Goal: Task Accomplishment & Management: Use online tool/utility

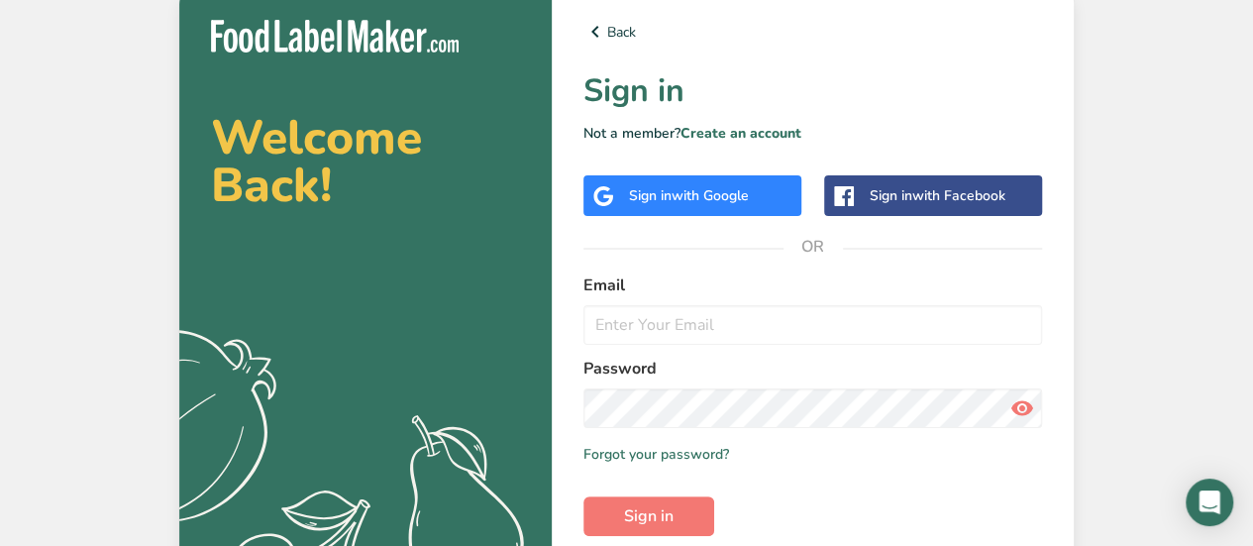
scroll to position [99, 0]
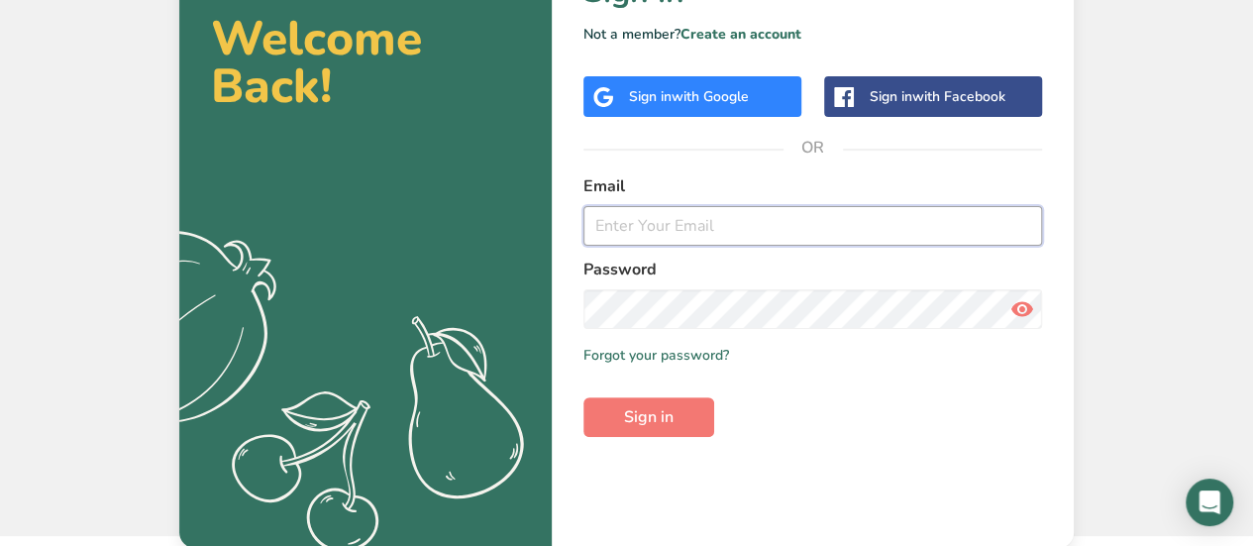
click at [667, 221] on input "email" at bounding box center [812, 226] width 459 height 40
type input "[EMAIL_ADDRESS][DOMAIN_NAME]"
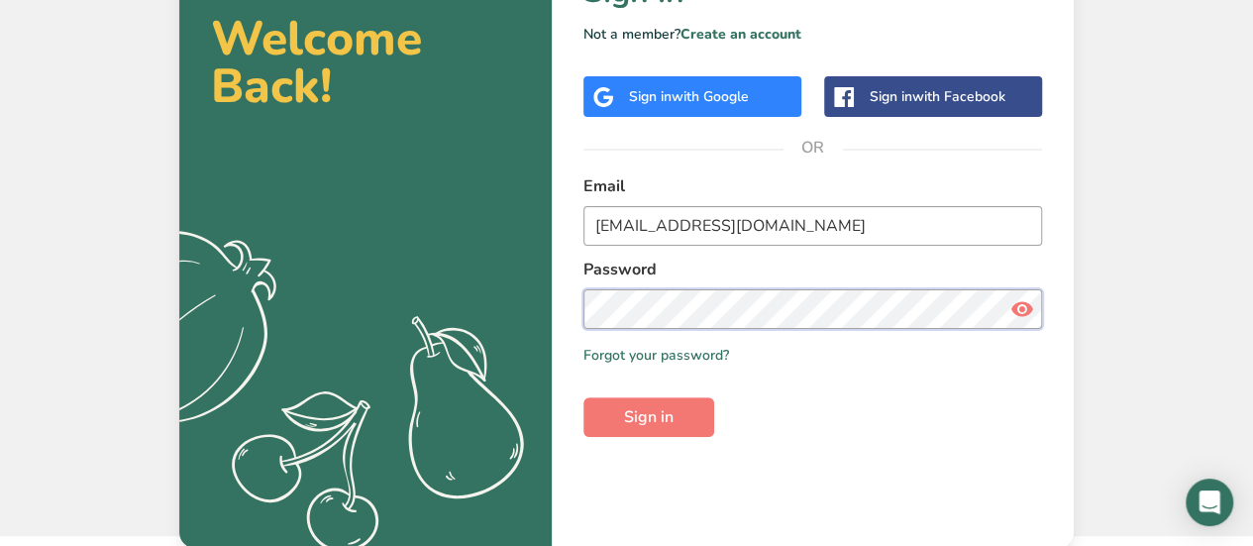
click at [583, 397] on button "Sign in" at bounding box center [648, 417] width 131 height 40
click at [675, 346] on link "Forgot your password?" at bounding box center [656, 355] width 146 height 21
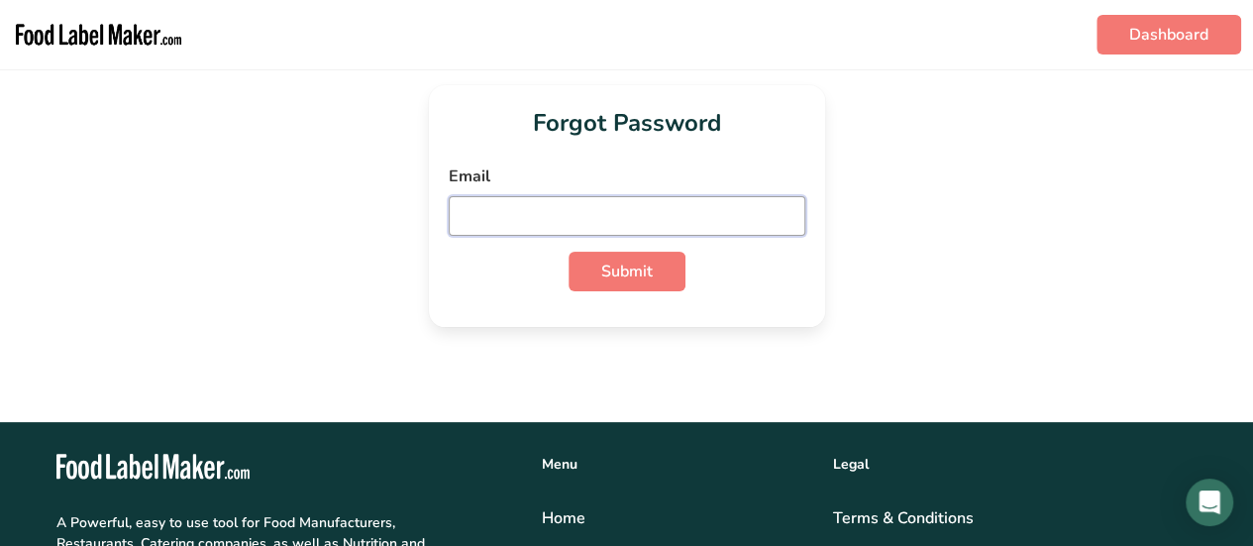
click at [692, 213] on input "email" at bounding box center [627, 216] width 357 height 40
type input "[EMAIL_ADDRESS][DOMAIN_NAME]"
click at [568, 252] on button "Submit" at bounding box center [626, 272] width 117 height 40
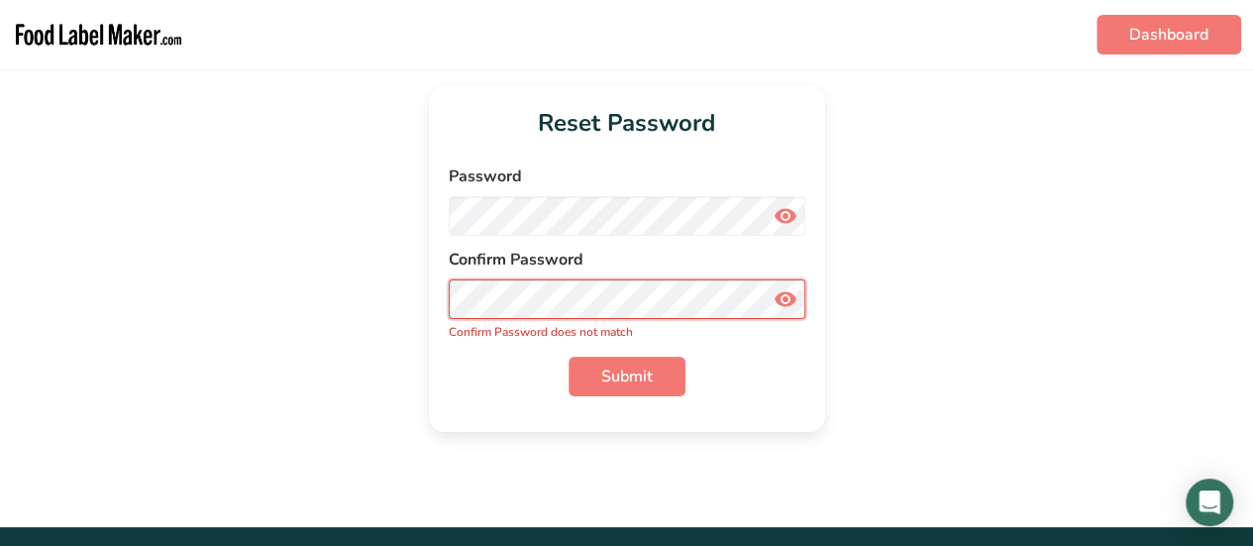
click at [568, 357] on button "Submit" at bounding box center [626, 377] width 117 height 40
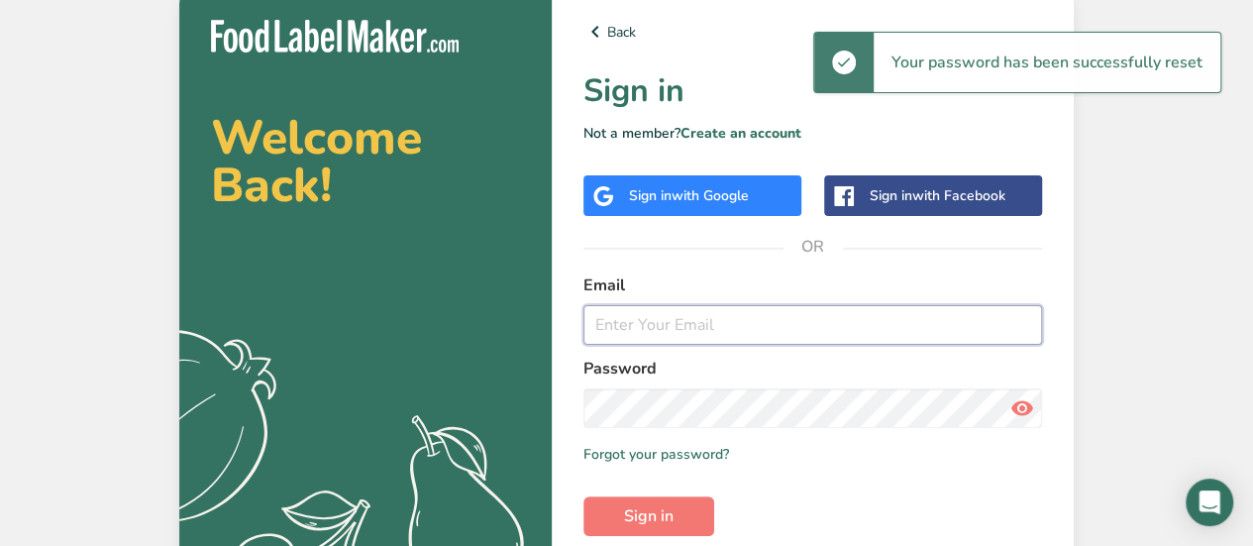
click at [685, 335] on input "email" at bounding box center [812, 325] width 459 height 40
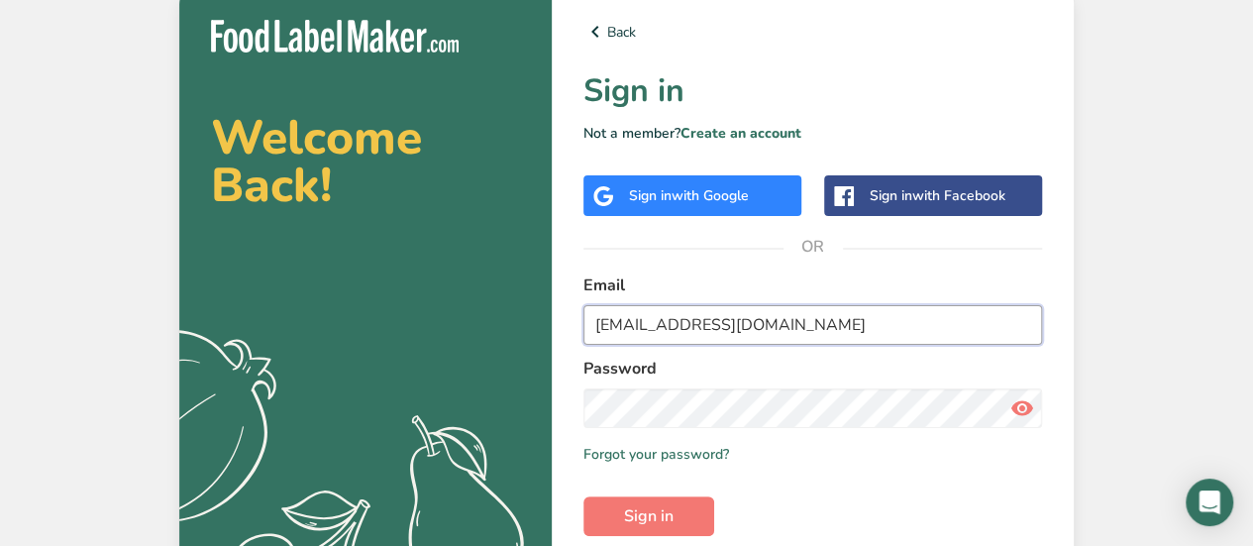
type input "[EMAIL_ADDRESS][DOMAIN_NAME]"
click at [583, 496] on button "Sign in" at bounding box center [648, 516] width 131 height 40
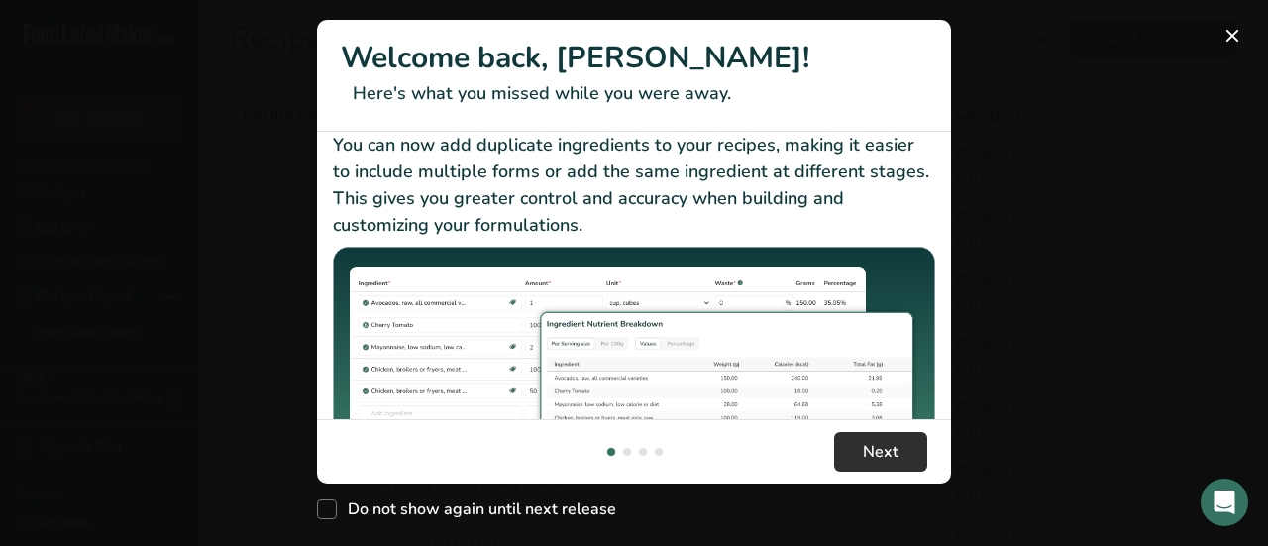
scroll to position [99, 0]
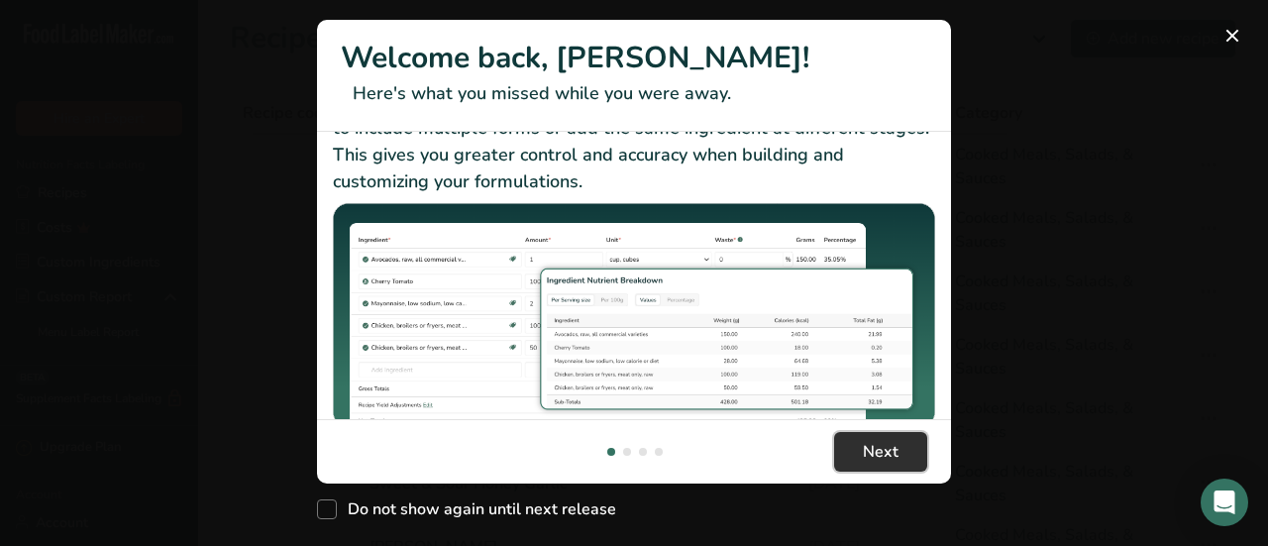
click at [862, 451] on button "Next" at bounding box center [880, 452] width 93 height 40
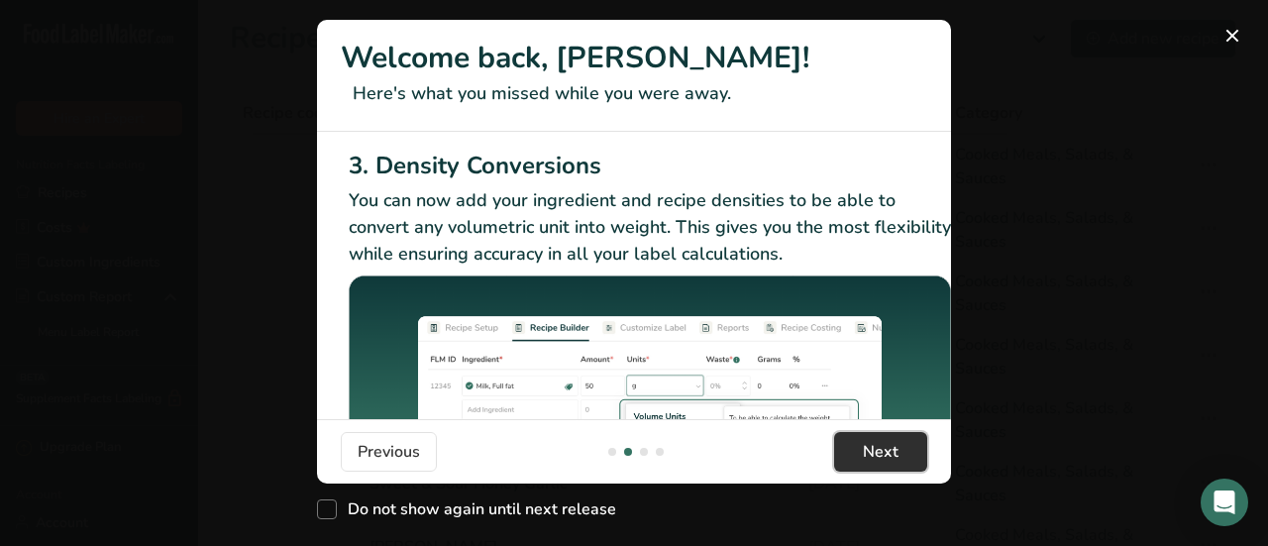
click at [862, 451] on button "Next" at bounding box center [880, 452] width 93 height 40
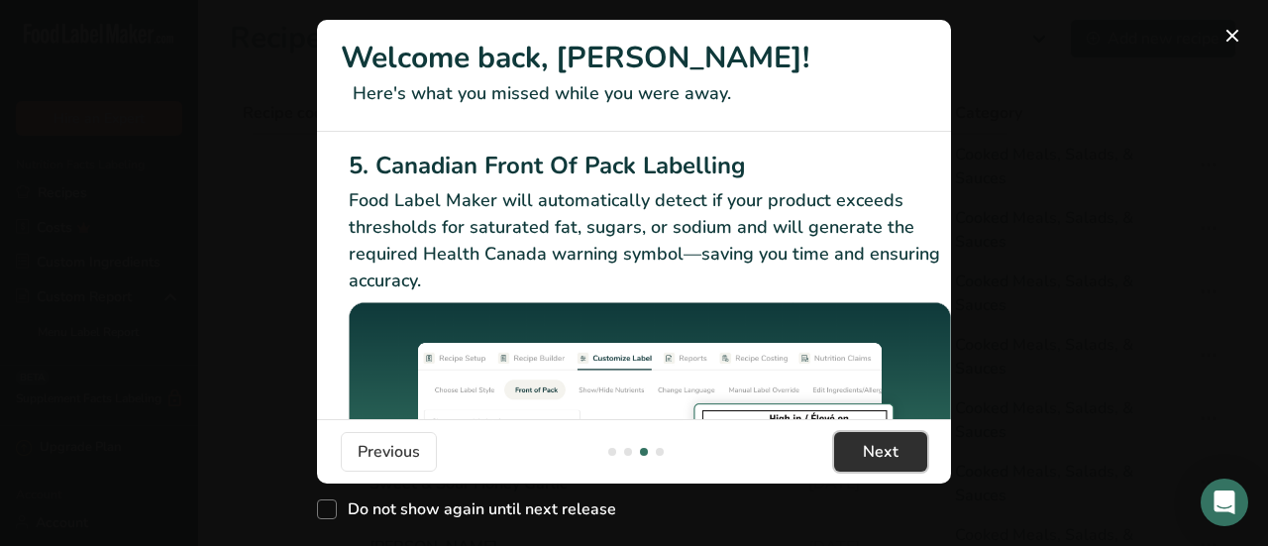
click at [862, 451] on button "Next" at bounding box center [880, 452] width 93 height 40
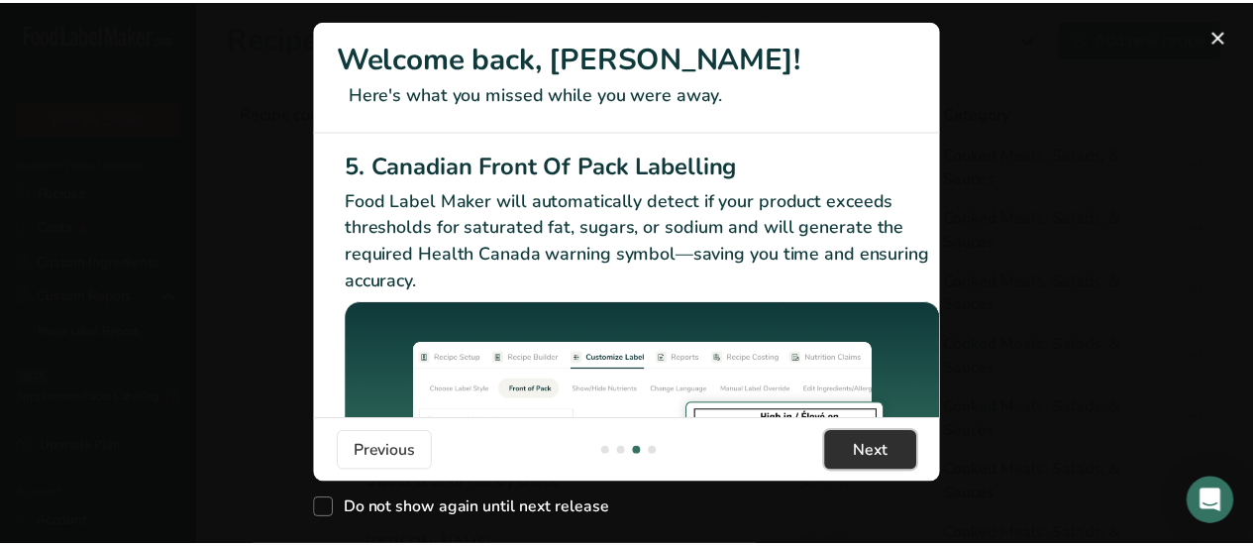
scroll to position [0, 1886]
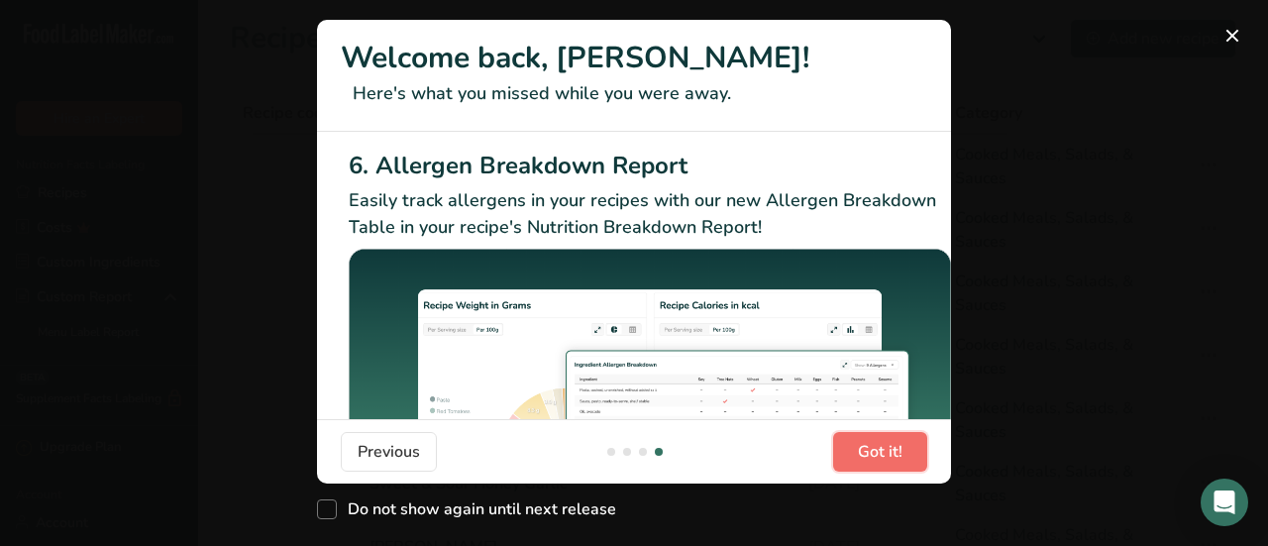
click at [862, 451] on span "Got it!" at bounding box center [880, 452] width 45 height 24
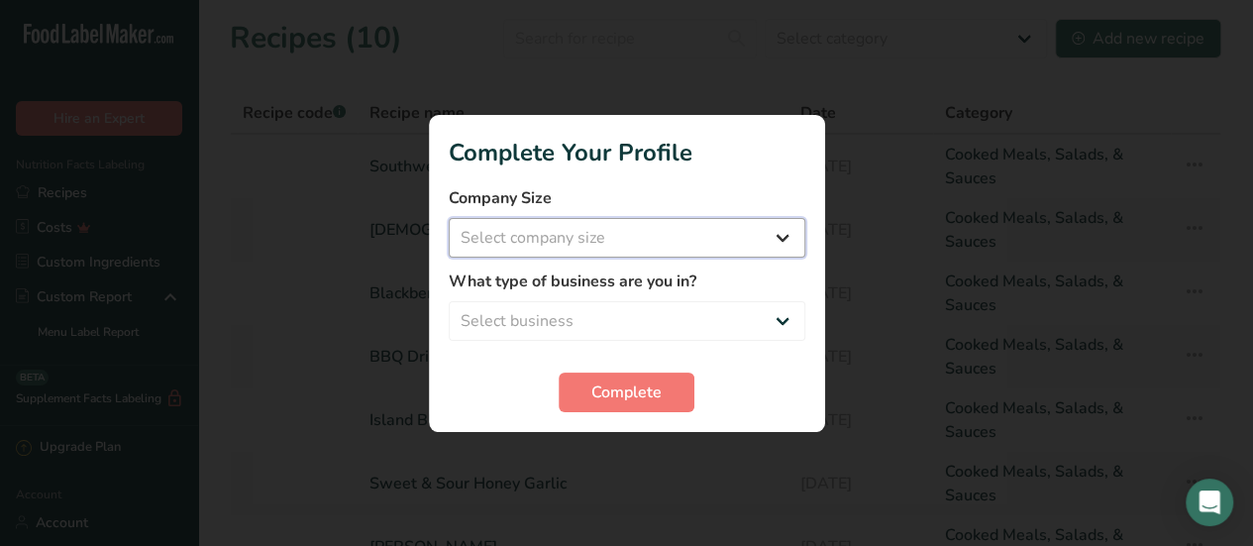
click at [545, 248] on select "Select company size Fewer than 10 Employees 10 to 50 Employees 51 to 500 Employ…" at bounding box center [627, 238] width 357 height 40
select select "1"
click at [449, 218] on select "Select company size Fewer than 10 Employees 10 to 50 Employees 51 to 500 Employ…" at bounding box center [627, 238] width 357 height 40
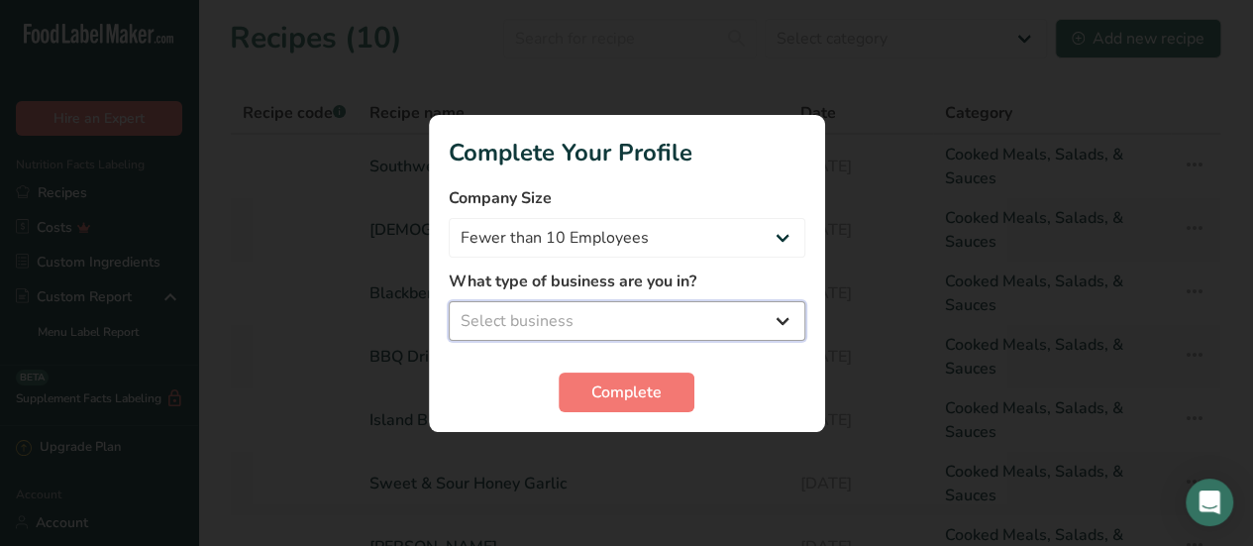
click at [578, 309] on select "Select business Packaged Food Manufacturer Restaurant & Cafe Bakery Meal Plans …" at bounding box center [627, 321] width 357 height 40
select select "1"
click at [449, 301] on select "Select business Packaged Food Manufacturer Restaurant & Cafe Bakery Meal Plans …" at bounding box center [627, 321] width 357 height 40
click at [631, 318] on select "Packaged Food Manufacturer Restaurant & Cafe Bakery Meal Plans & Catering Compa…" at bounding box center [627, 321] width 357 height 40
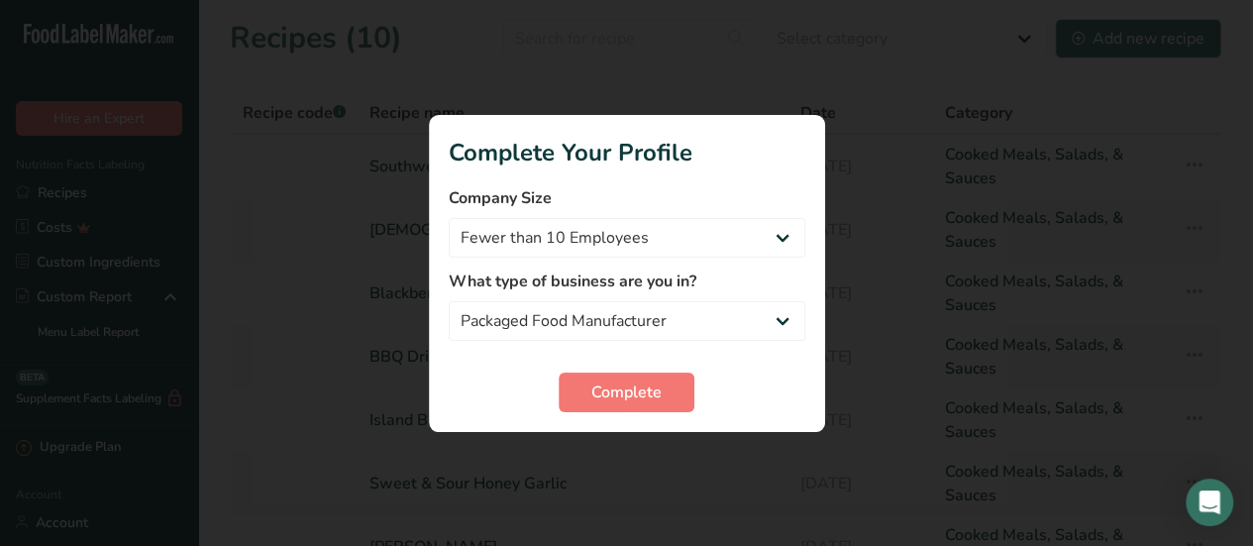
click at [634, 371] on form "Company Size Fewer than 10 Employees 10 to 50 Employees 51 to 500 Employees Ove…" at bounding box center [627, 299] width 357 height 226
click at [634, 381] on span "Complete" at bounding box center [626, 392] width 70 height 24
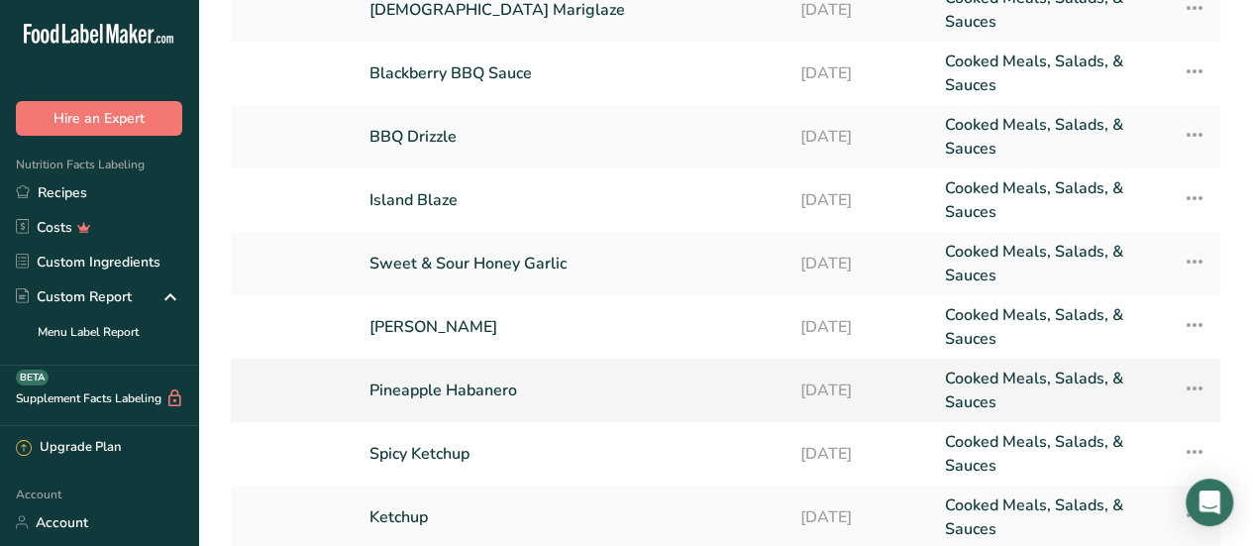
scroll to position [0, 0]
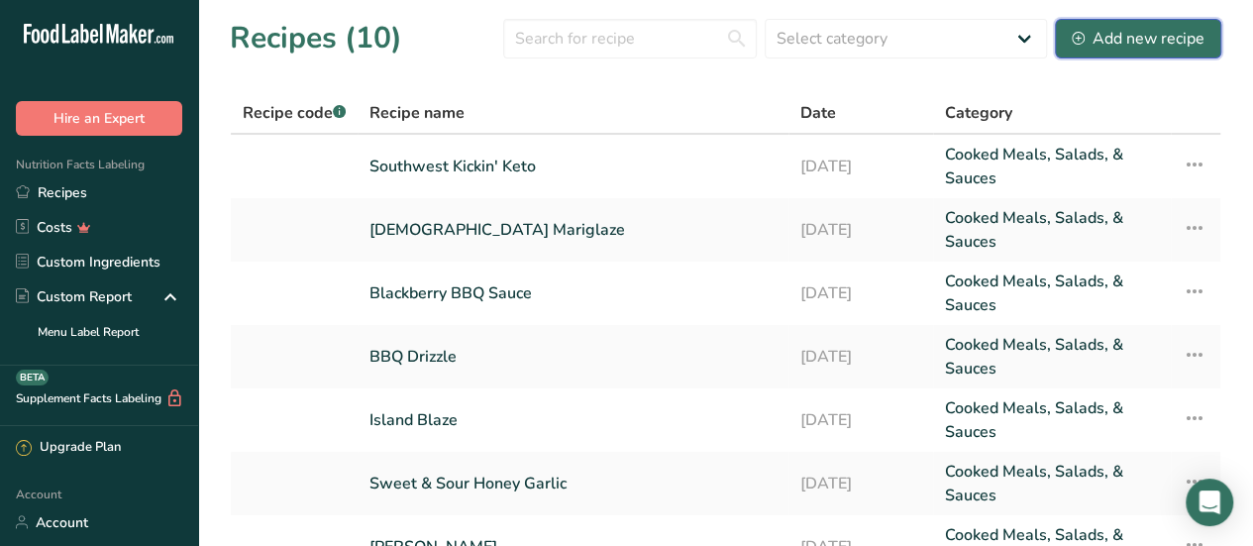
click at [1123, 40] on div "Add new recipe" at bounding box center [1138, 39] width 133 height 24
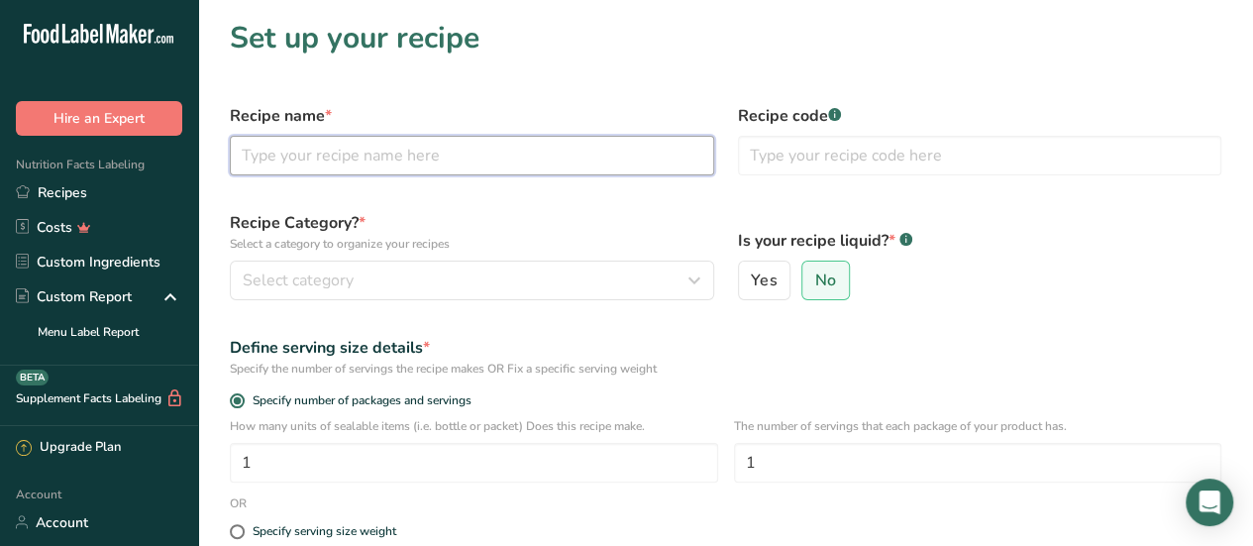
click at [408, 169] on input "text" at bounding box center [472, 156] width 484 height 40
type input "All Purpose Seasoning - Adobe Ranch"
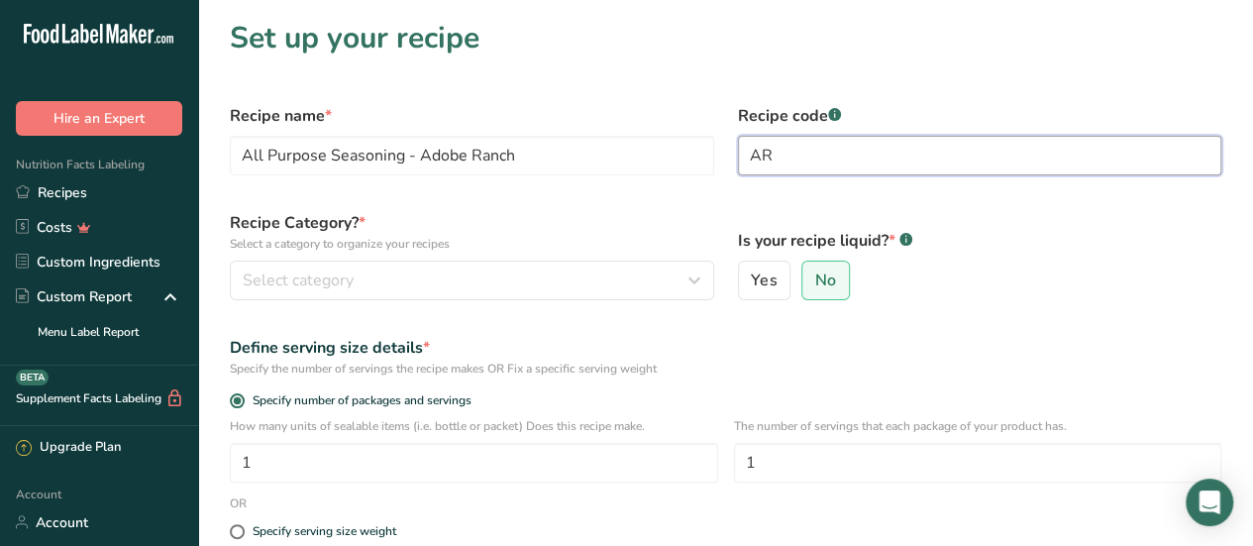
type input "A"
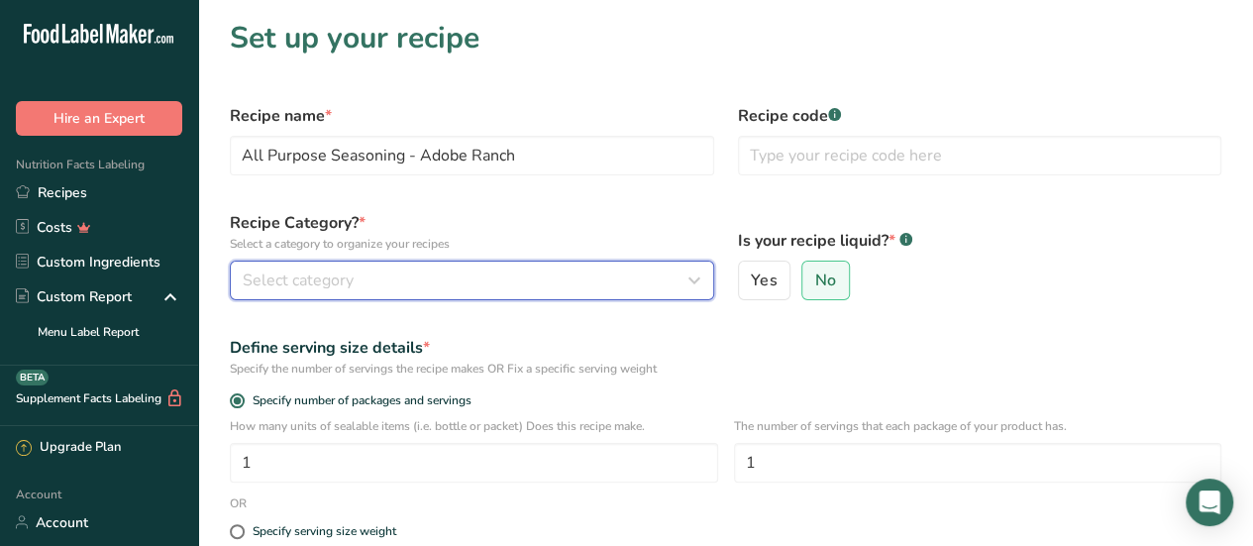
click at [479, 292] on button "Select category" at bounding box center [472, 280] width 484 height 40
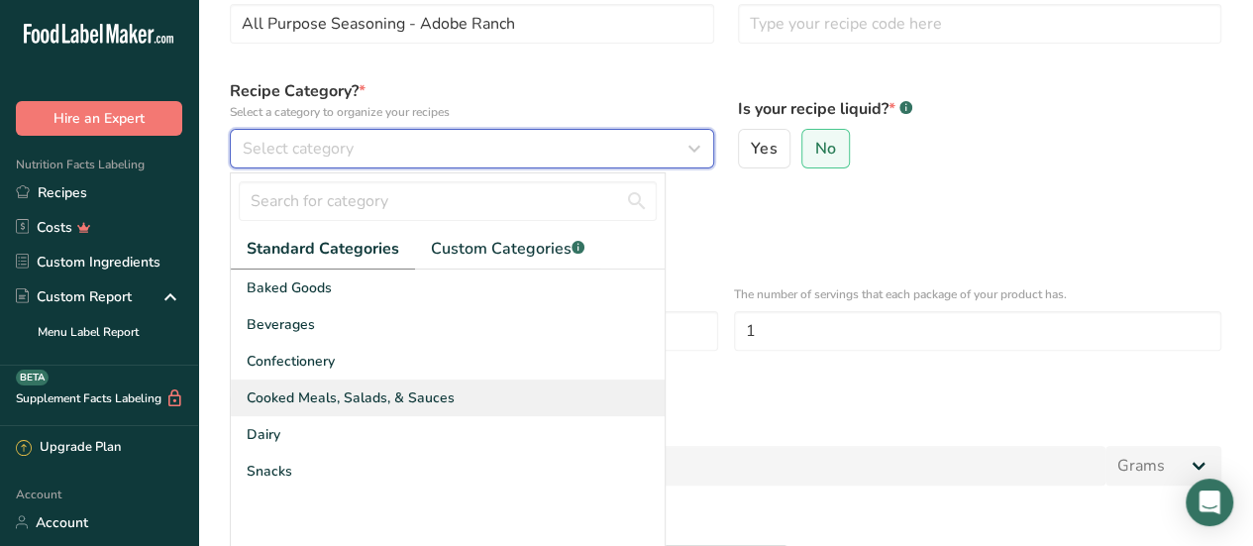
scroll to position [198, 0]
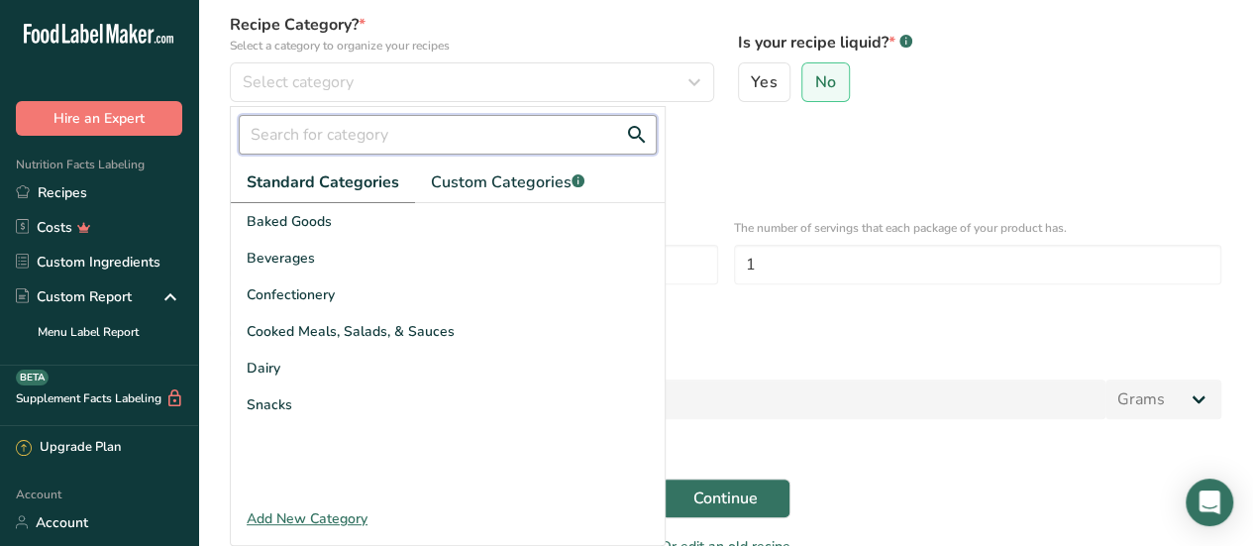
click at [398, 144] on input "text" at bounding box center [448, 135] width 418 height 40
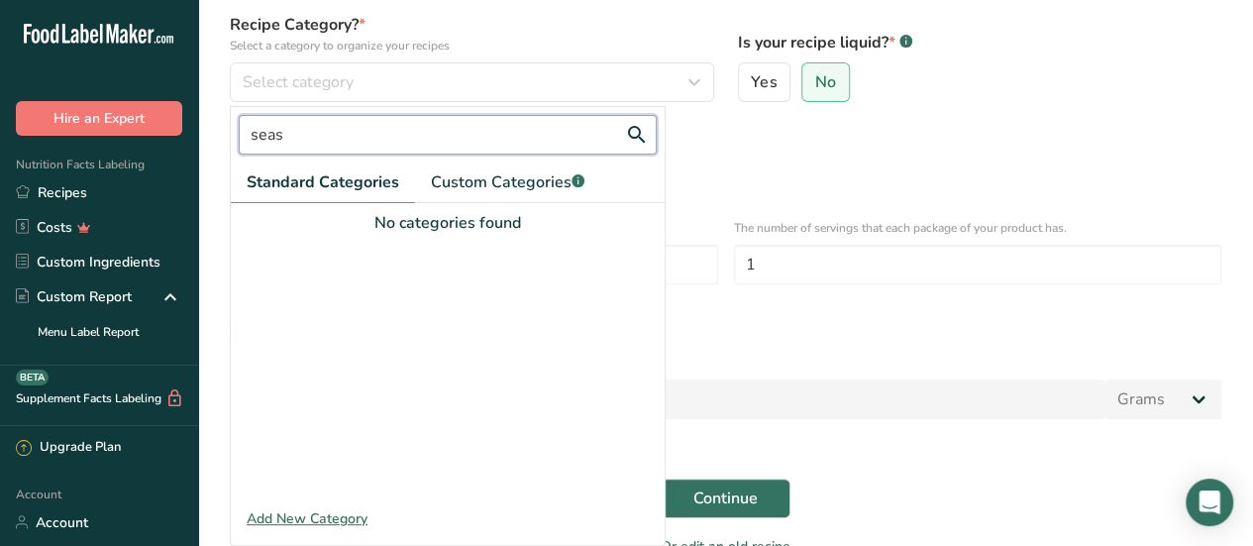
type input "seas"
click at [311, 518] on div "Add New Category" at bounding box center [448, 518] width 434 height 21
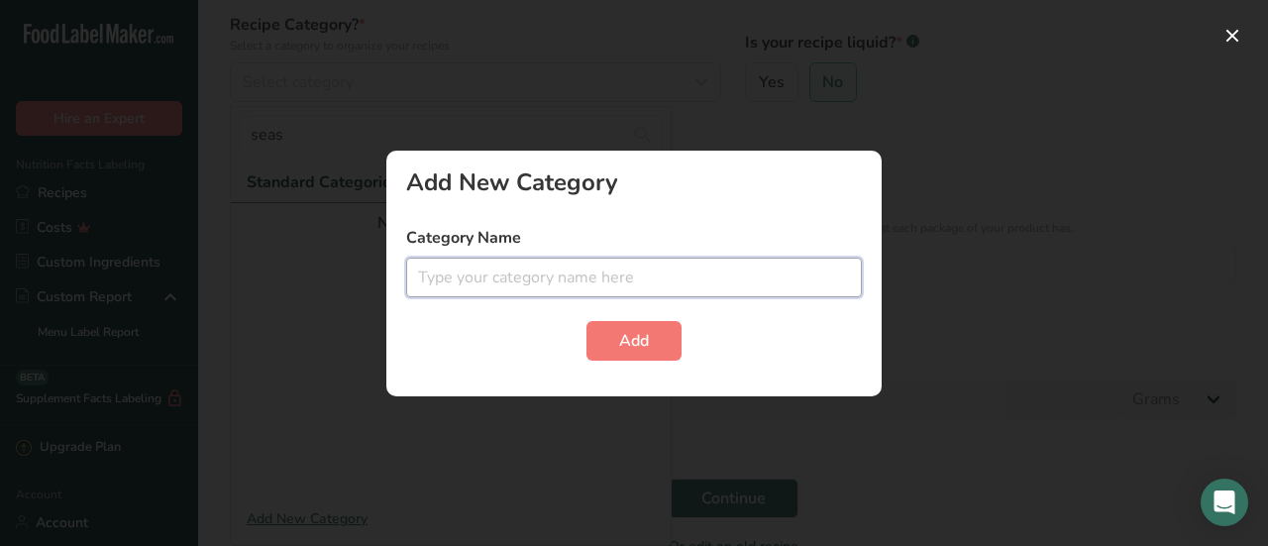
click at [540, 278] on input "text" at bounding box center [634, 277] width 456 height 40
type input "Seasoning"
click at [586, 321] on button "Add" at bounding box center [633, 341] width 95 height 40
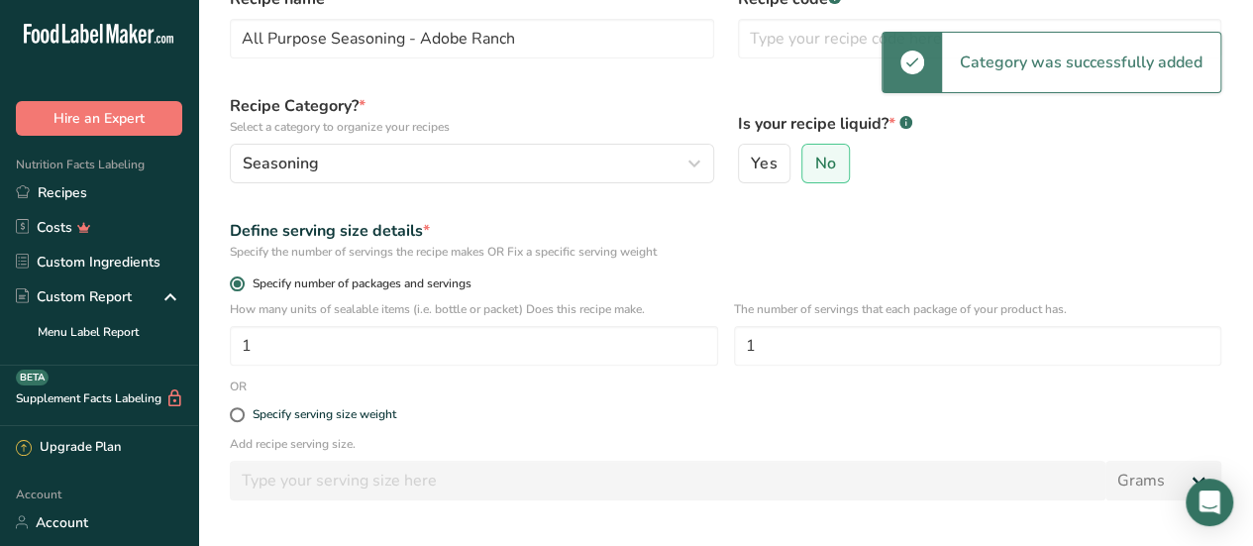
scroll to position [99, 0]
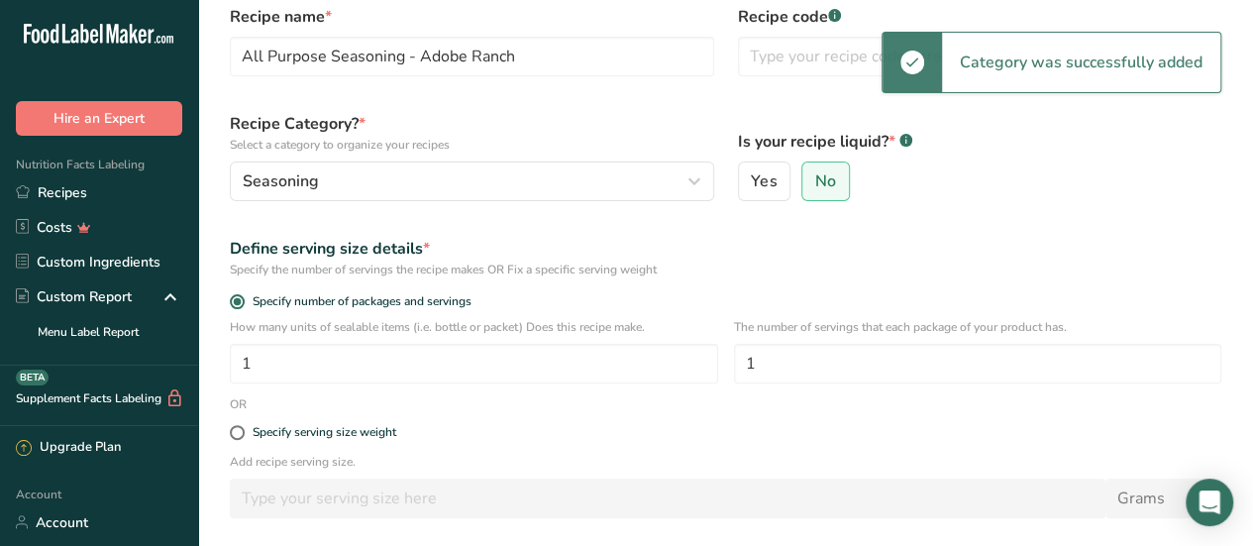
click at [848, 183] on div "Yes No" at bounding box center [980, 181] width 484 height 40
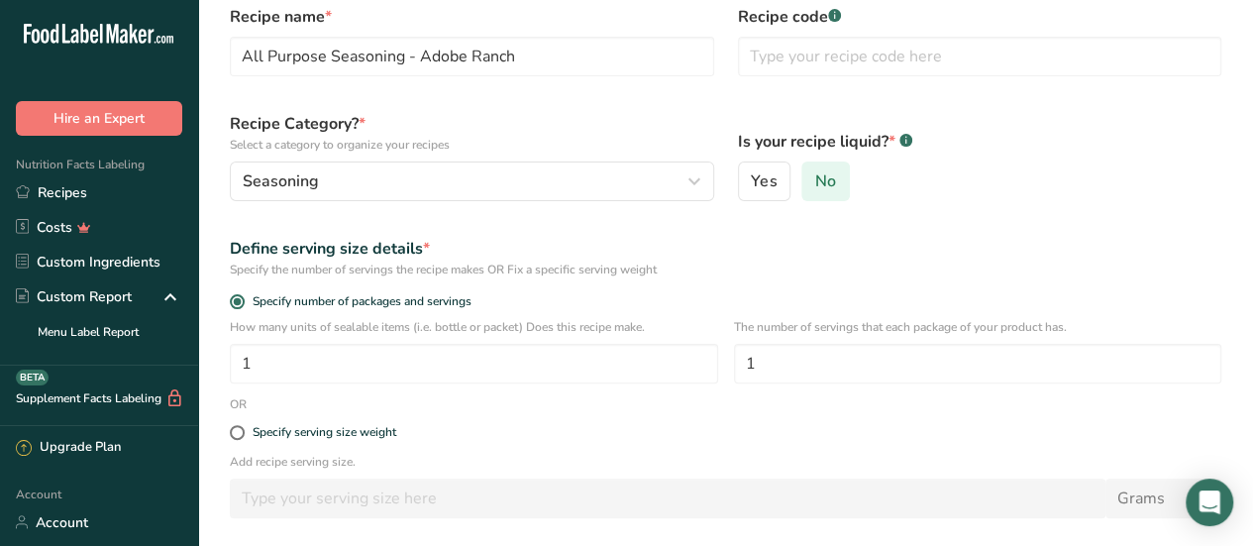
click at [840, 184] on label "No" at bounding box center [825, 181] width 49 height 40
click at [815, 184] on input "No" at bounding box center [808, 181] width 13 height 13
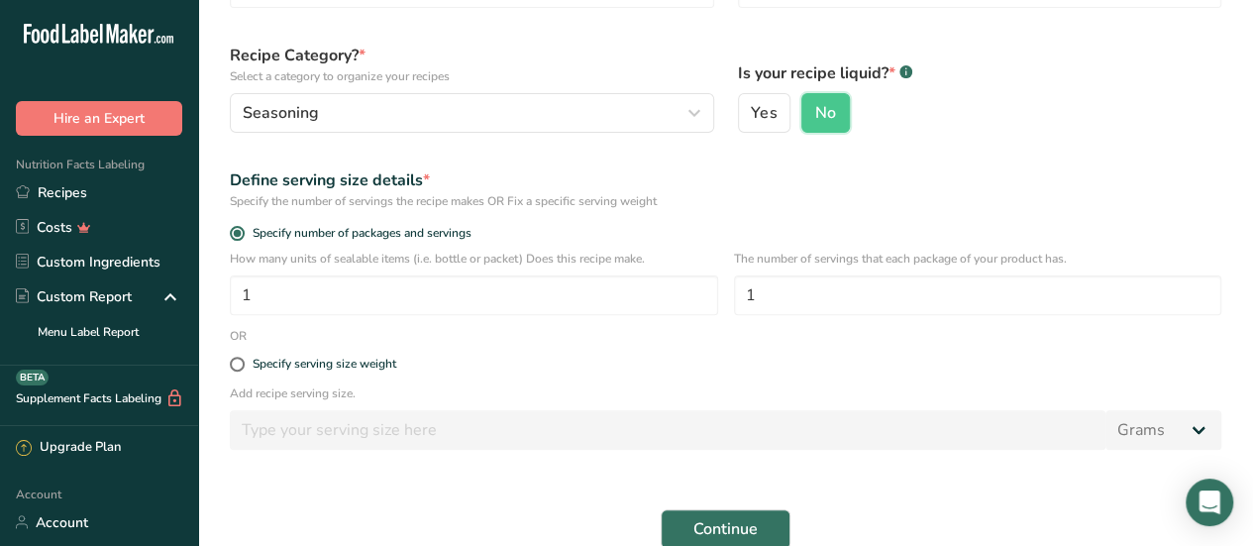
scroll to position [198, 0]
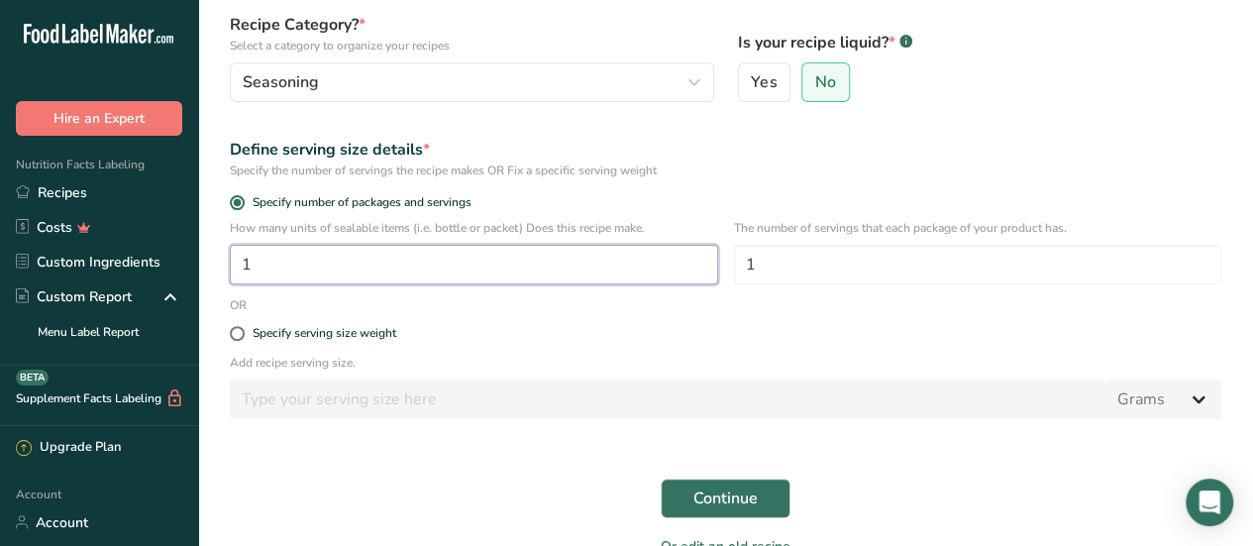
click at [473, 255] on input "1" at bounding box center [474, 265] width 488 height 40
click at [806, 263] on input "1" at bounding box center [978, 265] width 488 height 40
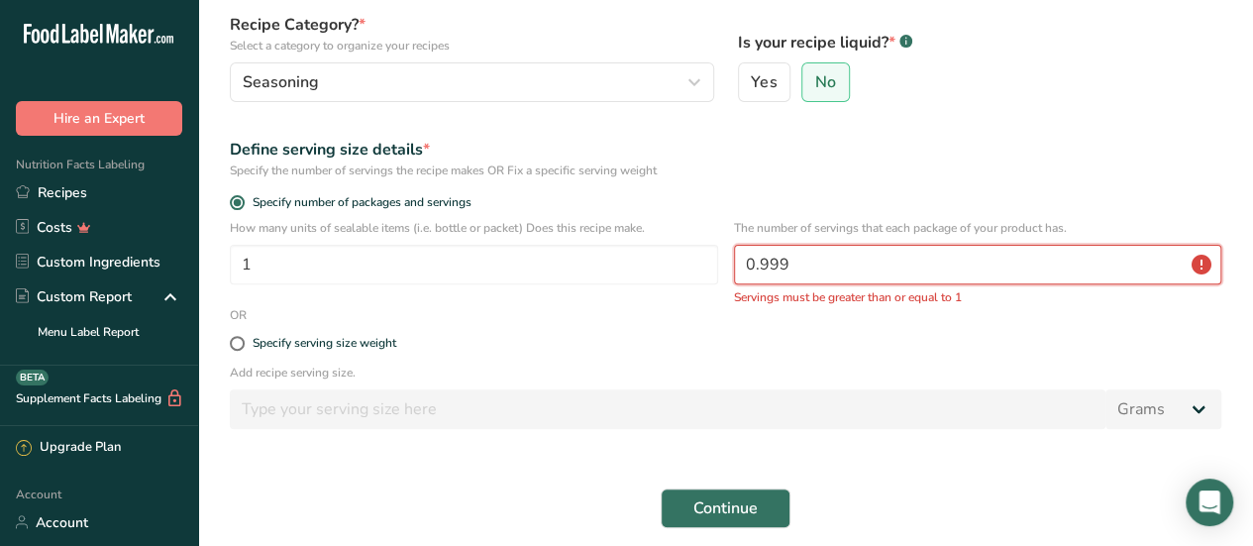
scroll to position [297, 0]
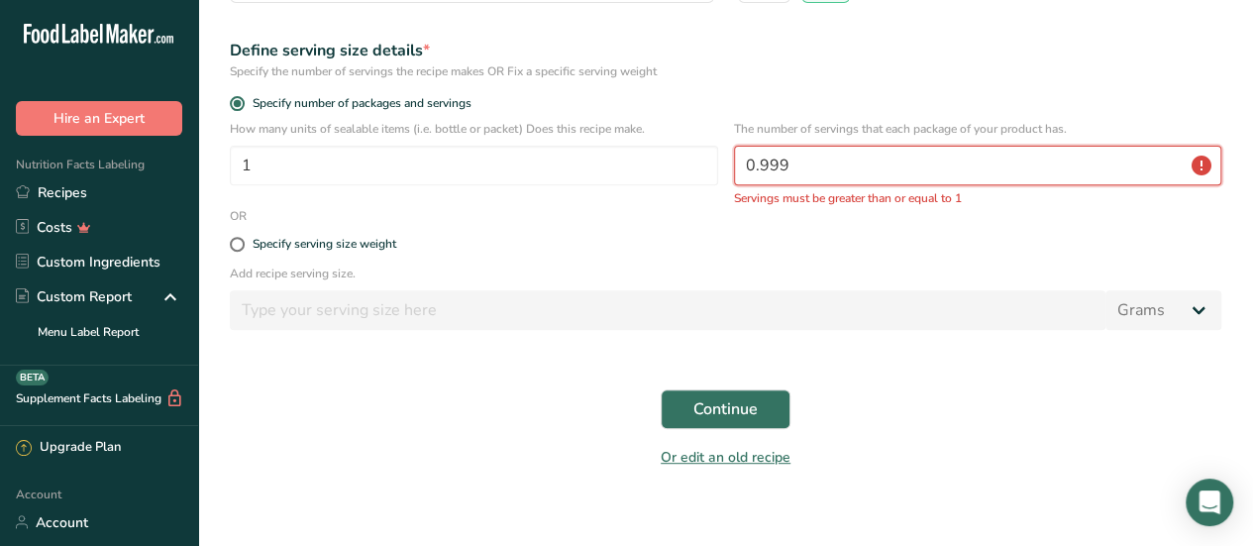
drag, startPoint x: 903, startPoint y: 176, endPoint x: 729, endPoint y: 172, distance: 174.3
click at [730, 172] on div "How many units of sealable items (i.e. bottle or packet) Does this recipe make.…" at bounding box center [725, 163] width 1015 height 87
type input "1"
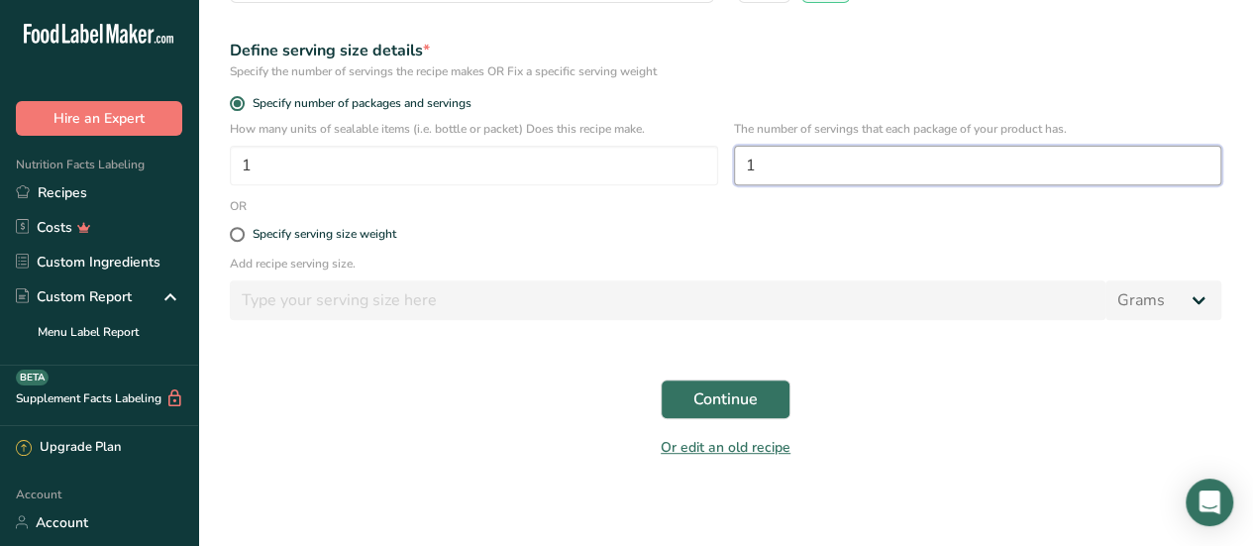
click at [820, 157] on input "1" at bounding box center [978, 166] width 488 height 40
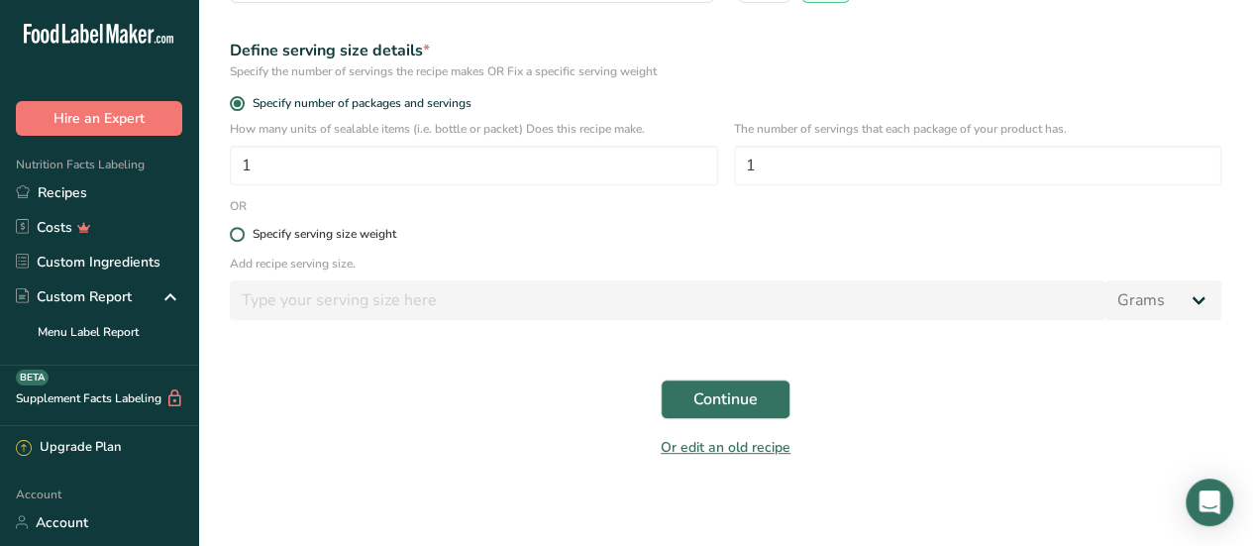
click at [372, 240] on div "Specify serving size weight" at bounding box center [325, 234] width 144 height 15
click at [243, 240] on input "Specify serving size weight" at bounding box center [236, 234] width 13 height 13
radio input "true"
radio input "false"
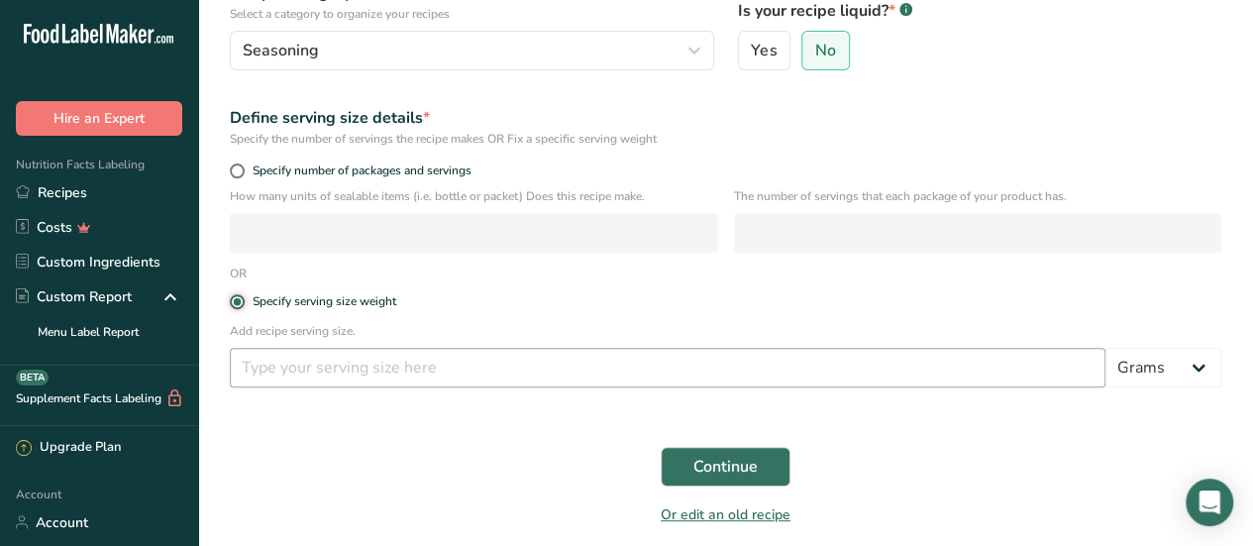
scroll to position [329, 0]
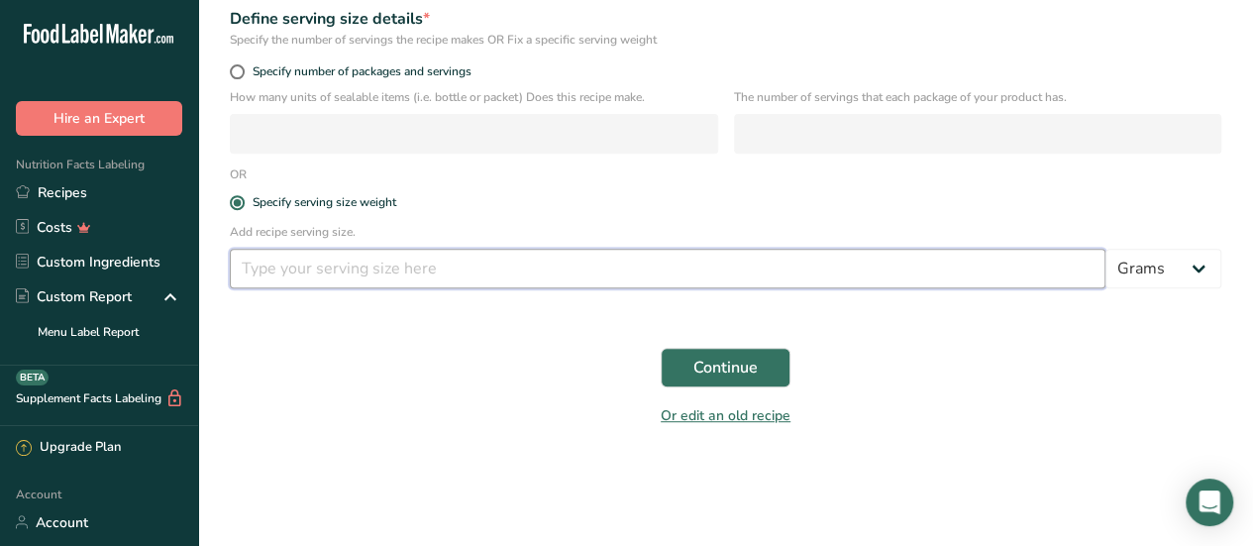
click at [396, 275] on input "number" at bounding box center [667, 269] width 875 height 40
type input "1"
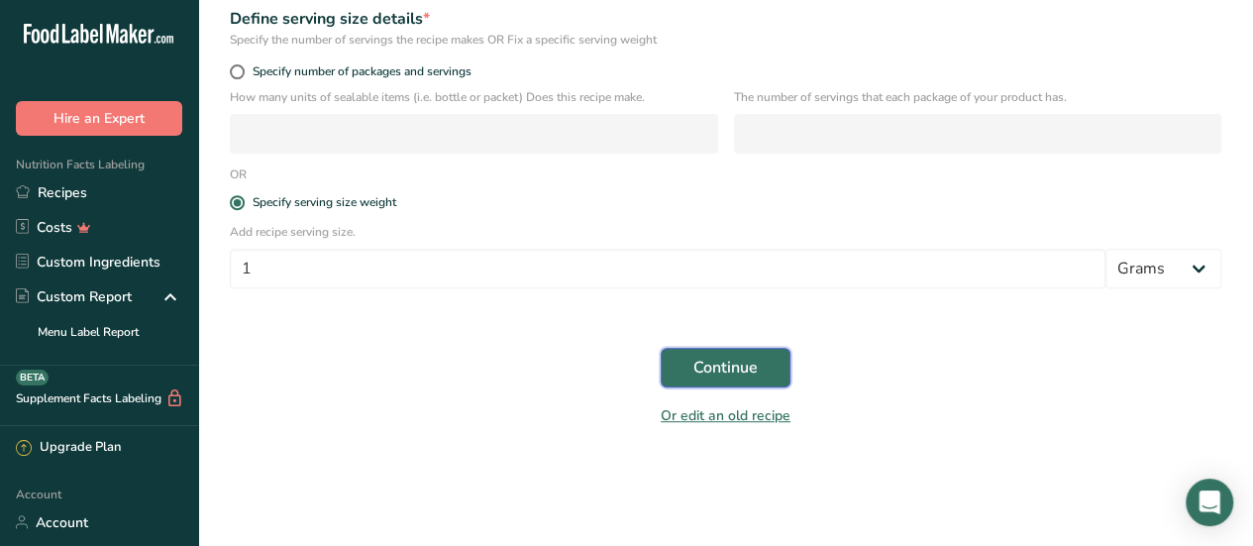
click at [719, 373] on span "Continue" at bounding box center [725, 368] width 64 height 24
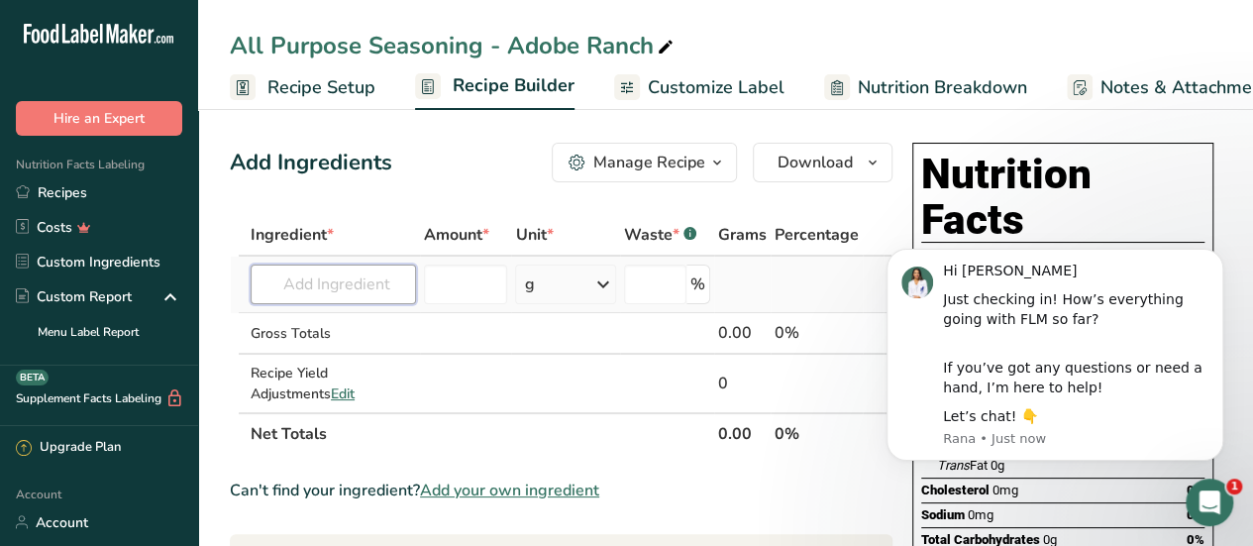
click at [384, 296] on input "text" at bounding box center [333, 284] width 165 height 40
click at [1223, 250] on button "Dismiss notification" at bounding box center [1217, 255] width 26 height 26
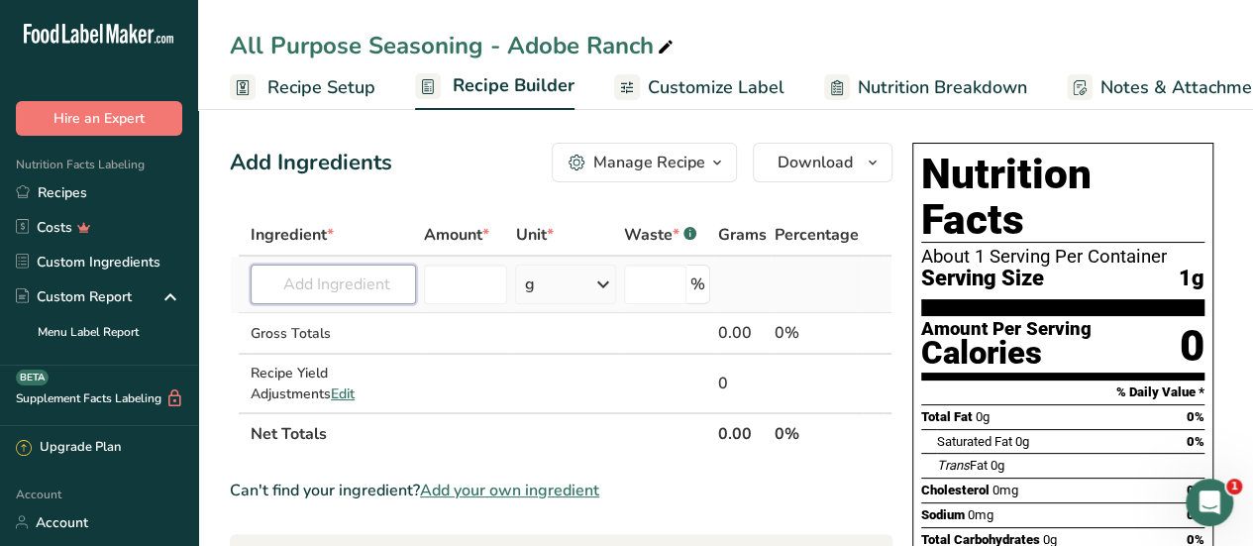
click at [376, 284] on input "text" at bounding box center [333, 284] width 165 height 40
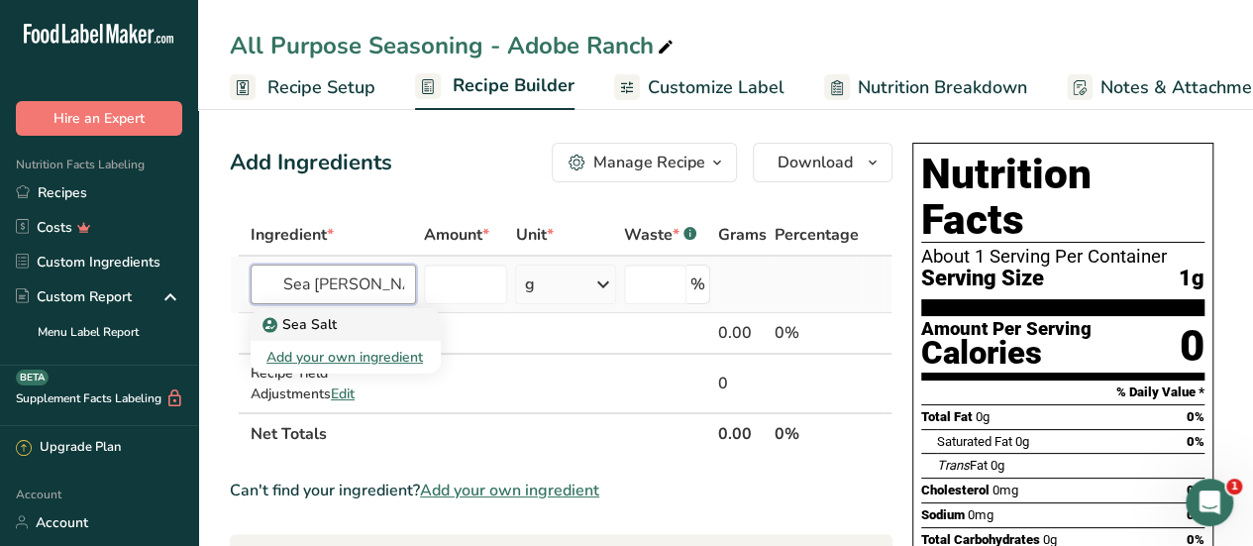
type input "Sea [PERSON_NAME]"
click at [347, 328] on div "Sea Salt" at bounding box center [329, 324] width 127 height 21
type input "Sea Salt"
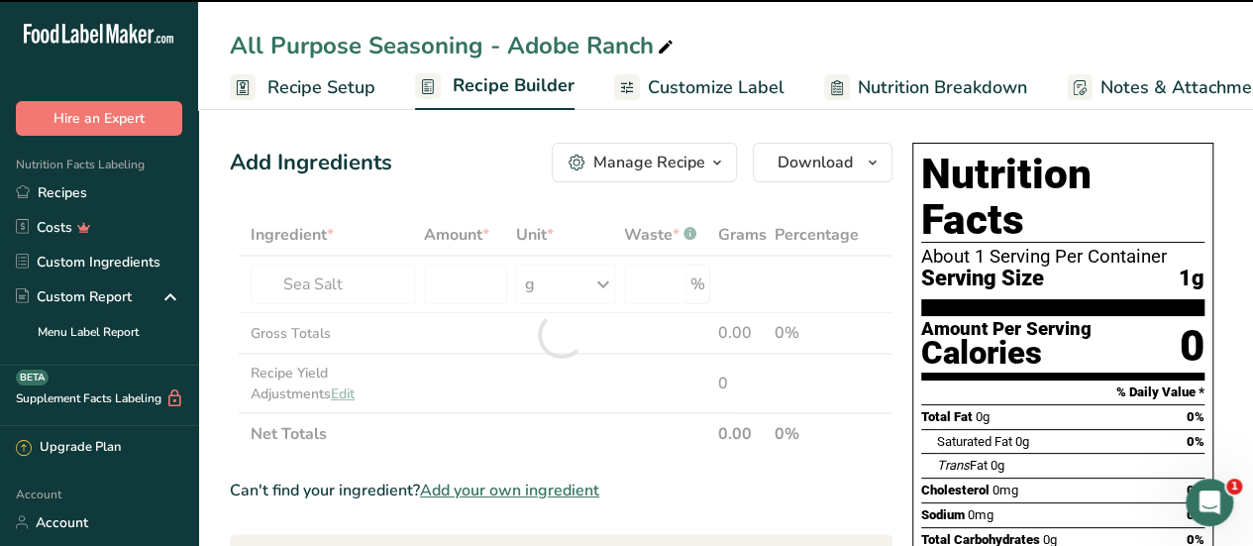
type input "0"
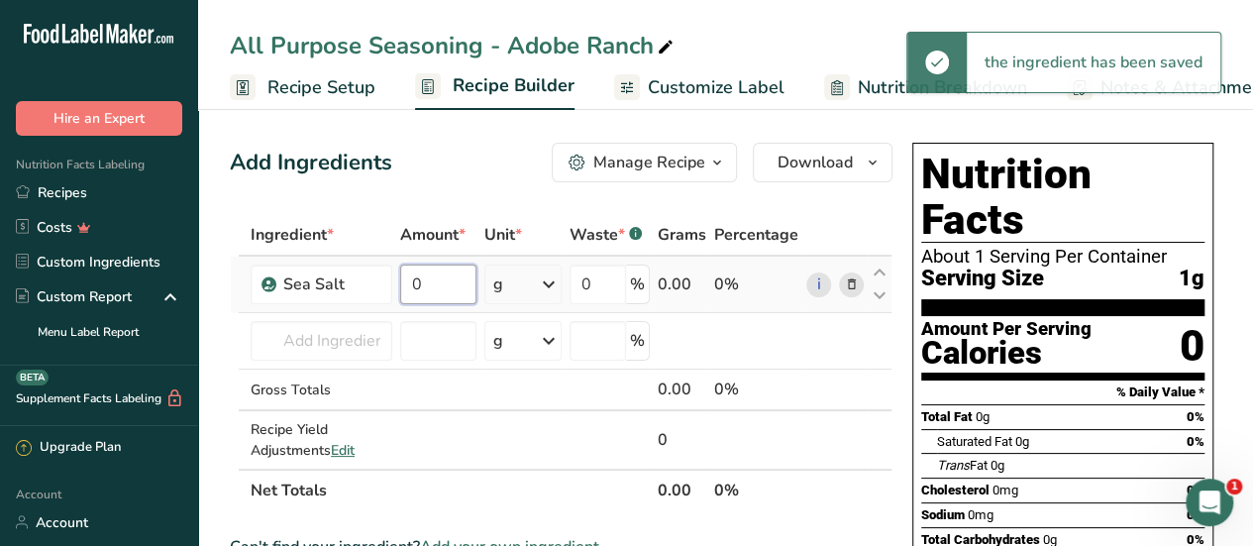
click at [454, 290] on input "0" at bounding box center [438, 284] width 76 height 40
drag, startPoint x: 452, startPoint y: 290, endPoint x: 396, endPoint y: 281, distance: 56.2
click at [450, 290] on input "0" at bounding box center [438, 284] width 76 height 40
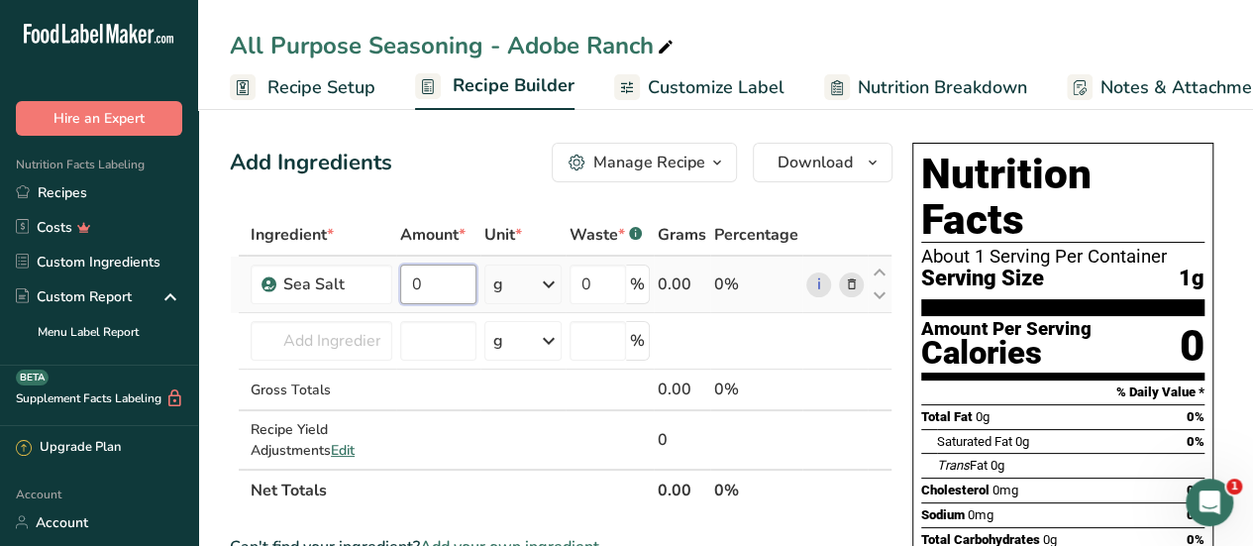
drag, startPoint x: 444, startPoint y: 281, endPoint x: 396, endPoint y: 281, distance: 47.5
click at [396, 281] on td "0" at bounding box center [438, 285] width 84 height 56
type input "200"
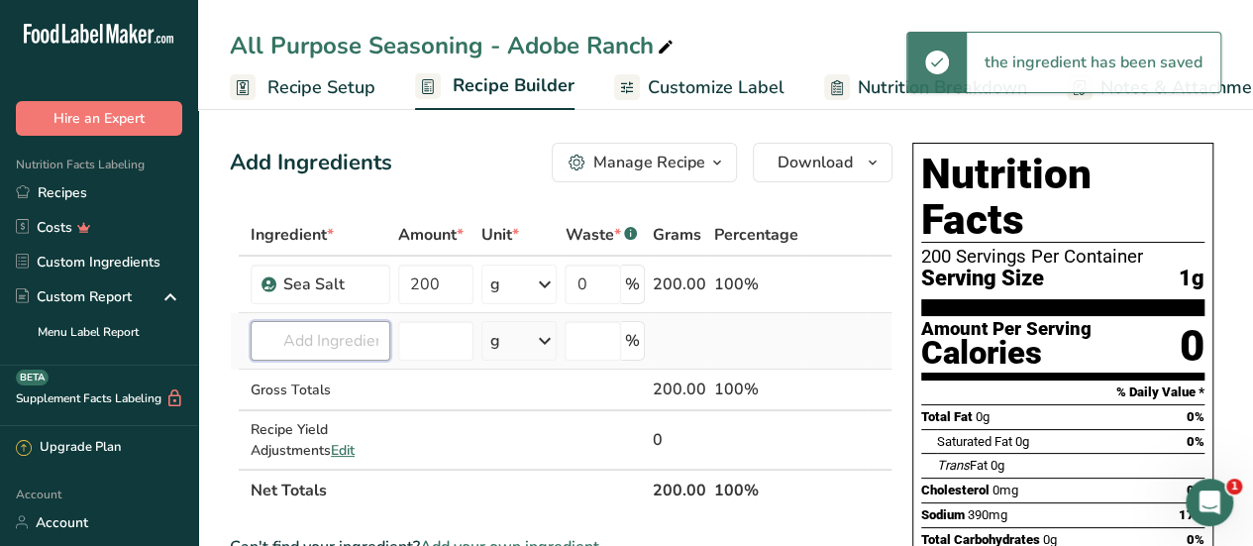
click at [348, 349] on input "text" at bounding box center [321, 341] width 140 height 40
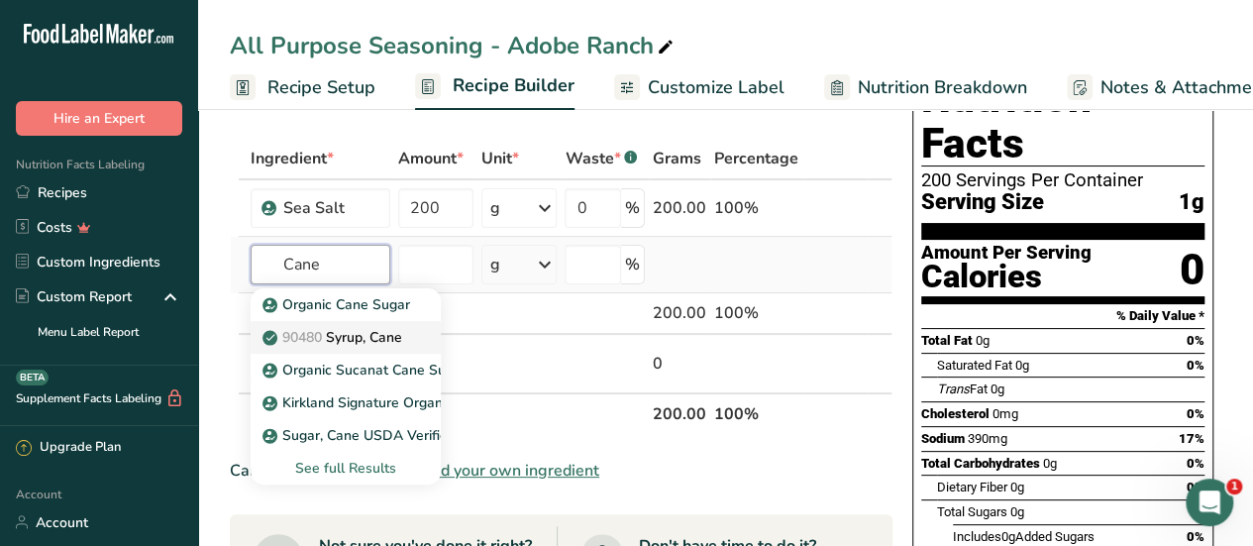
scroll to position [99, 0]
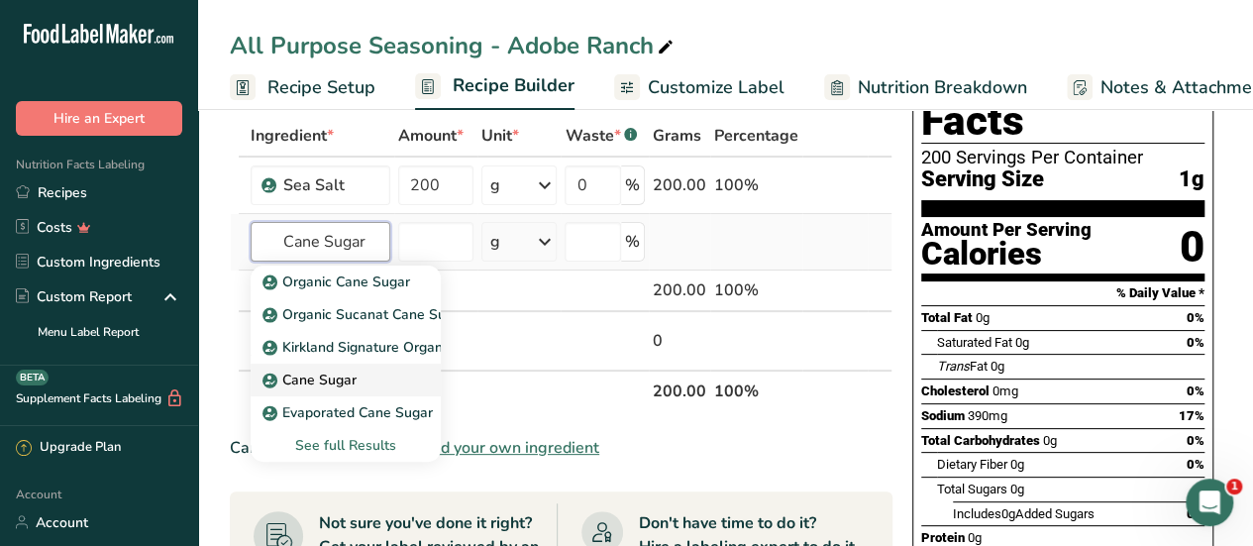
type input "Cane Sugar"
click at [325, 373] on p "Cane Sugar" at bounding box center [311, 379] width 90 height 21
type input "Cane Sugar"
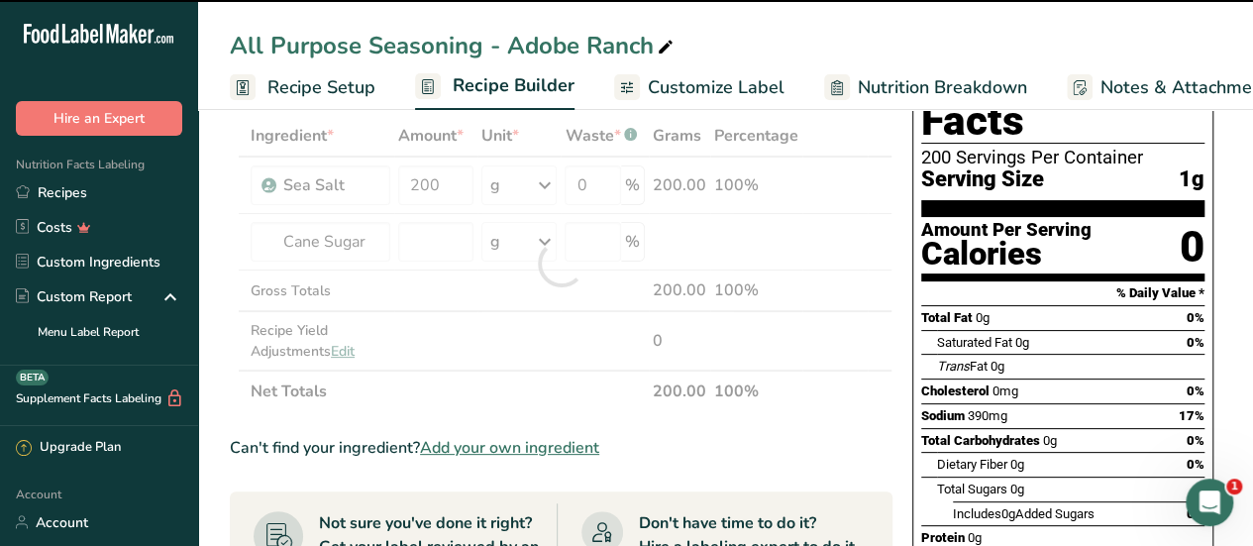
type input "0"
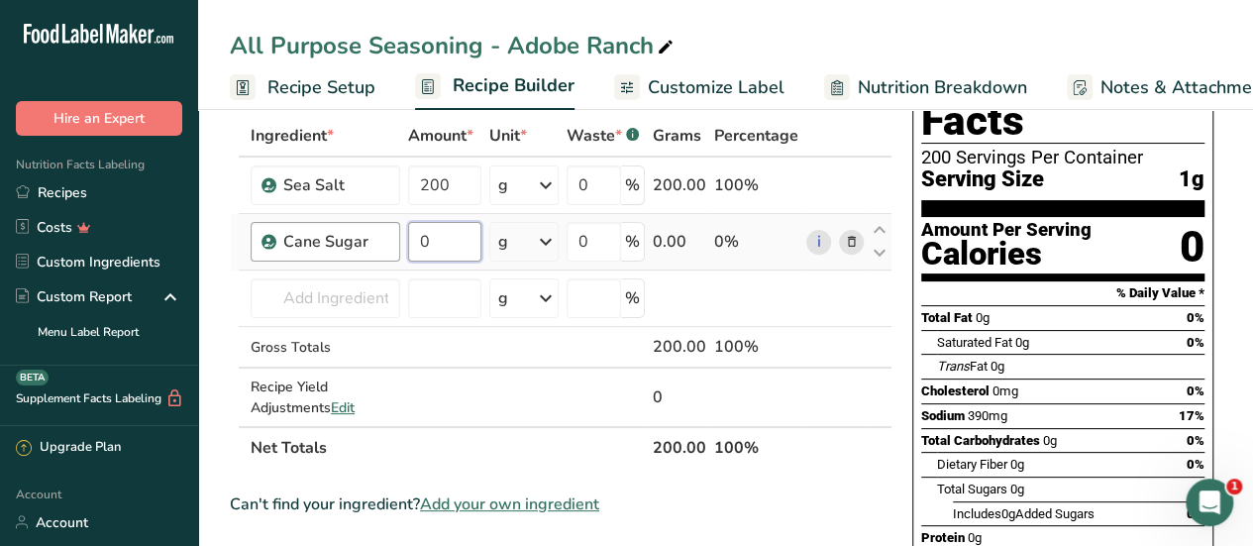
drag, startPoint x: 450, startPoint y: 249, endPoint x: 362, endPoint y: 224, distance: 90.6
click at [362, 224] on tr "Cane Sugar 0 g Weight Units g kg mg See more Volume Units l Volume units requir…" at bounding box center [561, 242] width 661 height 56
type input "100"
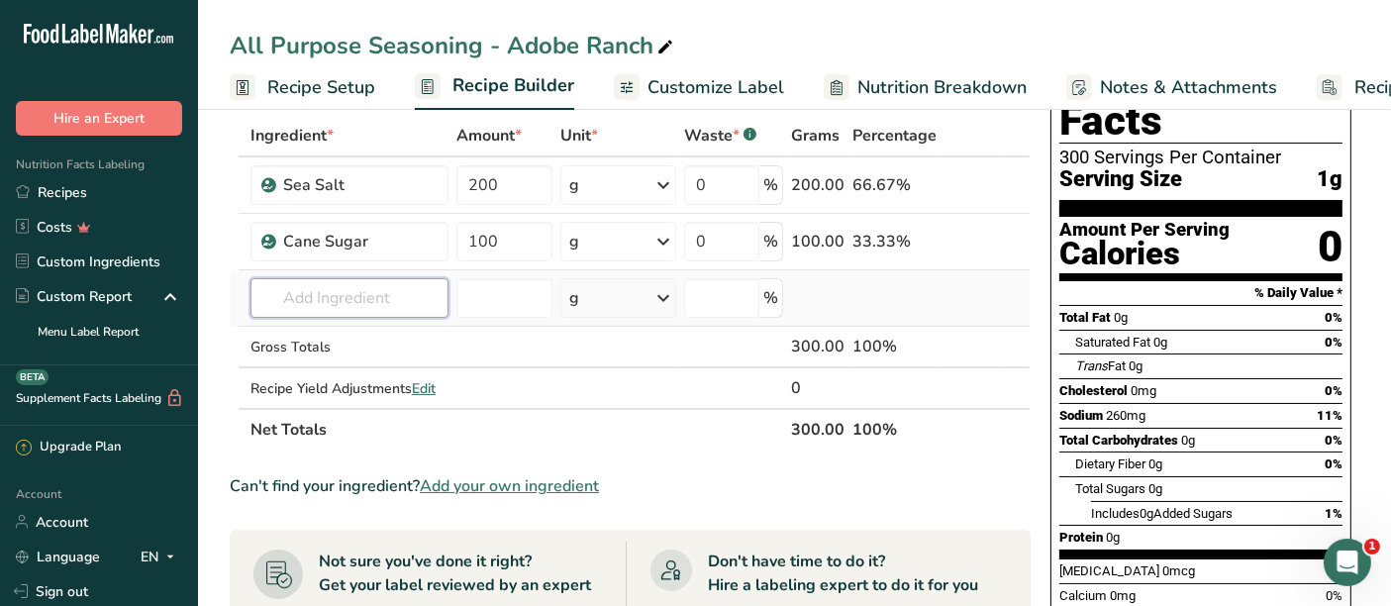
click at [304, 283] on input "text" at bounding box center [350, 298] width 198 height 40
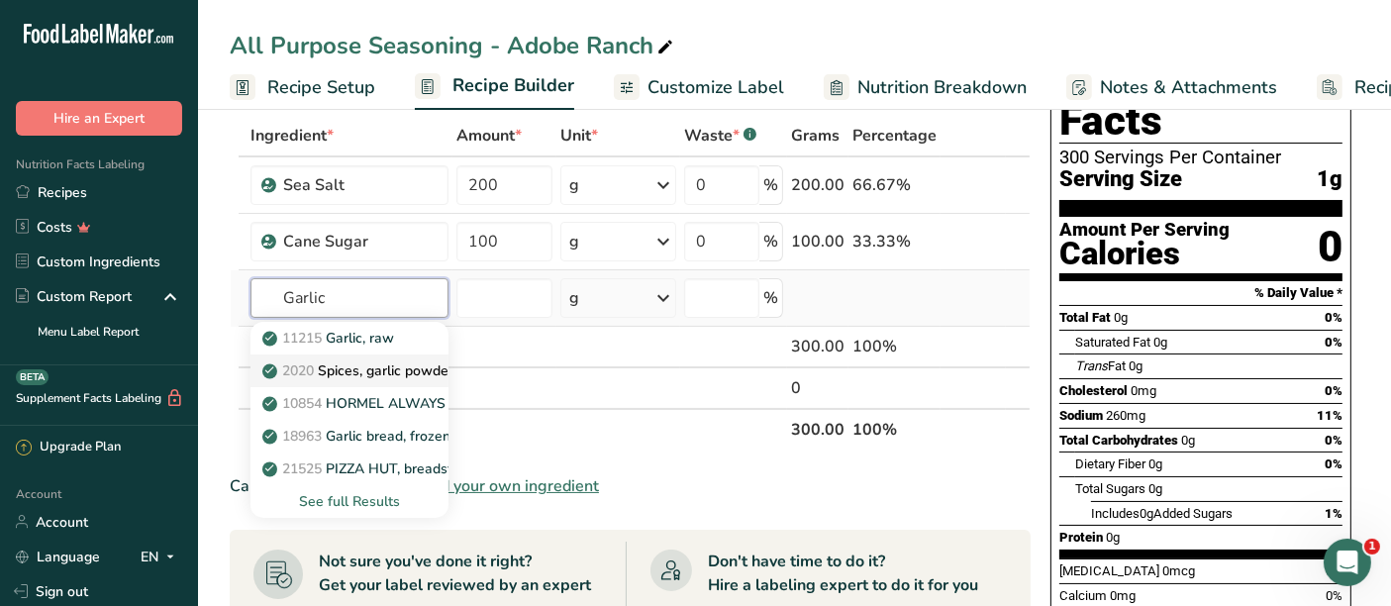
type input "Garlic"
click at [361, 368] on p "2020 Spices, garlic powder" at bounding box center [359, 370] width 187 height 21
type input "Spices, garlic powder"
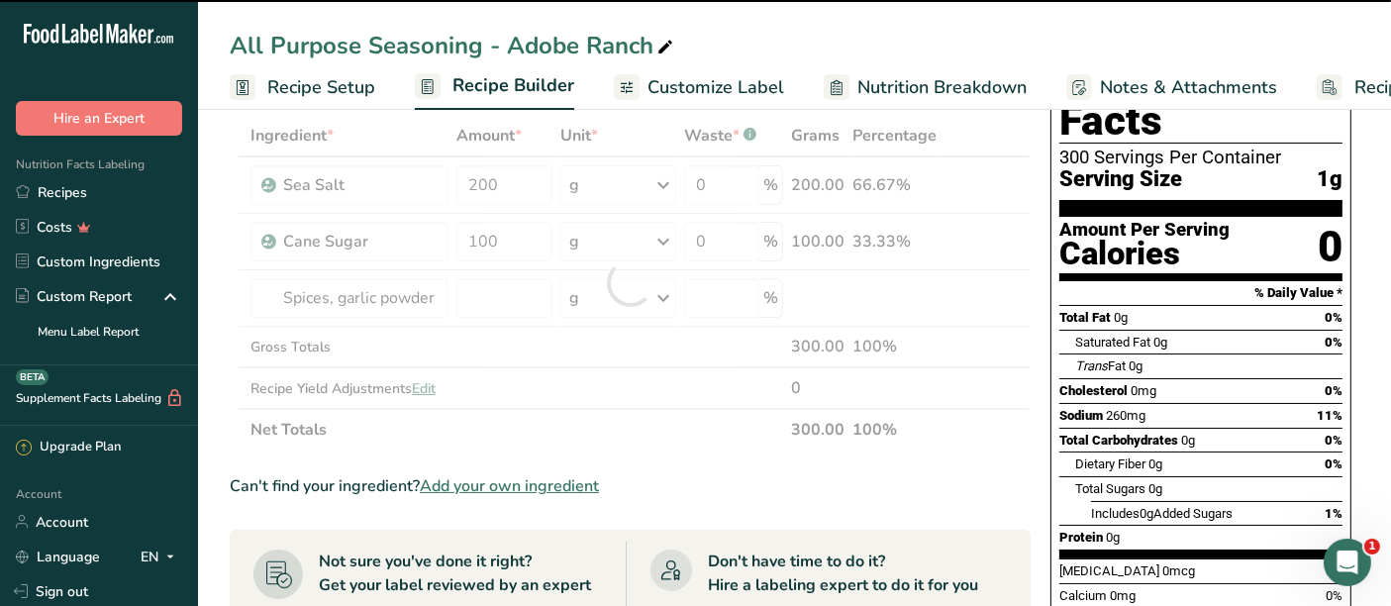
type input "0"
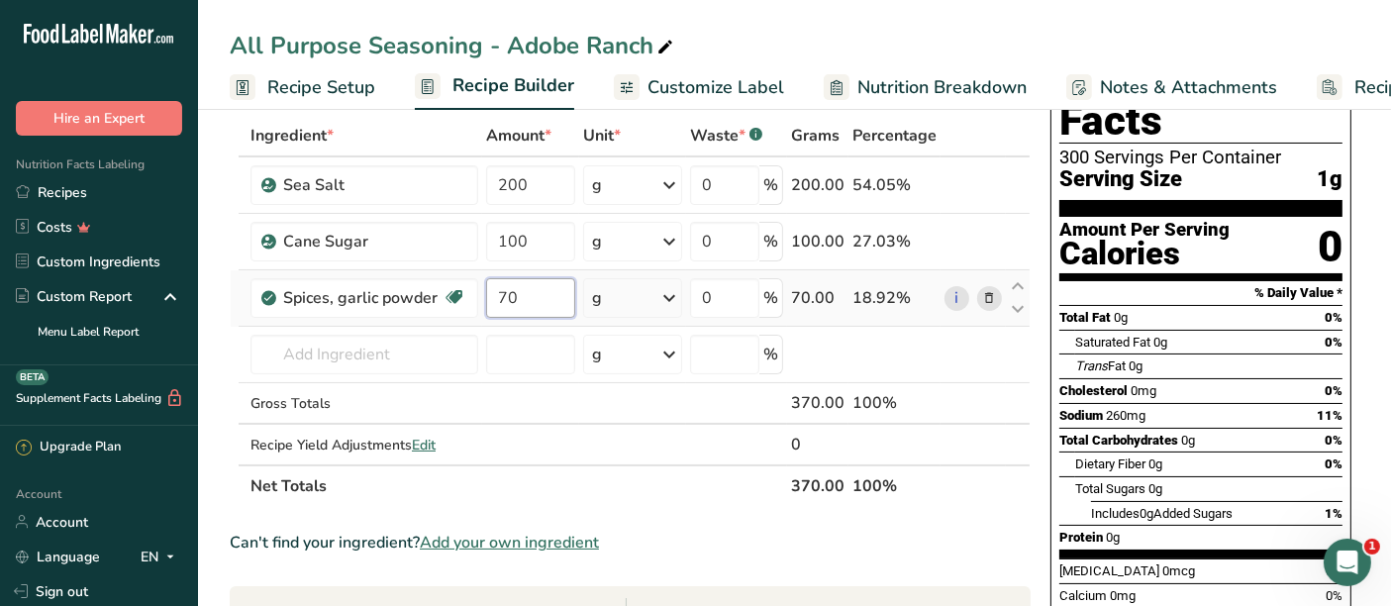
type input "70"
click at [371, 352] on input "text" at bounding box center [365, 355] width 228 height 40
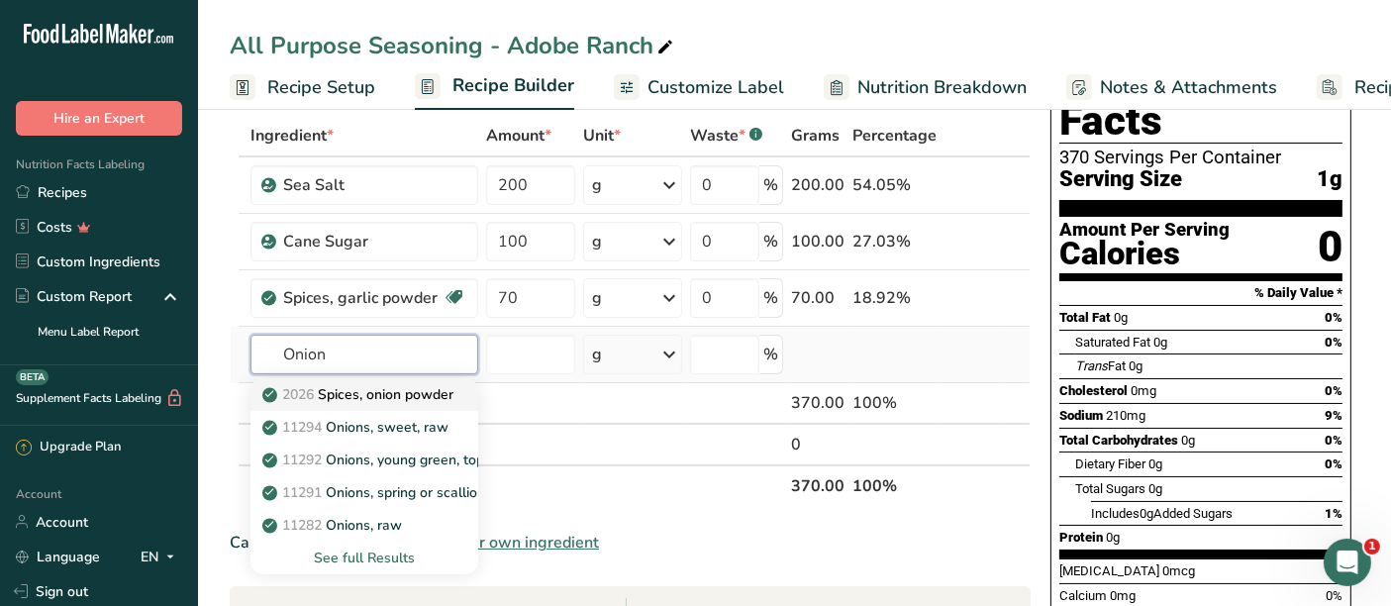
type input "Onion"
click at [378, 397] on p "2026 Spices, onion powder" at bounding box center [359, 394] width 187 height 21
type input "Spices, onion powder"
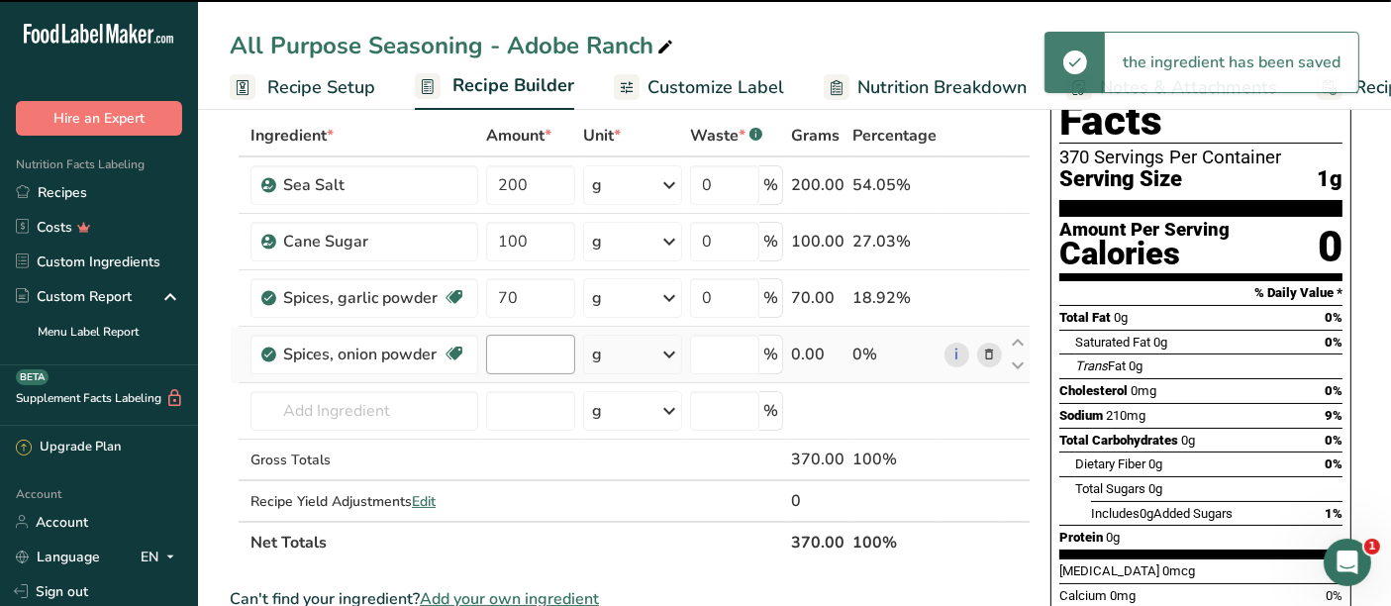
type input "0"
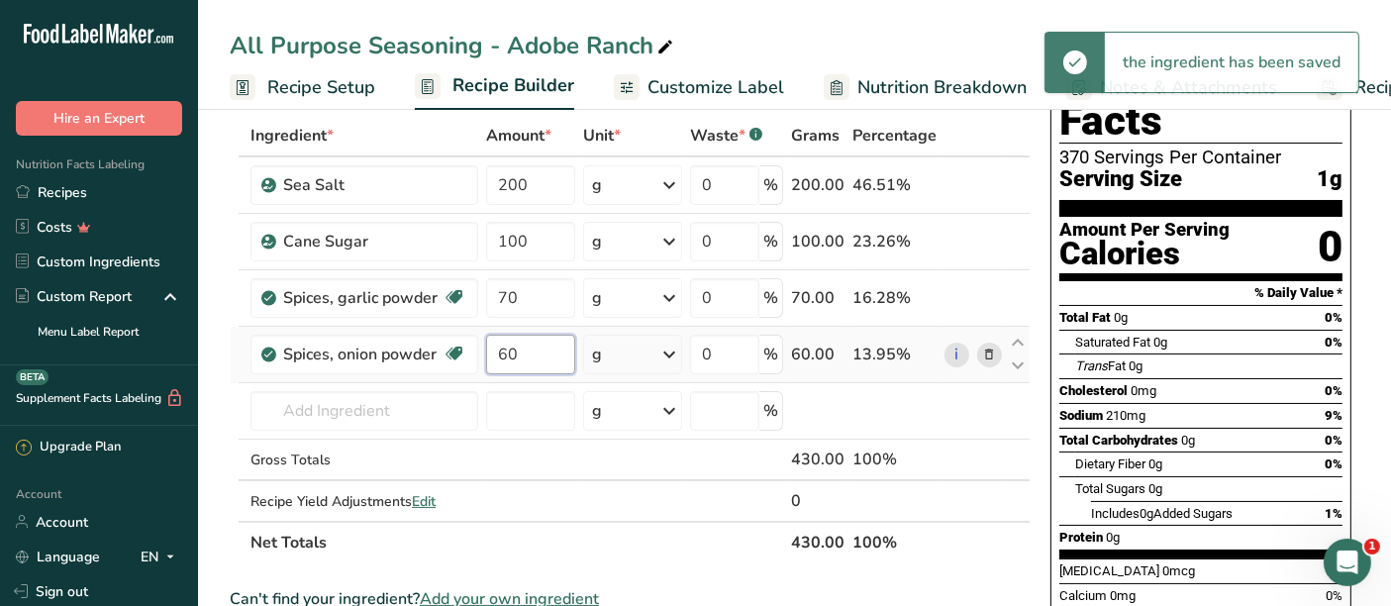
type input "60"
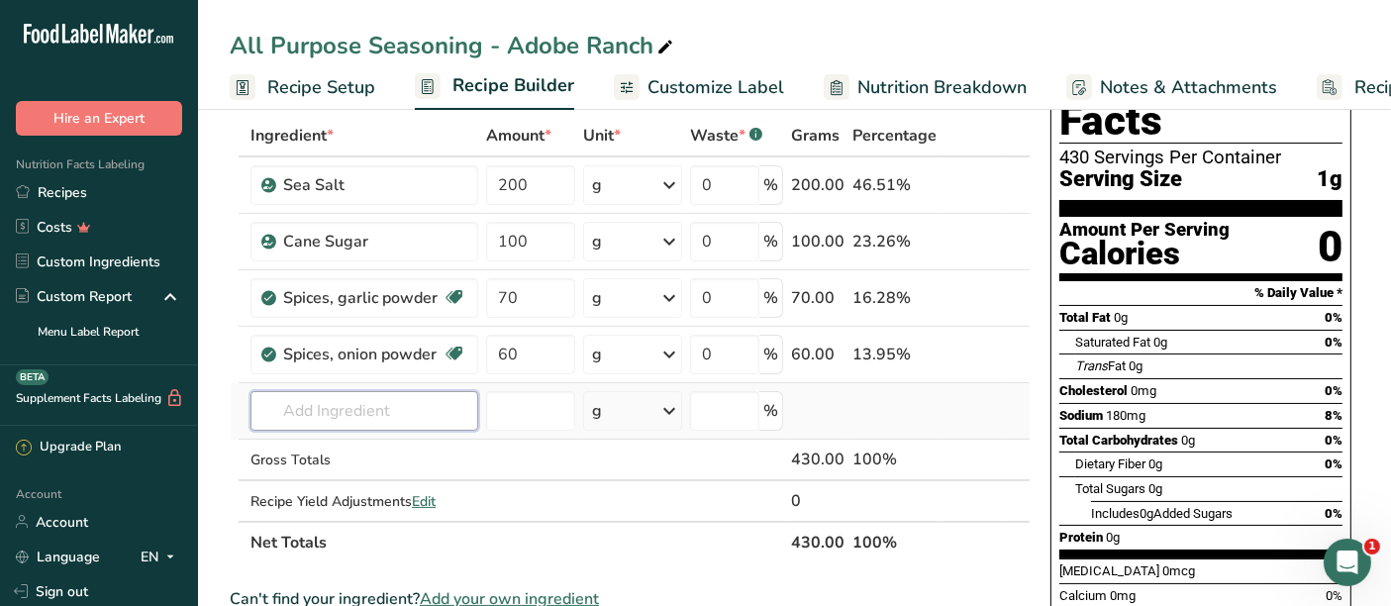
click at [364, 411] on input "text" at bounding box center [365, 411] width 228 height 40
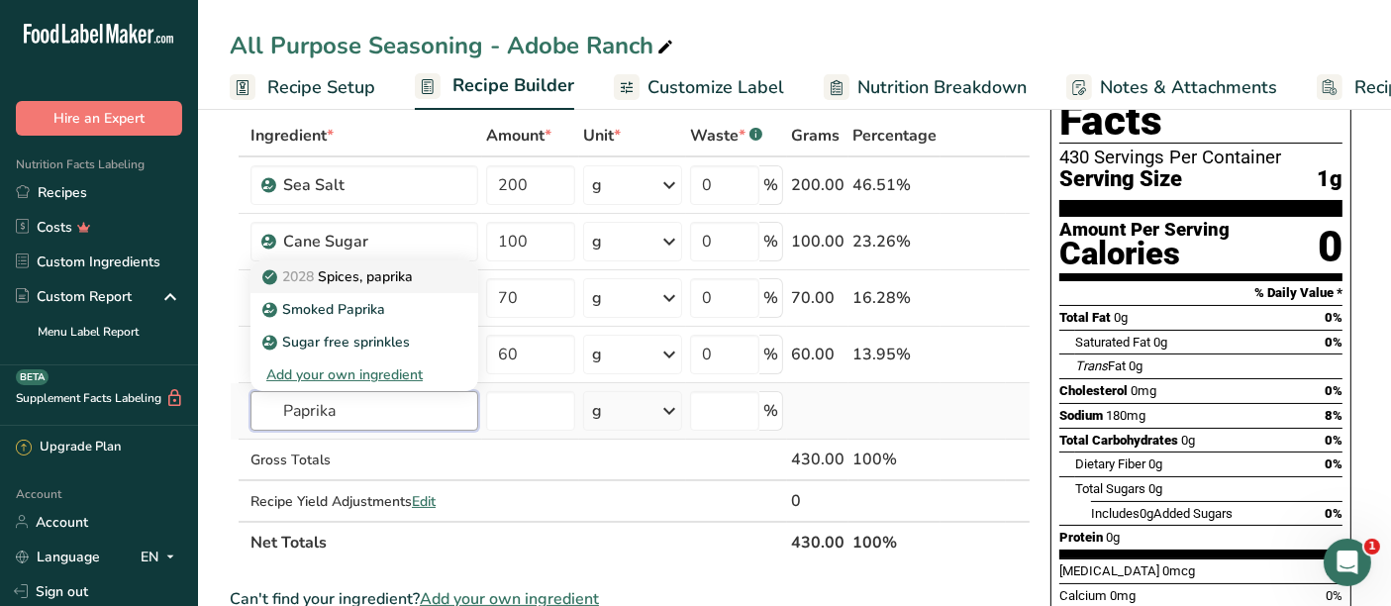
type input "Paprika"
click at [407, 267] on p "2028 Spices, paprika" at bounding box center [339, 276] width 147 height 21
type input "Spices, paprika"
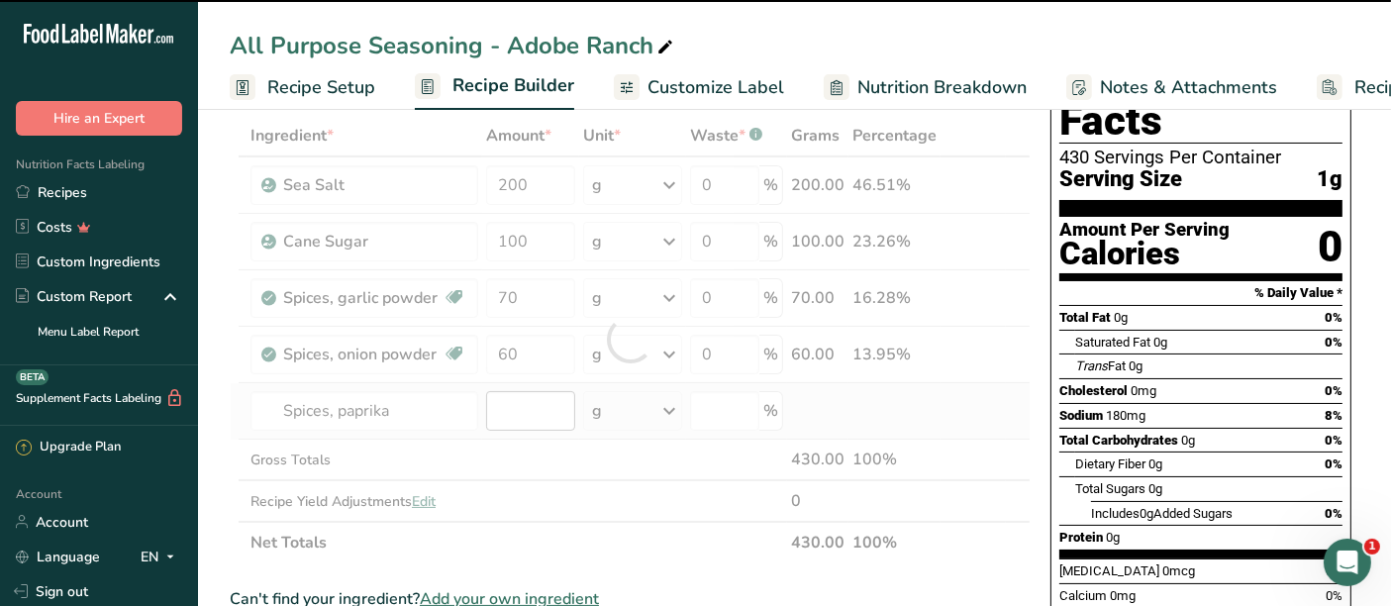
type input "0"
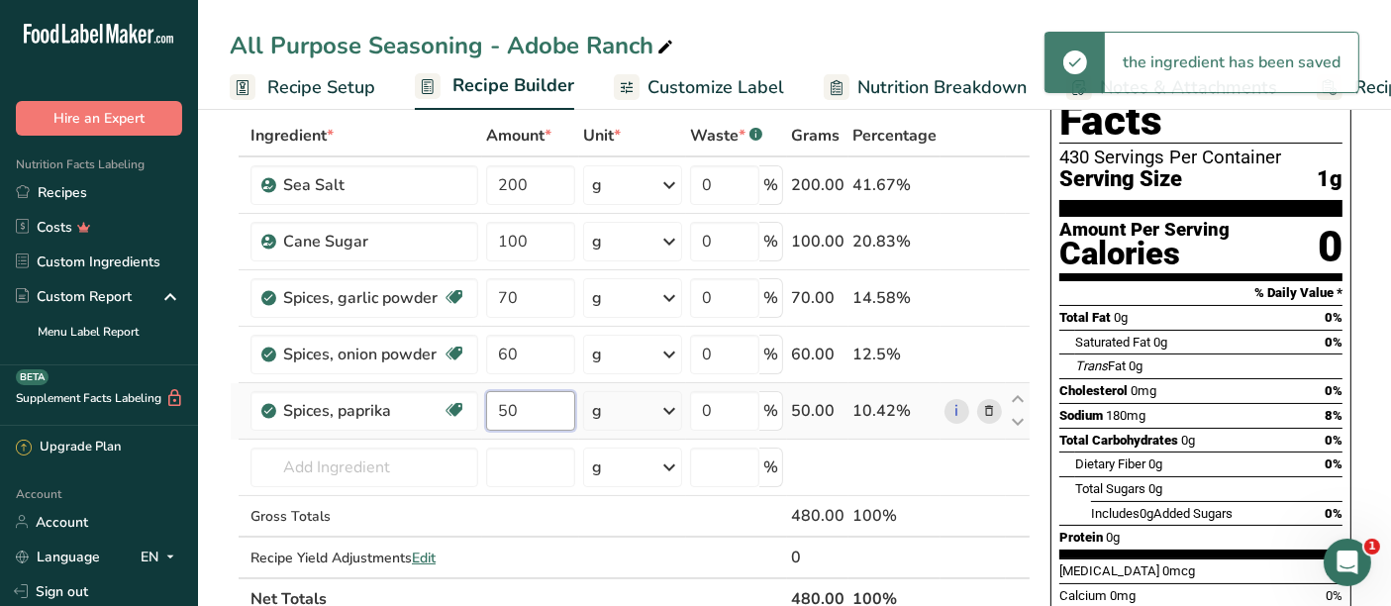
type input "50"
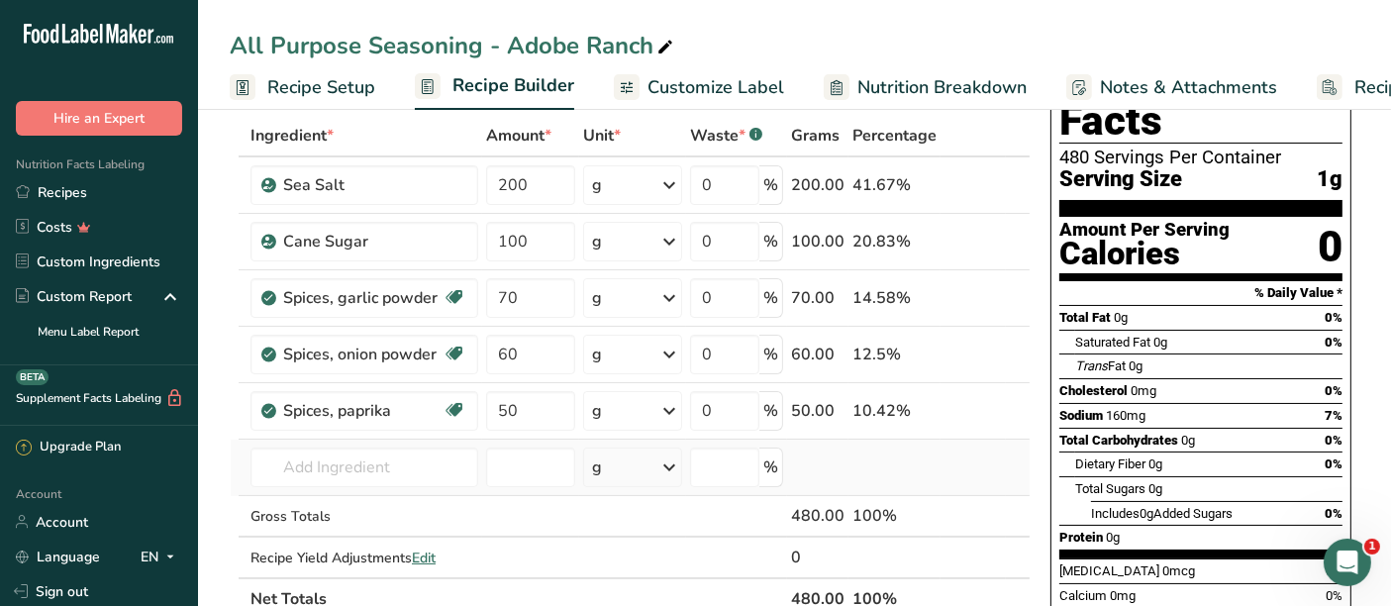
click at [398, 440] on td "2028 Spices, paprika Smoked Paprika Sugar free sprinkles Add your own ingredient" at bounding box center [365, 468] width 236 height 56
click at [388, 459] on input "text" at bounding box center [365, 468] width 228 height 40
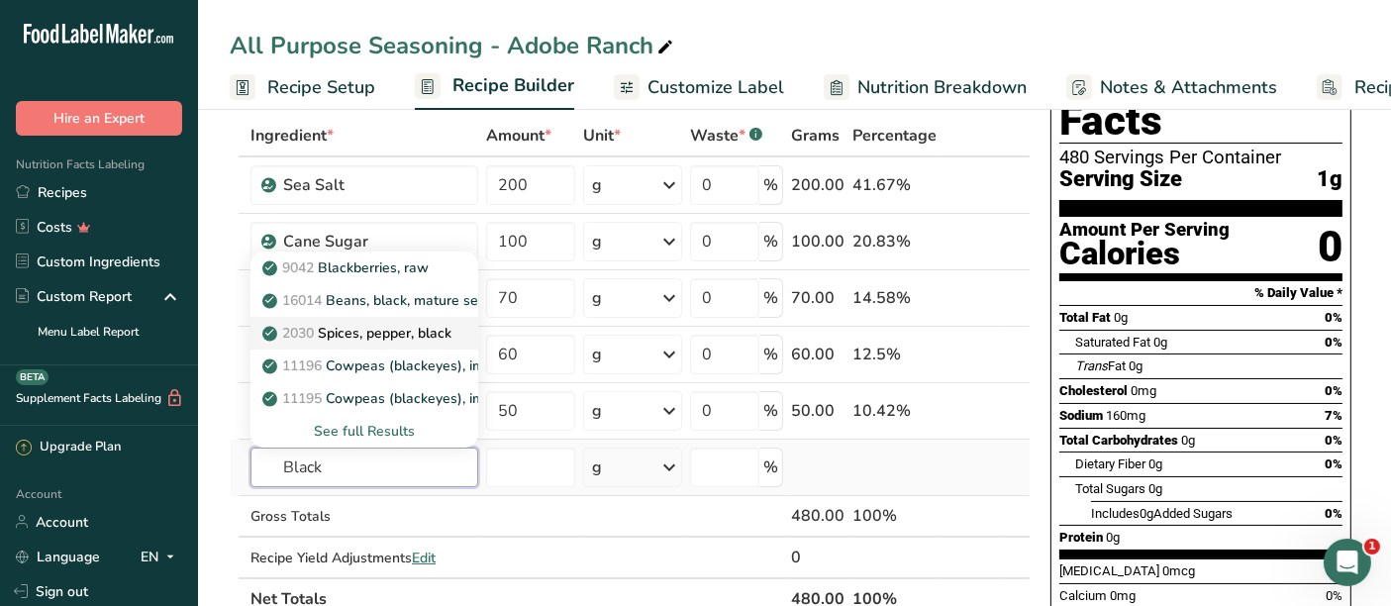
type input "Black"
click at [402, 341] on link "2030 Spices, pepper, black" at bounding box center [365, 333] width 228 height 33
type input "Spices, pepper, black"
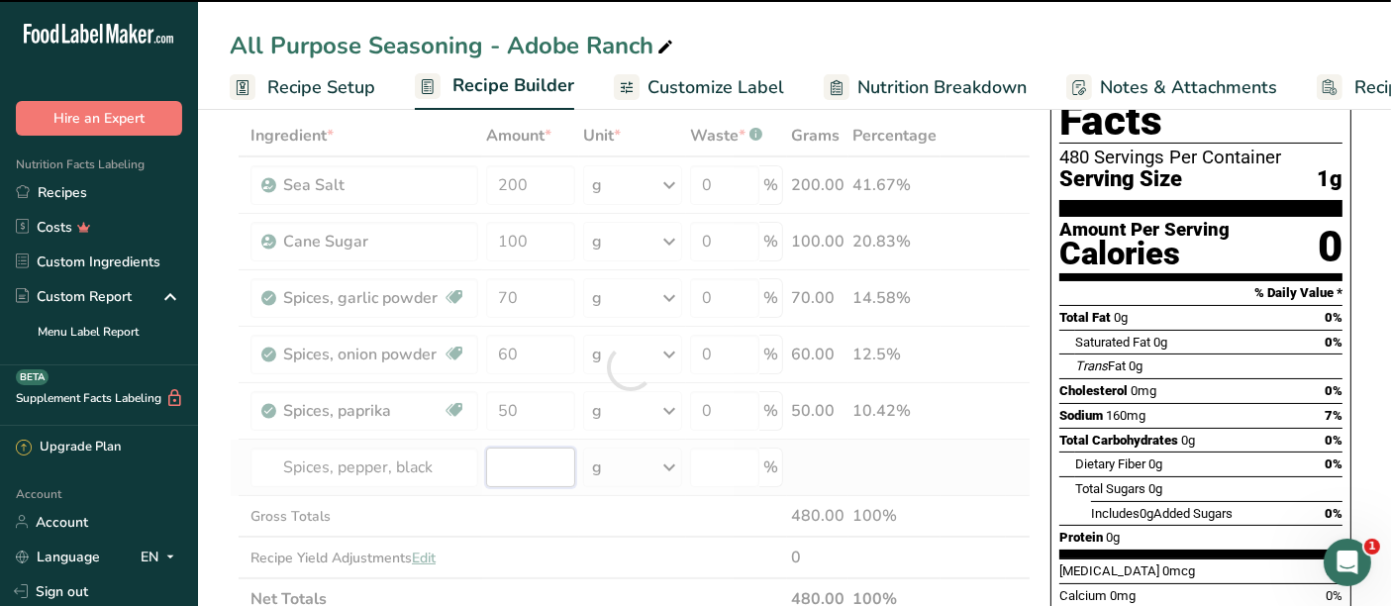
click at [523, 467] on input "number" at bounding box center [530, 468] width 89 height 40
type input "0"
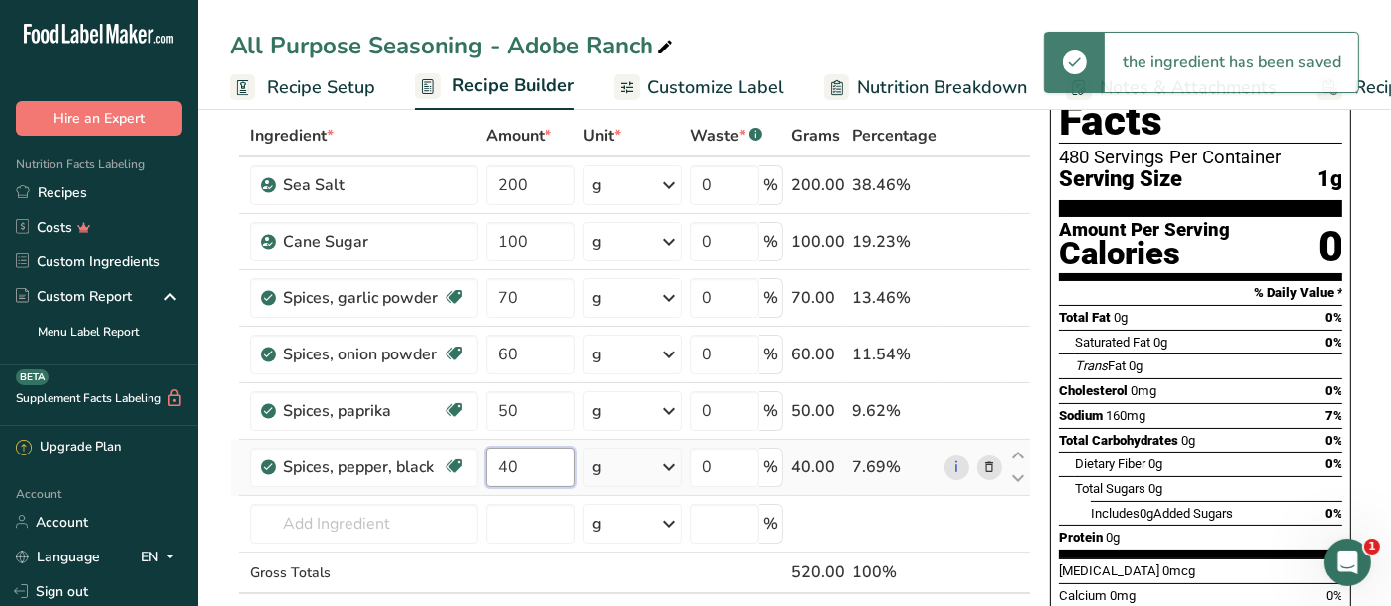
type input "40"
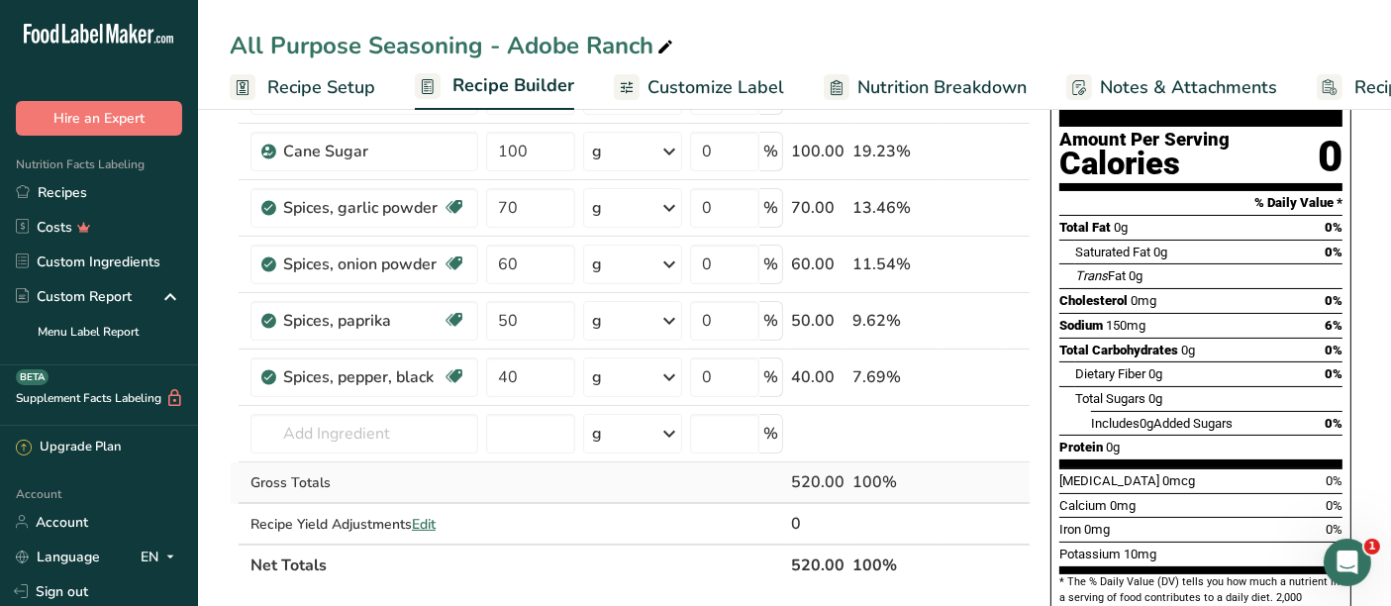
scroll to position [209, 0]
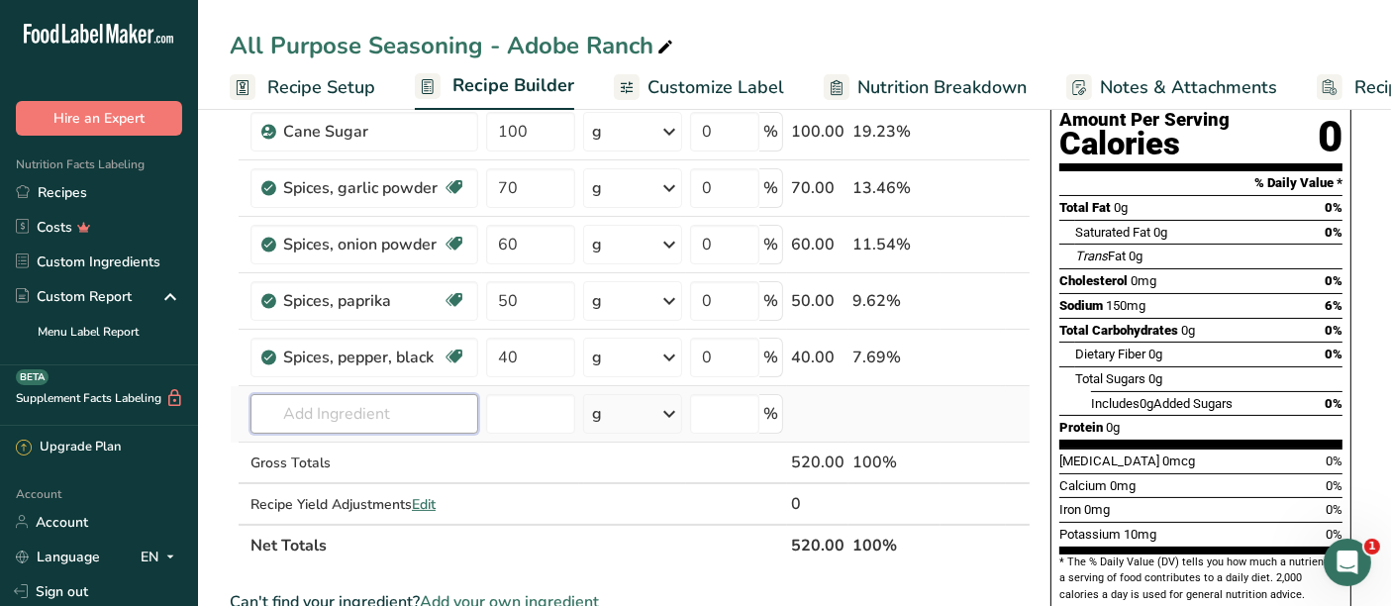
click at [403, 407] on input "text" at bounding box center [365, 414] width 228 height 40
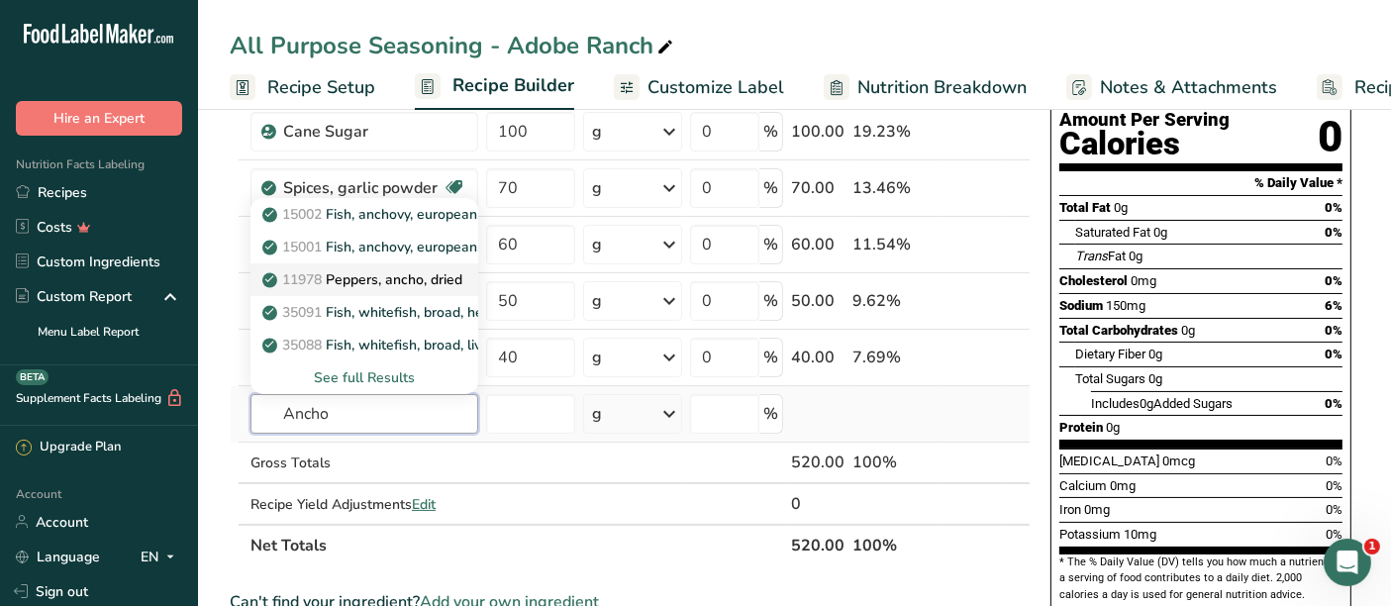
type input "Ancho"
click at [430, 277] on p "11978 Peppers, ancho, dried" at bounding box center [364, 279] width 196 height 21
type input "Peppers, ancho, dried"
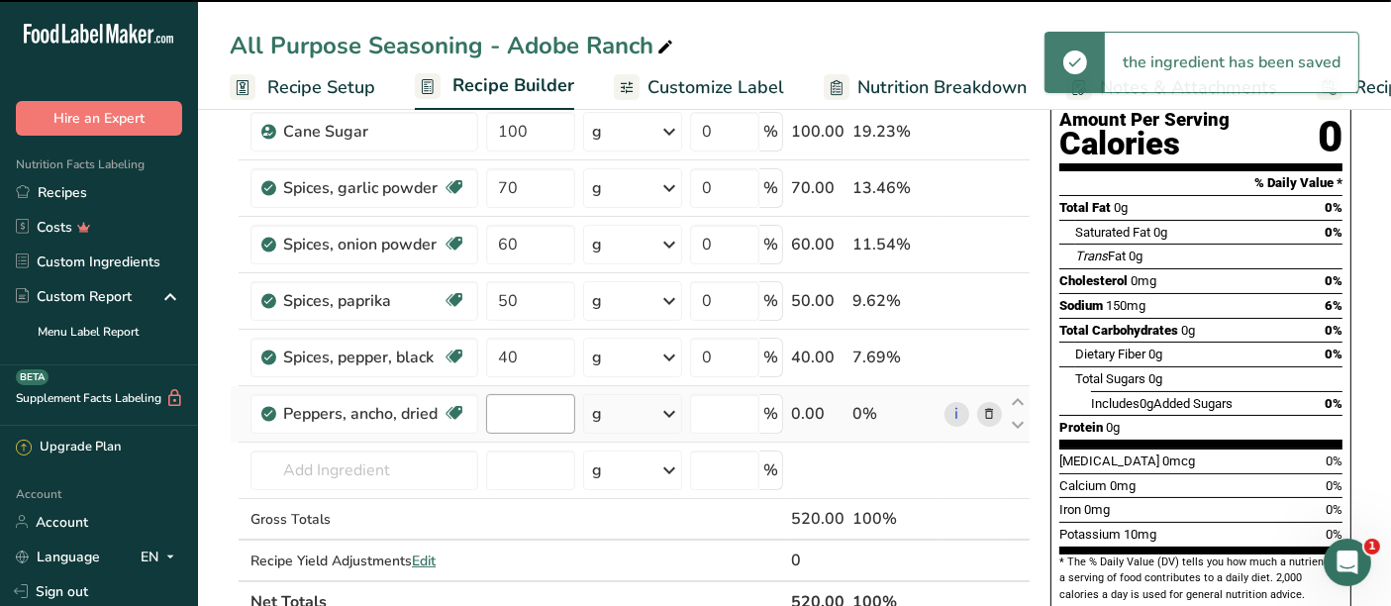
type input "0"
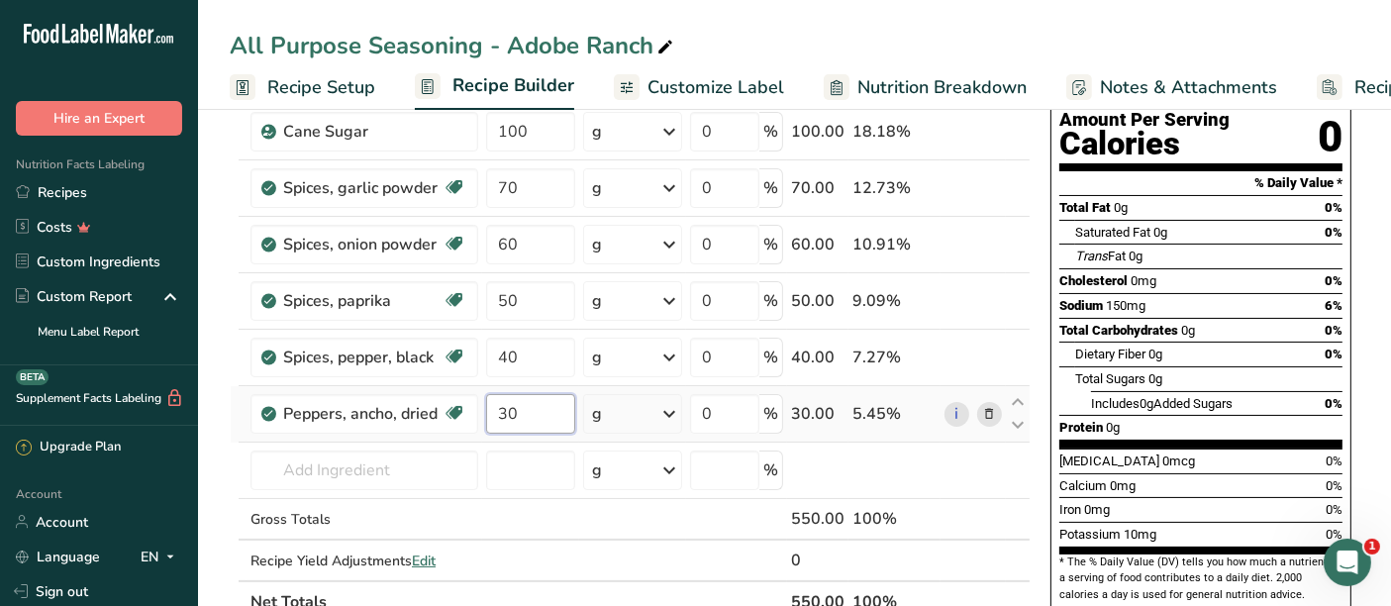
type input "30"
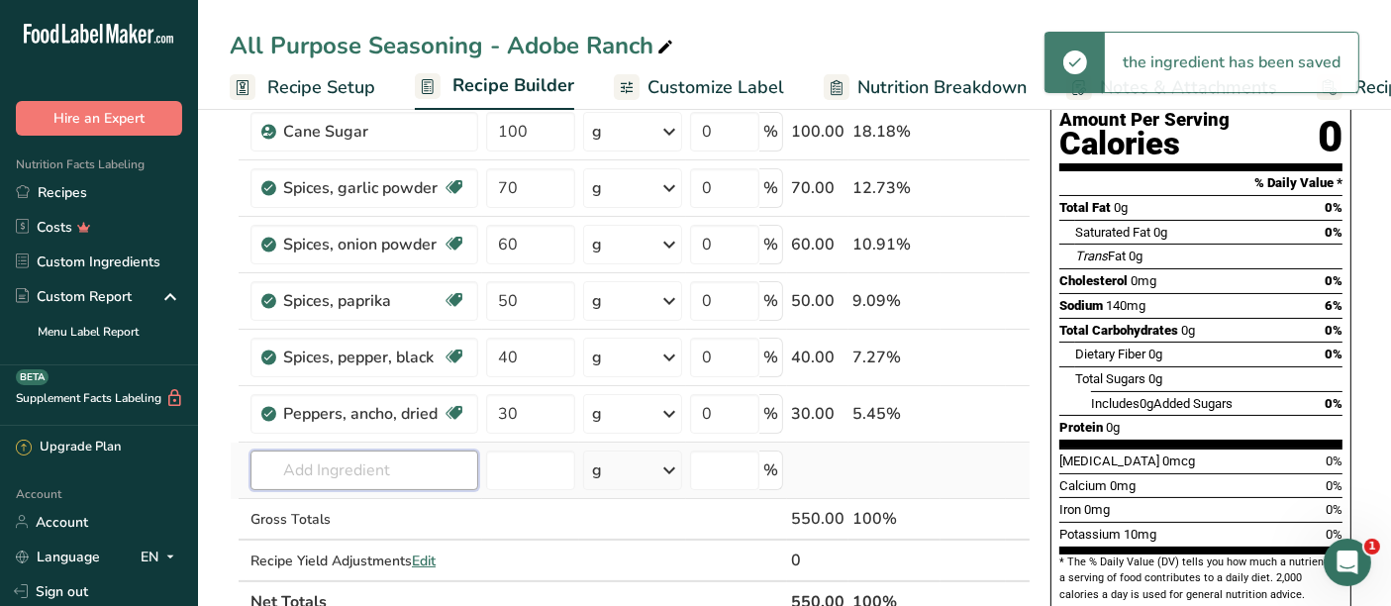
click at [402, 454] on input "text" at bounding box center [365, 471] width 228 height 40
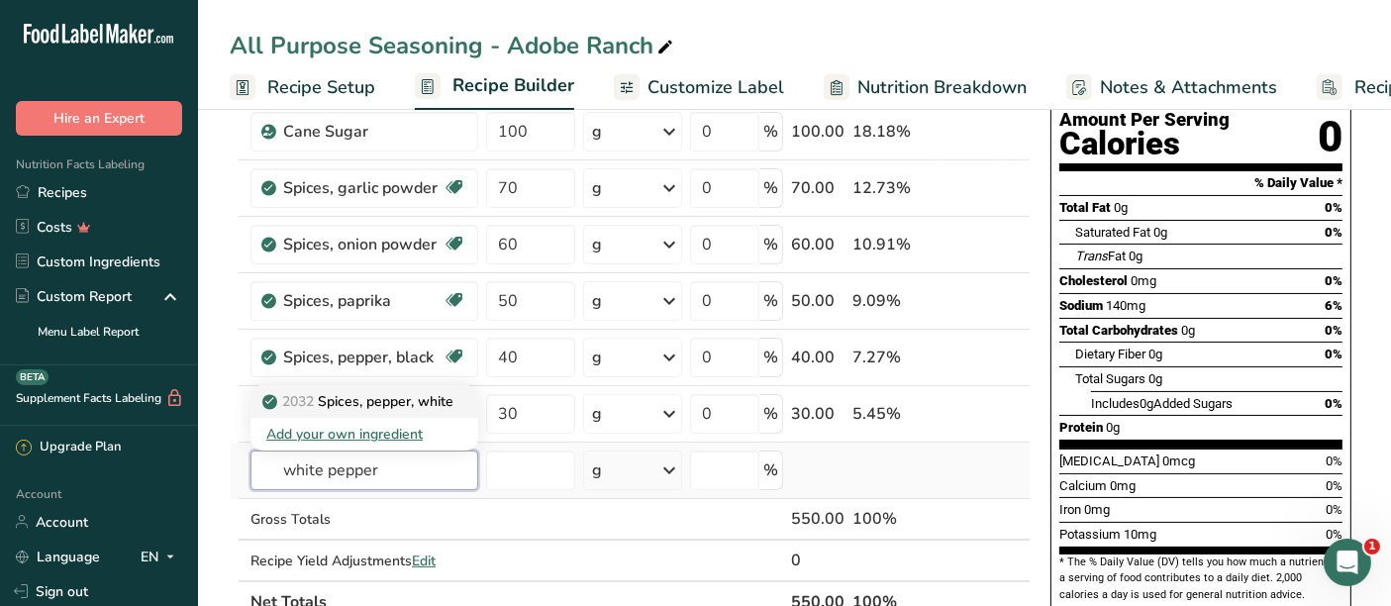
type input "white pepper"
click at [409, 396] on p "2032 Spices, pepper, white" at bounding box center [359, 401] width 187 height 21
type input "Spices, pepper, white"
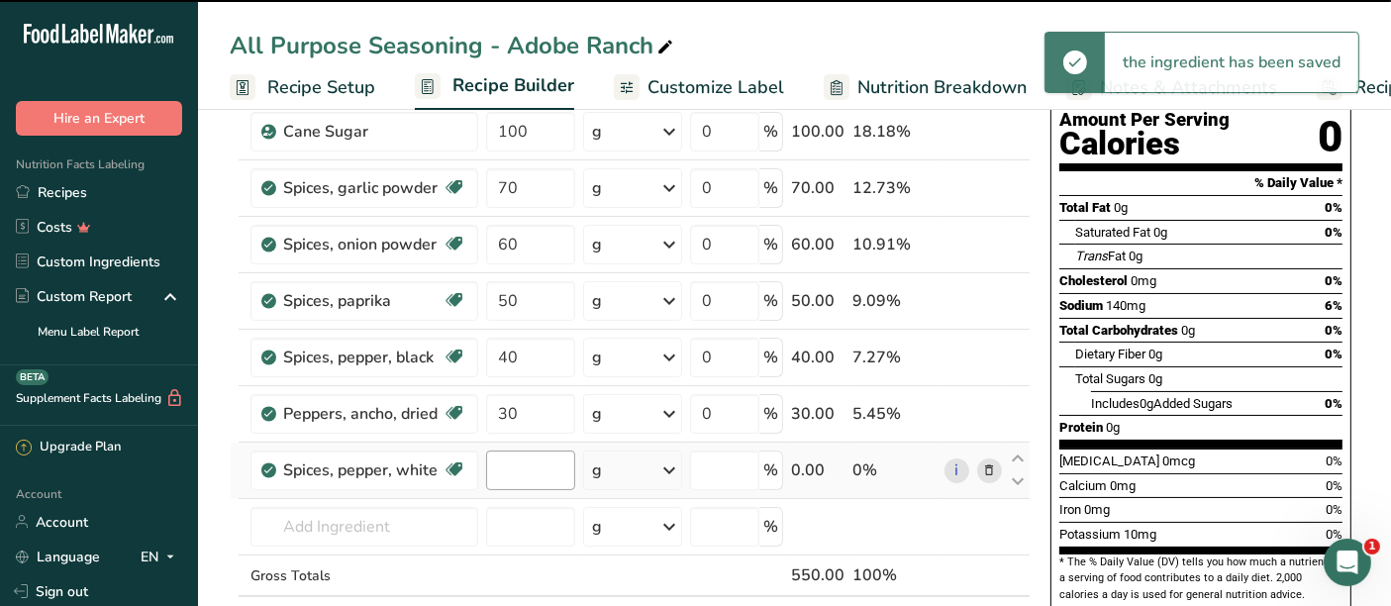
type input "0"
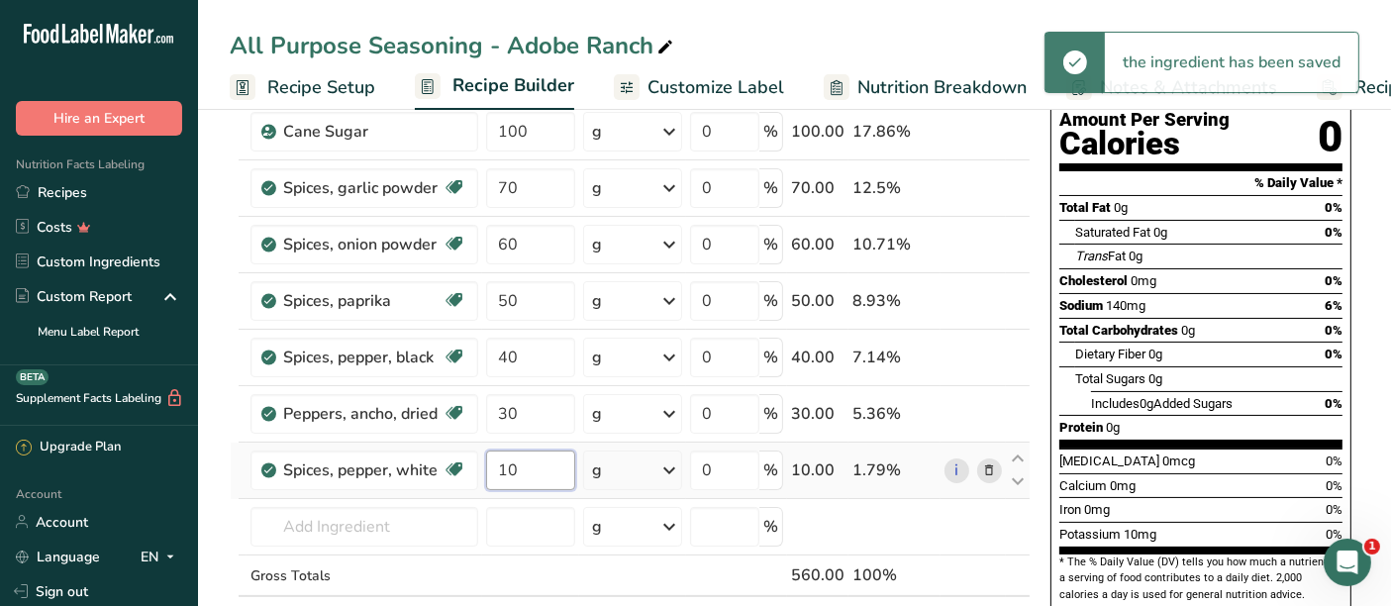
type input "10"
click at [334, 515] on input "text" at bounding box center [365, 527] width 228 height 40
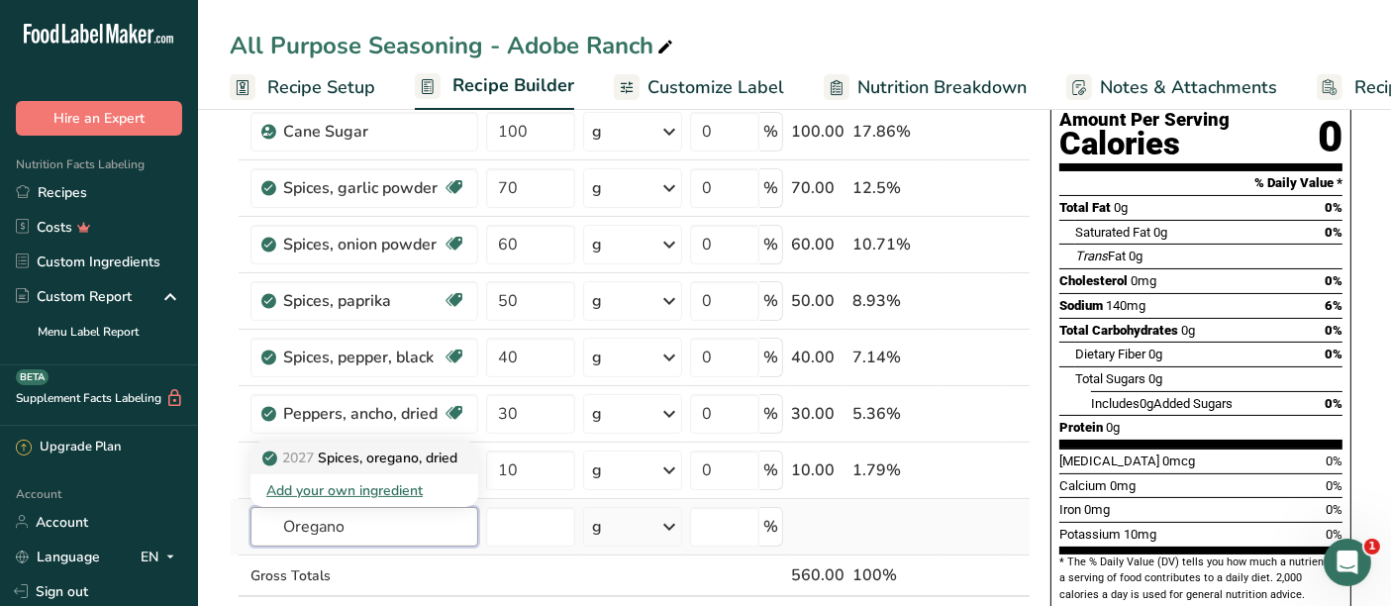
type input "Oregano"
click at [384, 454] on p "2027 Spices, oregano, dried" at bounding box center [361, 458] width 191 height 21
type input "Spices, oregano, dried"
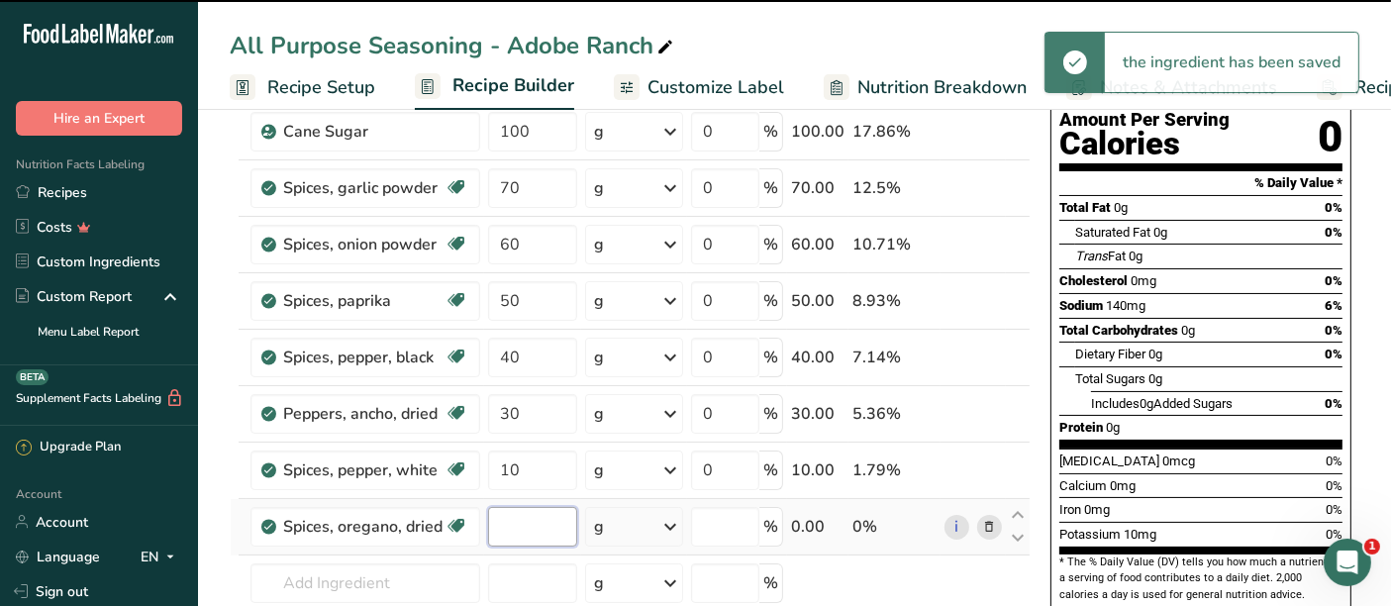
type input "0"
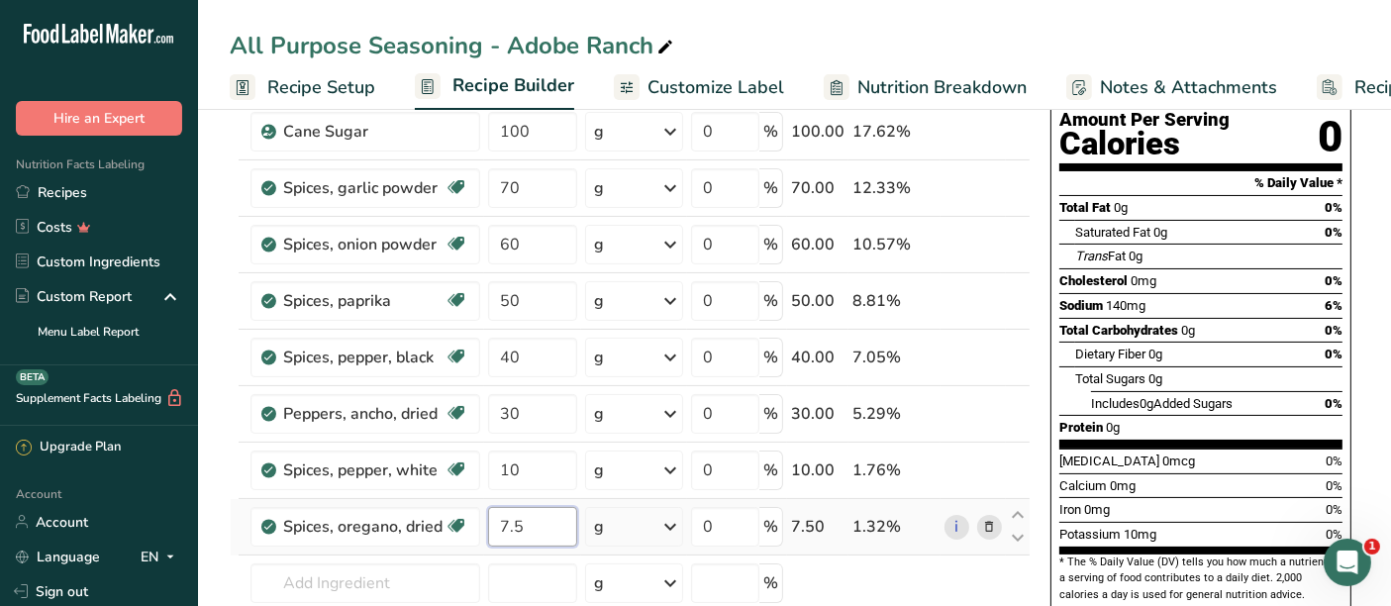
type input "7.5"
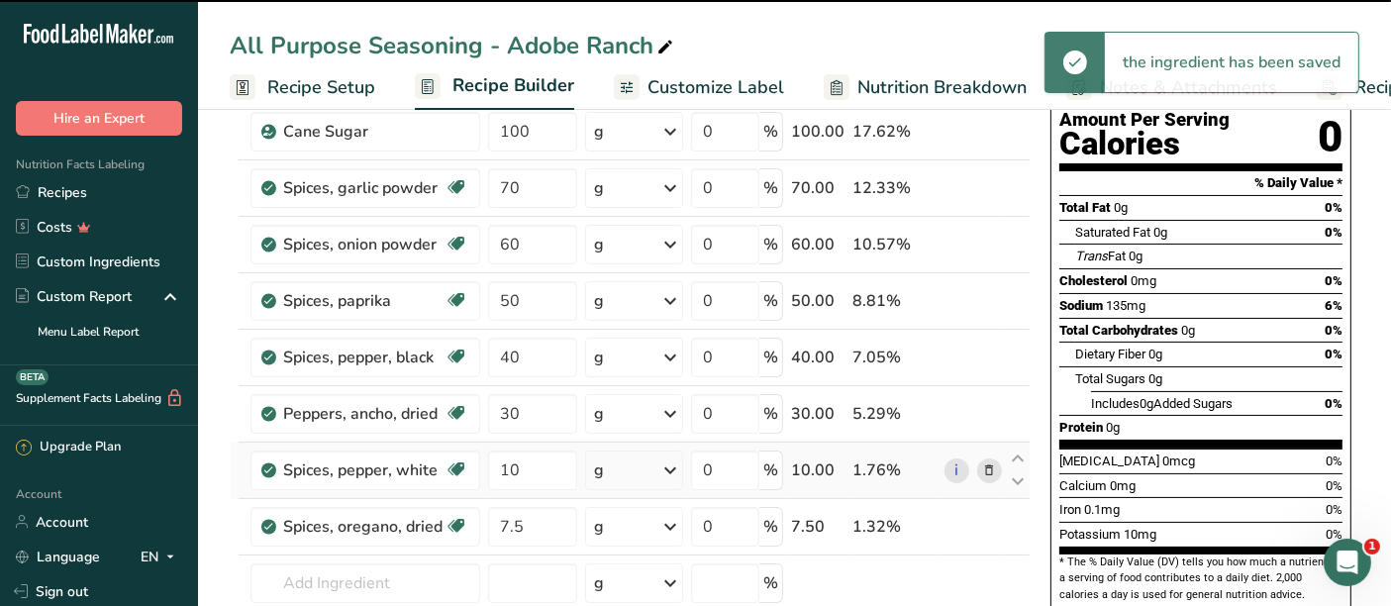
scroll to position [429, 0]
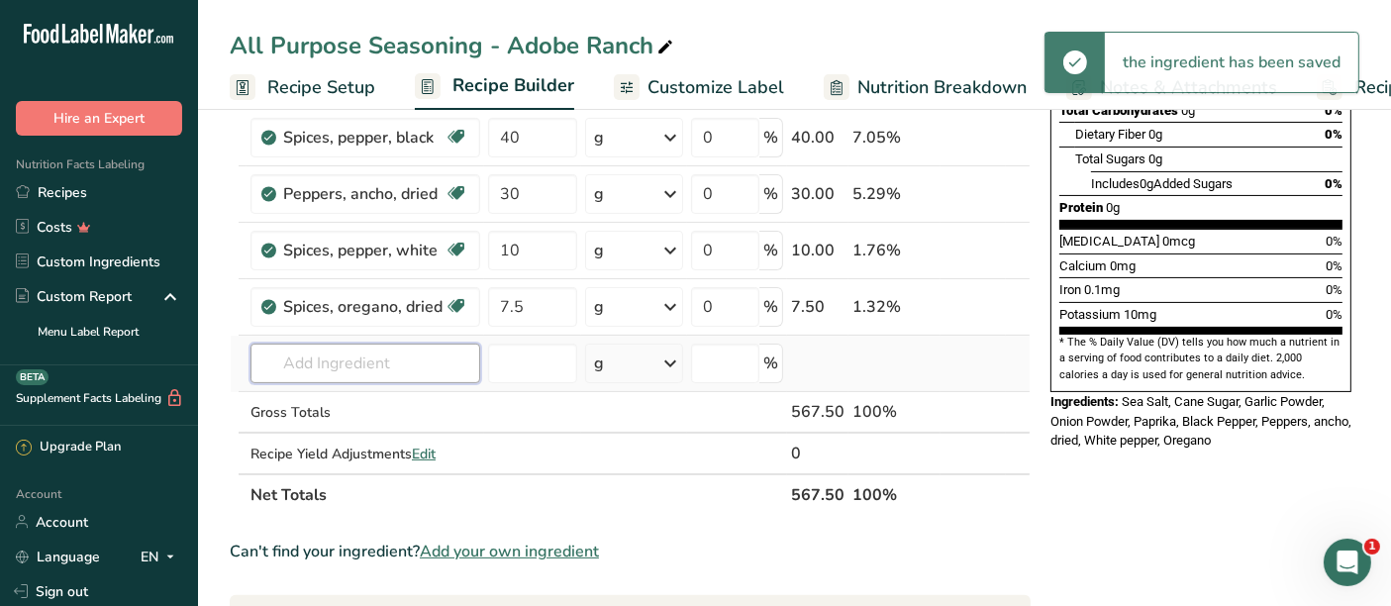
click at [317, 355] on input "text" at bounding box center [366, 364] width 230 height 40
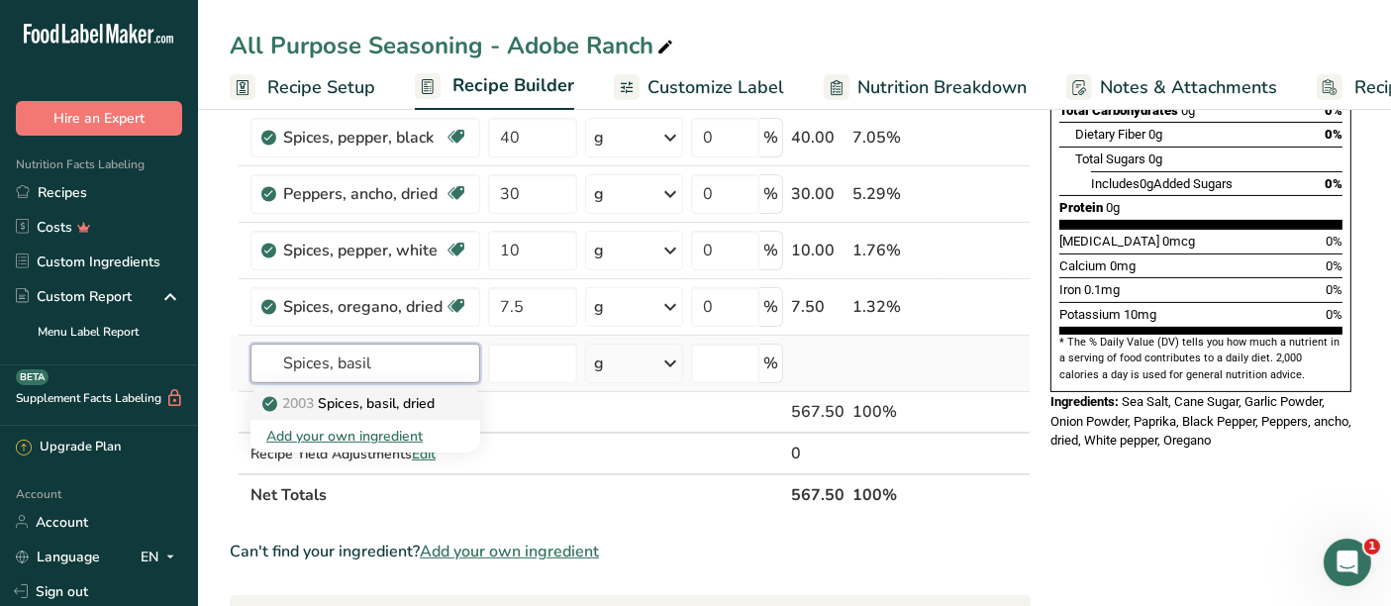
type input "Spices, basil"
click at [360, 397] on p "2003 Spices, basil, dried" at bounding box center [350, 403] width 168 height 21
type input "Spices, basil, dried"
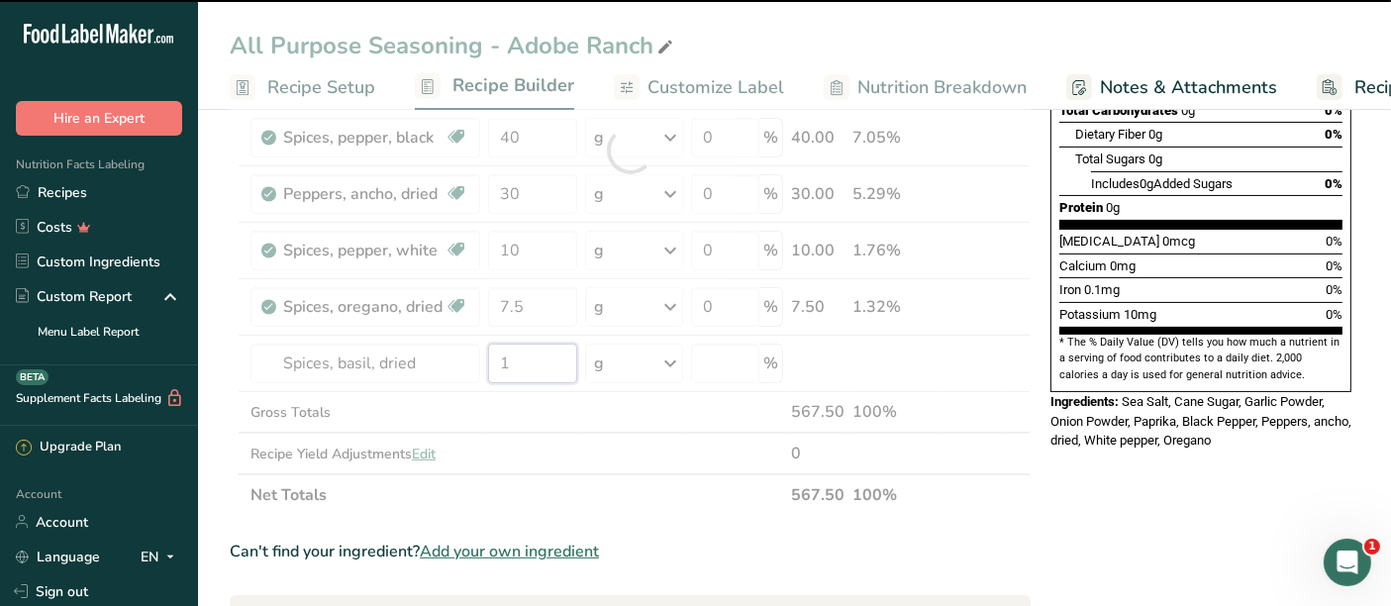
type input "10"
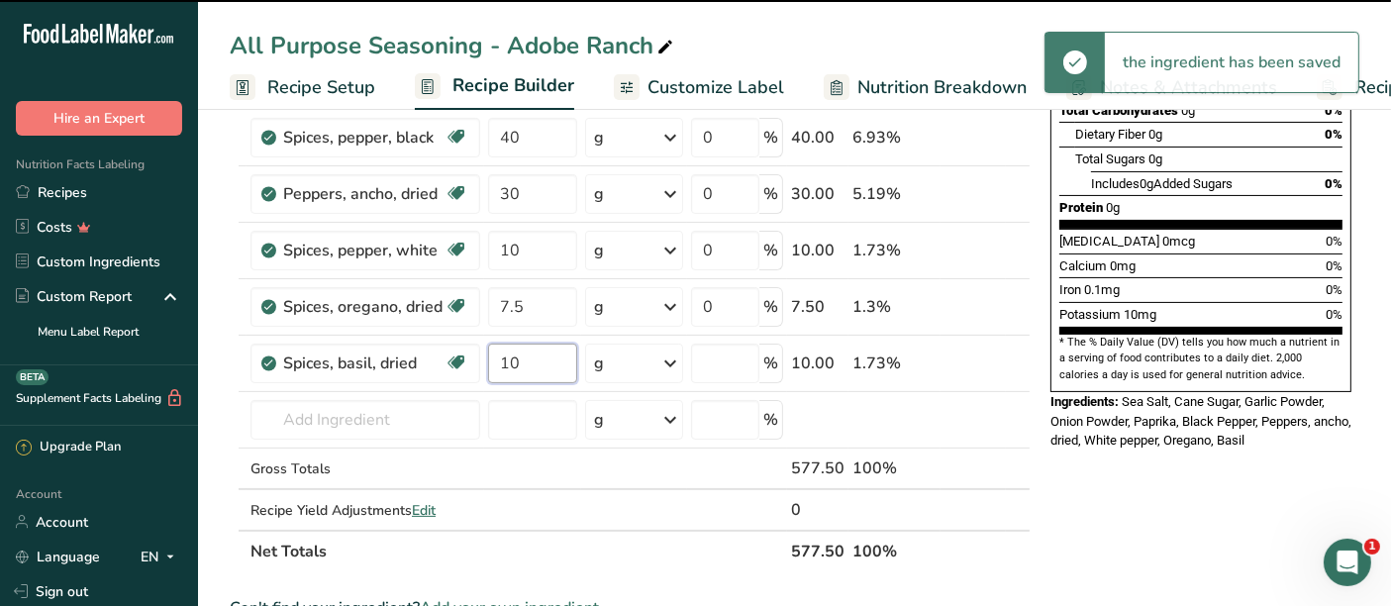
type input "0"
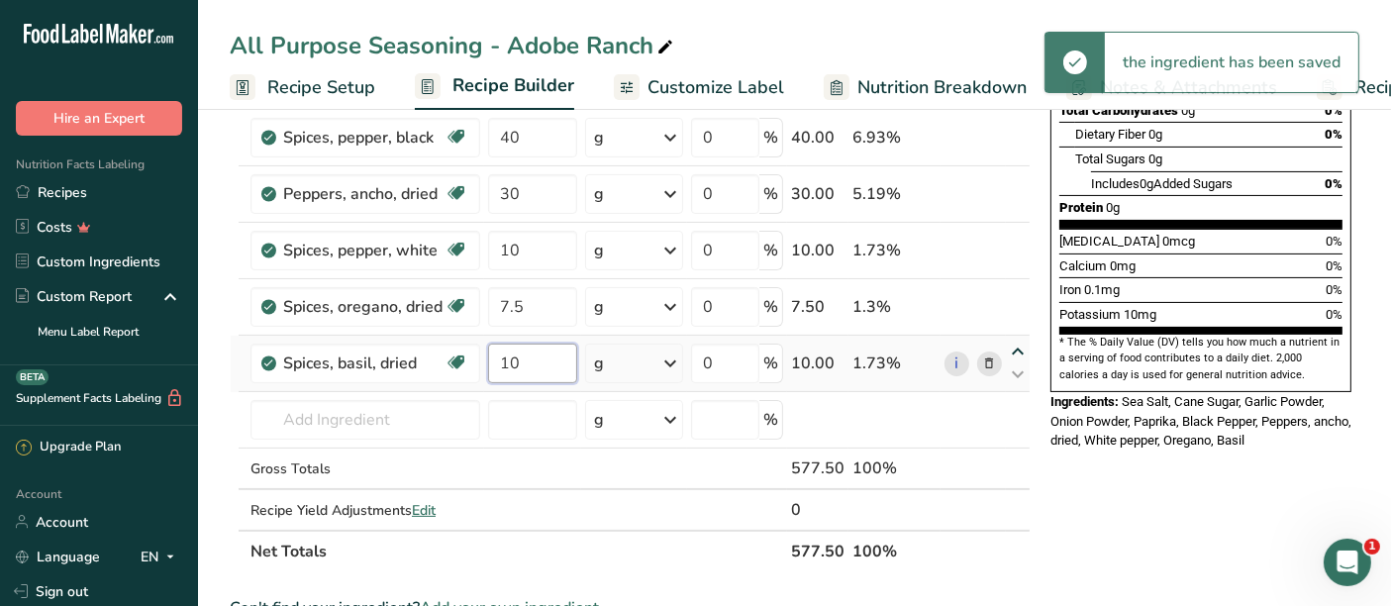
type input "10"
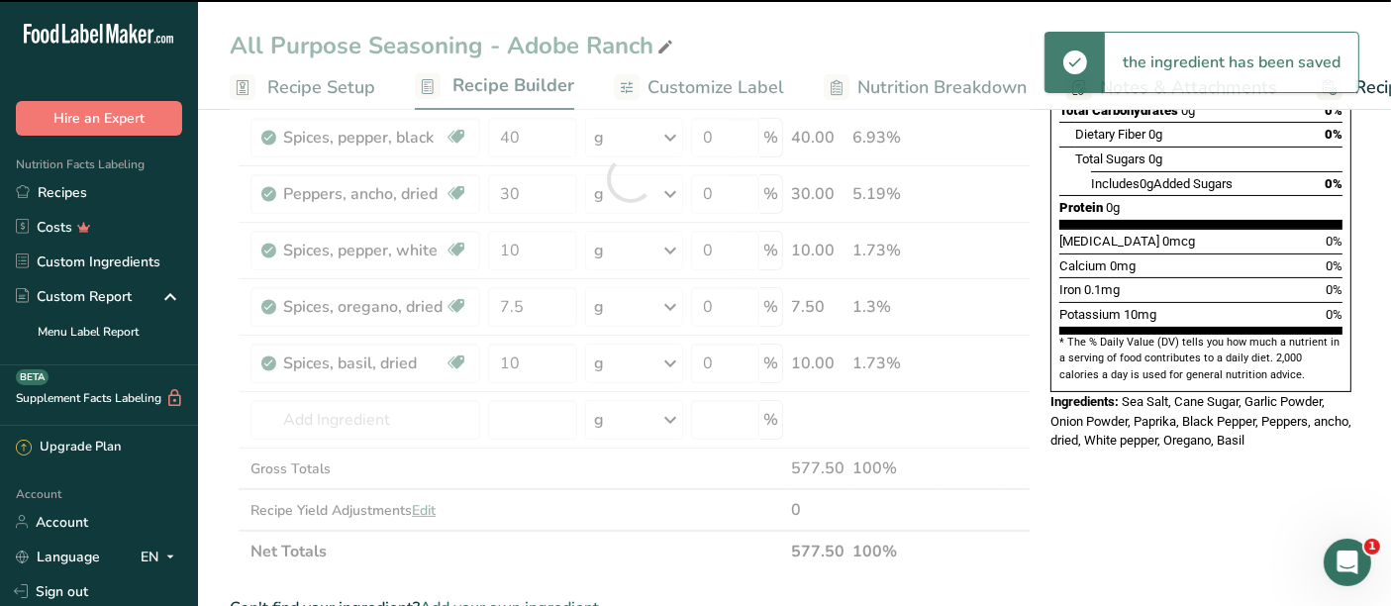
drag, startPoint x: 1019, startPoint y: 352, endPoint x: 1008, endPoint y: 289, distance: 63.3
click at [1008, 289] on div "Ingredient * Amount * Unit * Waste * .a-a{fill:#347362;}.b-a{fill:#fff;} Grams …" at bounding box center [630, 178] width 801 height 787
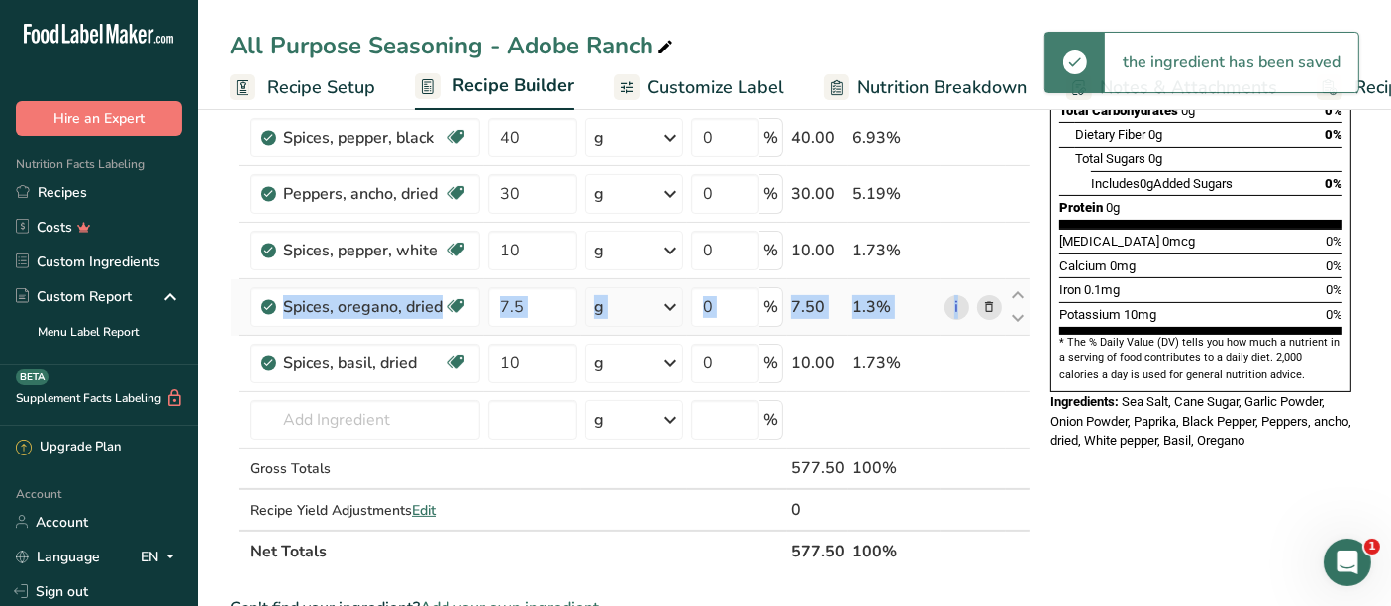
drag, startPoint x: 236, startPoint y: 353, endPoint x: 235, endPoint y: 301, distance: 51.5
click at [235, 301] on tbody "Sea Salt 200 g Weight Units g kg mg See more Volume Units l Volume units requir…" at bounding box center [630, 179] width 799 height 702
click at [234, 301] on td at bounding box center [235, 307] width 8 height 56
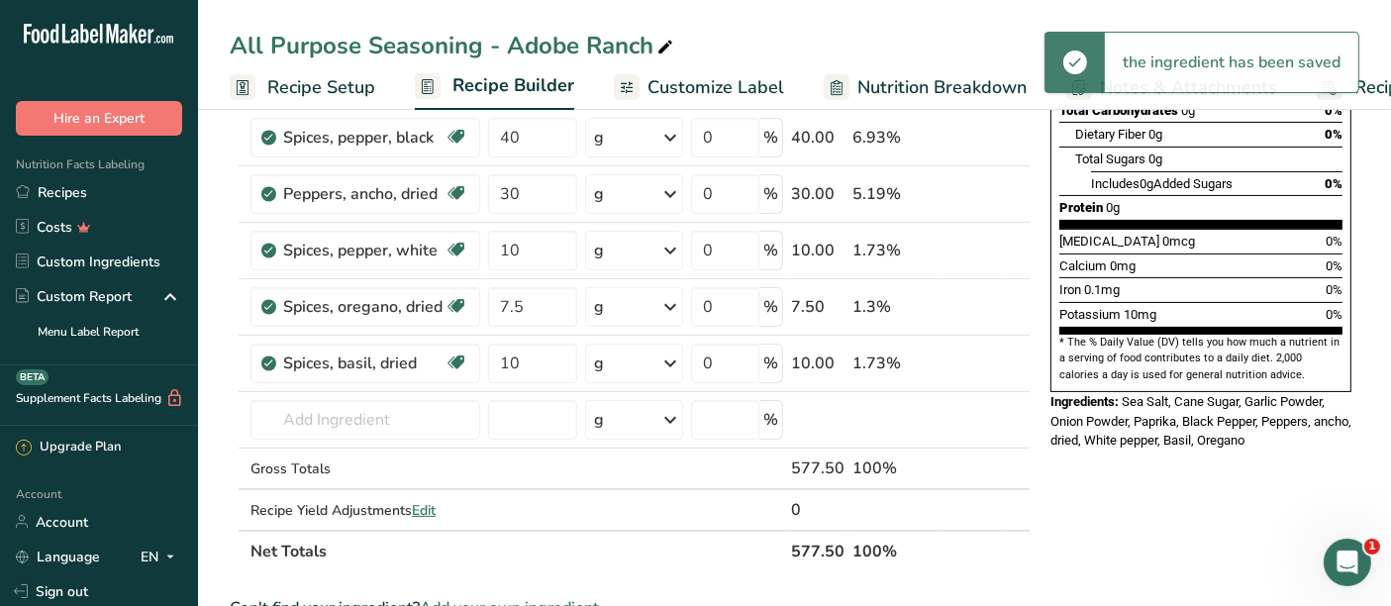
click at [220, 358] on section "Add Ingredients Manage Recipe Delete Recipe Duplicate Recipe Scale Recipe Save …" at bounding box center [794, 480] width 1193 height 1613
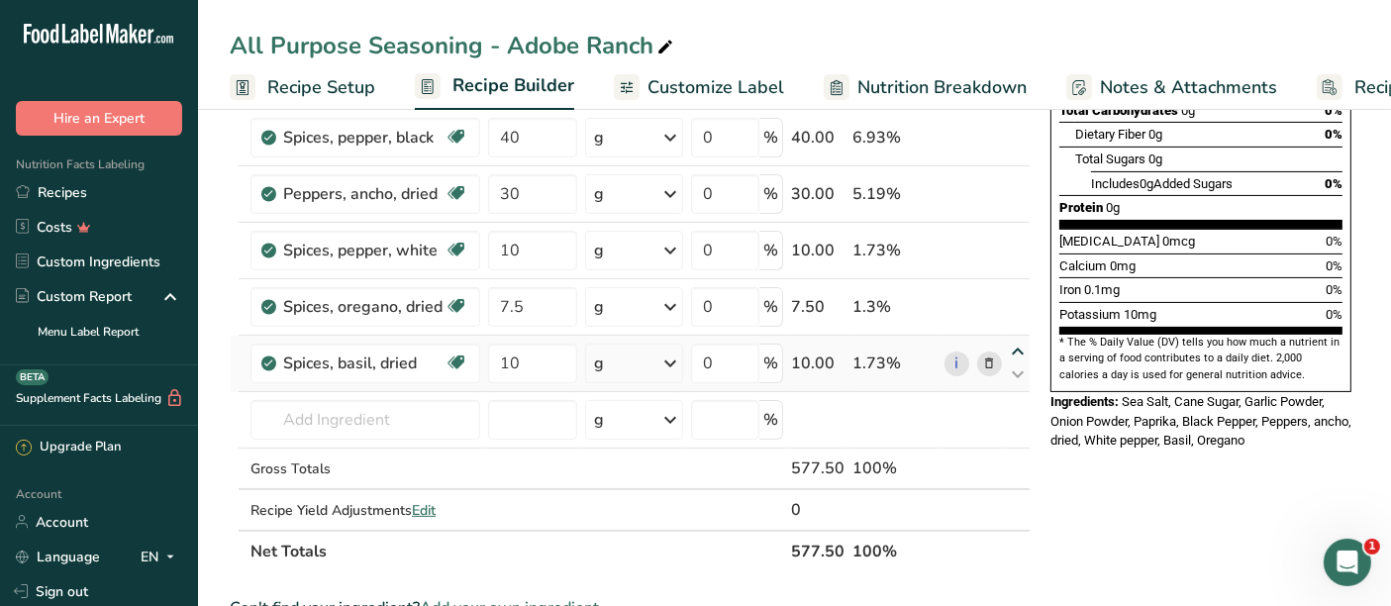
click at [1014, 349] on icon at bounding box center [1018, 352] width 24 height 15
type input "10"
type input "7.5"
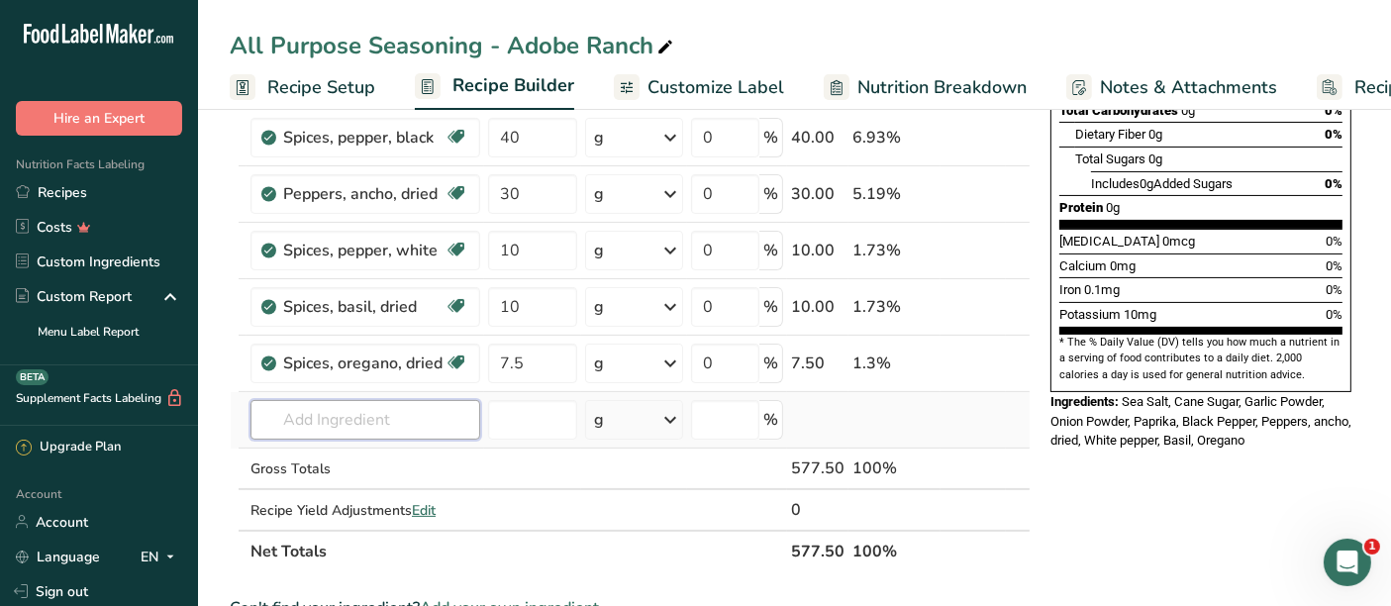
click at [277, 400] on input "text" at bounding box center [366, 420] width 230 height 40
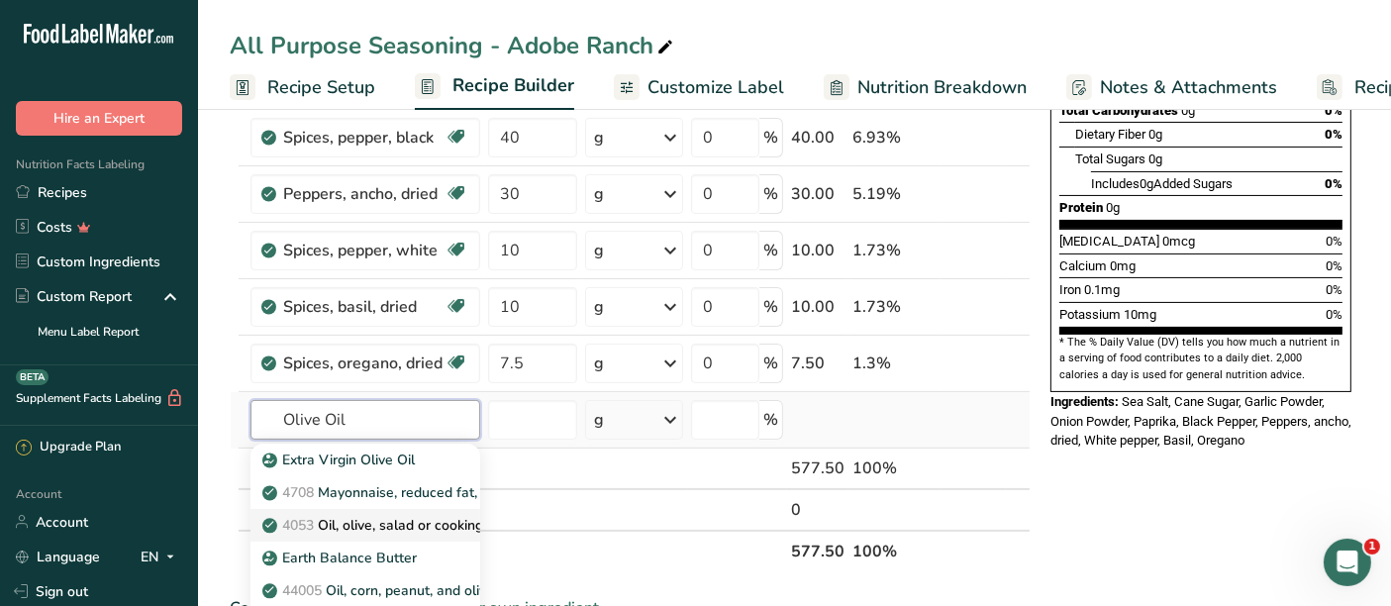
type input "Olive Oil"
click at [385, 525] on p "4053 Oil, olive, salad or cooking" at bounding box center [374, 525] width 217 height 21
type input "Oil, olive, salad or cooking"
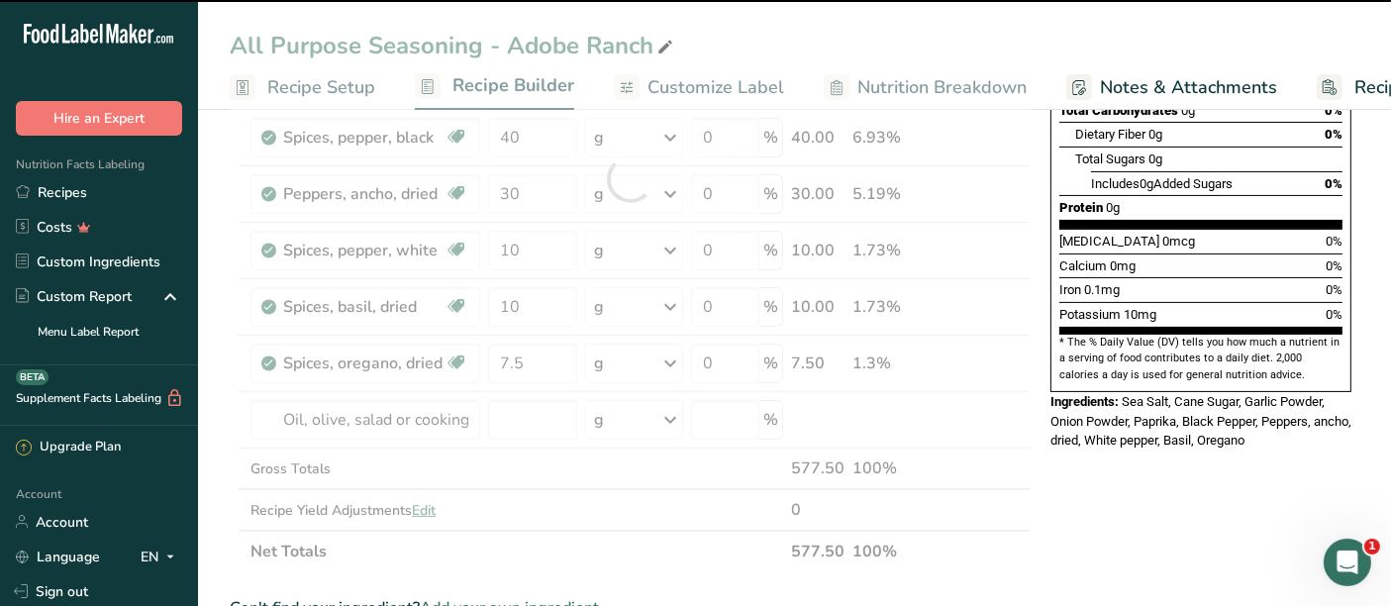
type input "0"
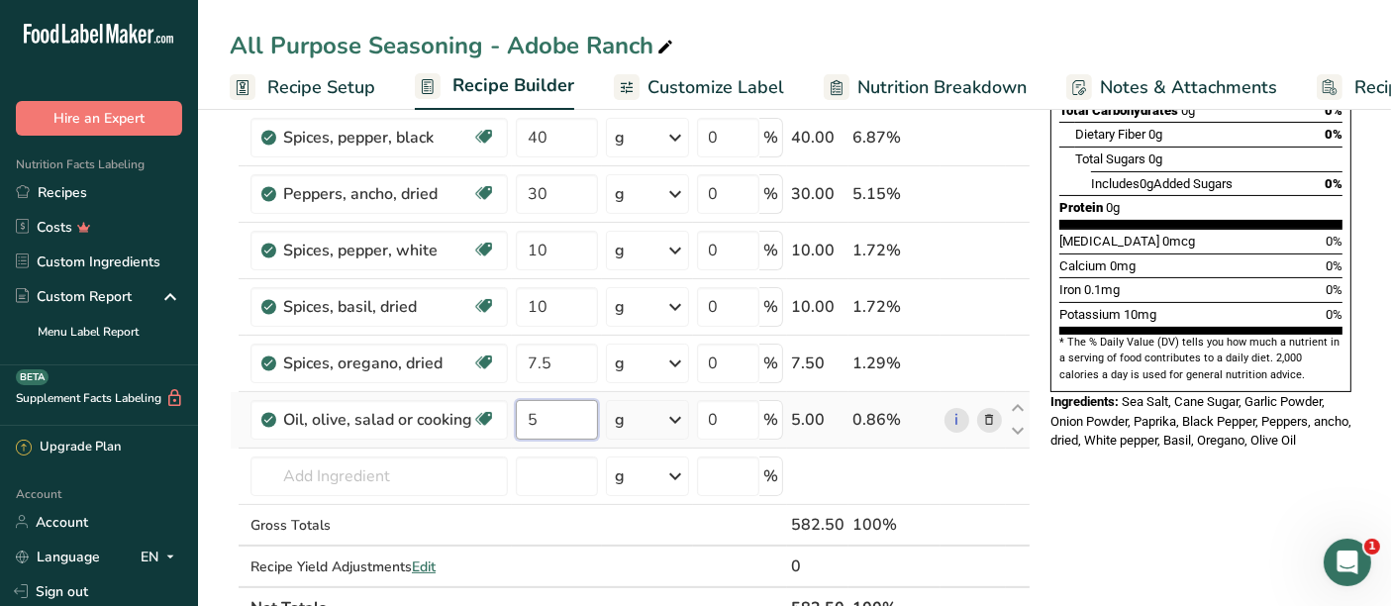
type input "5"
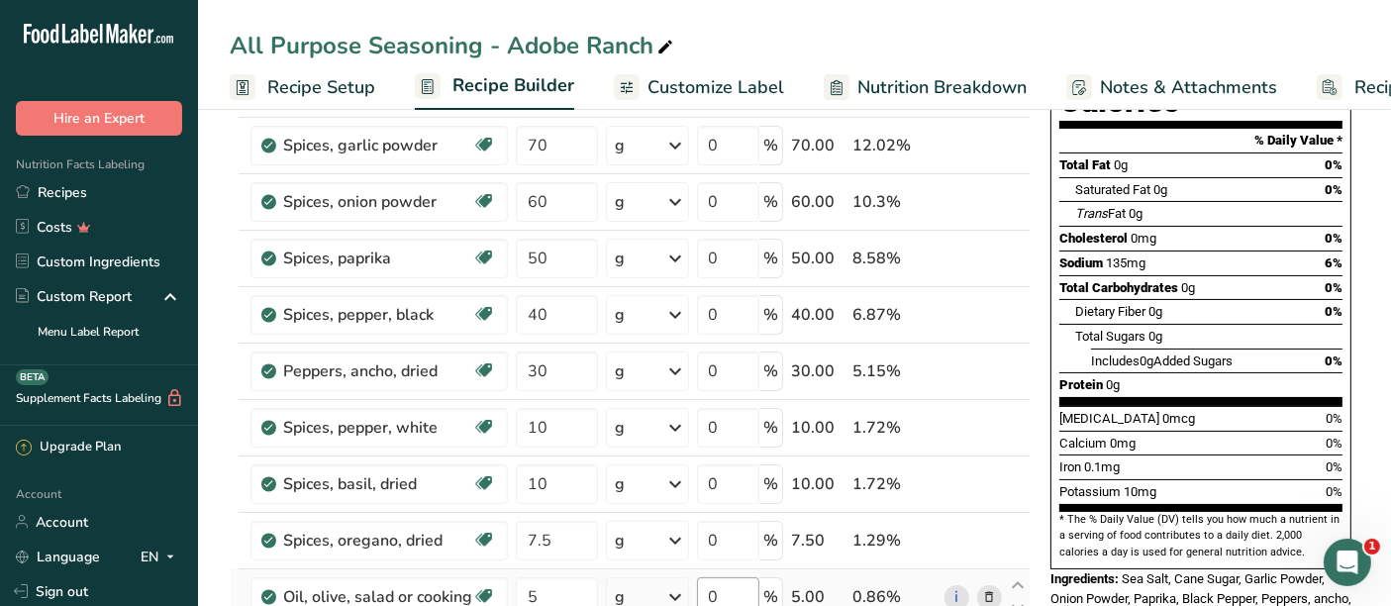
scroll to position [220, 0]
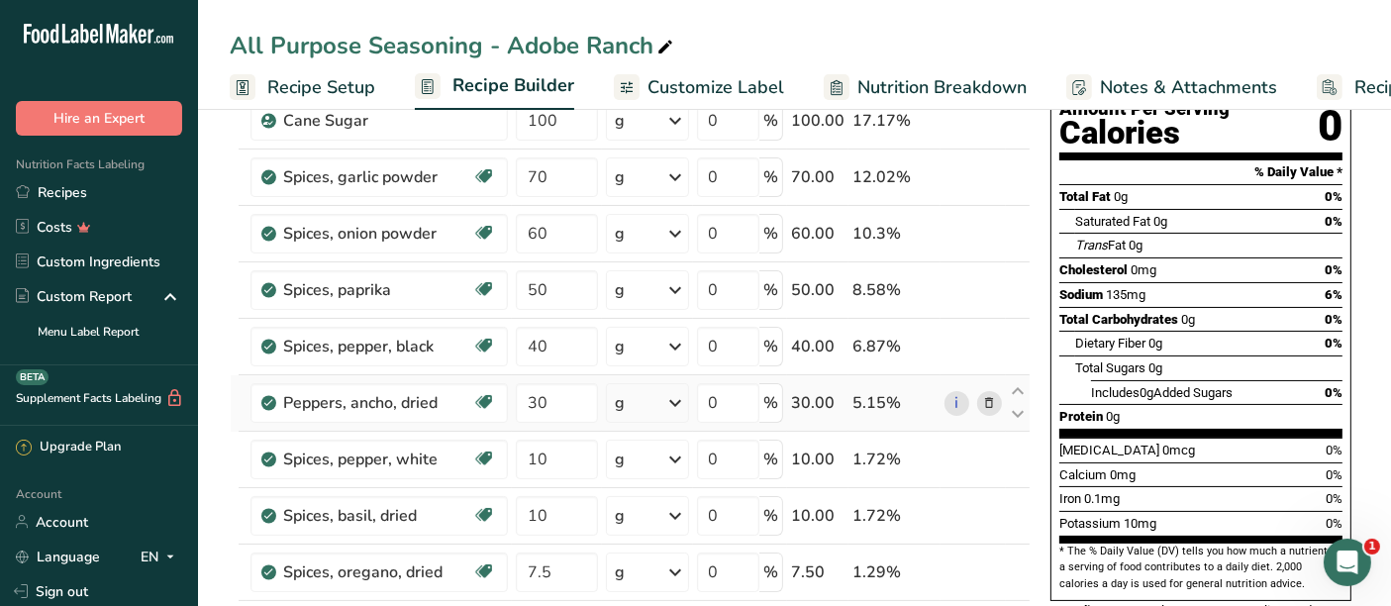
click at [801, 397] on div "30.00" at bounding box center [817, 403] width 53 height 24
drag, startPoint x: 549, startPoint y: 401, endPoint x: 518, endPoint y: 393, distance: 31.7
click at [519, 393] on input "30" at bounding box center [557, 403] width 82 height 40
type input "15"
click at [817, 278] on div "50.00" at bounding box center [817, 290] width 53 height 24
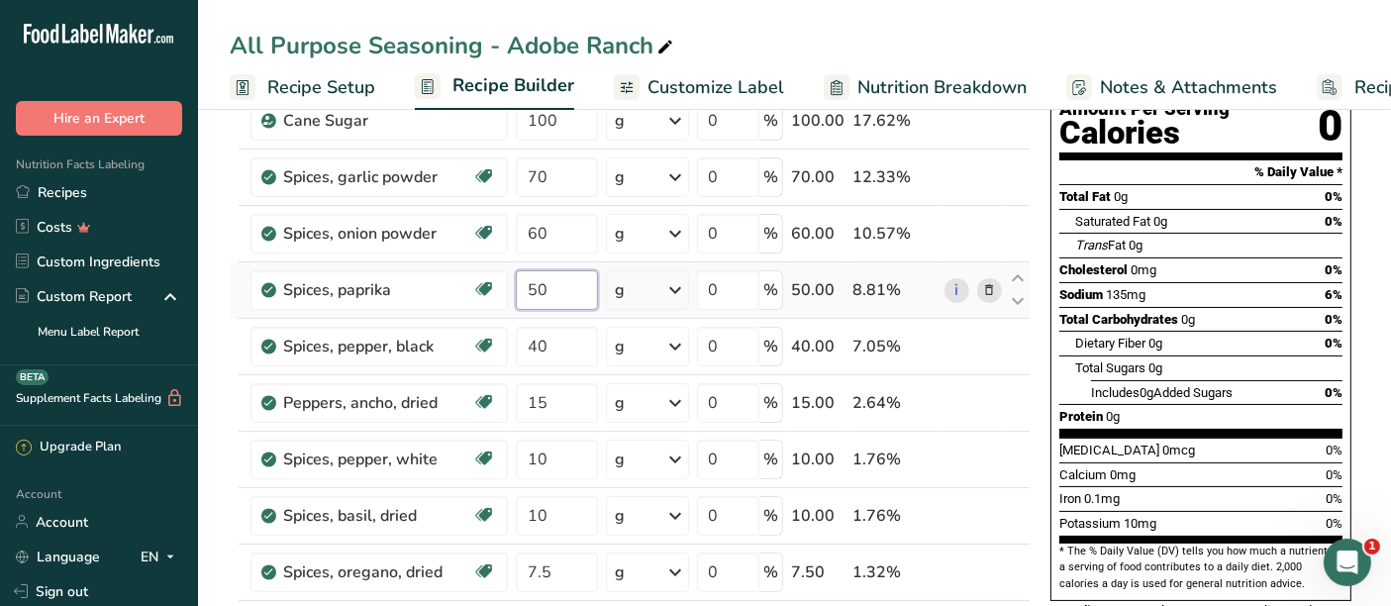
click at [540, 294] on input "50" at bounding box center [557, 290] width 82 height 40
drag, startPoint x: 549, startPoint y: 288, endPoint x: 515, endPoint y: 283, distance: 34.0
click at [516, 283] on input "50" at bounding box center [557, 290] width 82 height 40
type input "65"
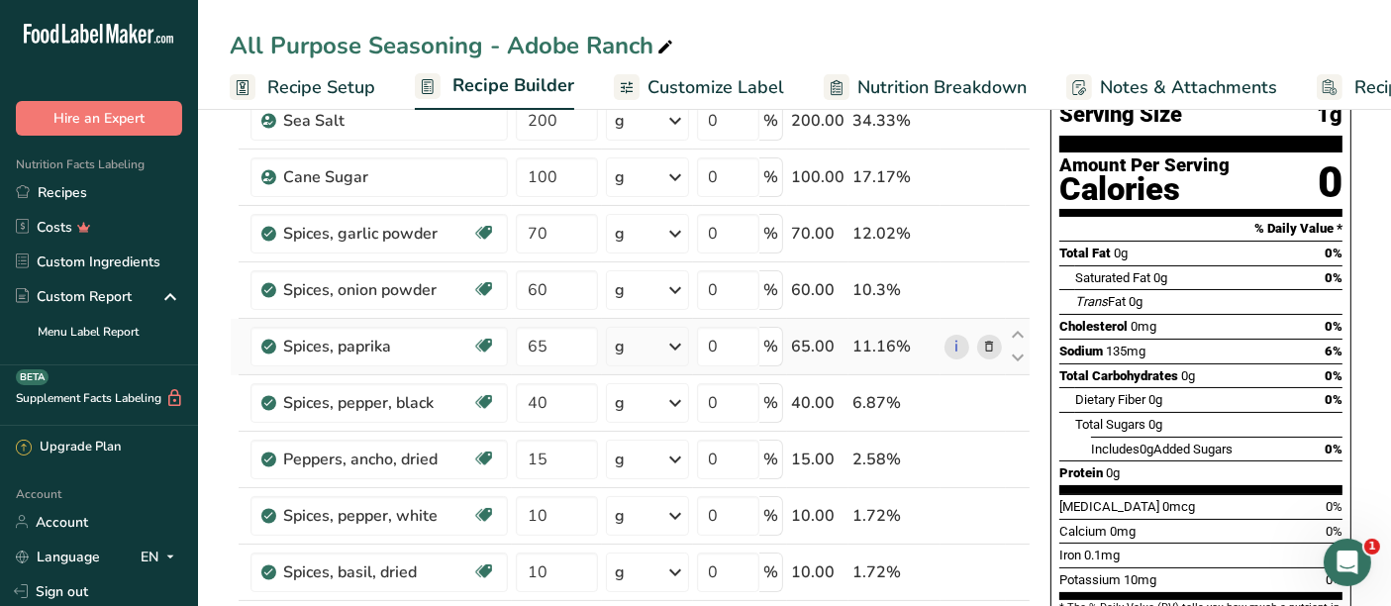
scroll to position [0, 0]
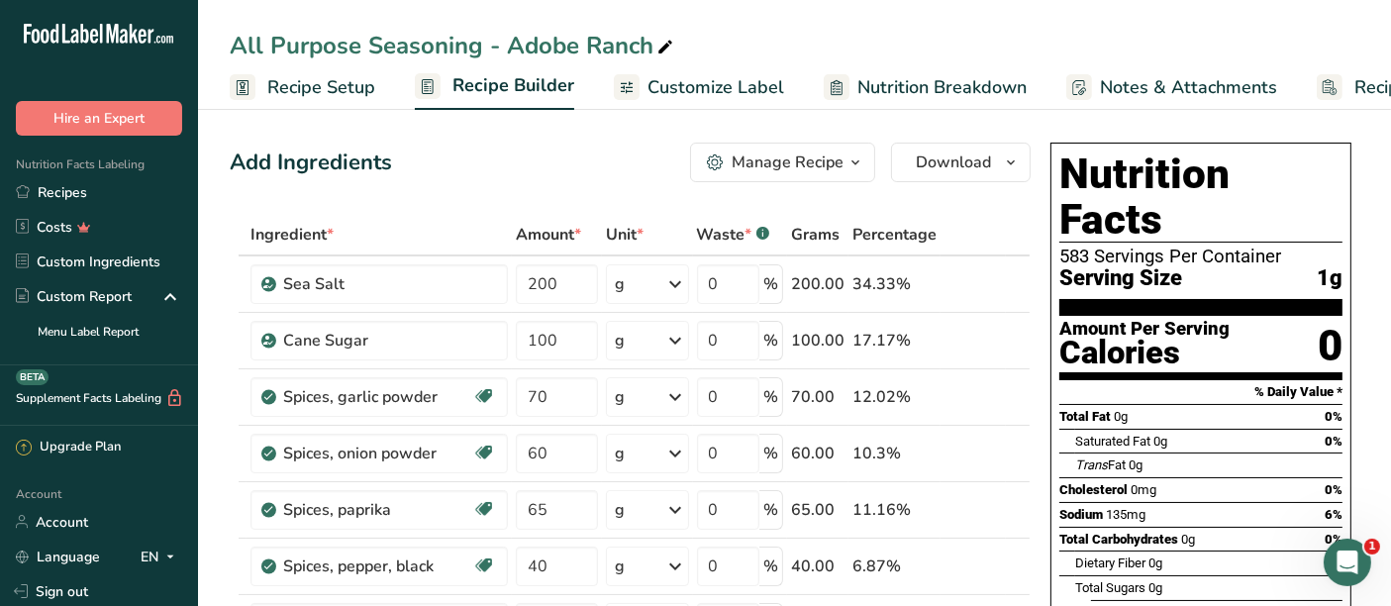
click at [680, 75] on span "Customize Label" at bounding box center [716, 87] width 137 height 27
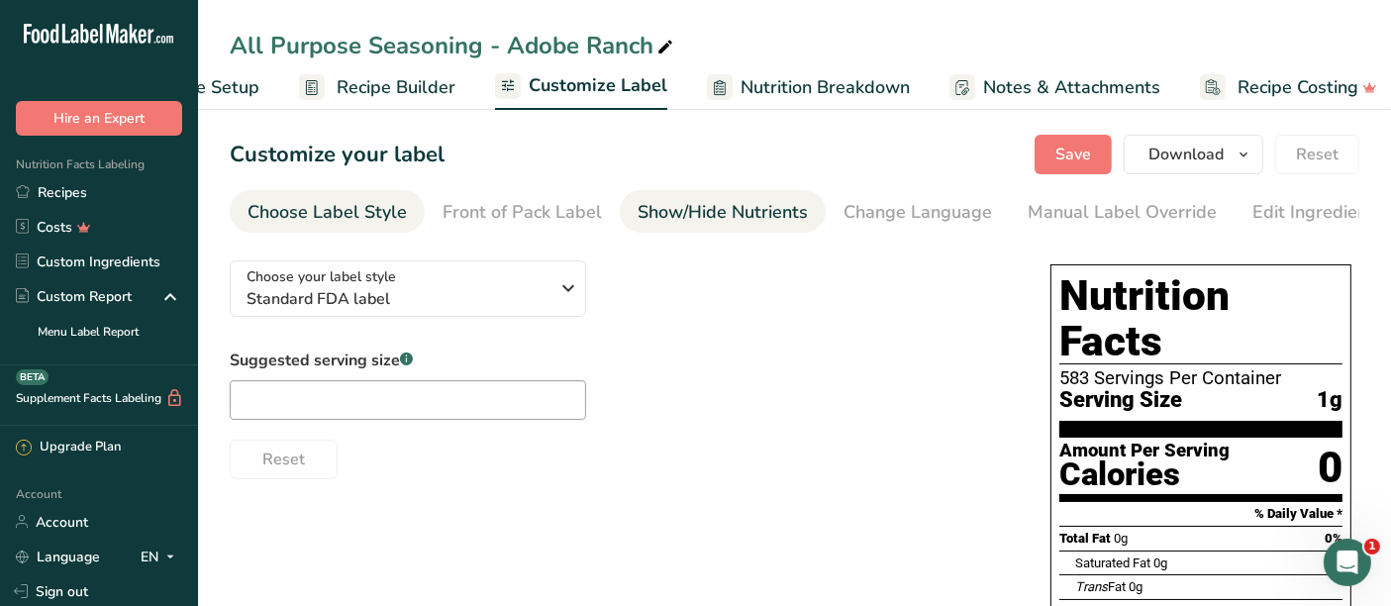
scroll to position [0, 133]
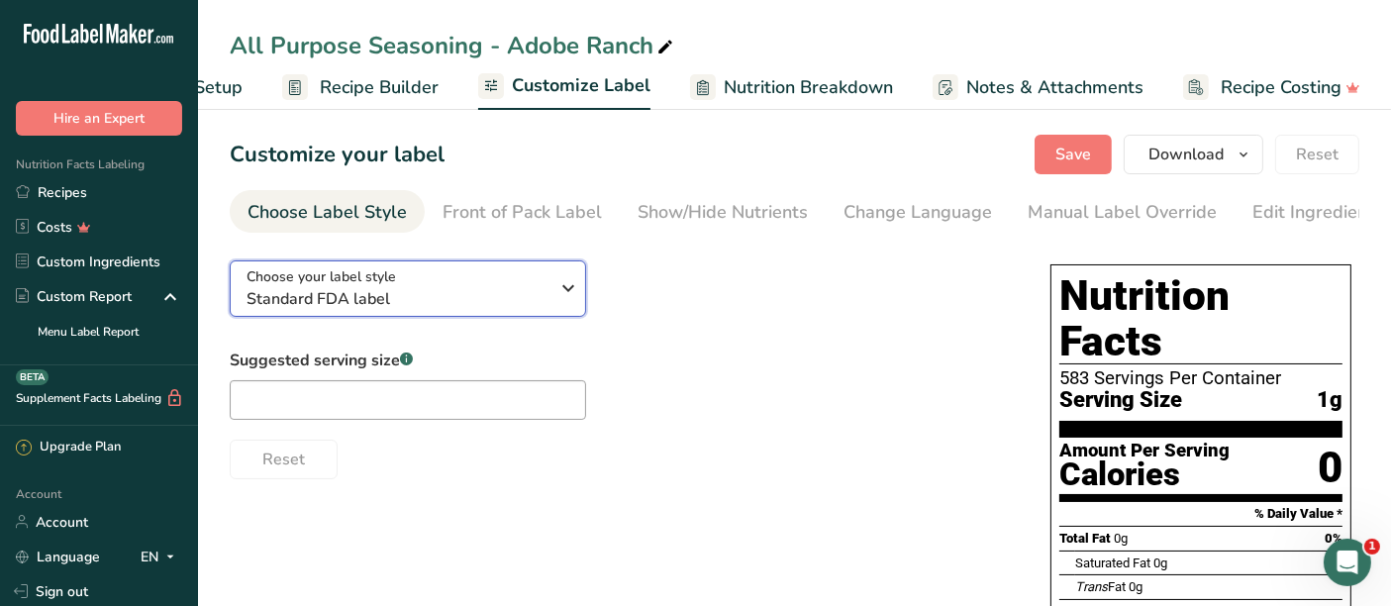
click at [534, 293] on span "Standard FDA label" at bounding box center [398, 299] width 302 height 24
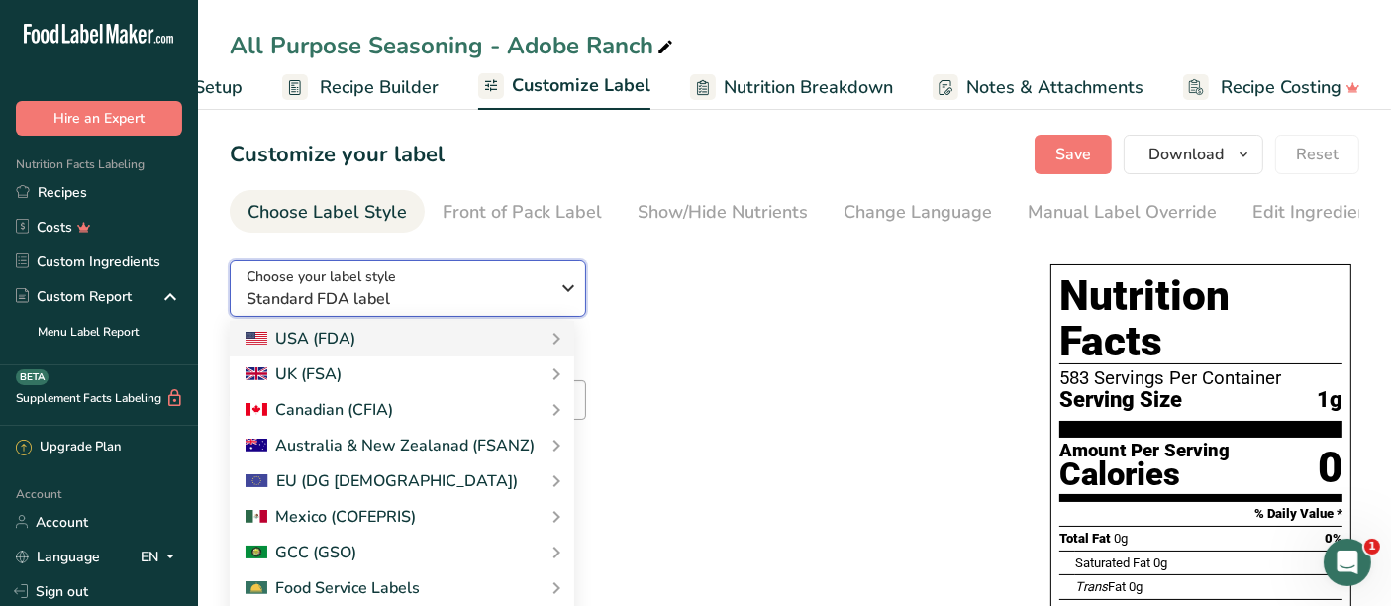
click at [534, 293] on span "Standard FDA label" at bounding box center [398, 299] width 302 height 24
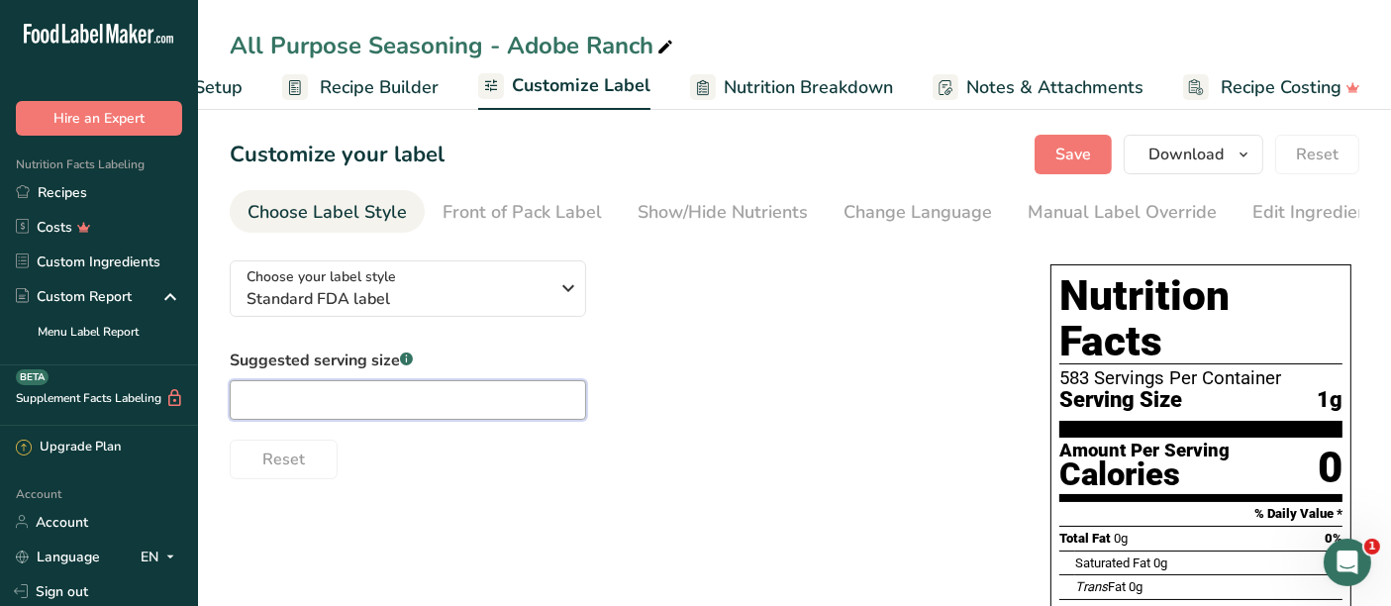
click at [498, 398] on input "text" at bounding box center [408, 400] width 357 height 40
click at [260, 401] on input "1 g" at bounding box center [408, 400] width 357 height 40
click at [257, 402] on input "1 g" at bounding box center [408, 400] width 357 height 40
drag, startPoint x: 247, startPoint y: 389, endPoint x: 192, endPoint y: 374, distance: 56.5
click at [192, 374] on div ".a-20{fill:#fff;} Hire an Expert Nutrition Facts Labeling Recipes Costs Custom …" at bounding box center [695, 526] width 1391 height 1053
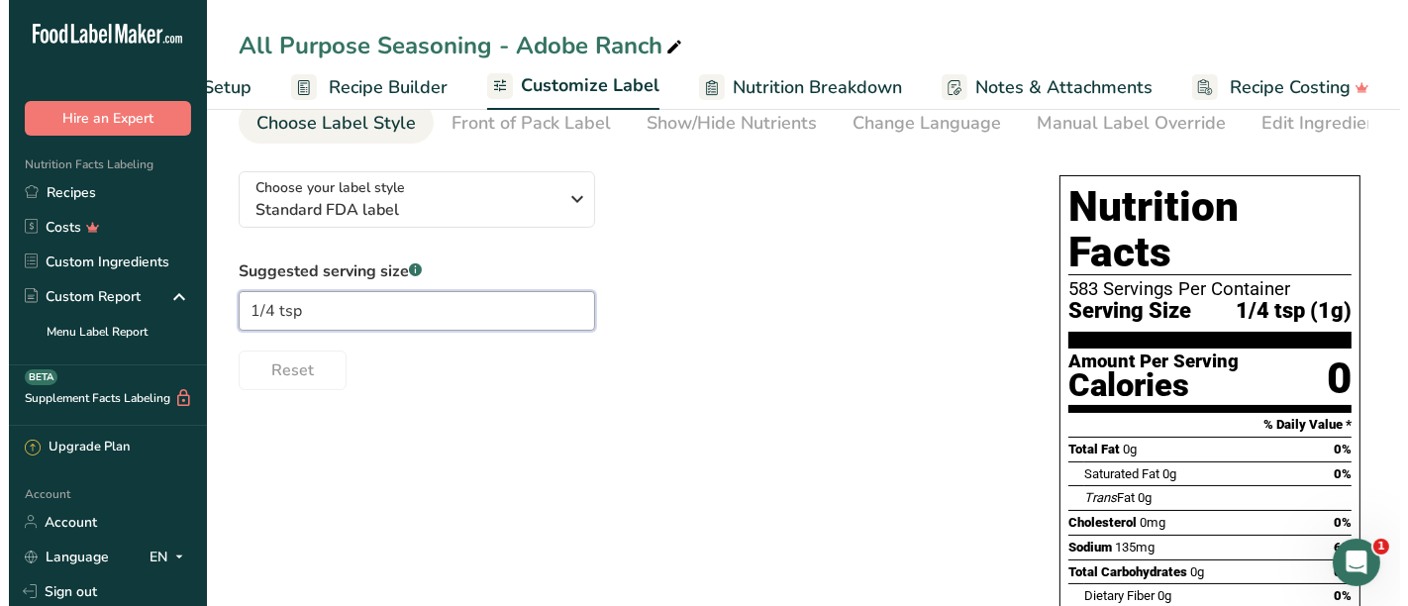
scroll to position [110, 0]
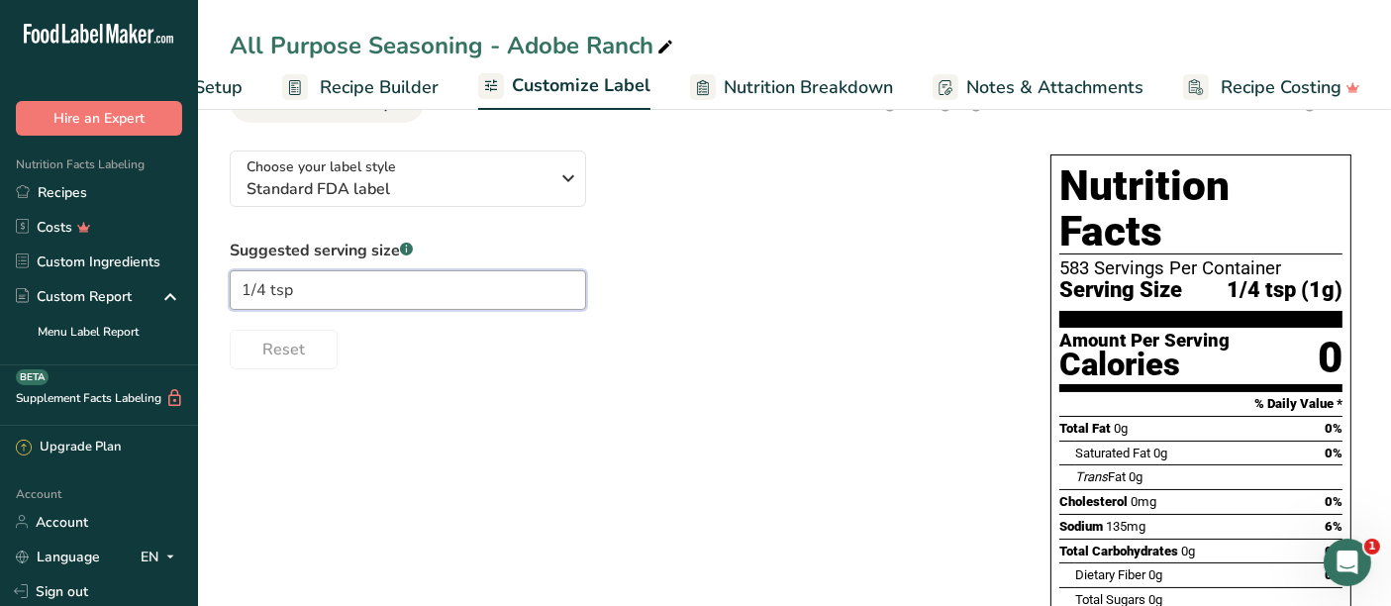
type input "1/4 tsp"
click at [364, 100] on link "Recipe Builder" at bounding box center [360, 87] width 156 height 45
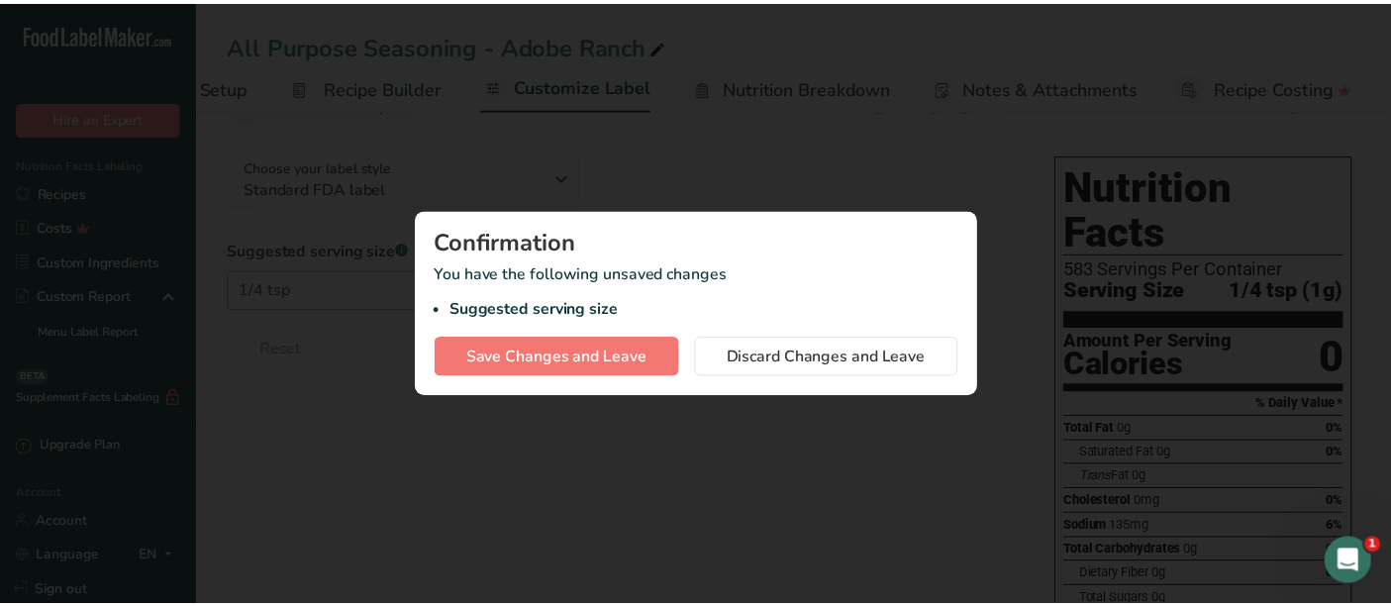
scroll to position [0, 116]
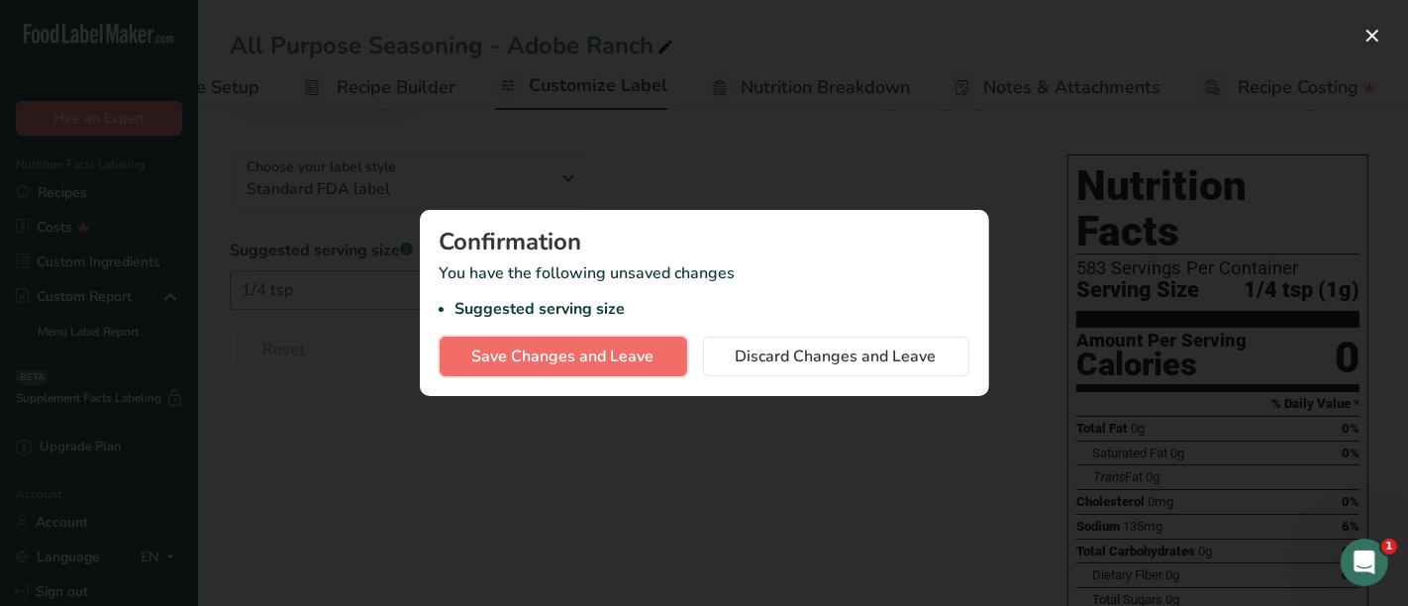
click at [617, 345] on span "Save Changes and Leave" at bounding box center [563, 357] width 182 height 24
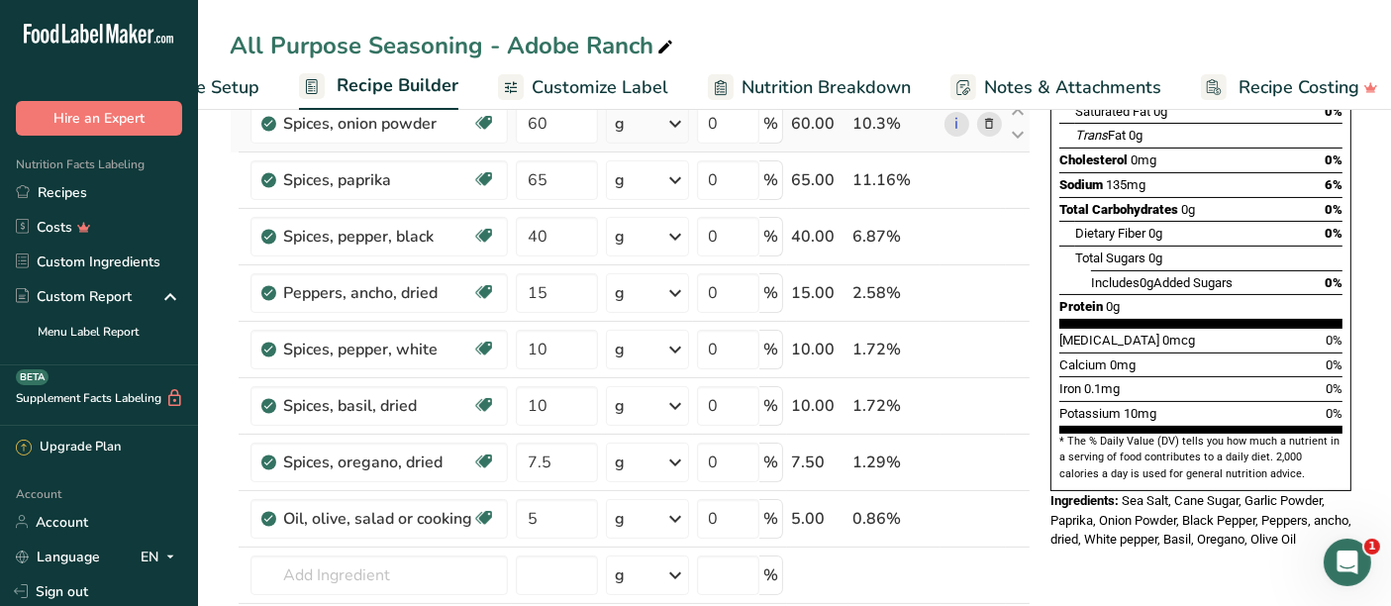
scroll to position [440, 0]
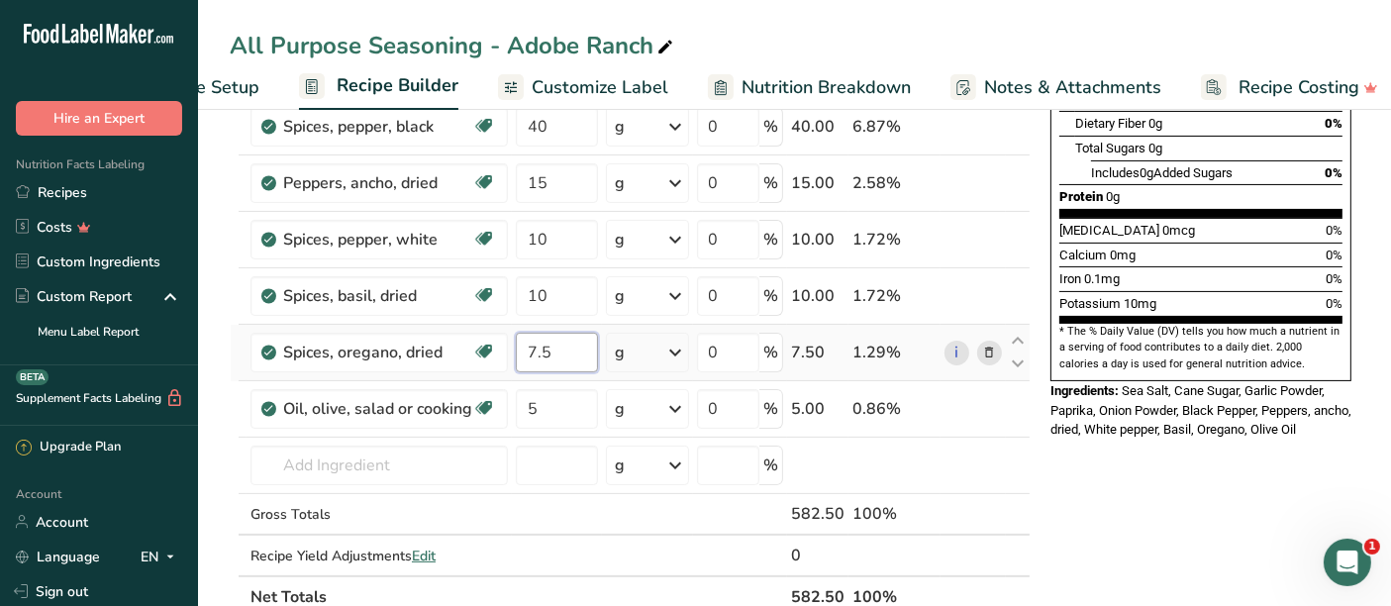
drag, startPoint x: 565, startPoint y: 344, endPoint x: 463, endPoint y: 321, distance: 104.5
click at [463, 325] on tr "Spices, oregano, dried Source of Antioxidants Dairy free Gluten free Vegan Vege…" at bounding box center [630, 353] width 799 height 56
type input "8"
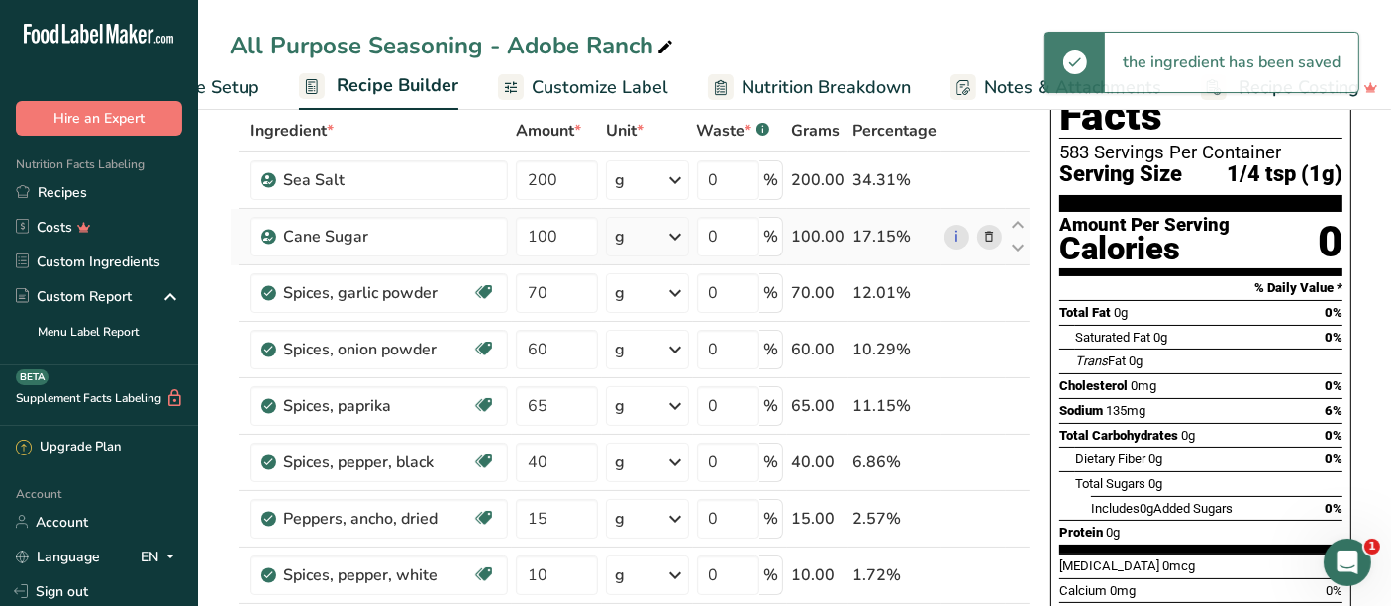
scroll to position [0, 0]
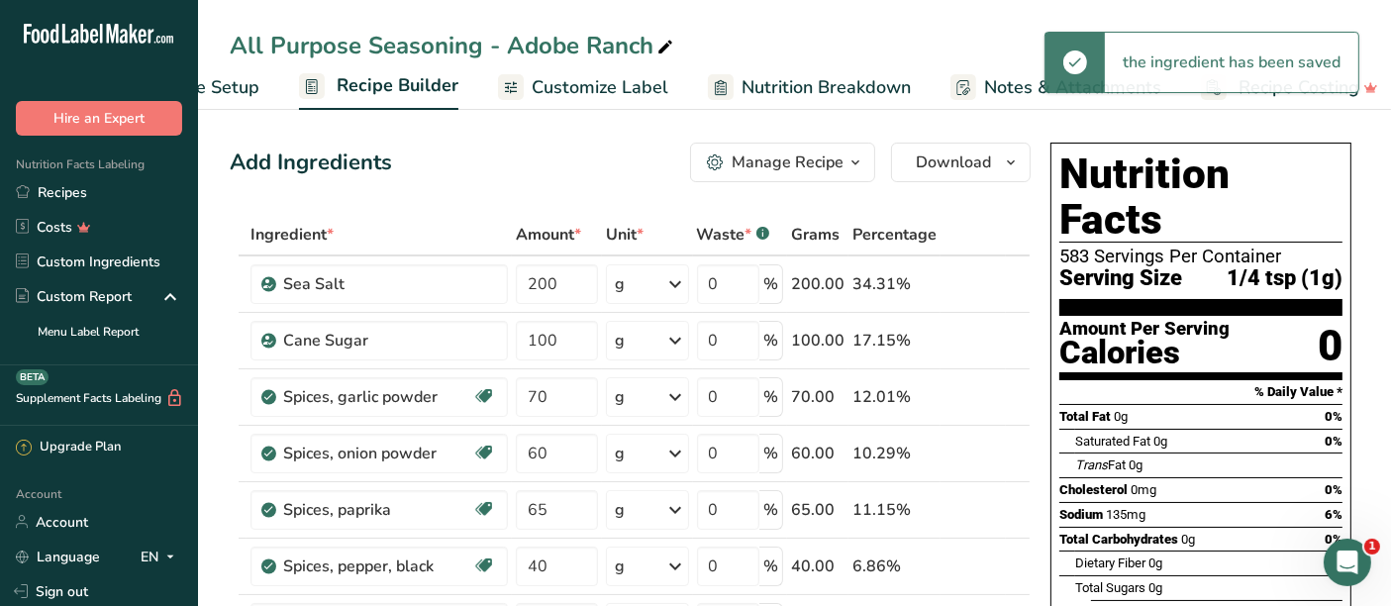
click at [560, 77] on span "Customize Label" at bounding box center [600, 87] width 137 height 27
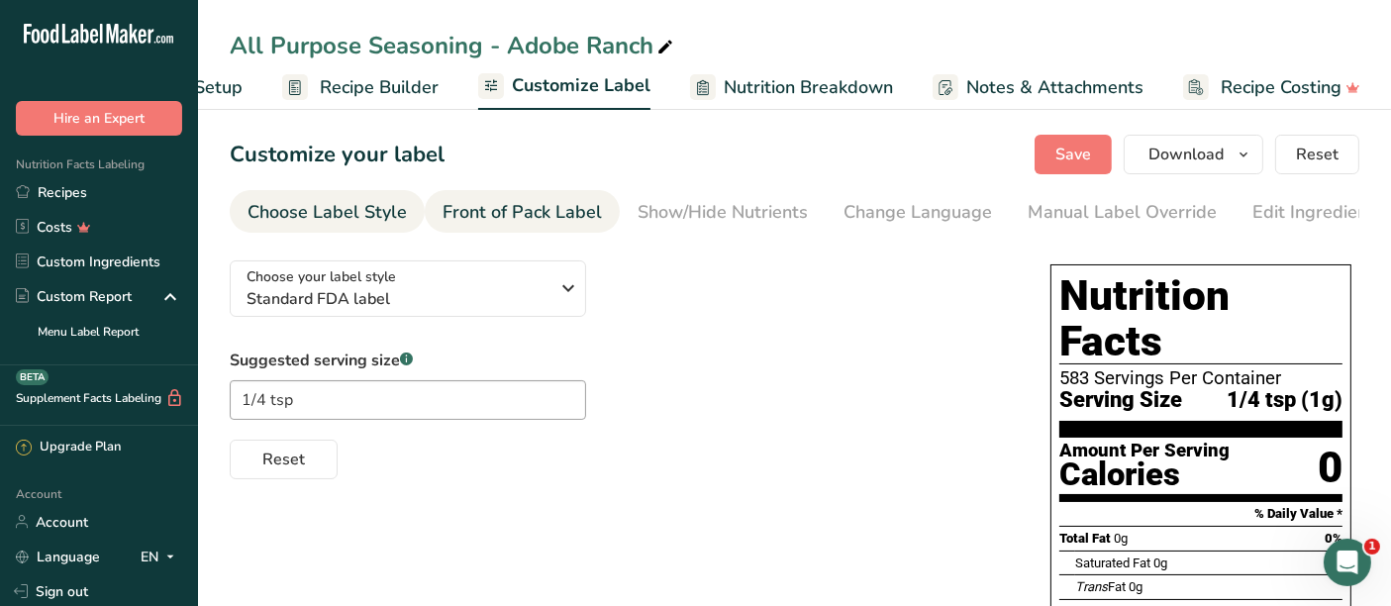
click at [521, 196] on link "Front of Pack Label" at bounding box center [522, 212] width 159 height 45
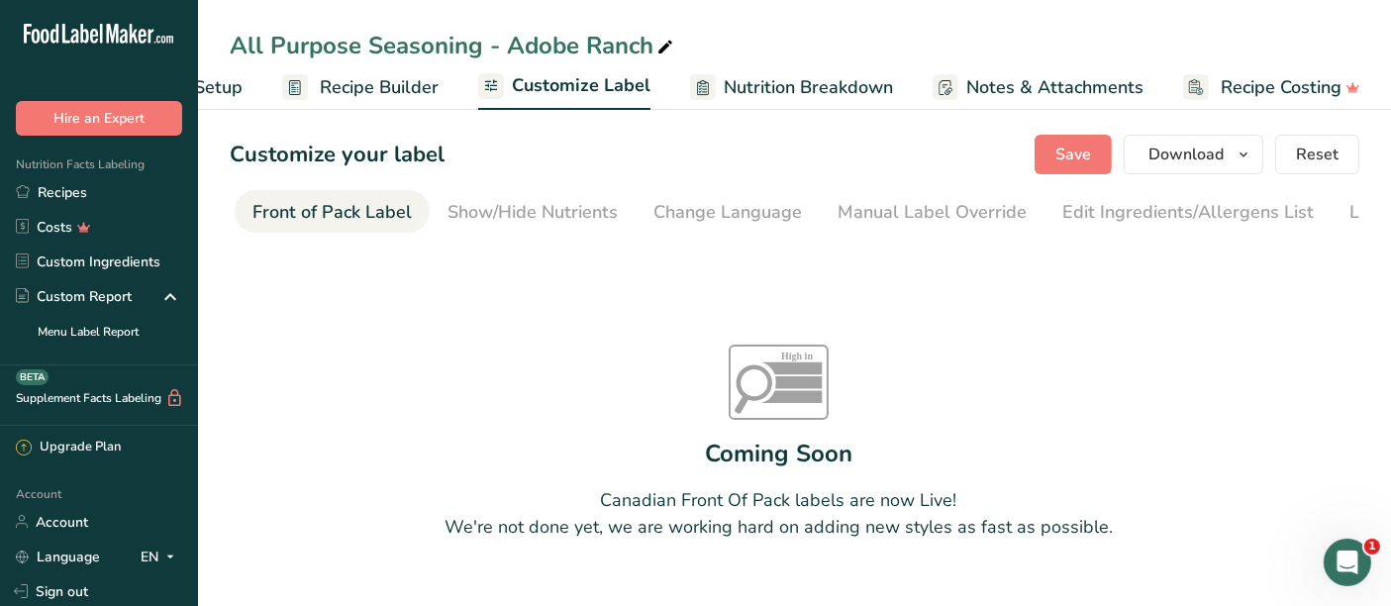
scroll to position [0, 192]
click at [607, 208] on div "Show/Hide Nutrients" at bounding box center [531, 212] width 170 height 27
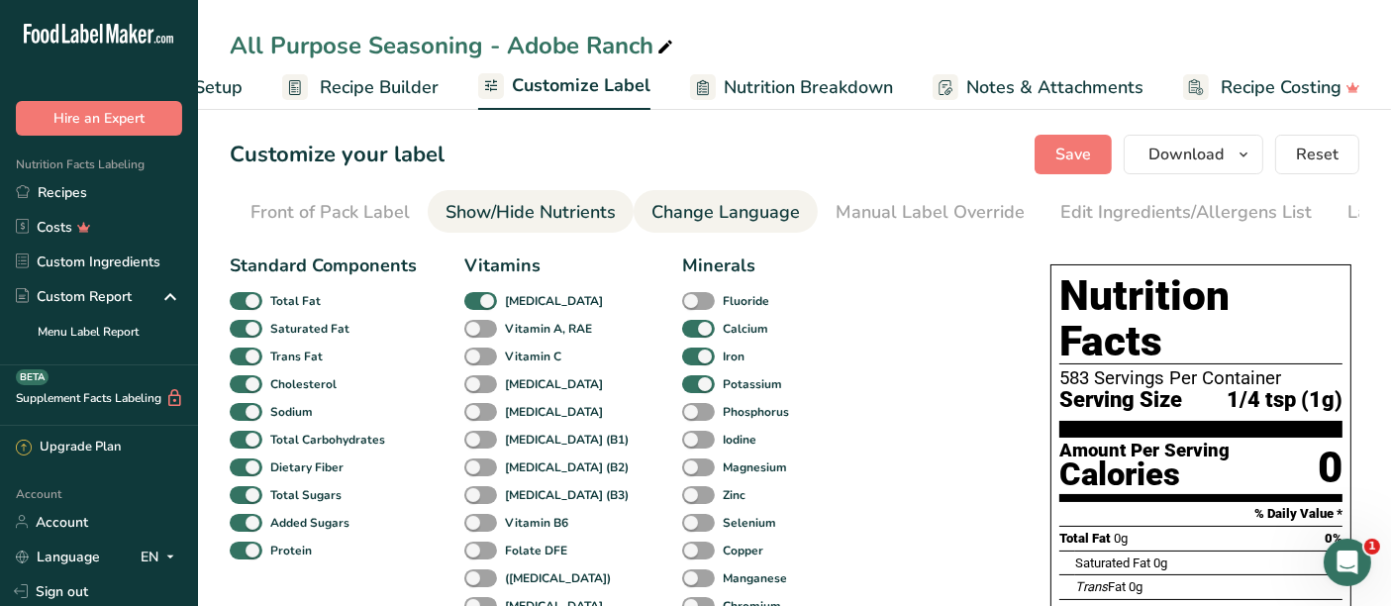
scroll to position [0, 308]
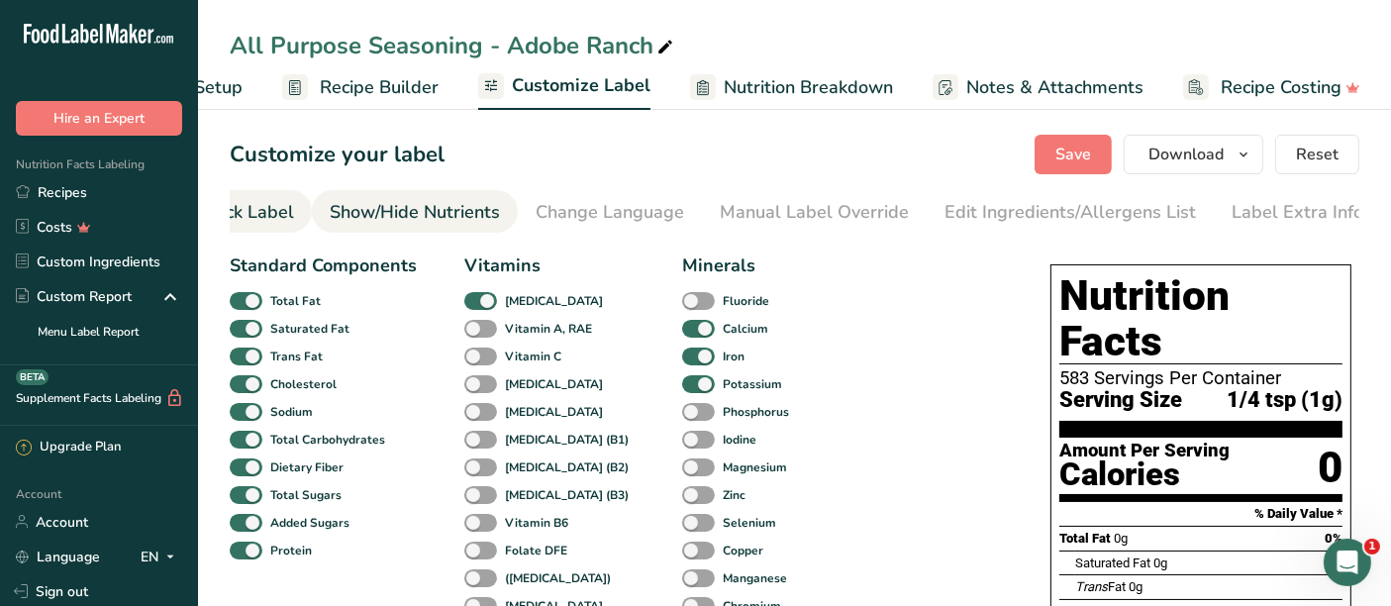
click at [266, 210] on div "Front of Pack Label" at bounding box center [214, 212] width 159 height 27
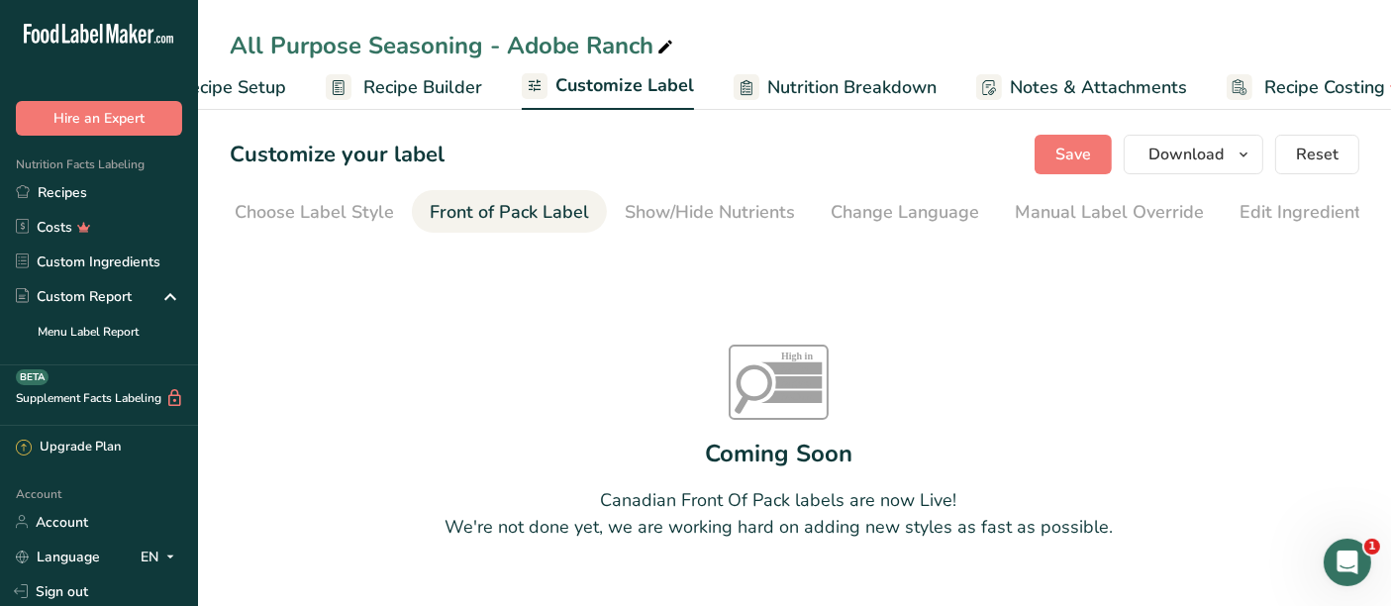
scroll to position [0, 0]
click at [295, 196] on link "Choose Label Style" at bounding box center [327, 212] width 159 height 45
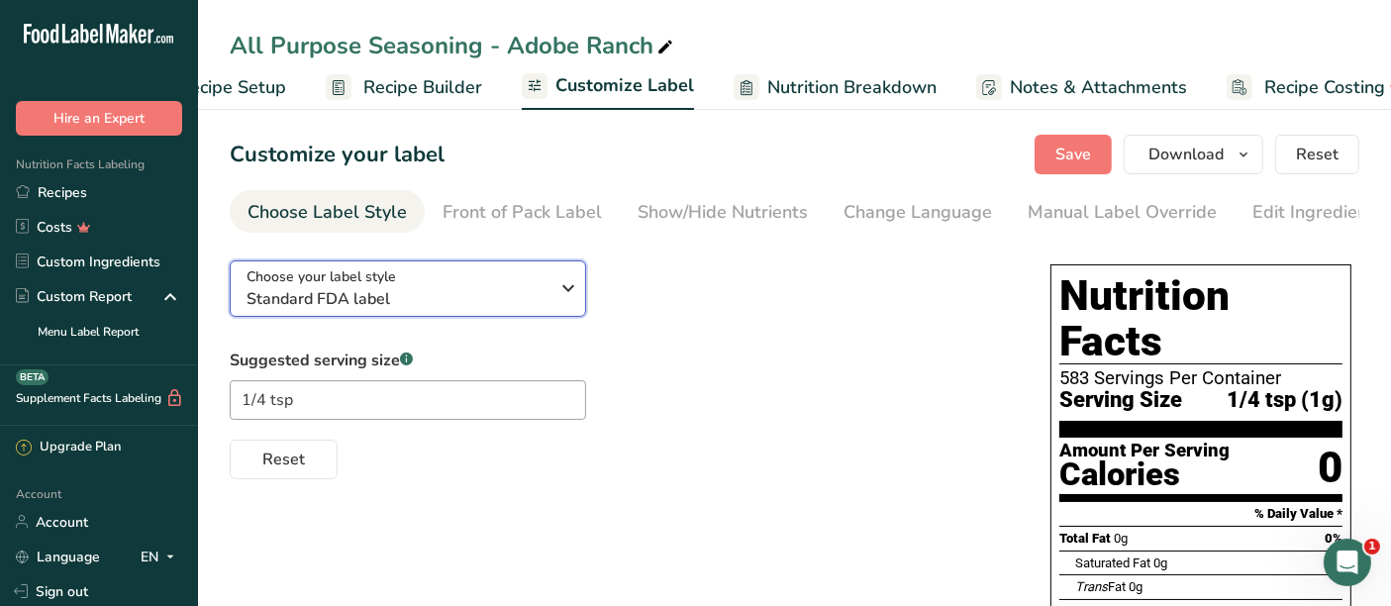
click at [487, 297] on span "Standard FDA label" at bounding box center [398, 299] width 302 height 24
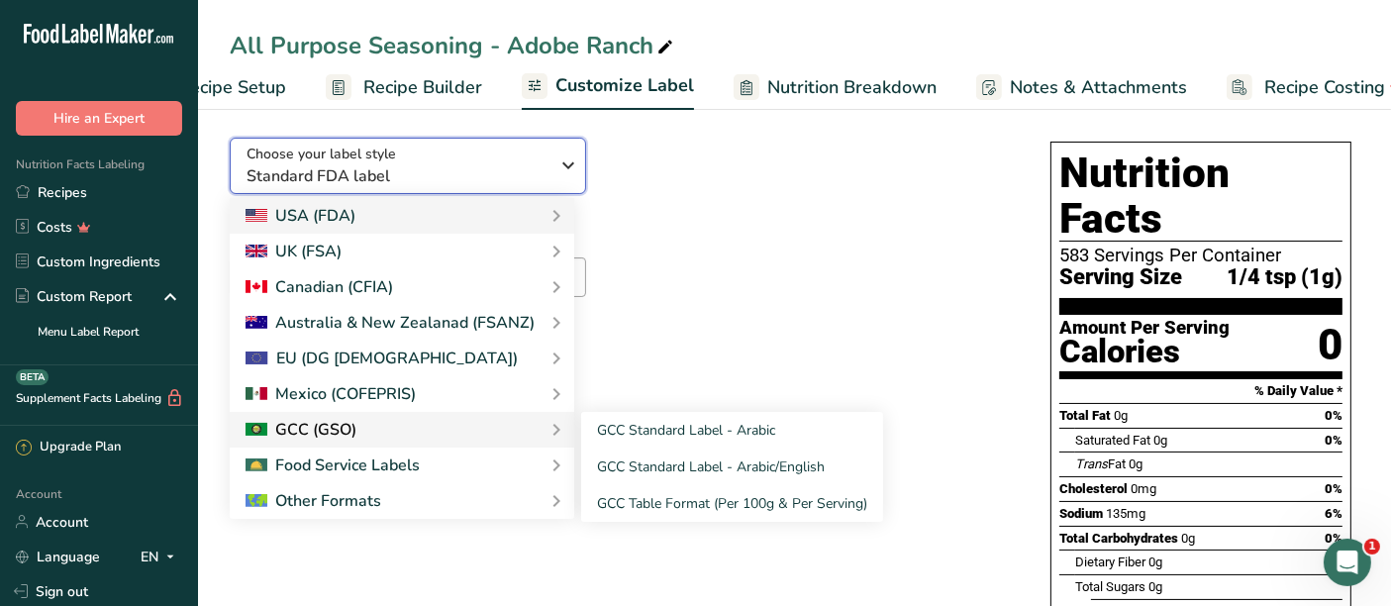
scroll to position [110, 0]
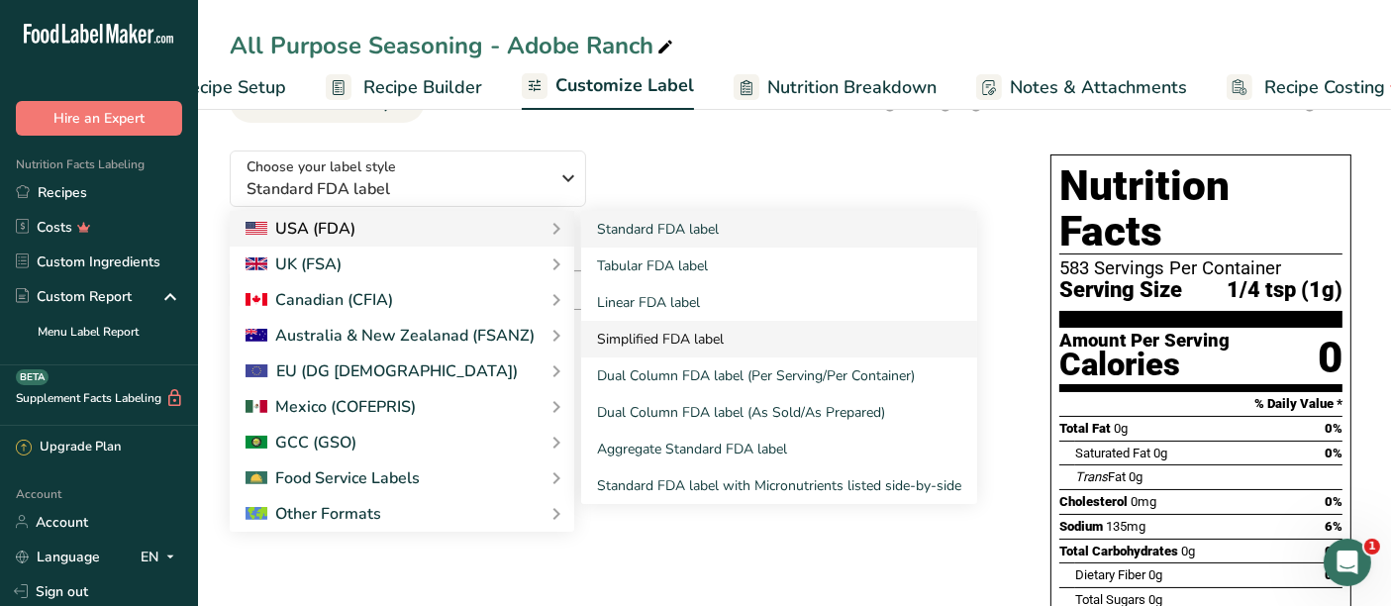
click at [693, 332] on link "Simplified FDA label" at bounding box center [779, 339] width 396 height 37
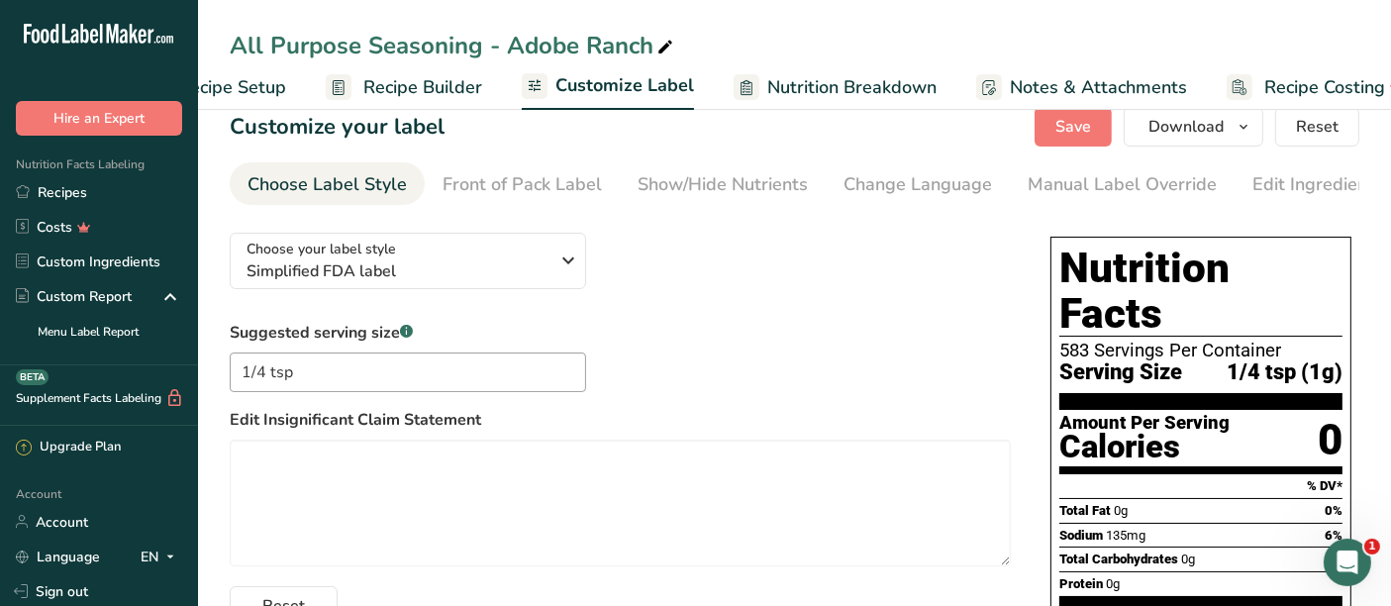
scroll to position [0, 0]
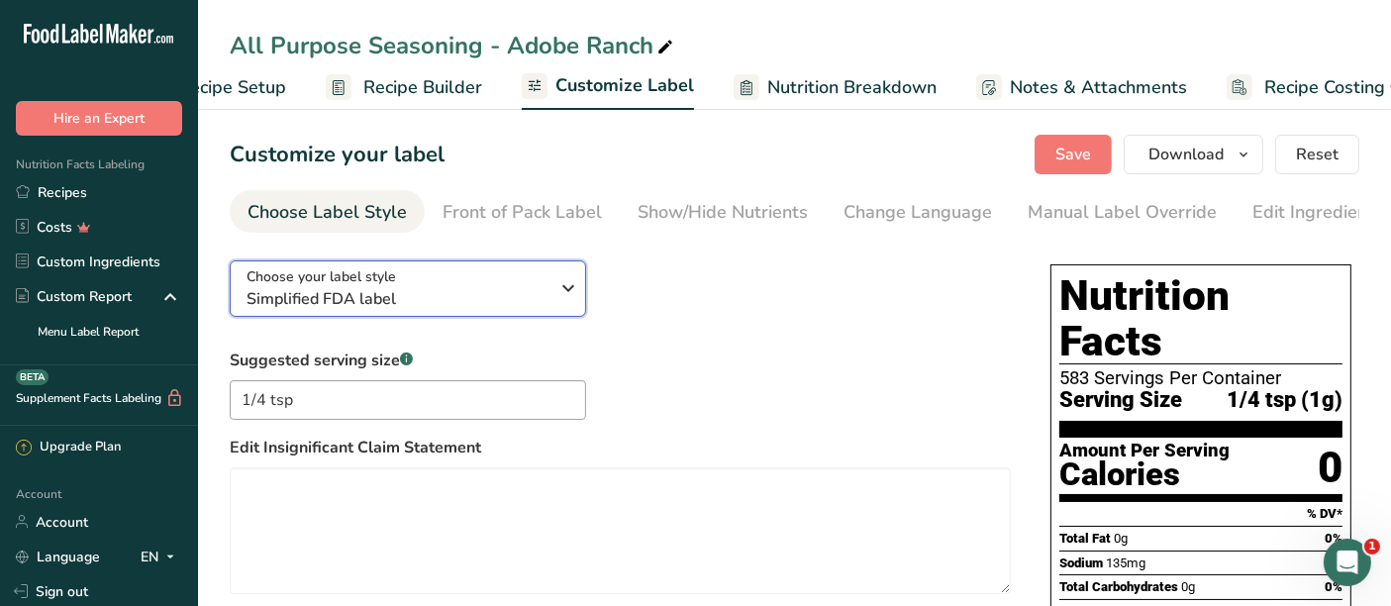
click at [427, 290] on span "Simplified FDA label" at bounding box center [398, 299] width 302 height 24
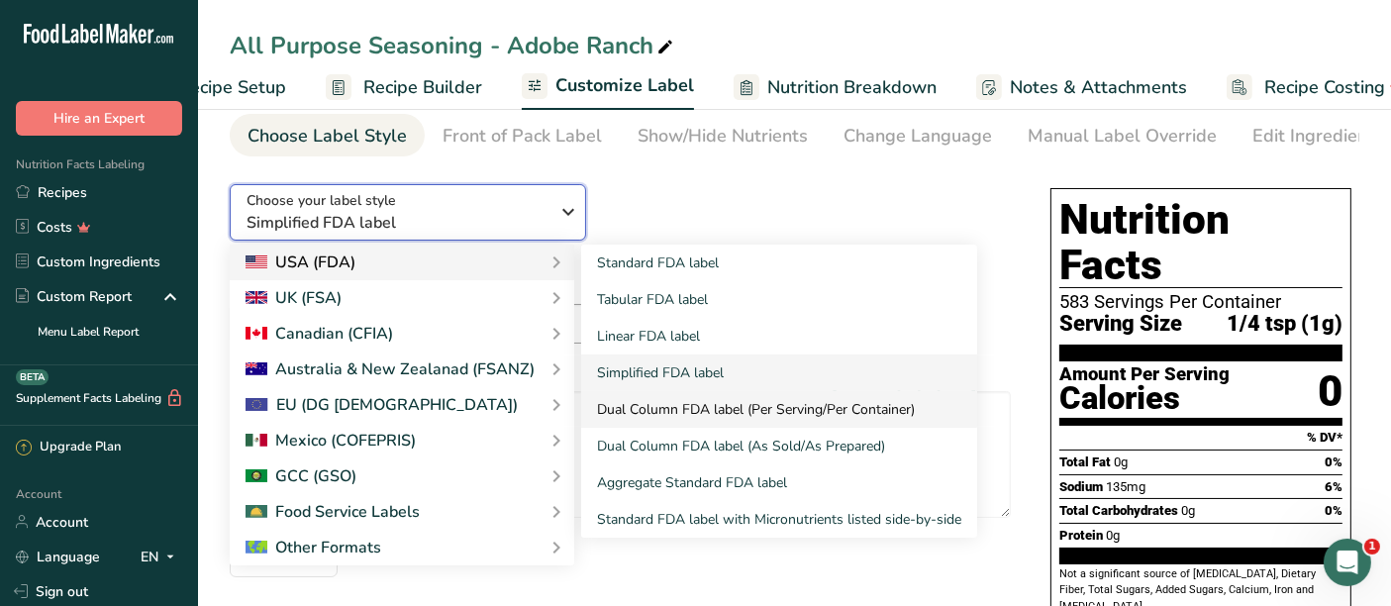
scroll to position [110, 0]
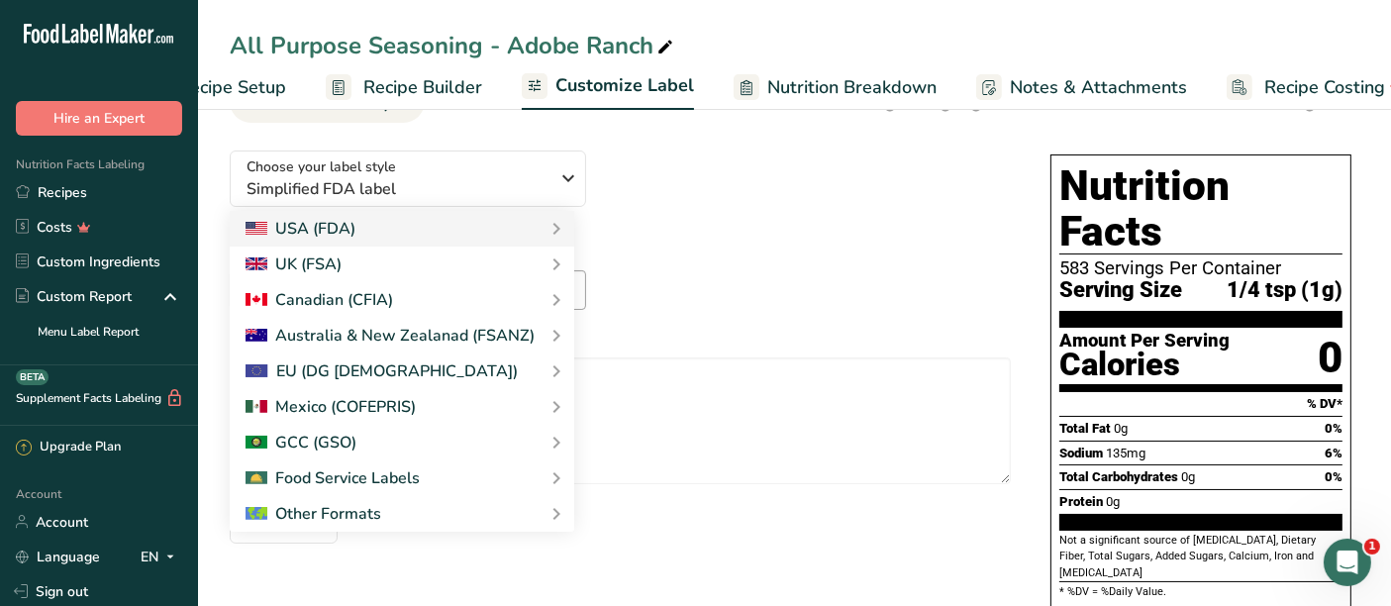
click at [783, 156] on div "Choose your label style Simplified FDA label USA (FDA) Standard FDA label Tabul…" at bounding box center [620, 339] width 781 height 409
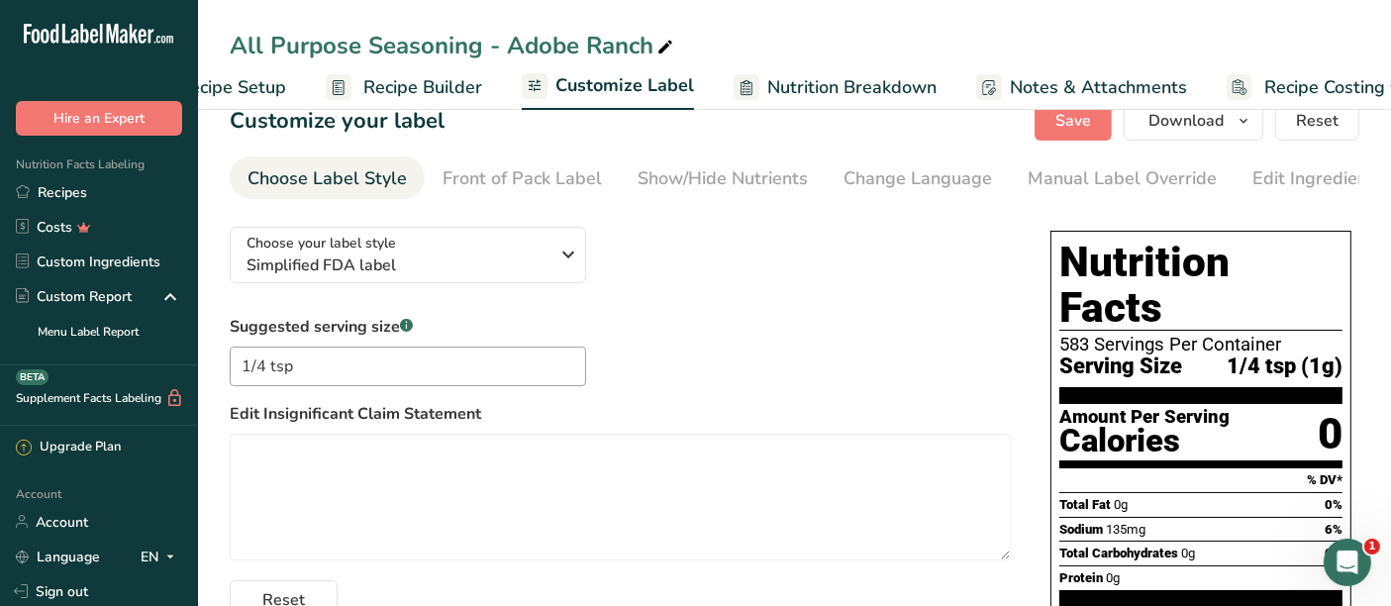
scroll to position [0, 0]
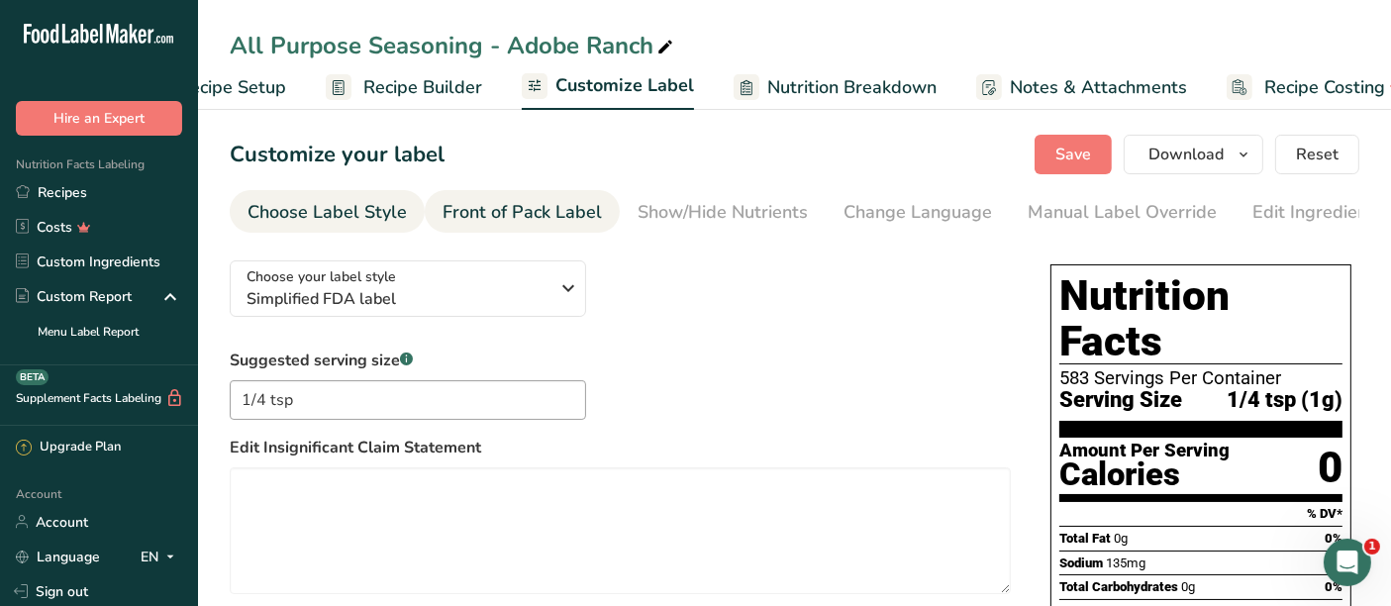
click at [535, 213] on div "Front of Pack Label" at bounding box center [522, 212] width 159 height 27
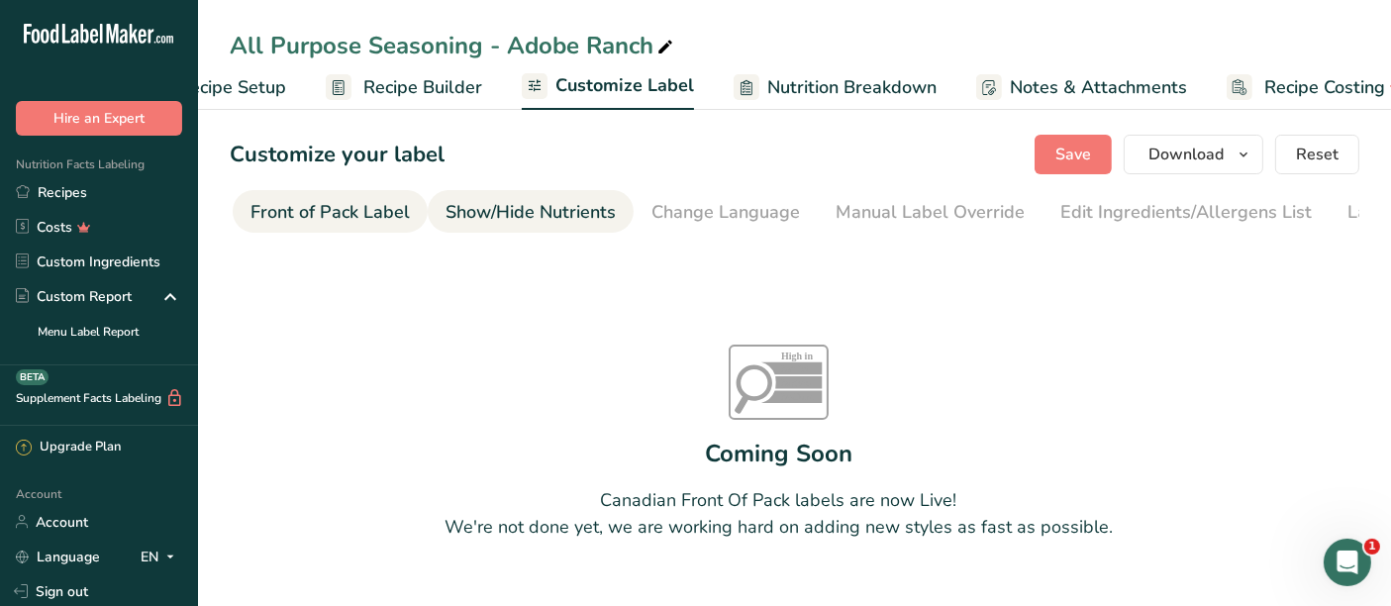
click at [537, 205] on div "Show/Hide Nutrients" at bounding box center [531, 212] width 170 height 27
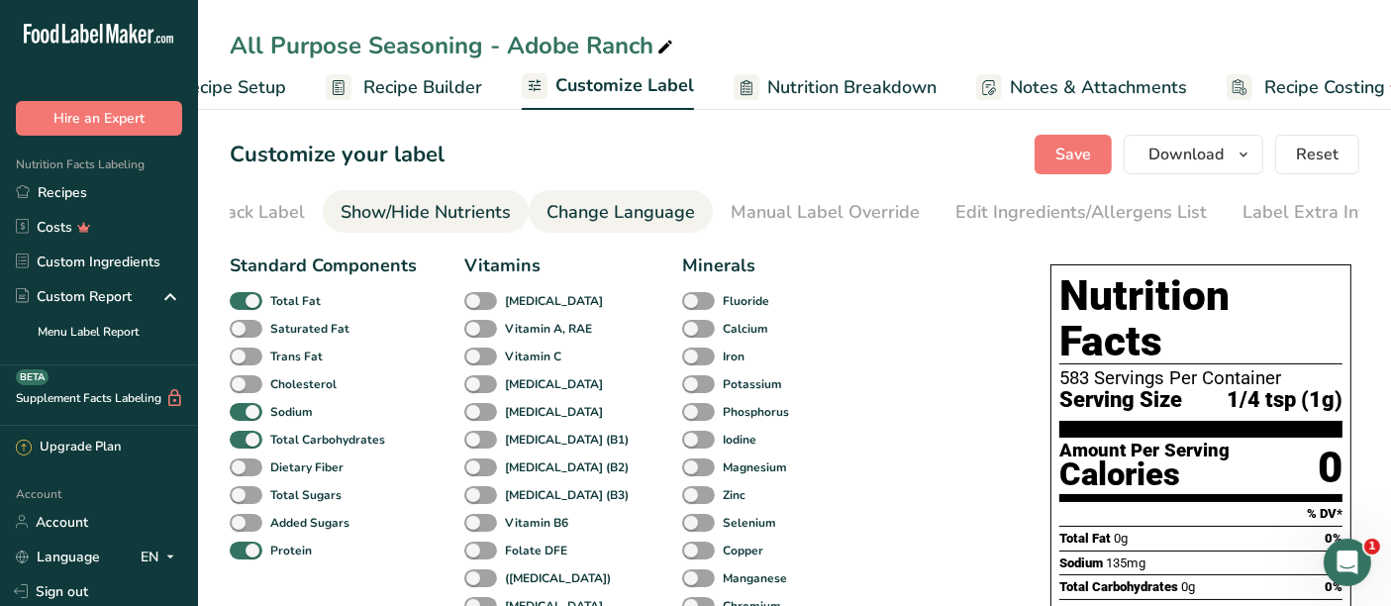
scroll to position [0, 308]
click at [607, 213] on div "Change Language" at bounding box center [610, 212] width 149 height 27
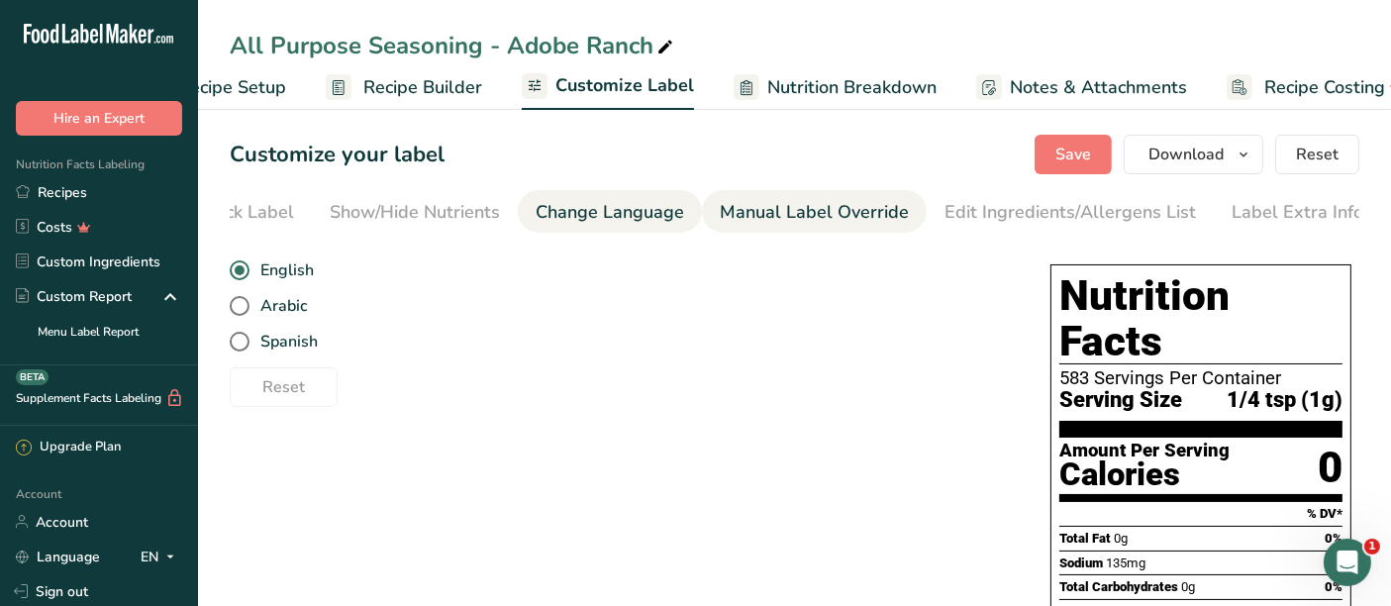
click at [732, 218] on div "Manual Label Override" at bounding box center [814, 212] width 189 height 27
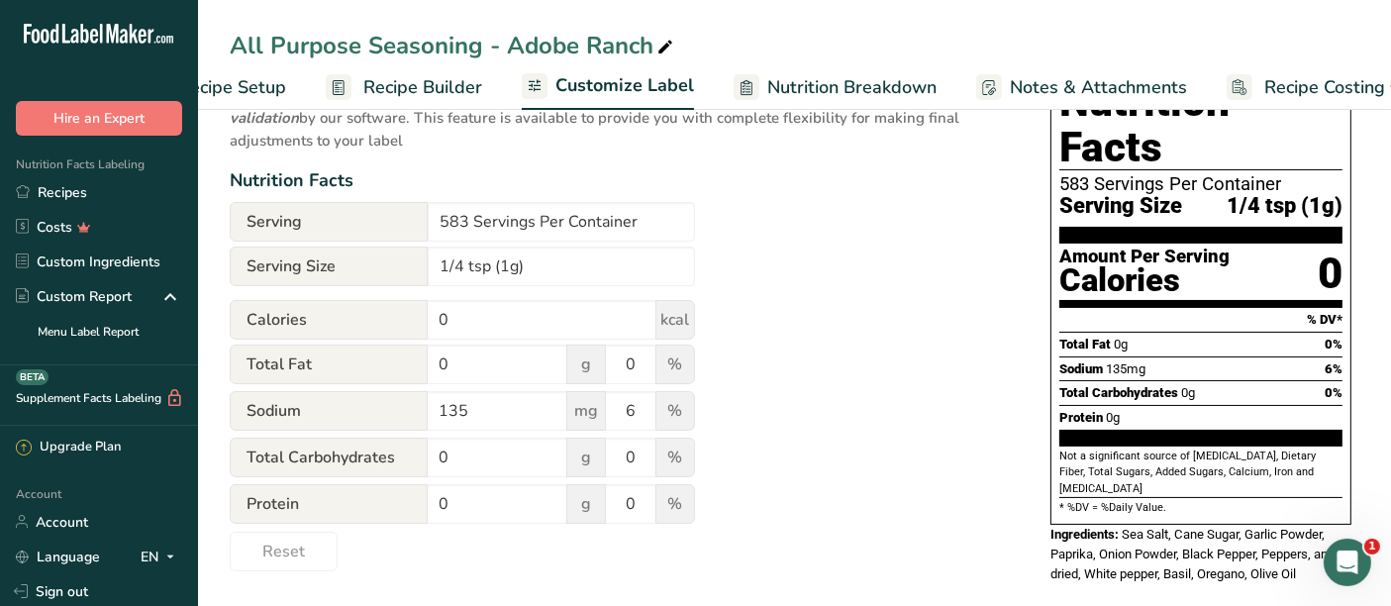
scroll to position [0, 0]
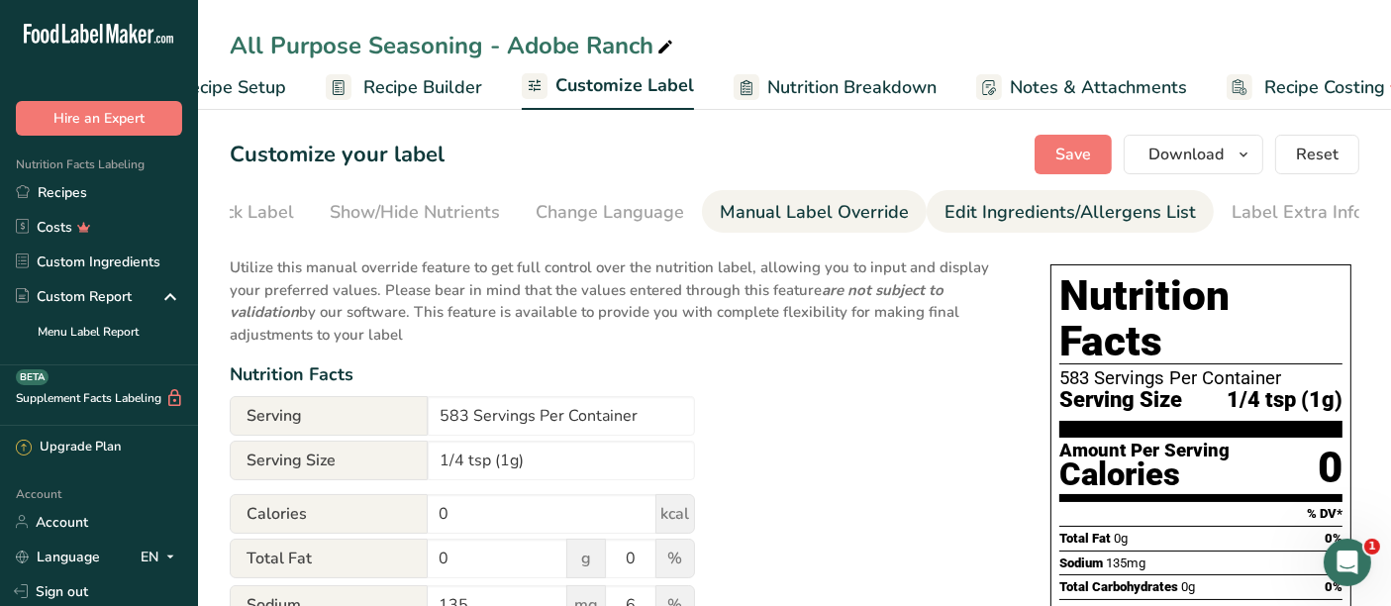
click at [987, 210] on div "Edit Ingredients/Allergens List" at bounding box center [1071, 212] width 252 height 27
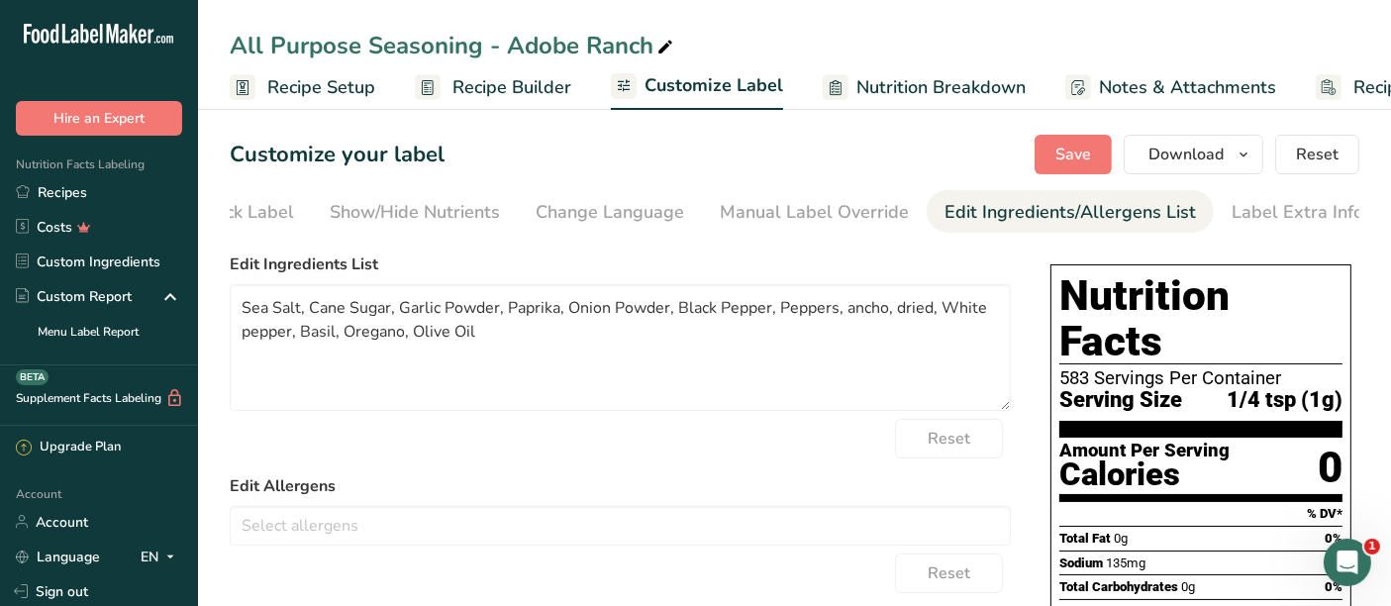
click at [479, 95] on span "Recipe Builder" at bounding box center [512, 87] width 119 height 27
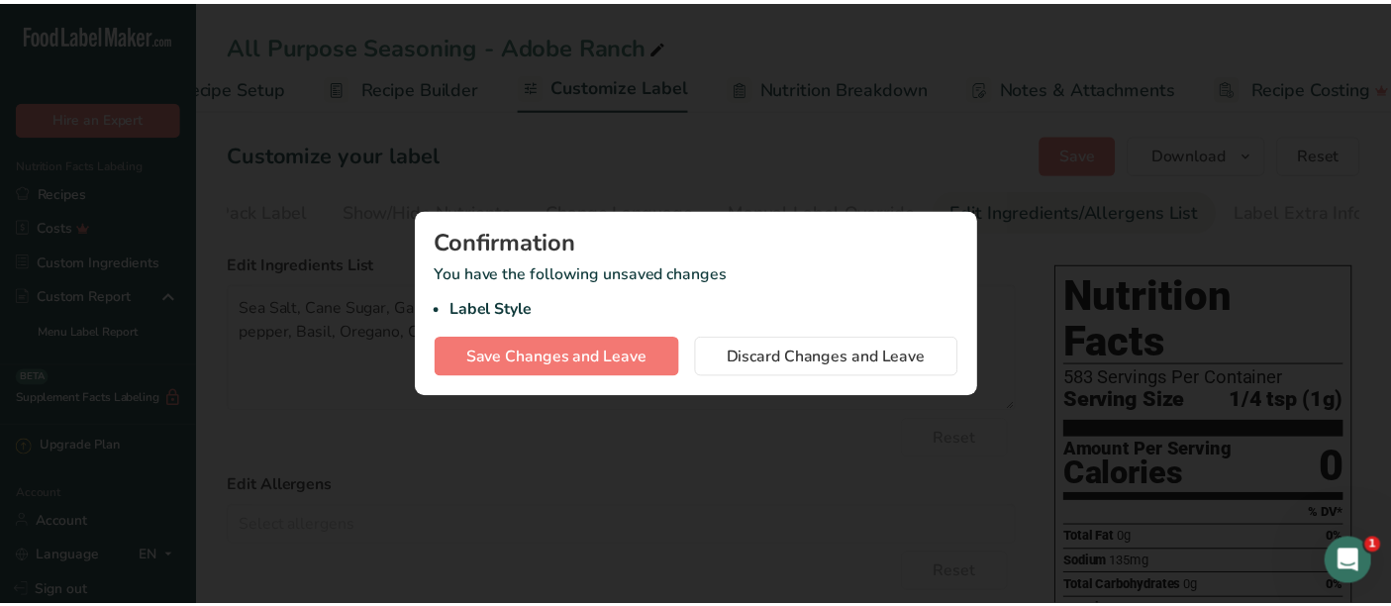
scroll to position [0, 116]
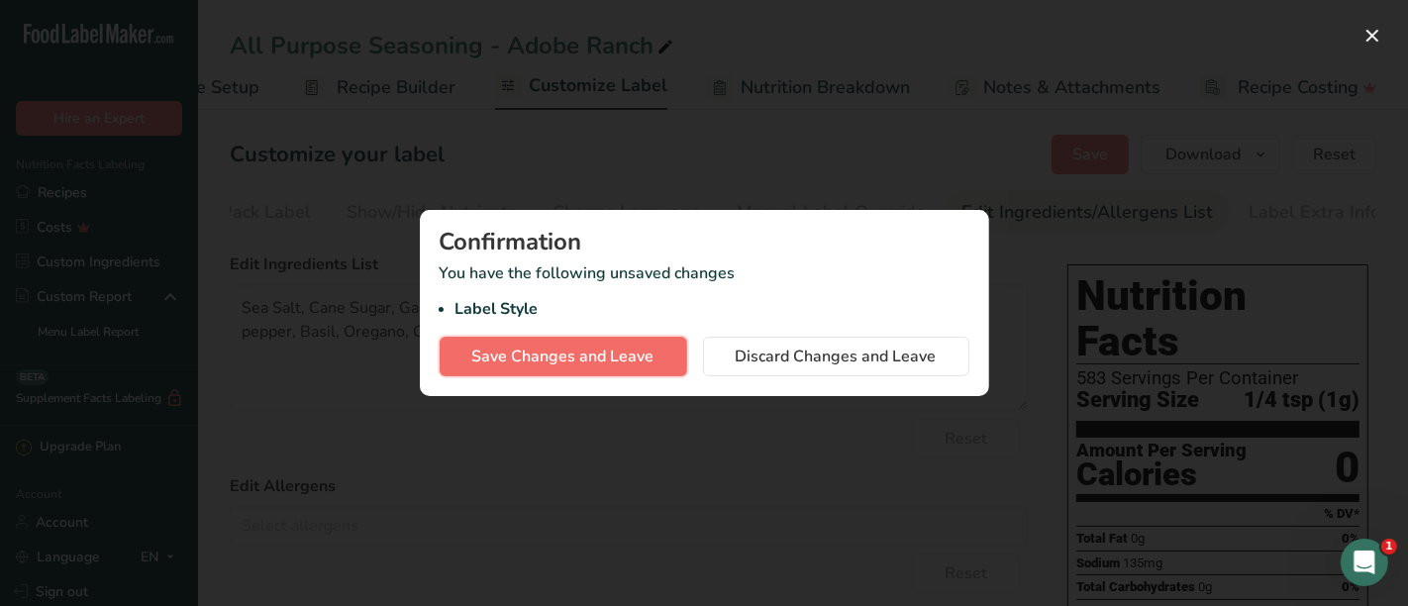
click at [645, 358] on span "Save Changes and Leave" at bounding box center [563, 357] width 182 height 24
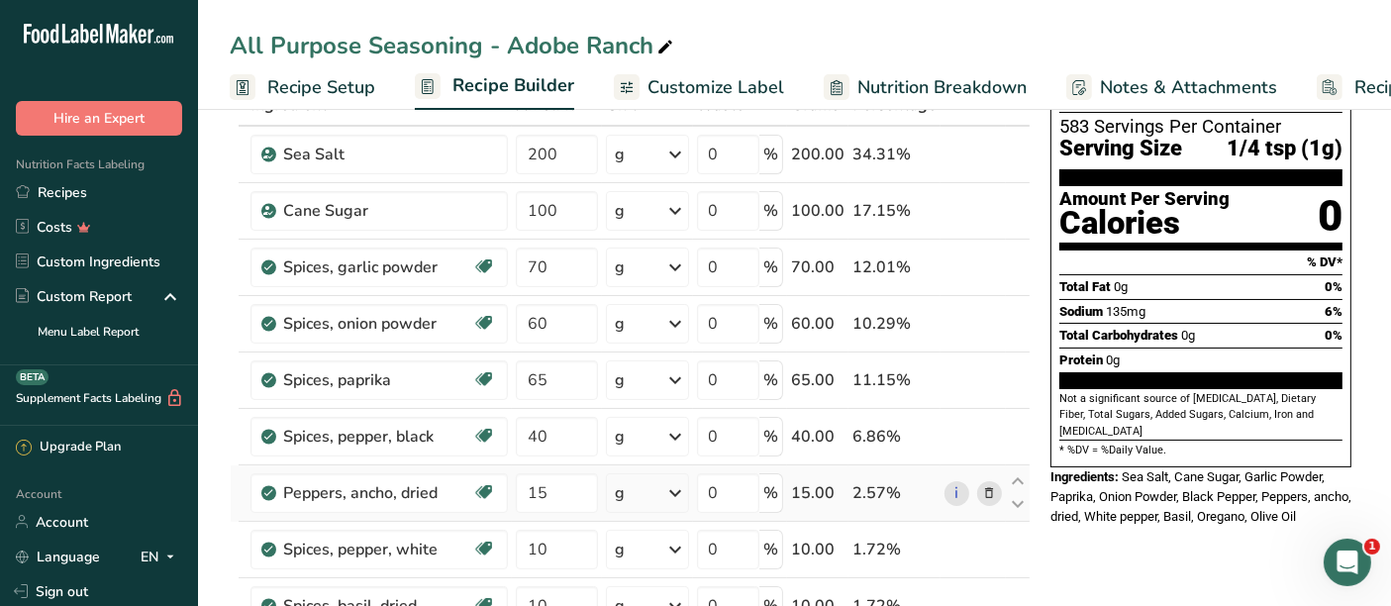
scroll to position [110, 0]
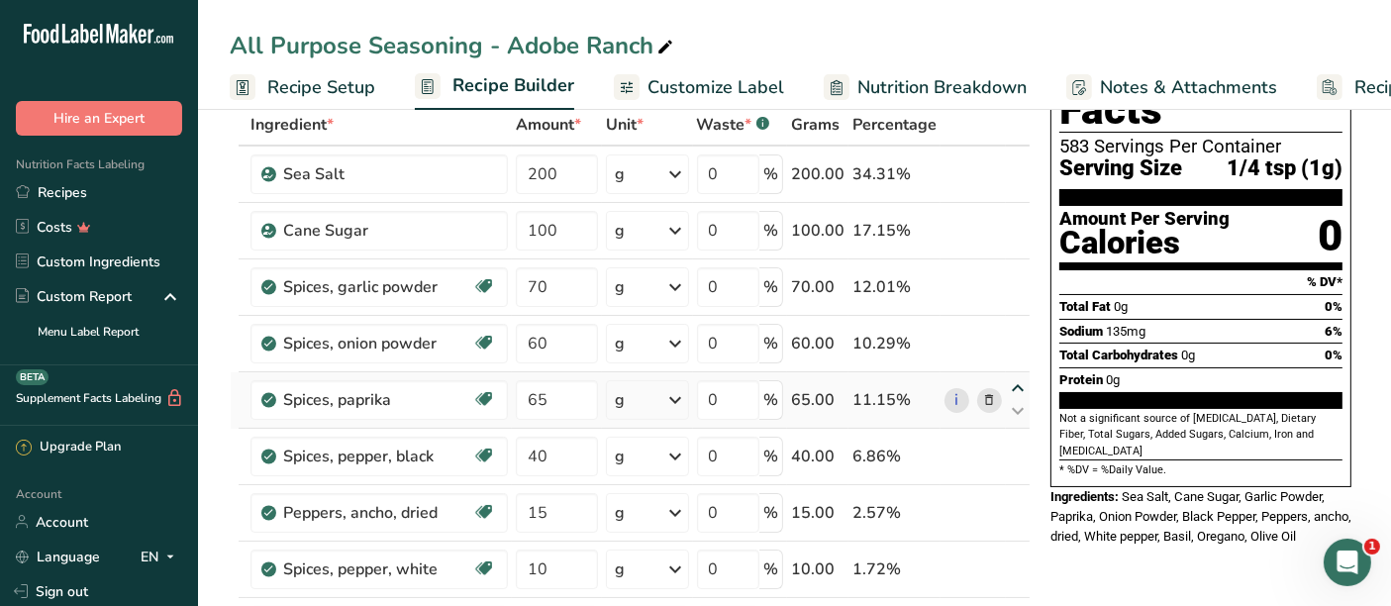
click at [1023, 381] on icon at bounding box center [1018, 388] width 24 height 15
type input "65"
type input "60"
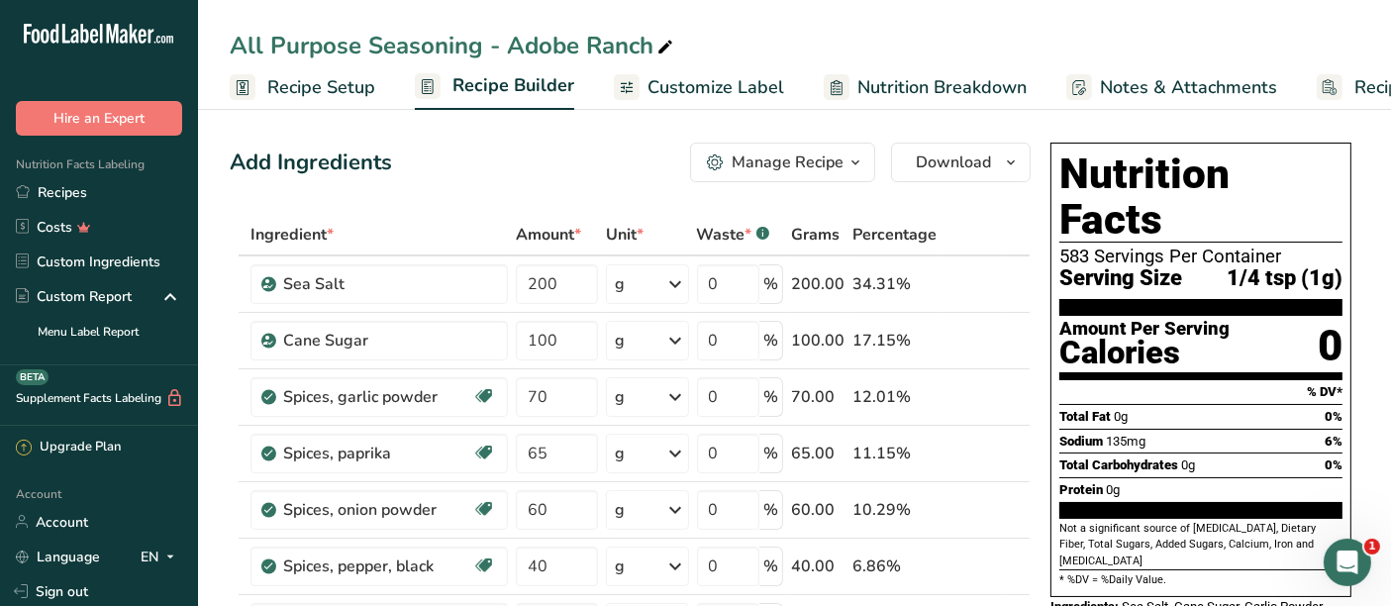
click at [718, 93] on span "Customize Label" at bounding box center [716, 87] width 137 height 27
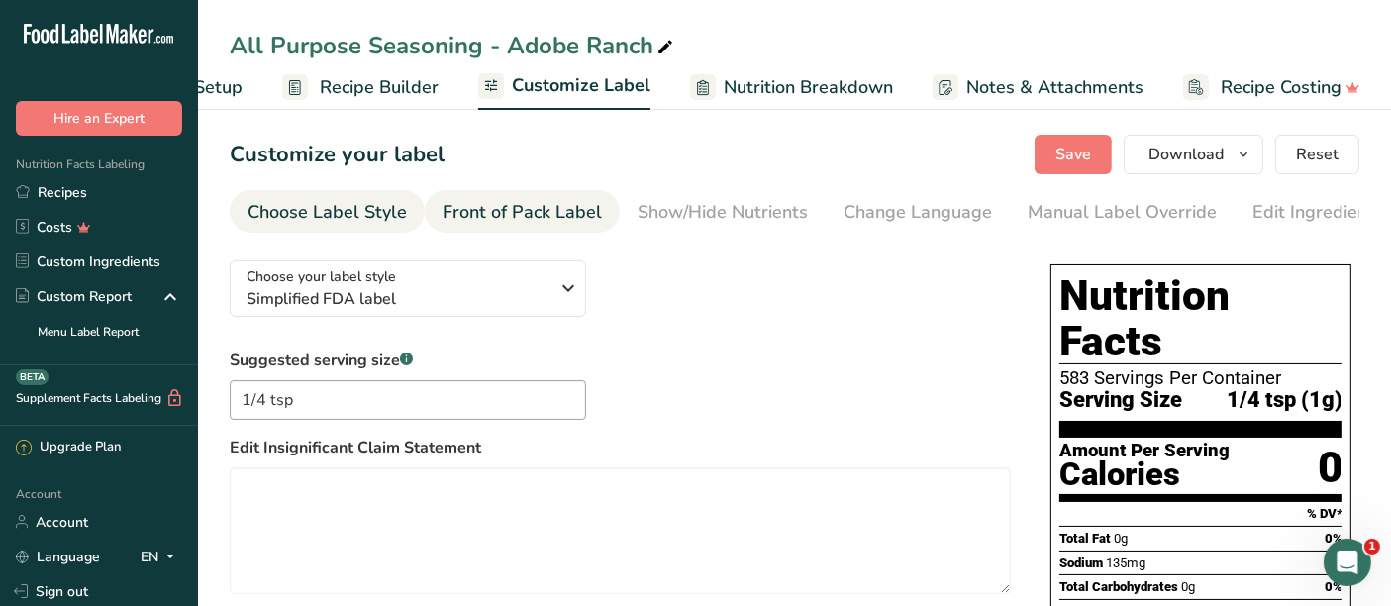
click at [588, 199] on div "Front of Pack Label" at bounding box center [522, 212] width 159 height 27
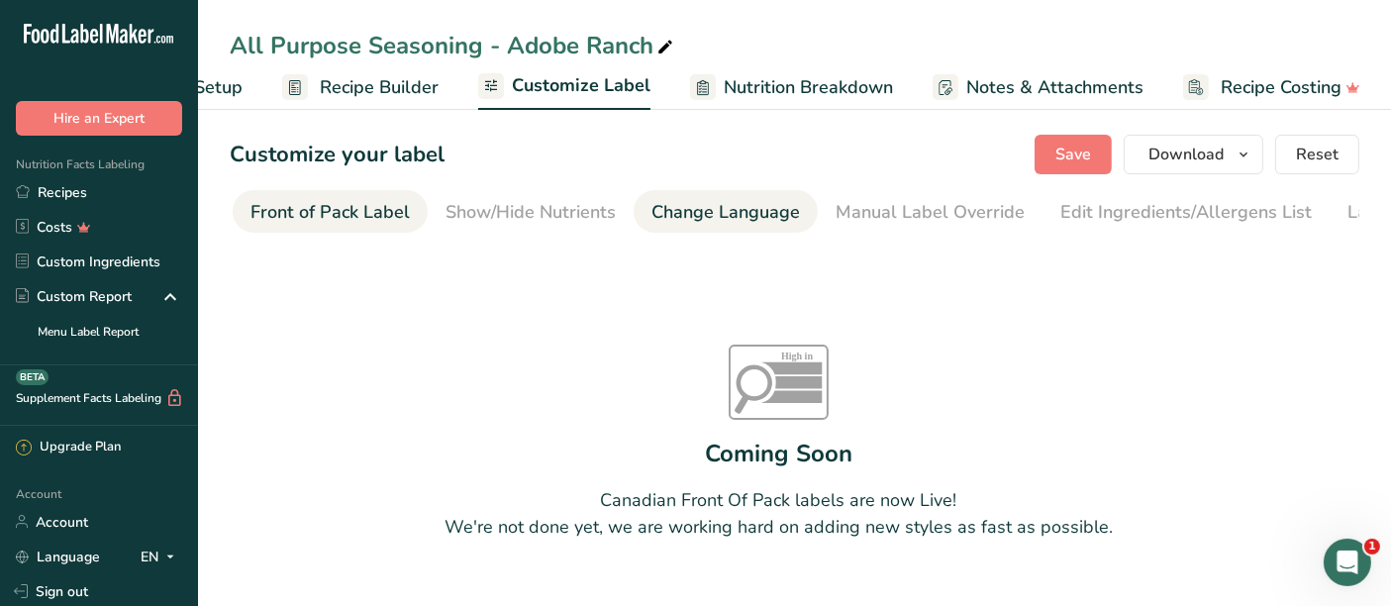
click at [666, 199] on div "Change Language" at bounding box center [726, 212] width 149 height 27
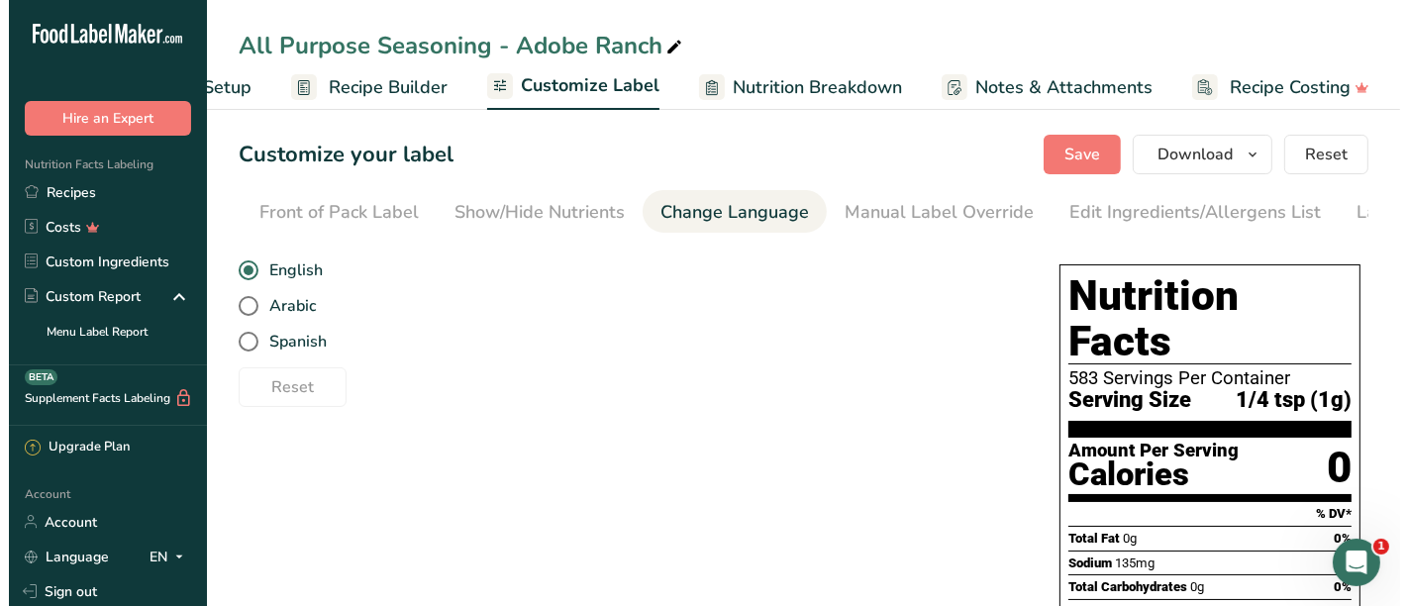
scroll to position [0, 308]
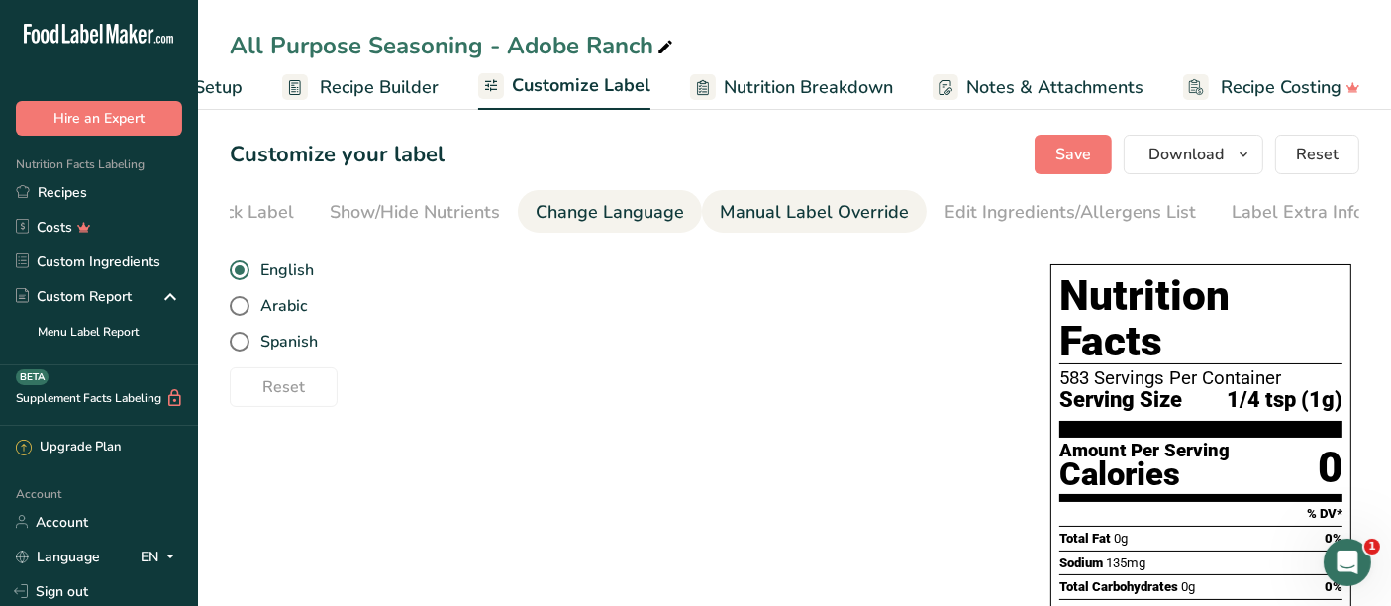
click at [730, 196] on link "Manual Label Override" at bounding box center [814, 212] width 189 height 45
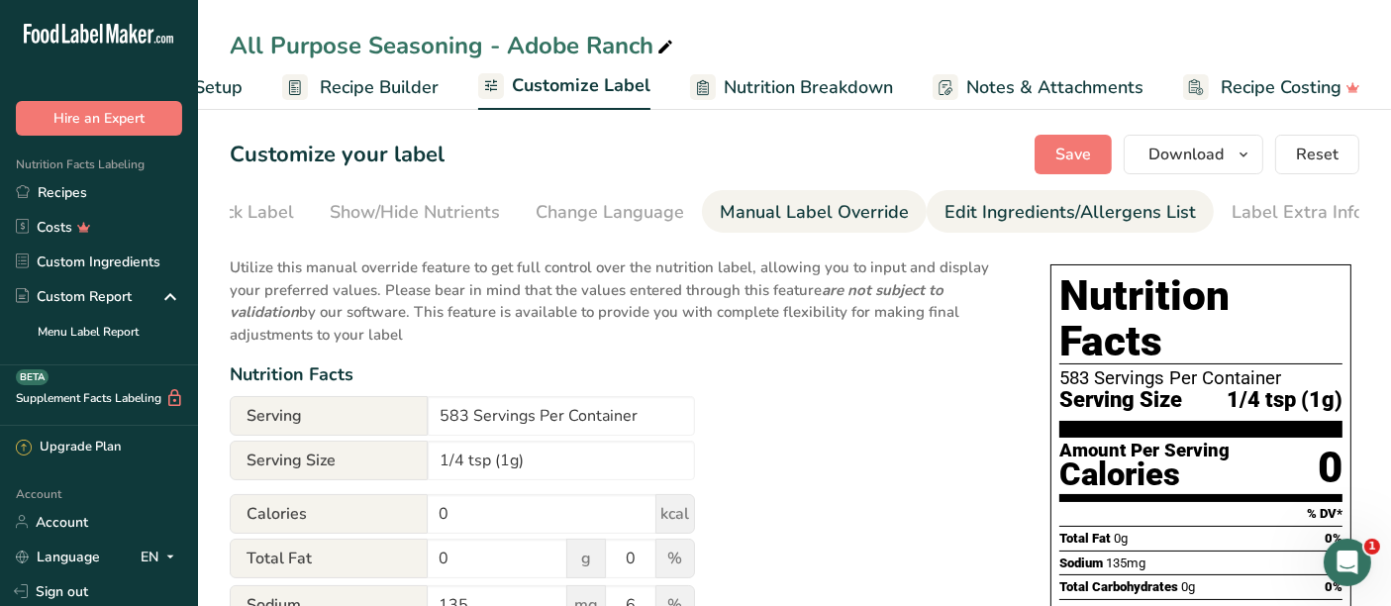
click at [959, 206] on div "Edit Ingredients/Allergens List" at bounding box center [1071, 212] width 252 height 27
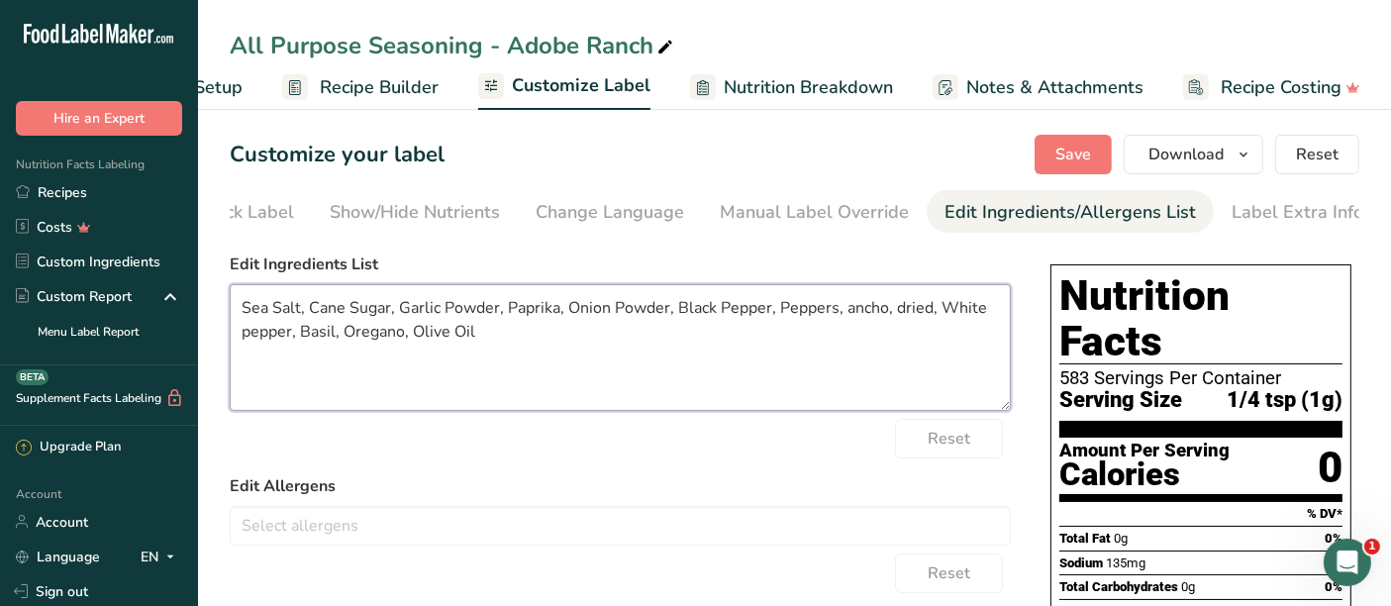
click at [675, 307] on textarea "Sea Salt, Cane Sugar, Garlic Powder, Paprika, Onion Powder, Black Pepper, Peppe…" at bounding box center [620, 347] width 781 height 127
click at [849, 309] on textarea "Sea Salt, Cane Sugar, Garlic Powder, Paprika, Onion Powder, Spices (Including A…" at bounding box center [620, 347] width 781 height 127
drag, startPoint x: 668, startPoint y: 332, endPoint x: 200, endPoint y: 337, distance: 467.5
click at [200, 337] on section "Customize your label Save Download Choose what to show on your downloaded label…" at bounding box center [794, 519] width 1193 height 832
click at [409, 344] on textarea "Sea Salt, Cane Sugar, Garlic Powder, Paprika, Onion Powder, Spices (Including A…" at bounding box center [620, 347] width 781 height 127
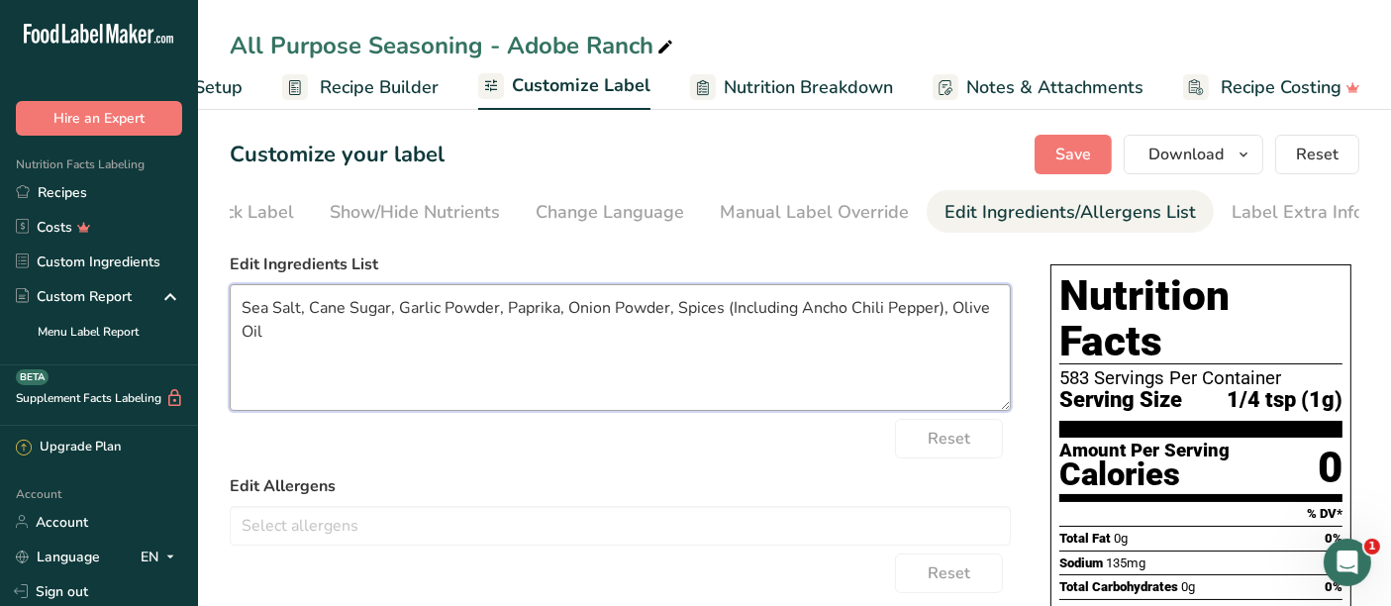
type textarea "Sea Salt, Cane Sugar, Garlic Powder, Paprika, Onion Powder, Spices (Including A…"
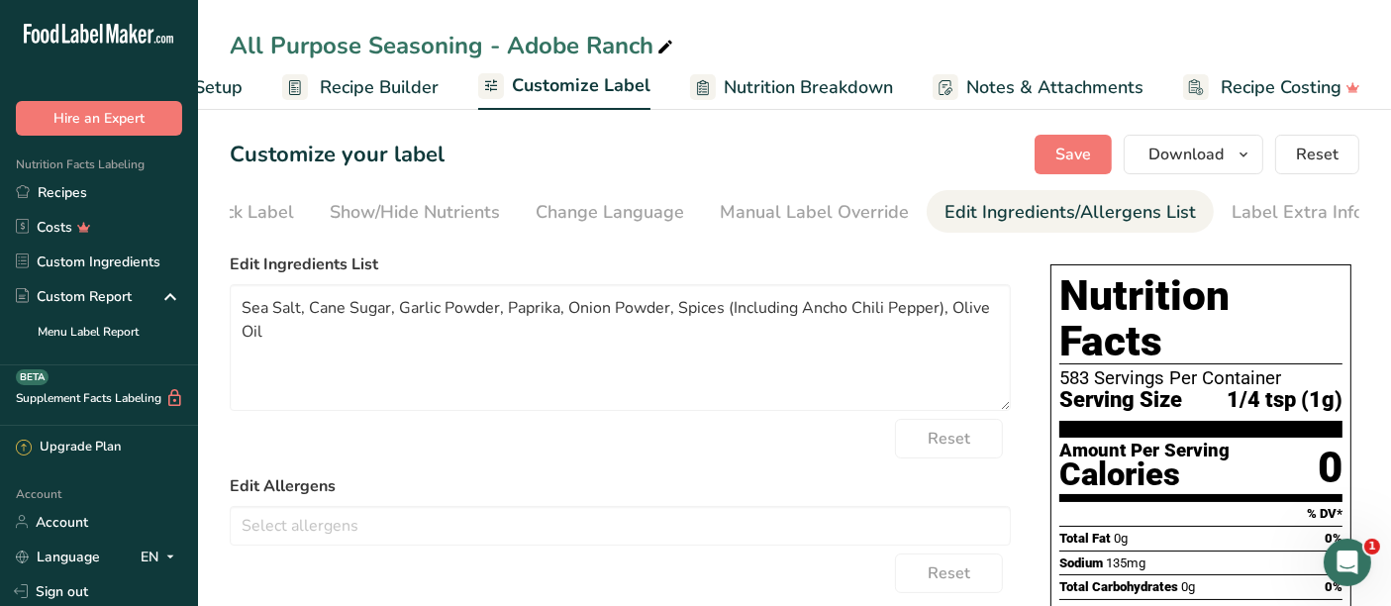
click at [366, 80] on span "Recipe Builder" at bounding box center [379, 87] width 119 height 27
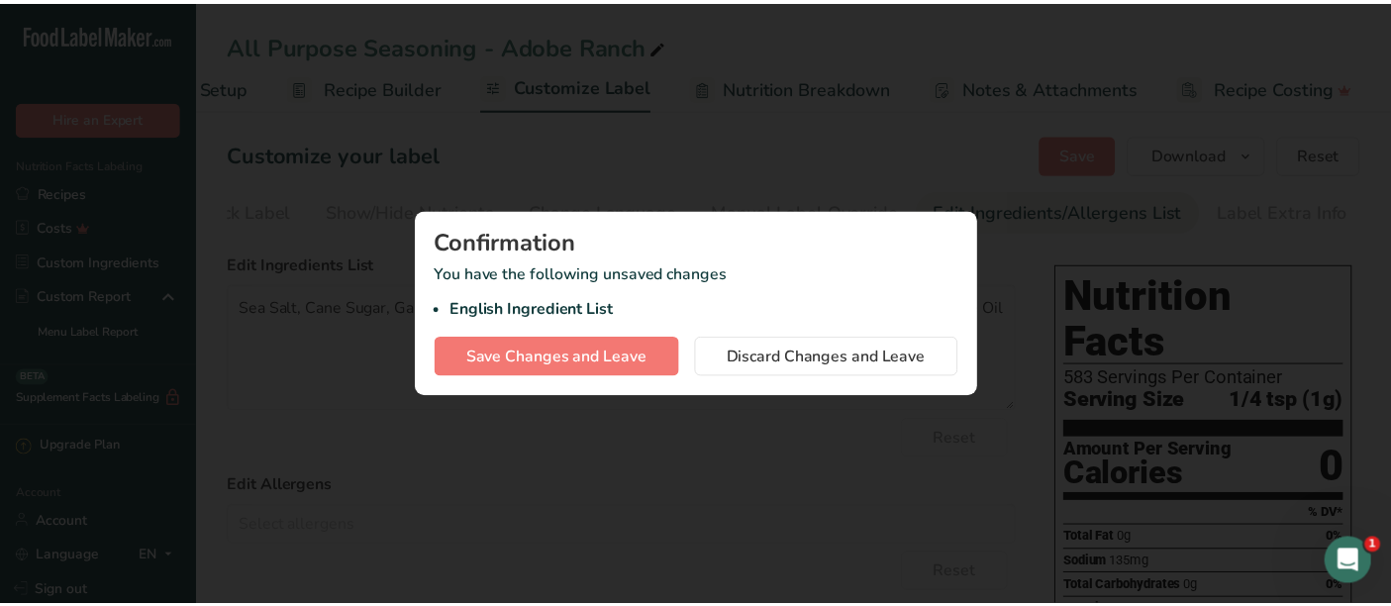
scroll to position [0, 116]
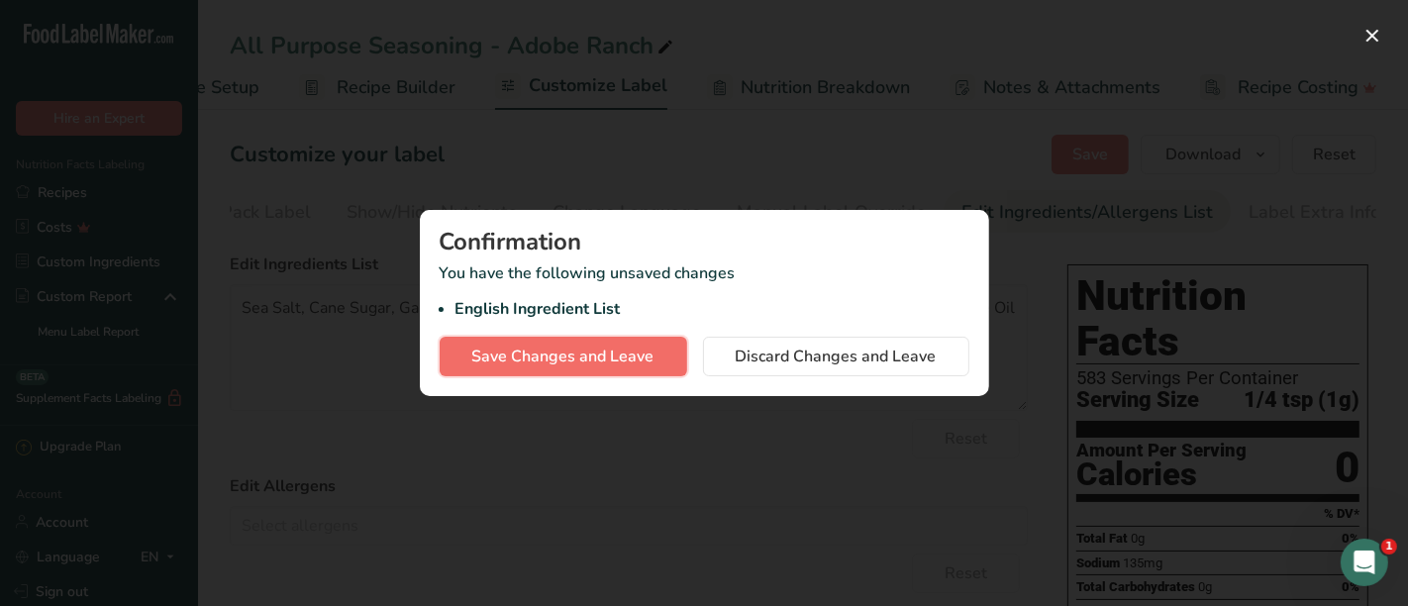
click at [593, 361] on span "Save Changes and Leave" at bounding box center [563, 357] width 182 height 24
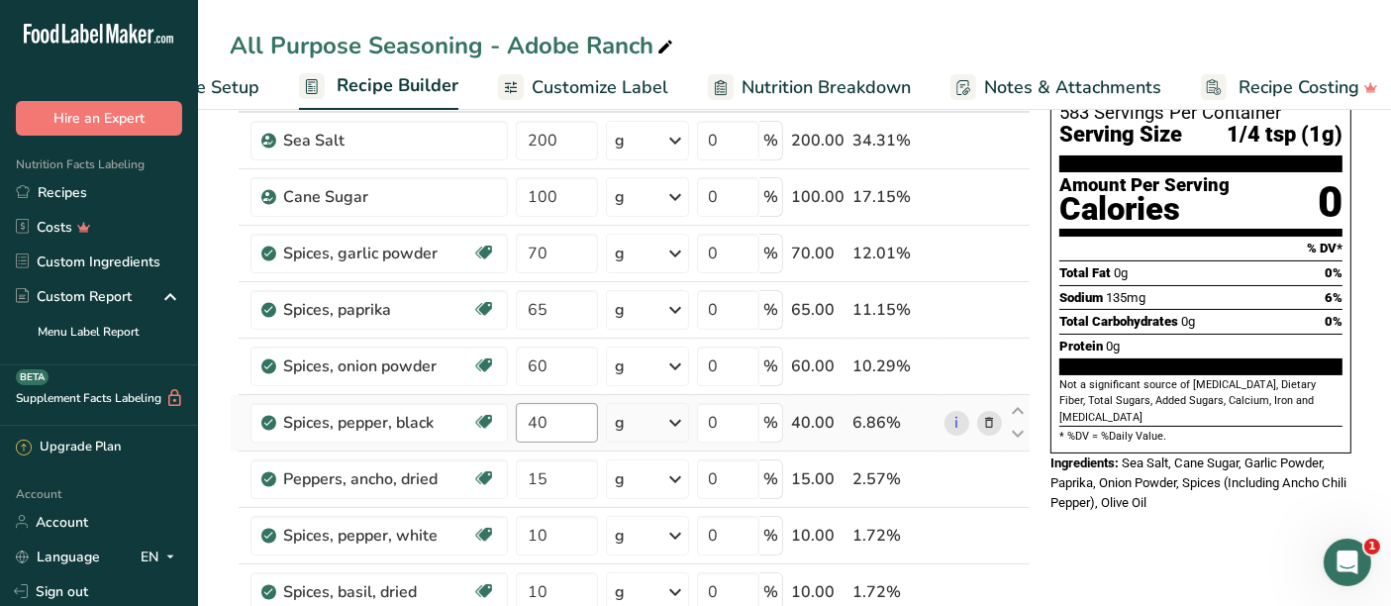
scroll to position [110, 0]
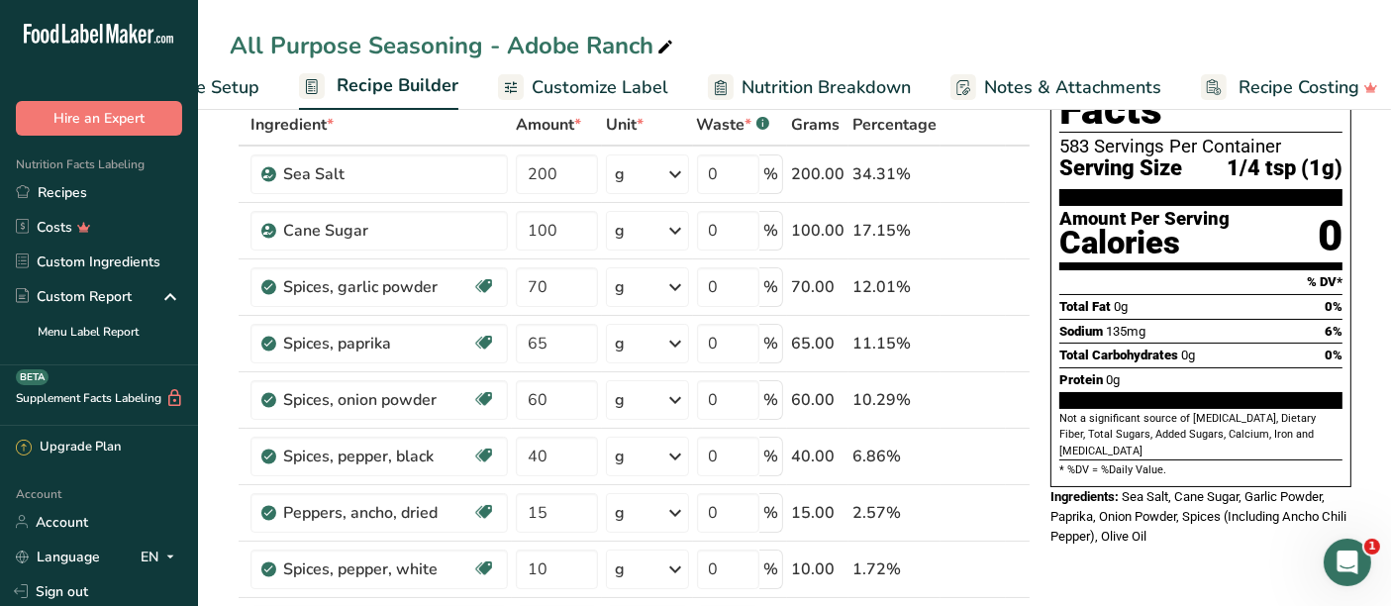
click at [585, 83] on span "Customize Label" at bounding box center [600, 87] width 137 height 27
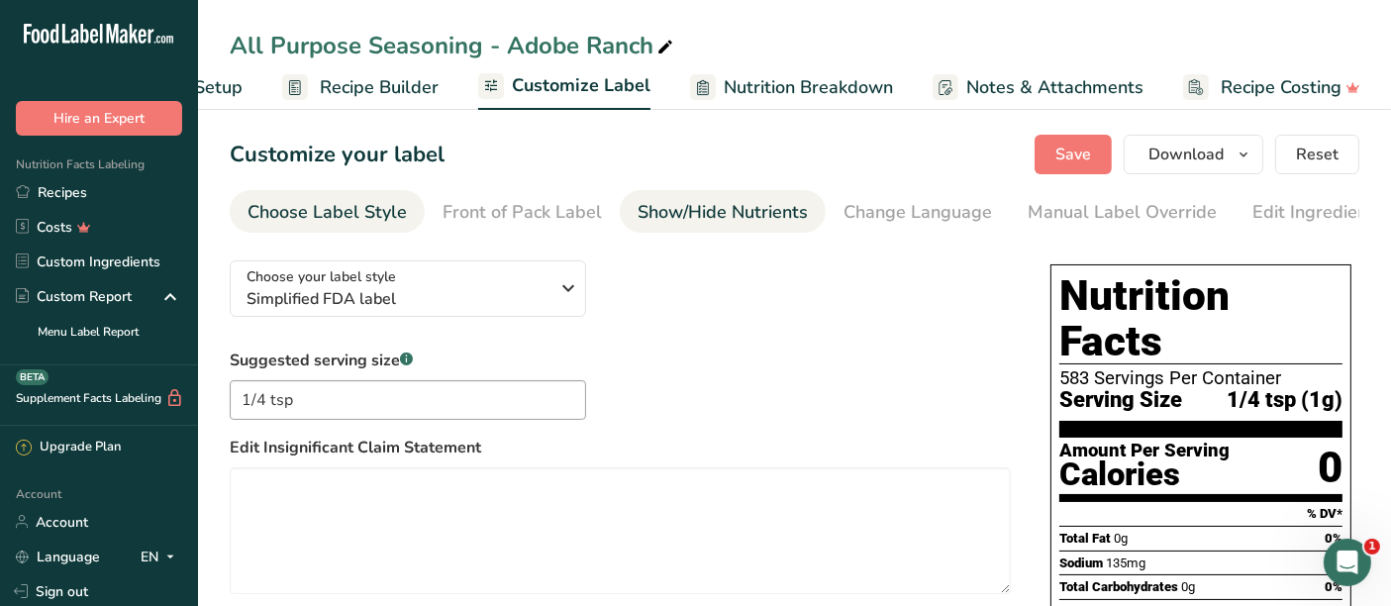
click at [761, 211] on div "Show/Hide Nutrients" at bounding box center [723, 212] width 170 height 27
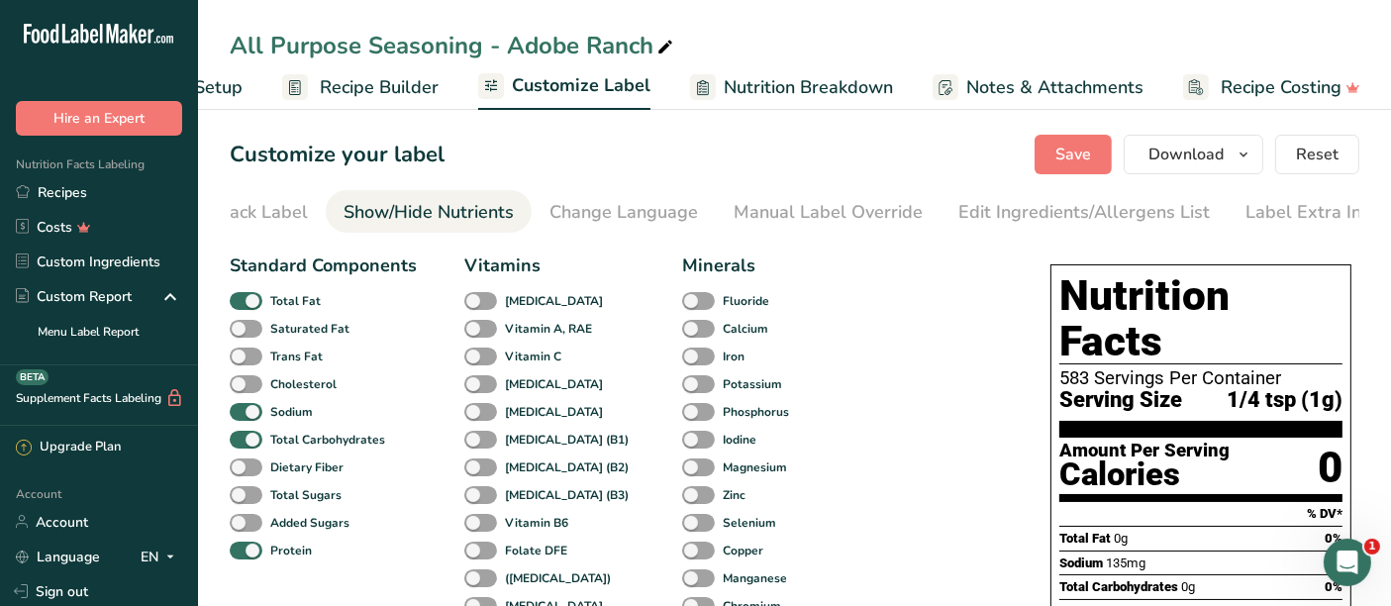
scroll to position [0, 308]
click at [776, 205] on div "Manual Label Override" at bounding box center [814, 212] width 189 height 27
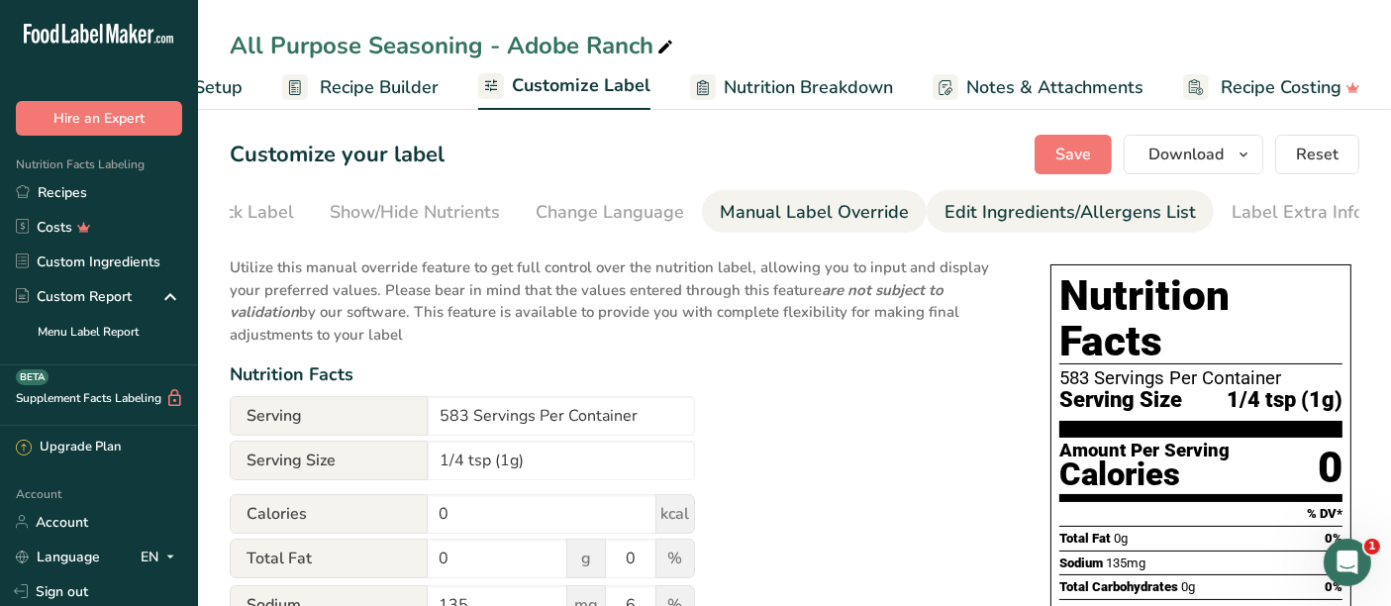
click at [989, 206] on div "Edit Ingredients/Allergens List" at bounding box center [1071, 212] width 252 height 27
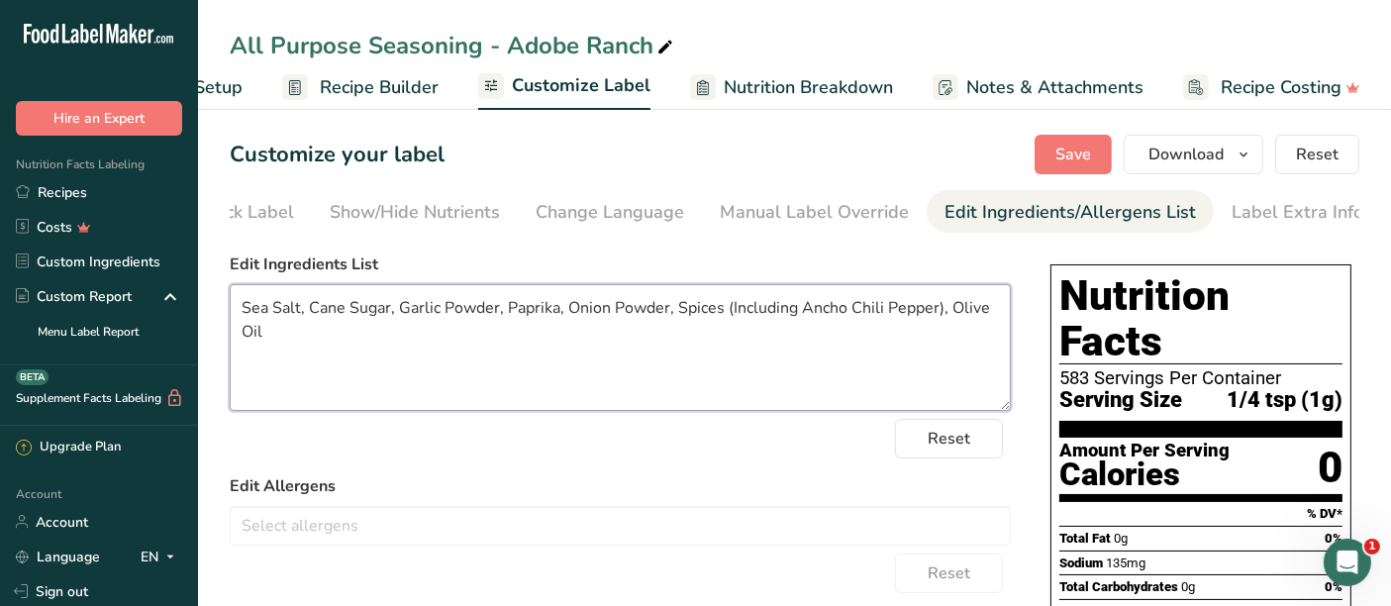
drag, startPoint x: 668, startPoint y: 309, endPoint x: 940, endPoint y: 311, distance: 271.4
click at [940, 311] on textarea "Sea Salt, Cane Sugar, Garlic Powder, Paprika, Onion Powder, Spices (Including A…" at bounding box center [620, 347] width 781 height 127
click at [501, 314] on textarea "Sea Salt, Cane Sugar, Garlic Powder, Paprika, Onion Powder,, Olive Oil" at bounding box center [620, 347] width 781 height 127
click at [398, 307] on textarea "Sea Salt, Cane Sugar, Garlic Powder, Paprika, Onion Powder,, Olive Oil" at bounding box center [620, 347] width 781 height 127
paste textarea "Spices (Including Ancho Chili Pepper)"
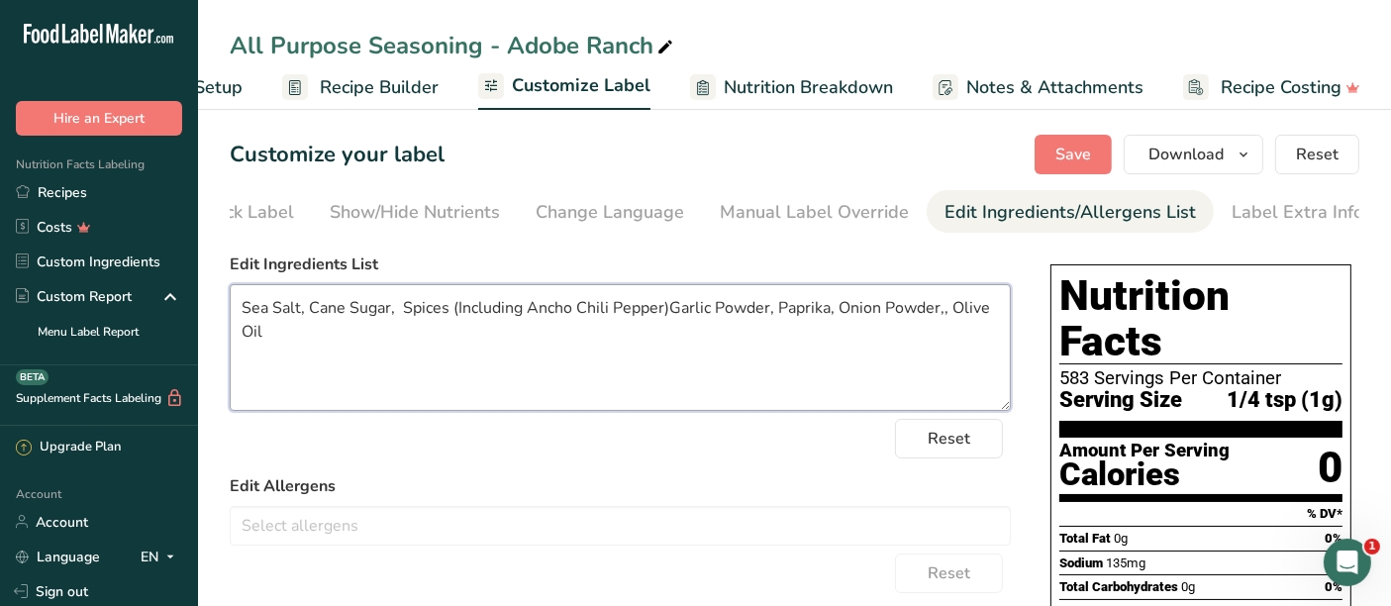
click at [402, 308] on textarea "Sea Salt, Cane Sugar, Spices (Including Ancho Chili Pepper)Garlic Powder, Papri…" at bounding box center [620, 347] width 781 height 127
click at [662, 309] on textarea "Sea Salt, Cane Sugar, Spices (Including Ancho Chili Pepper)Garlic Powder, Papri…" at bounding box center [620, 347] width 781 height 127
click at [951, 305] on textarea "Sea Salt, Cane Sugar, Spices (Including Ancho Chili Pepper), Garlic Powder, Pap…" at bounding box center [620, 347] width 781 height 127
click at [740, 315] on textarea "Sea Salt, Cane Sugar, Spices (Including Ancho Chili Pepper), Garlic Powder, Pap…" at bounding box center [620, 347] width 781 height 127
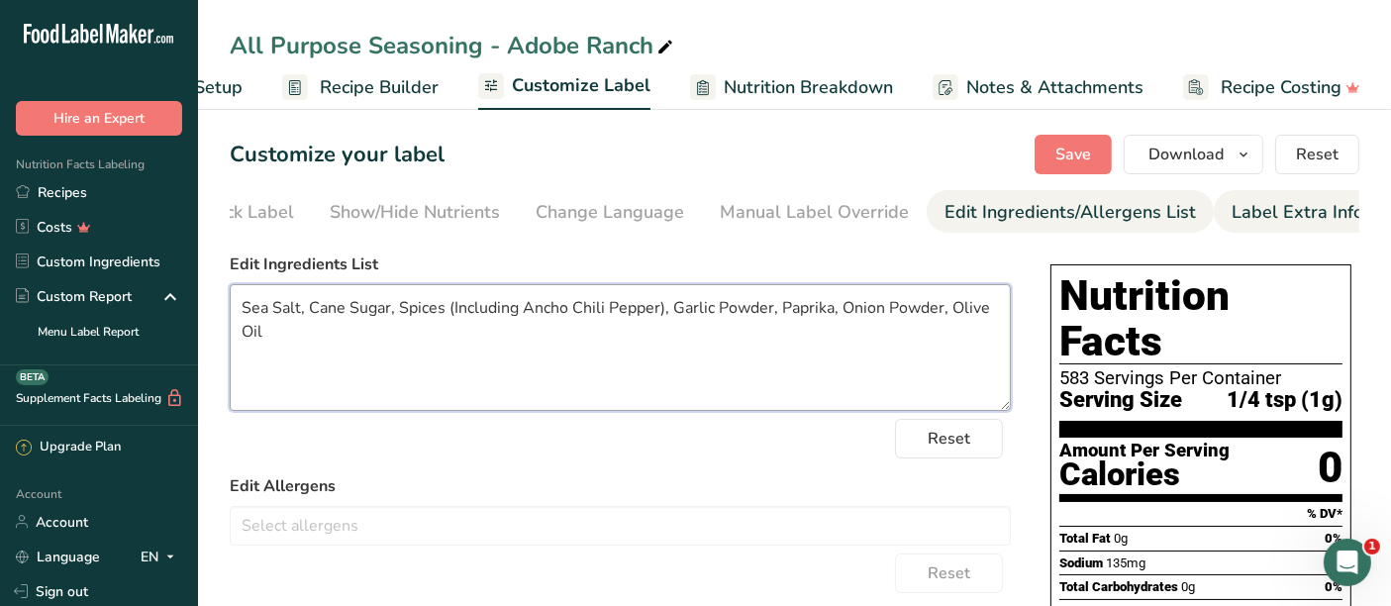
type textarea "Sea Salt, Cane Sugar, Spices (Including Ancho Chili Pepper), Garlic Powder, Pap…"
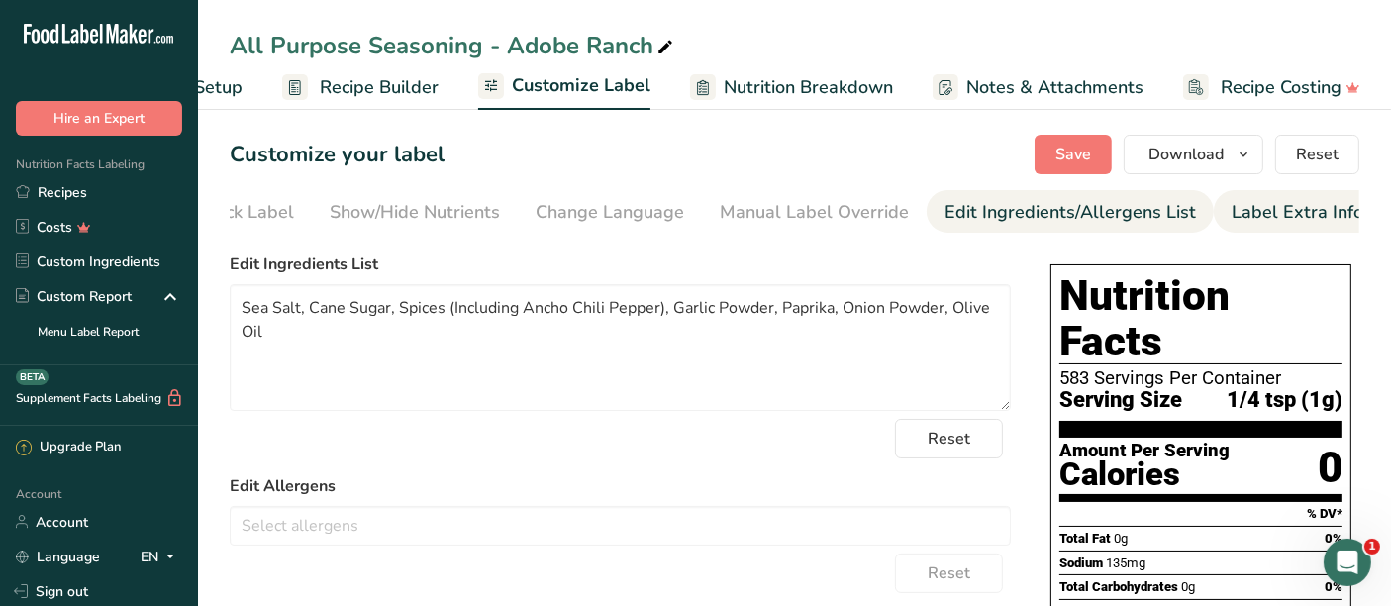
click at [1252, 206] on div "Label Extra Info" at bounding box center [1298, 212] width 132 height 27
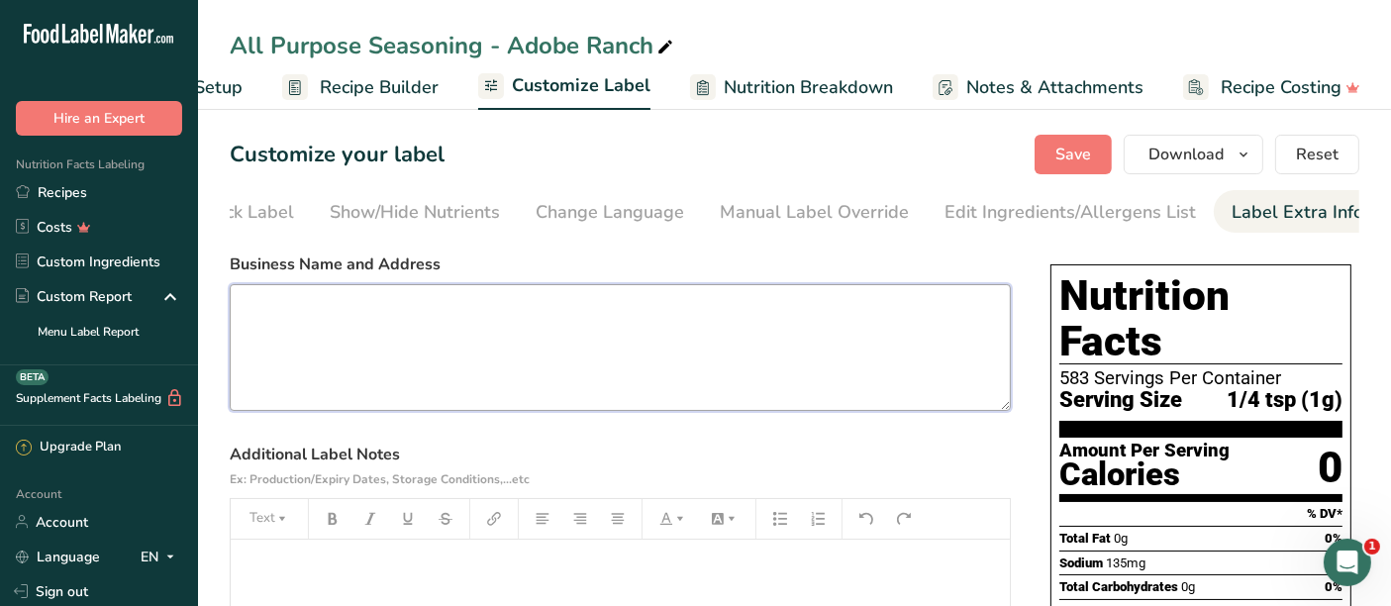
click at [721, 368] on textarea at bounding box center [620, 347] width 781 height 127
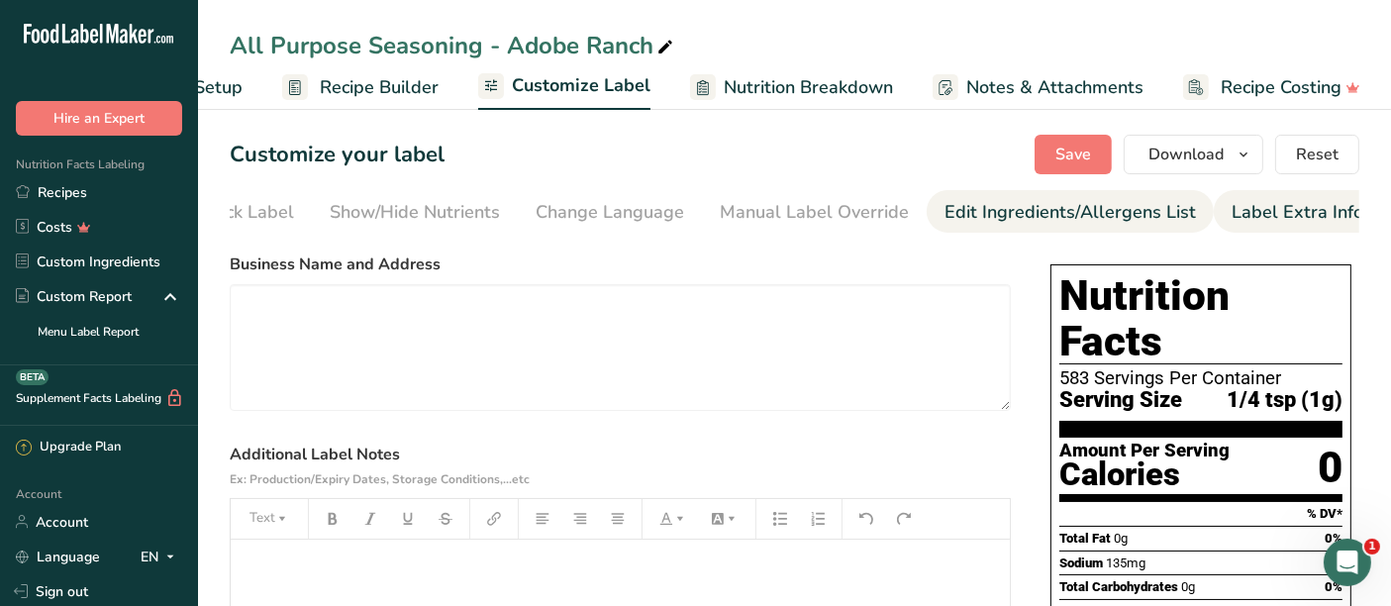
click at [1009, 214] on div "Edit Ingredients/Allergens List" at bounding box center [1071, 212] width 252 height 27
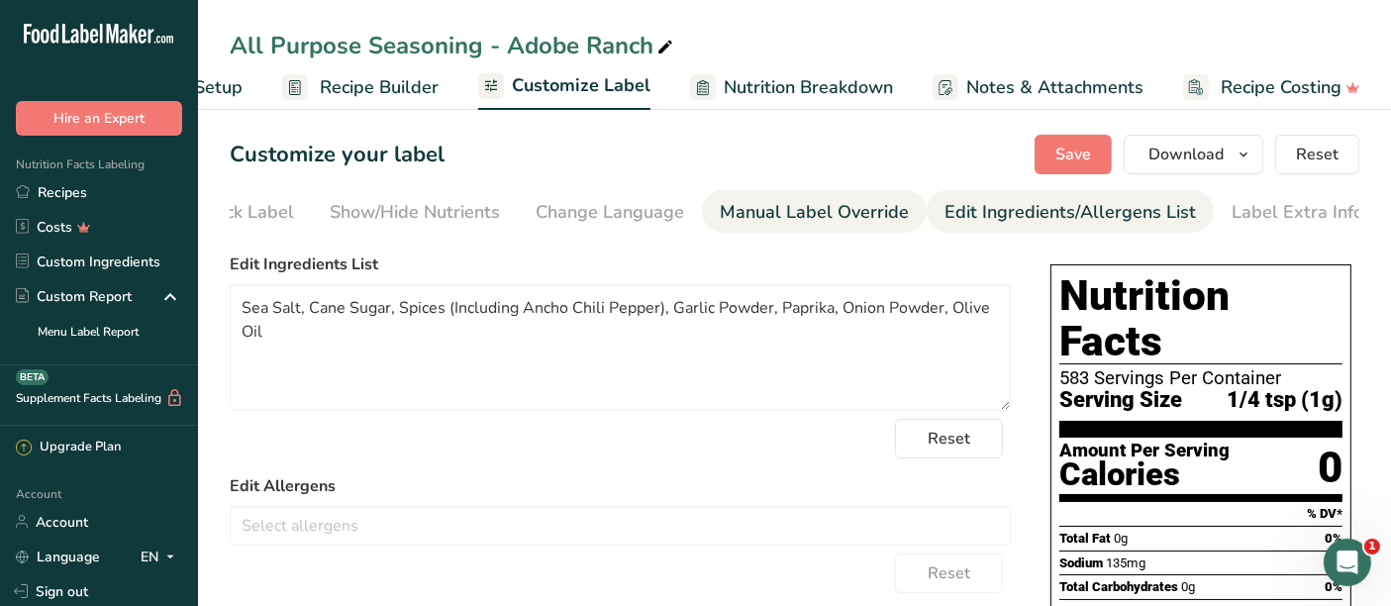
click at [846, 222] on div "Manual Label Override" at bounding box center [814, 212] width 189 height 27
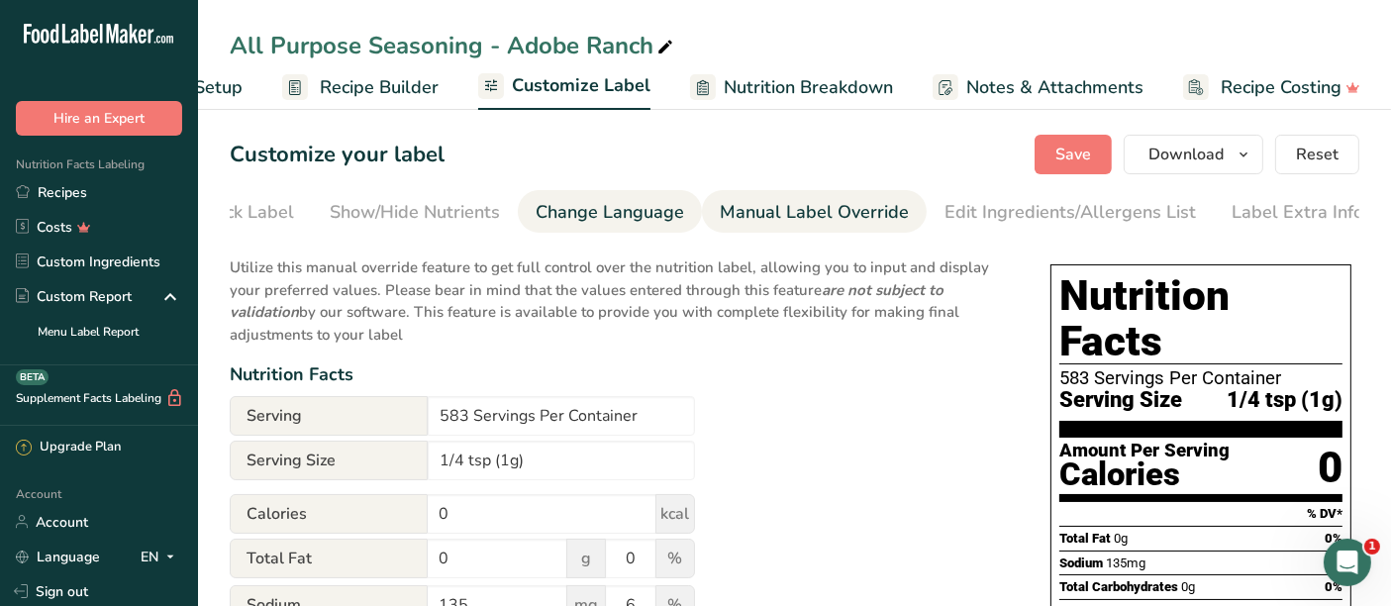
click at [633, 222] on div "Change Language" at bounding box center [610, 212] width 149 height 27
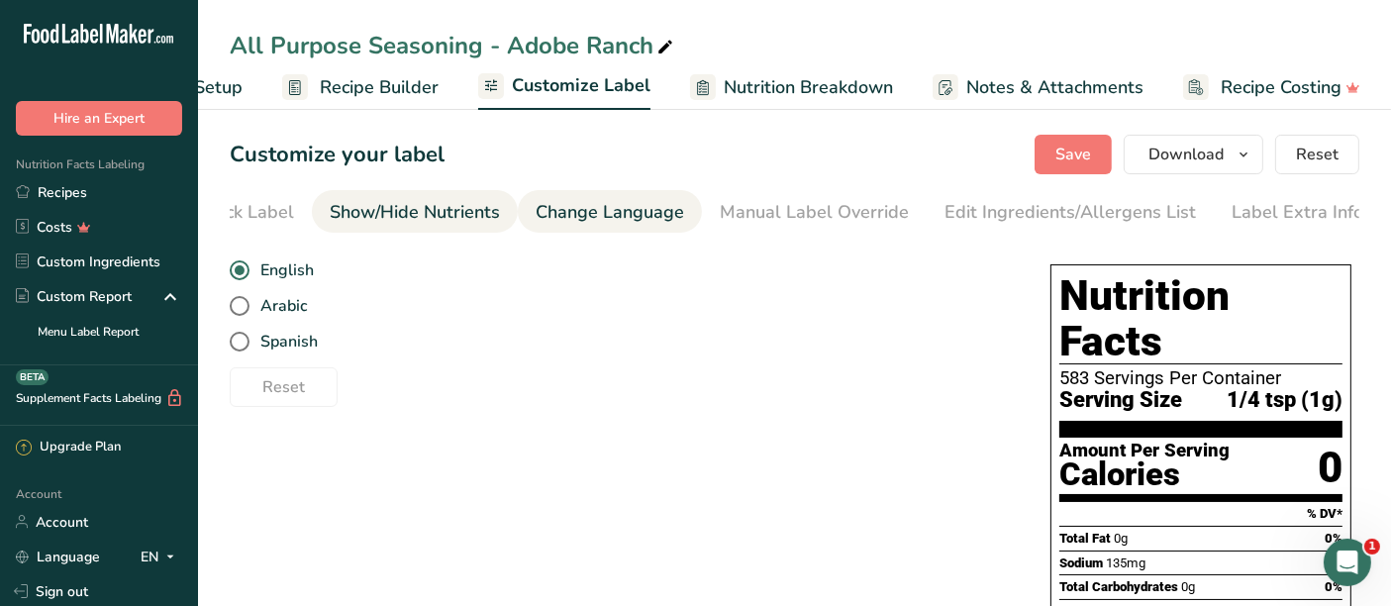
click at [456, 206] on div "Show/Hide Nutrients" at bounding box center [415, 212] width 170 height 27
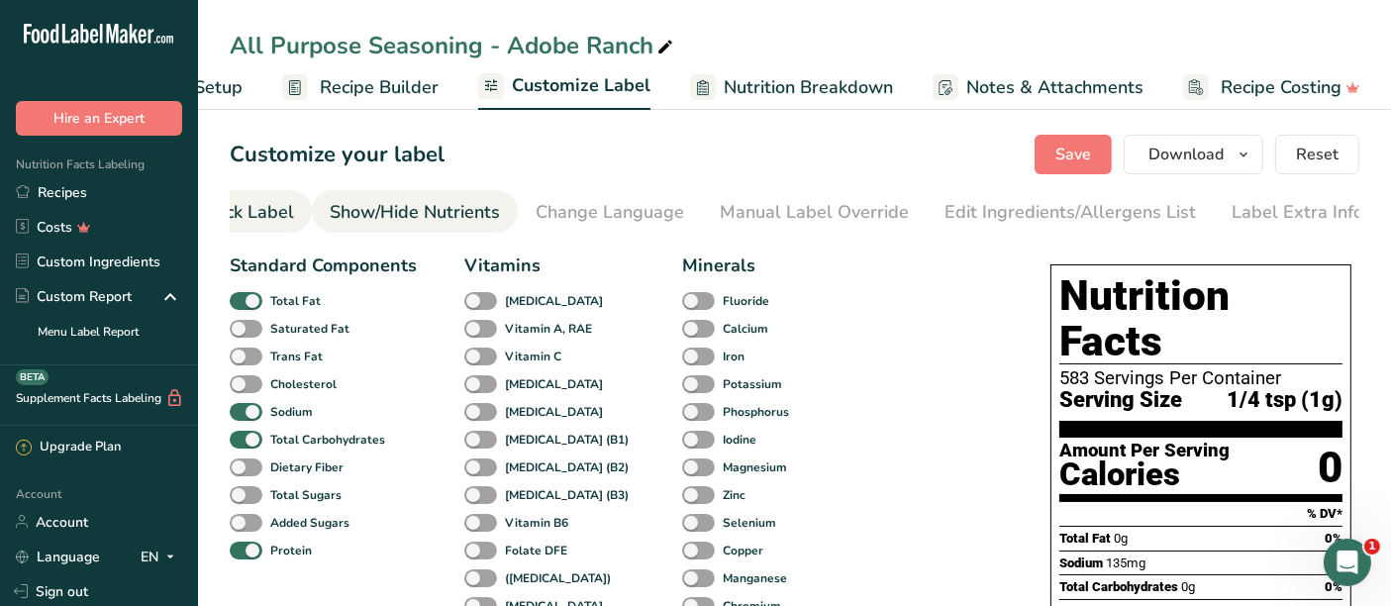
click at [273, 201] on div "Front of Pack Label" at bounding box center [214, 212] width 159 height 27
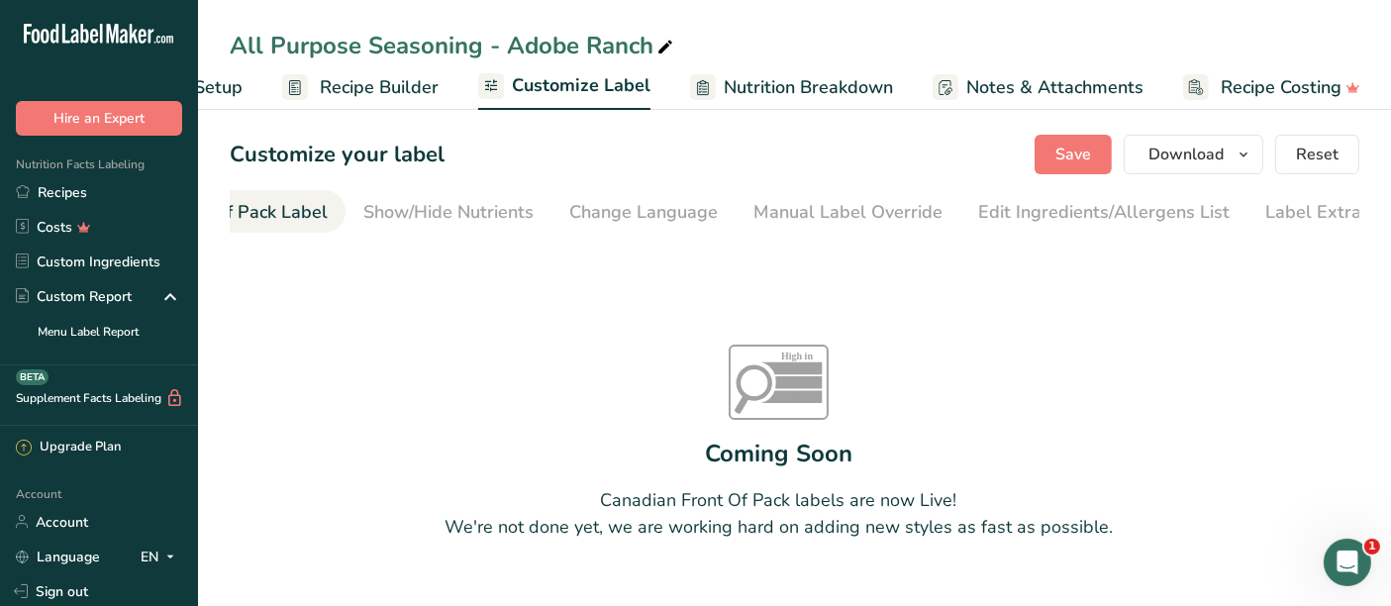
scroll to position [0, 308]
click at [1252, 210] on div "Label Extra Info" at bounding box center [1298, 212] width 132 height 27
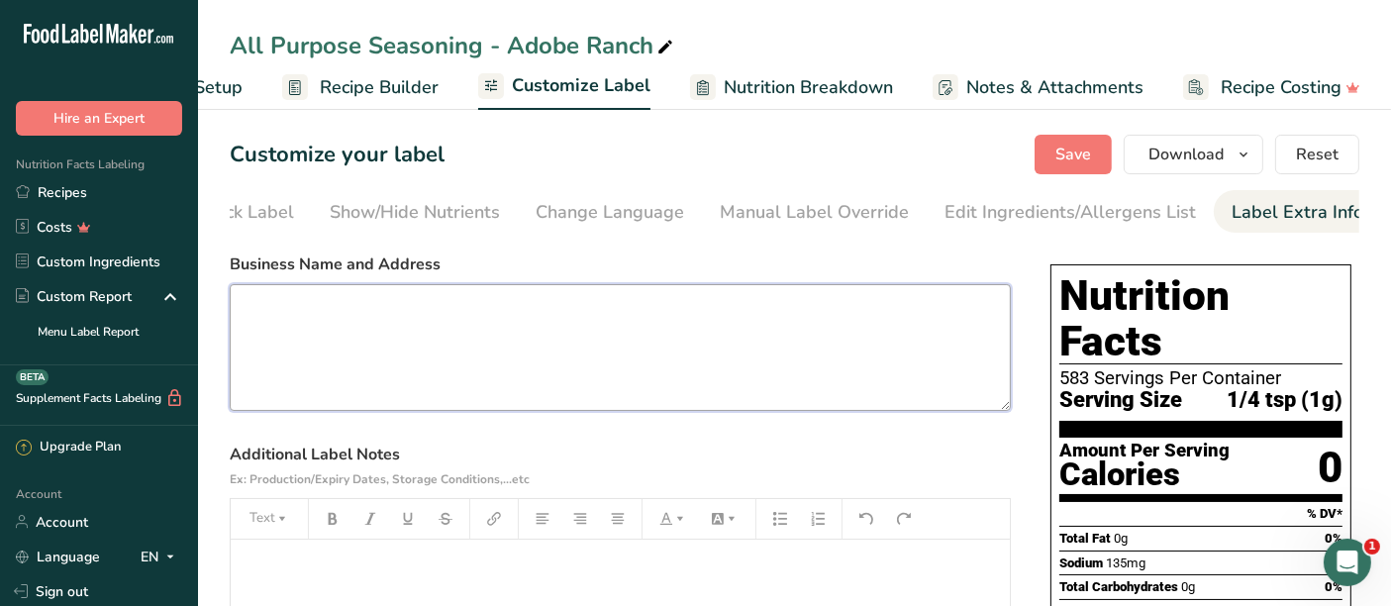
click at [631, 345] on textarea at bounding box center [620, 347] width 781 height 127
type textarea "M"
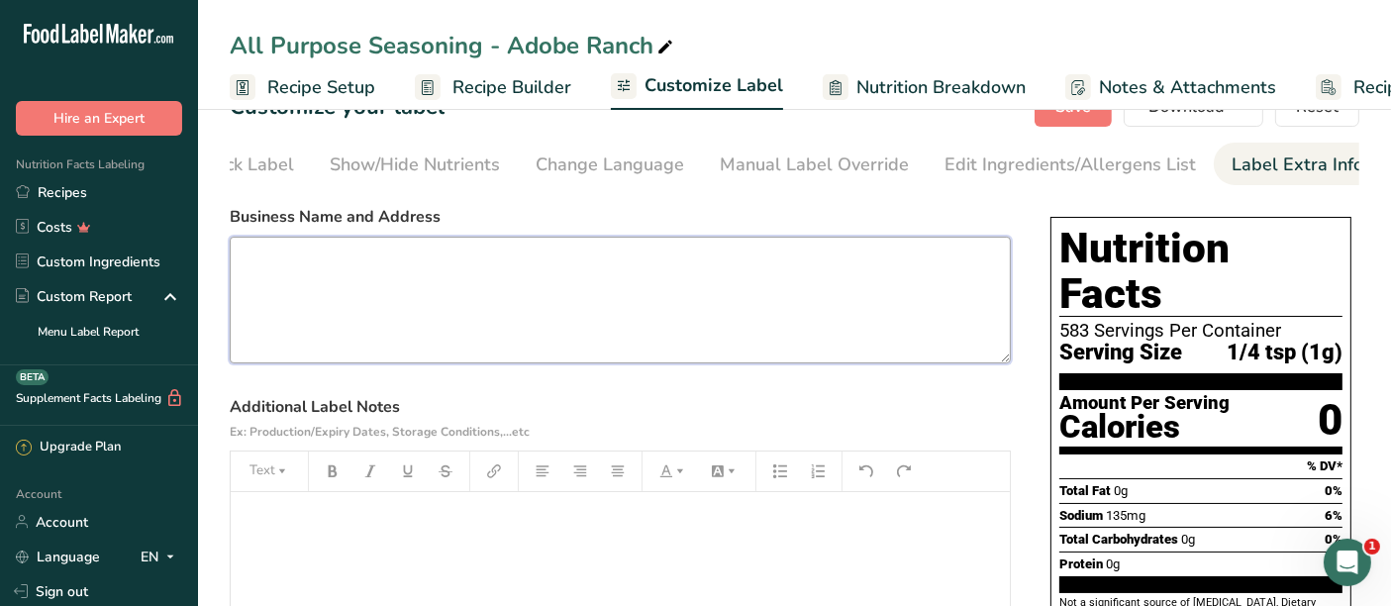
scroll to position [0, 0]
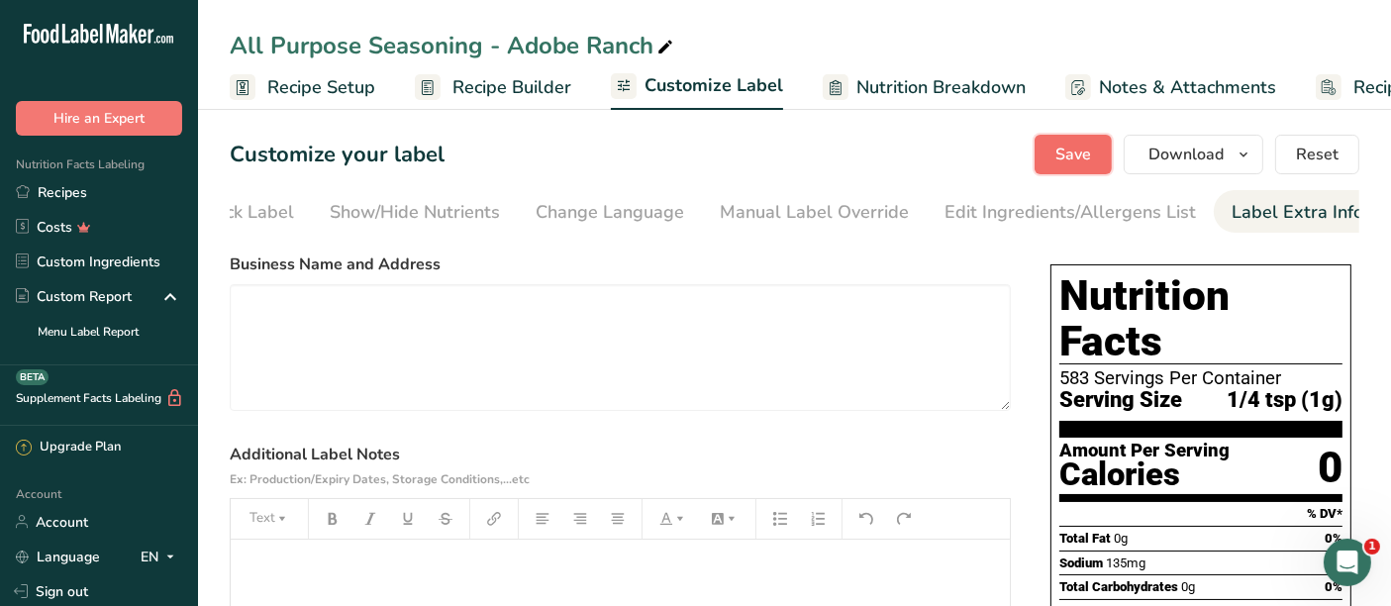
click at [1083, 156] on span "Save" at bounding box center [1074, 155] width 36 height 24
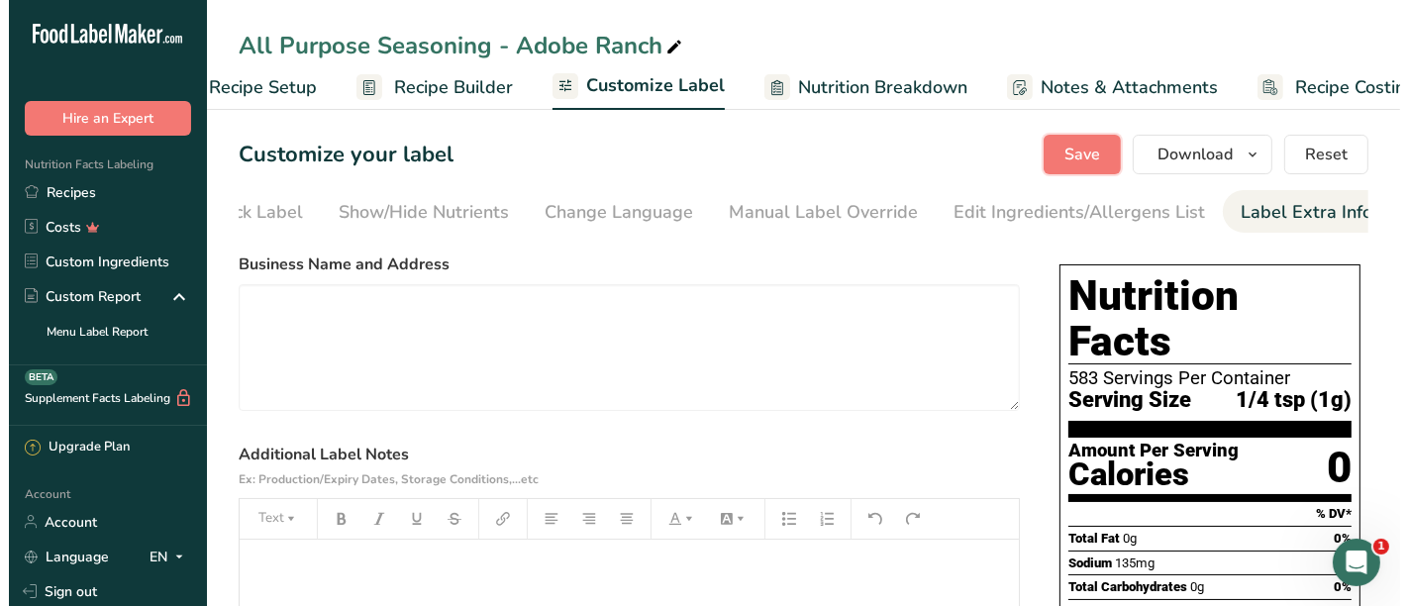
scroll to position [0, 133]
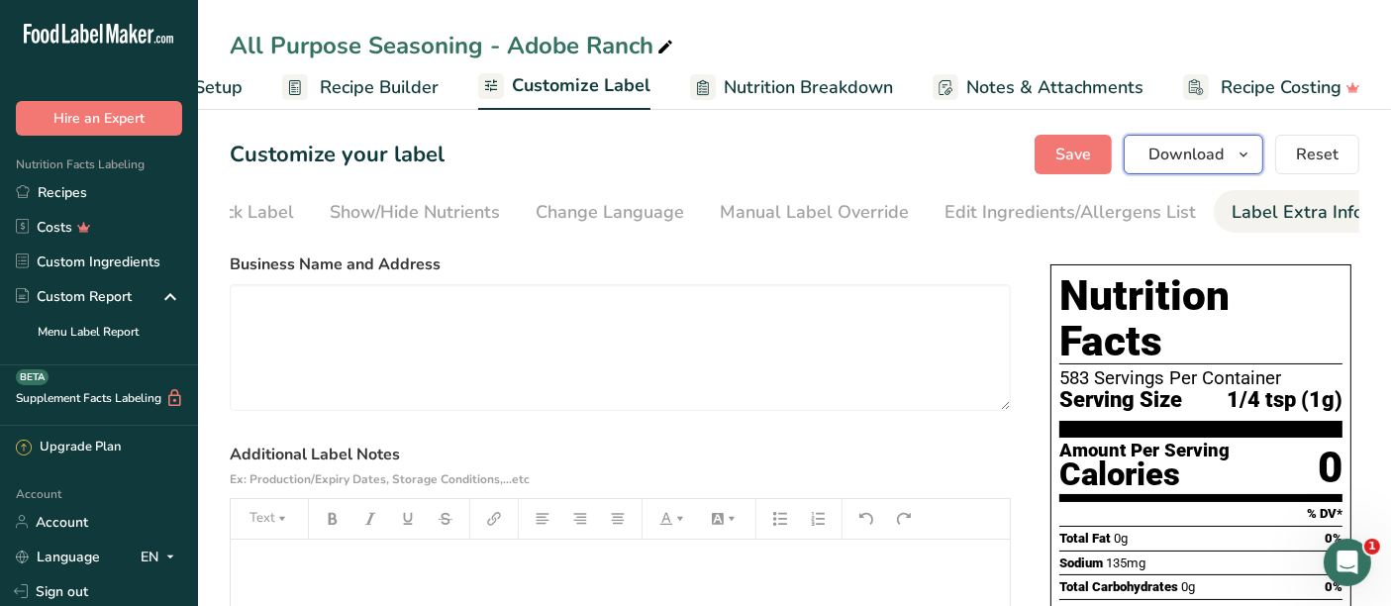
click at [1237, 162] on span "button" at bounding box center [1244, 155] width 24 height 24
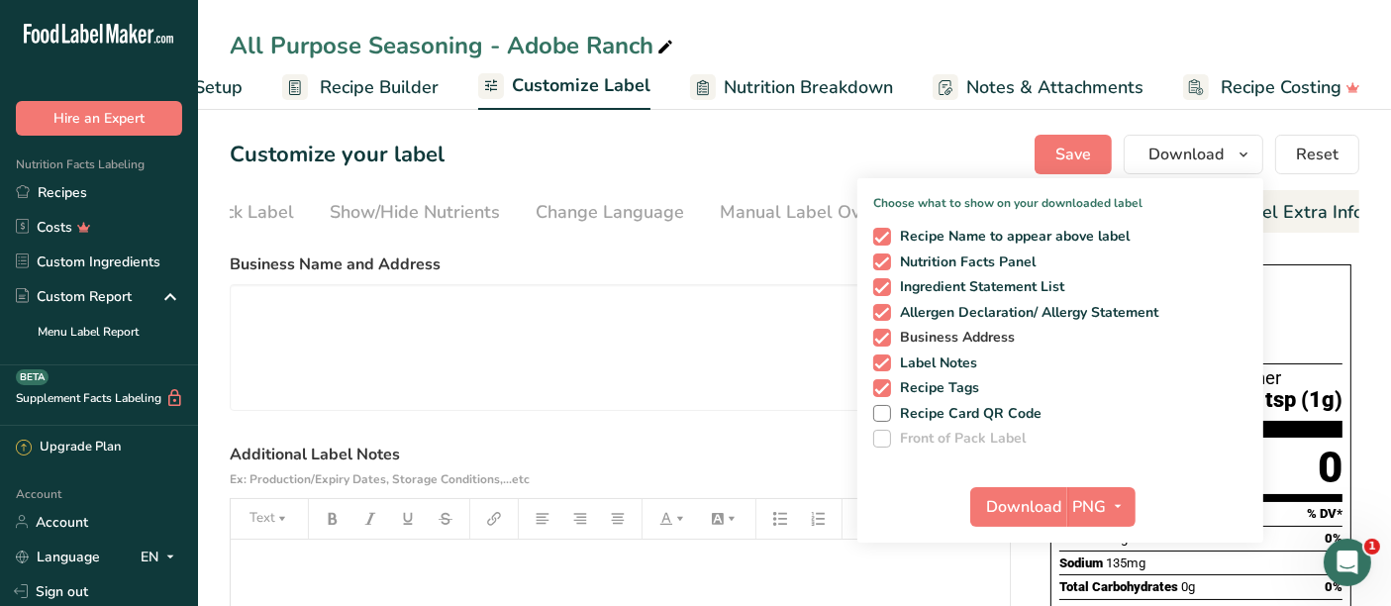
click at [882, 339] on span at bounding box center [883, 338] width 18 height 18
click at [882, 339] on input "Business Address" at bounding box center [880, 337] width 13 height 13
checkbox input "false"
click at [889, 365] on span at bounding box center [883, 364] width 18 height 18
click at [886, 365] on input "Label Notes" at bounding box center [880, 363] width 13 height 13
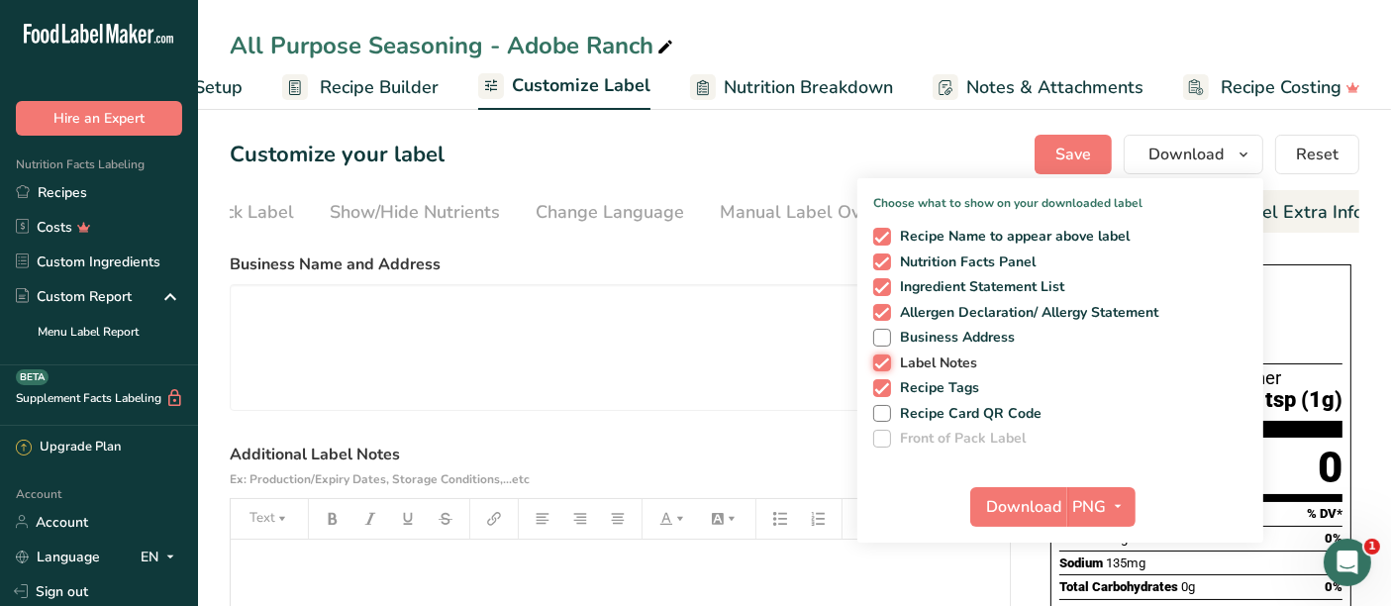
checkbox input "false"
click at [884, 388] on span at bounding box center [883, 388] width 18 height 18
click at [884, 388] on input "Recipe Tags" at bounding box center [880, 387] width 13 height 13
checkbox input "false"
click at [1035, 509] on span "Download" at bounding box center [1024, 507] width 75 height 24
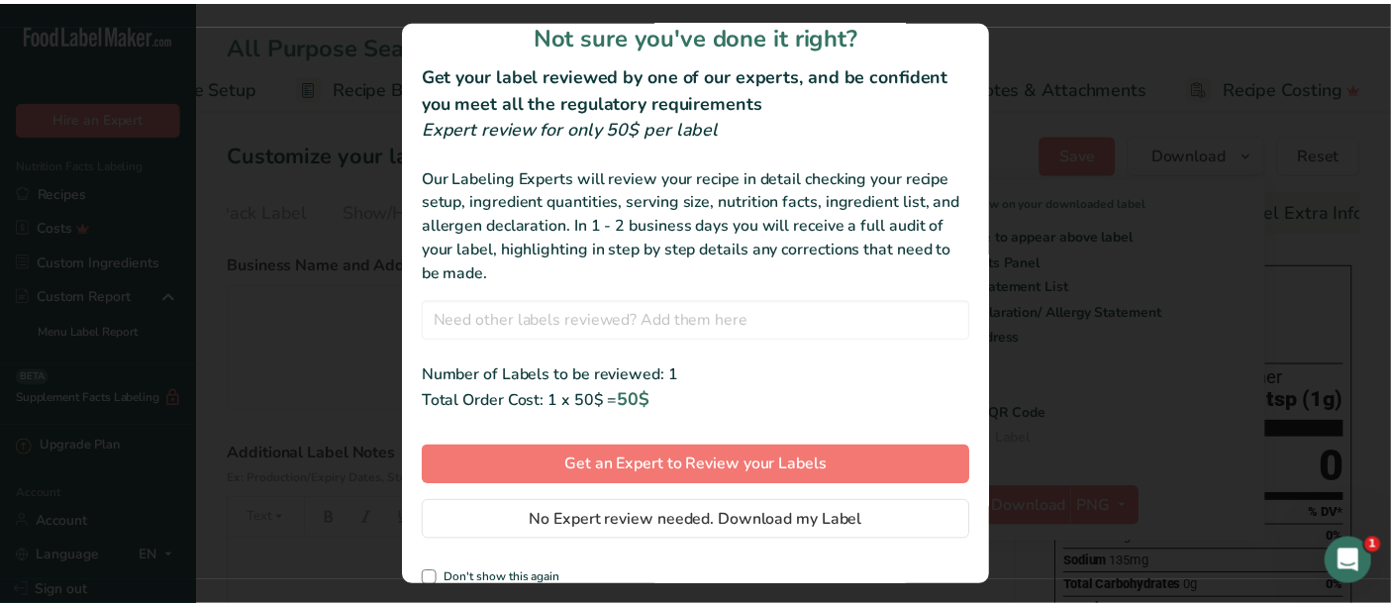
scroll to position [41, 0]
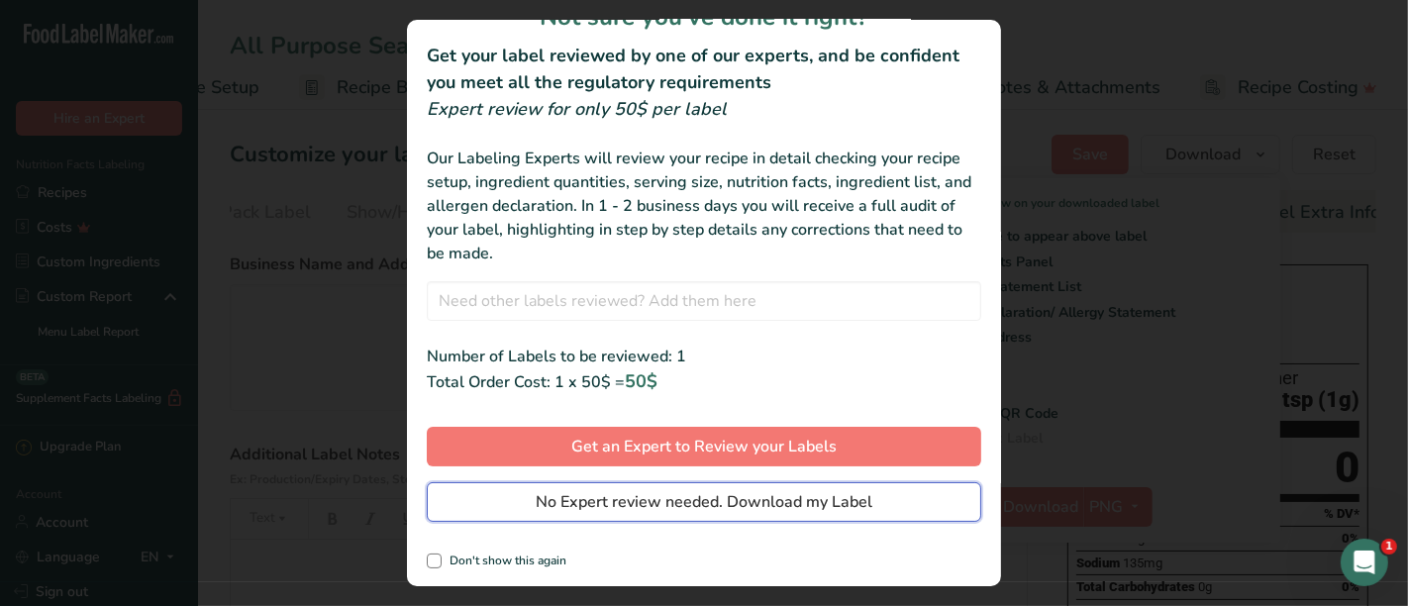
click at [685, 484] on button "No Expert review needed. Download my Label" at bounding box center [704, 502] width 555 height 40
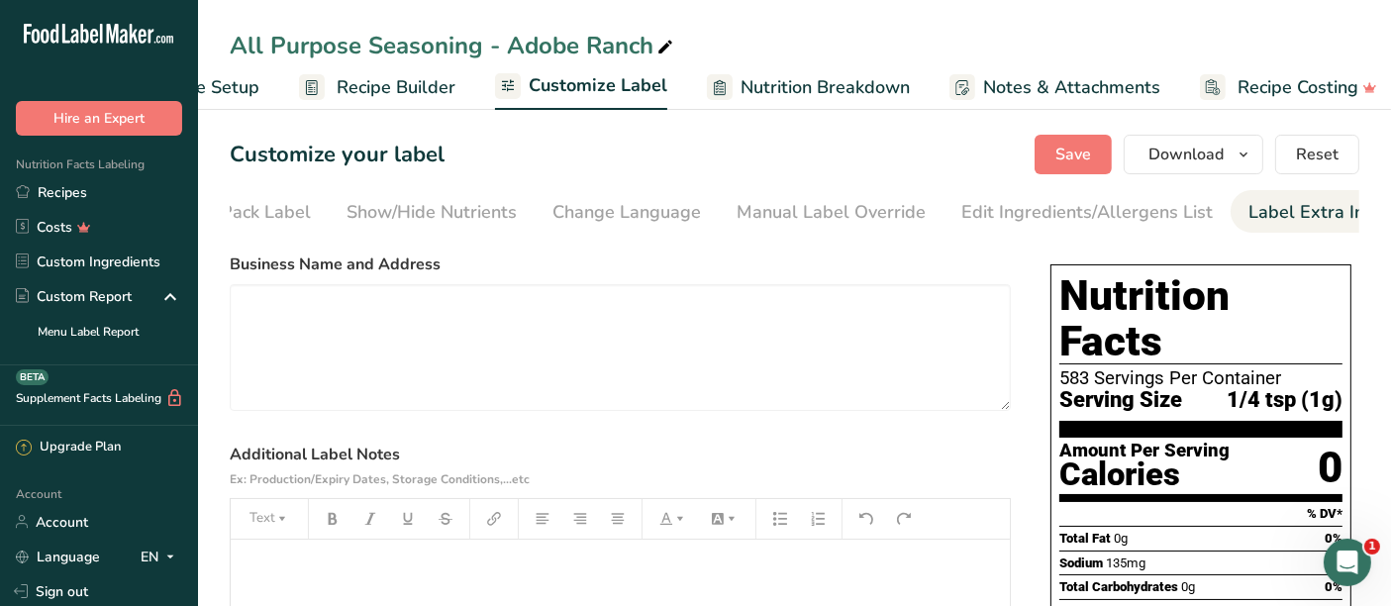
scroll to position [0, 0]
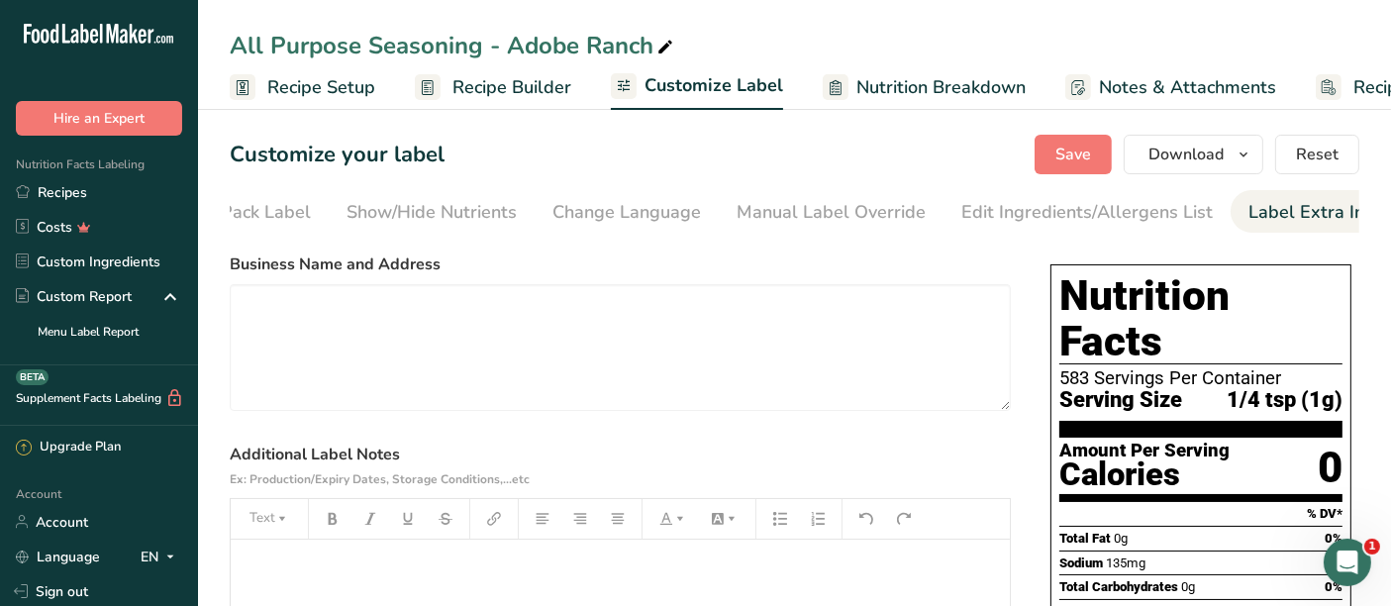
click at [322, 93] on span "Recipe Setup" at bounding box center [321, 87] width 108 height 27
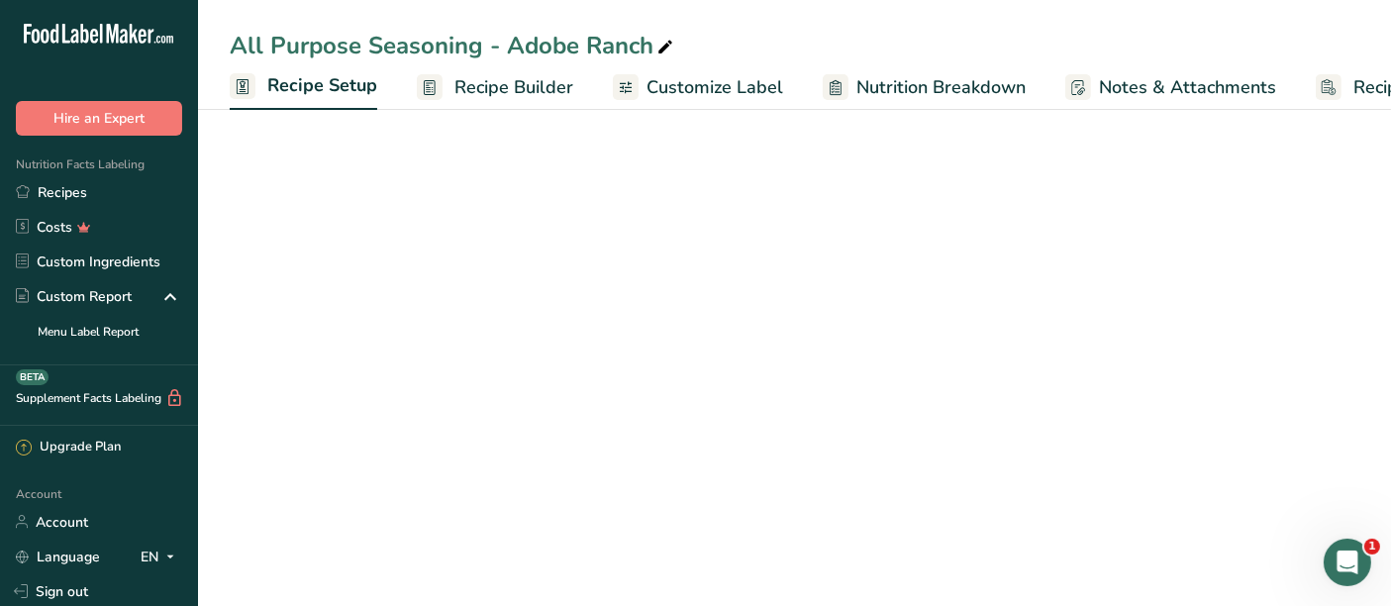
scroll to position [0, 6]
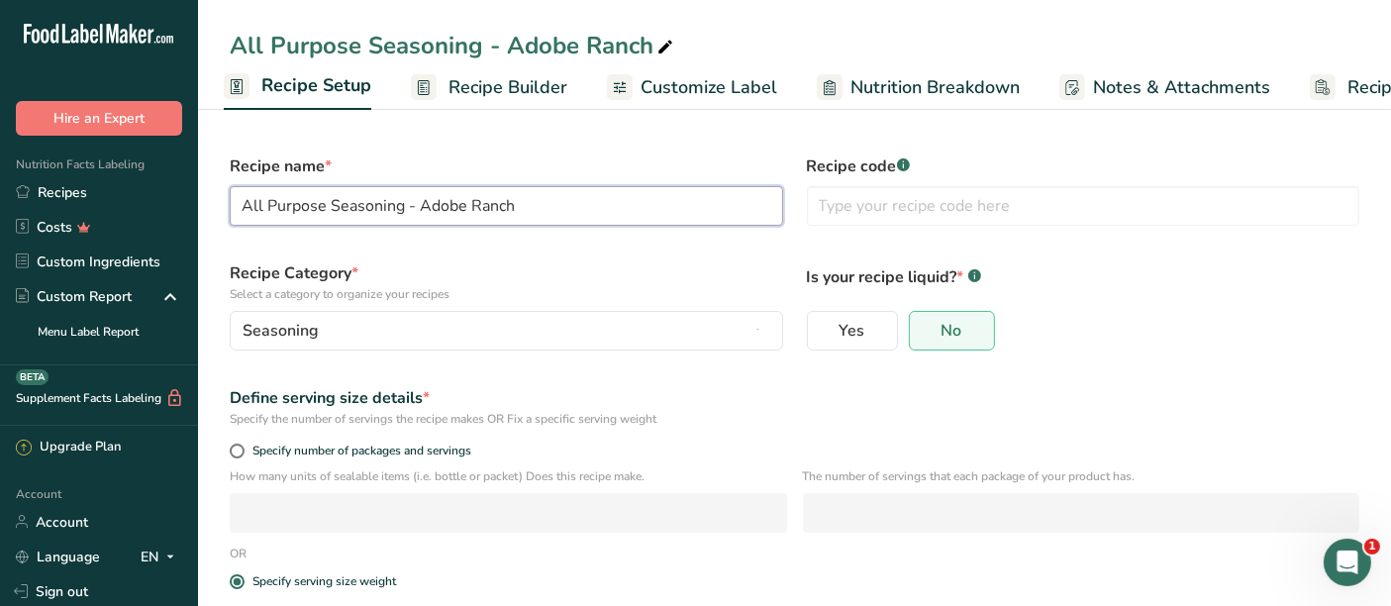
drag, startPoint x: 409, startPoint y: 205, endPoint x: 492, endPoint y: 199, distance: 83.4
click at [490, 199] on input "All Purpose Seasoning - Adobe Ranch" at bounding box center [507, 206] width 554 height 40
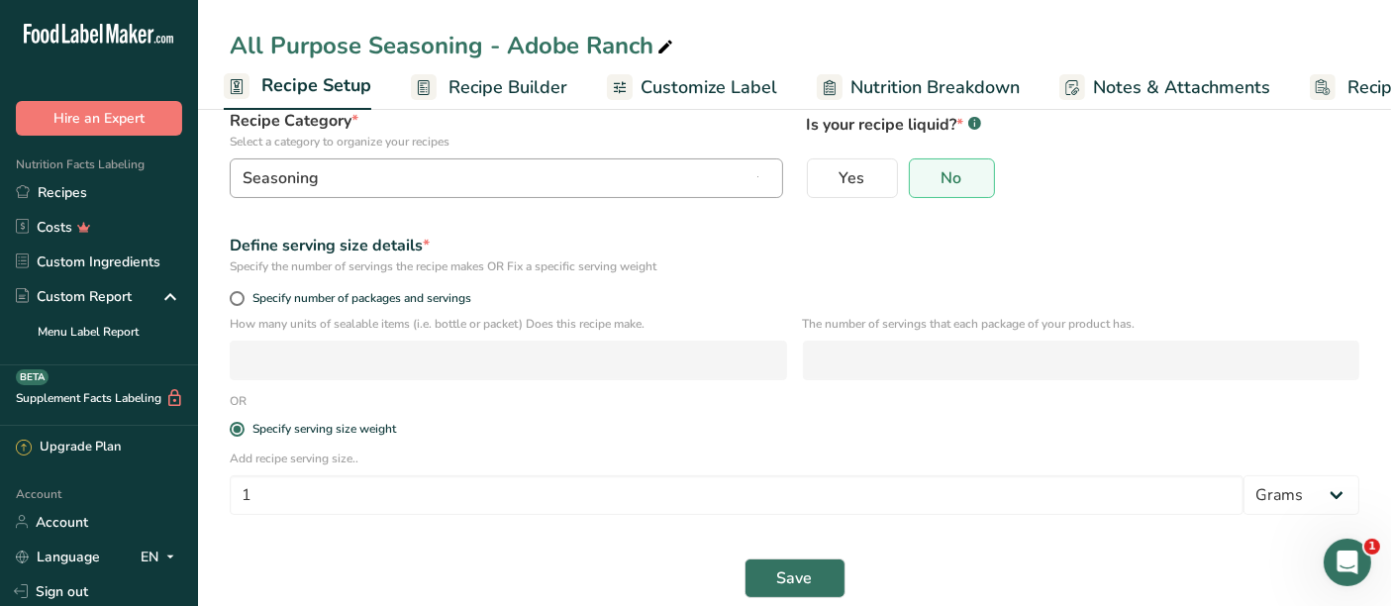
scroll to position [175, 0]
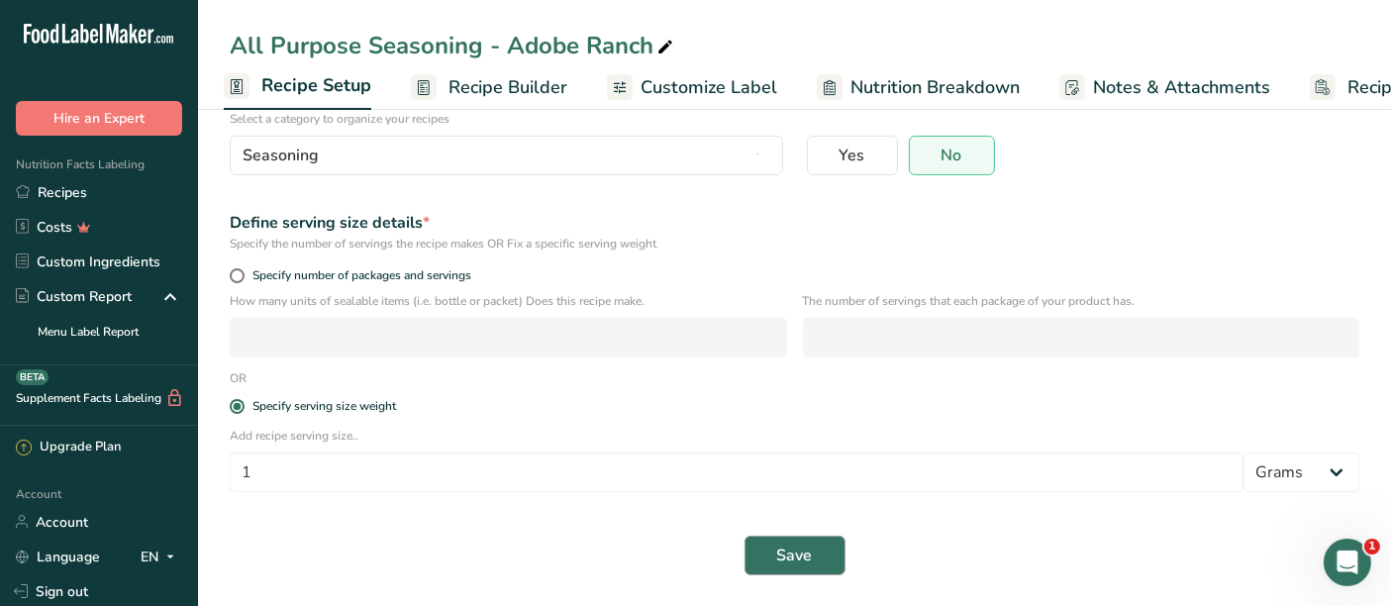
type input "All Purpose Seasoning"
click at [801, 545] on span "Save" at bounding box center [795, 556] width 36 height 24
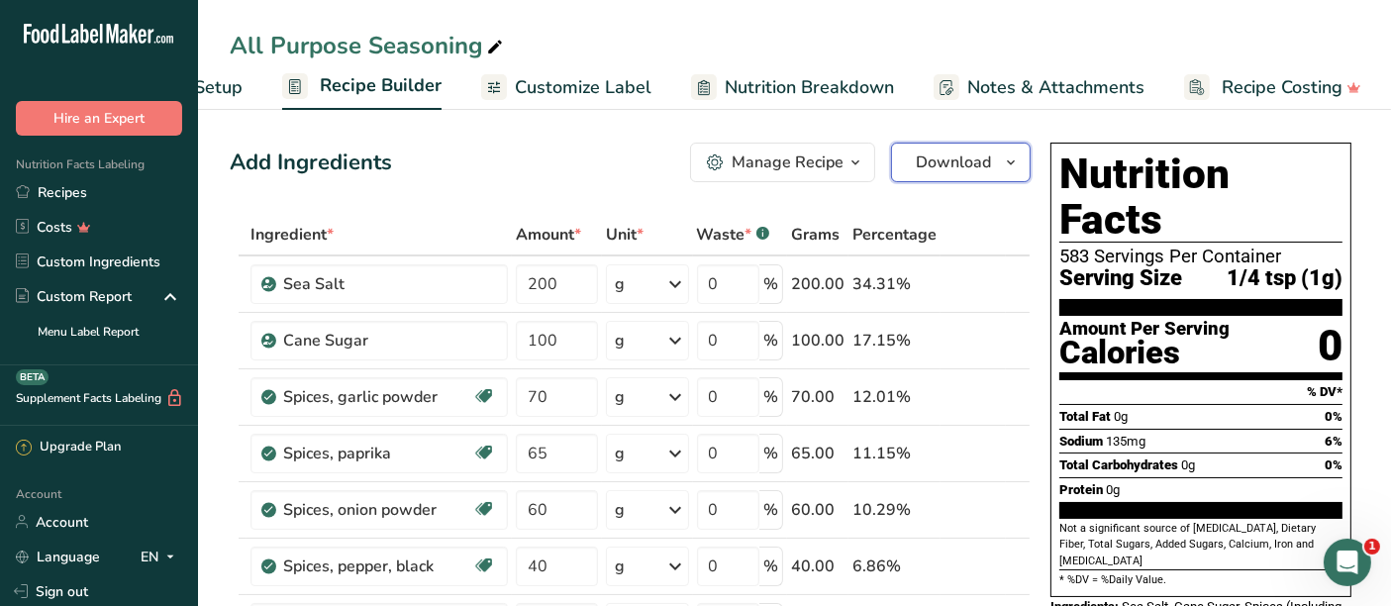
click at [949, 162] on span "Download" at bounding box center [953, 163] width 75 height 24
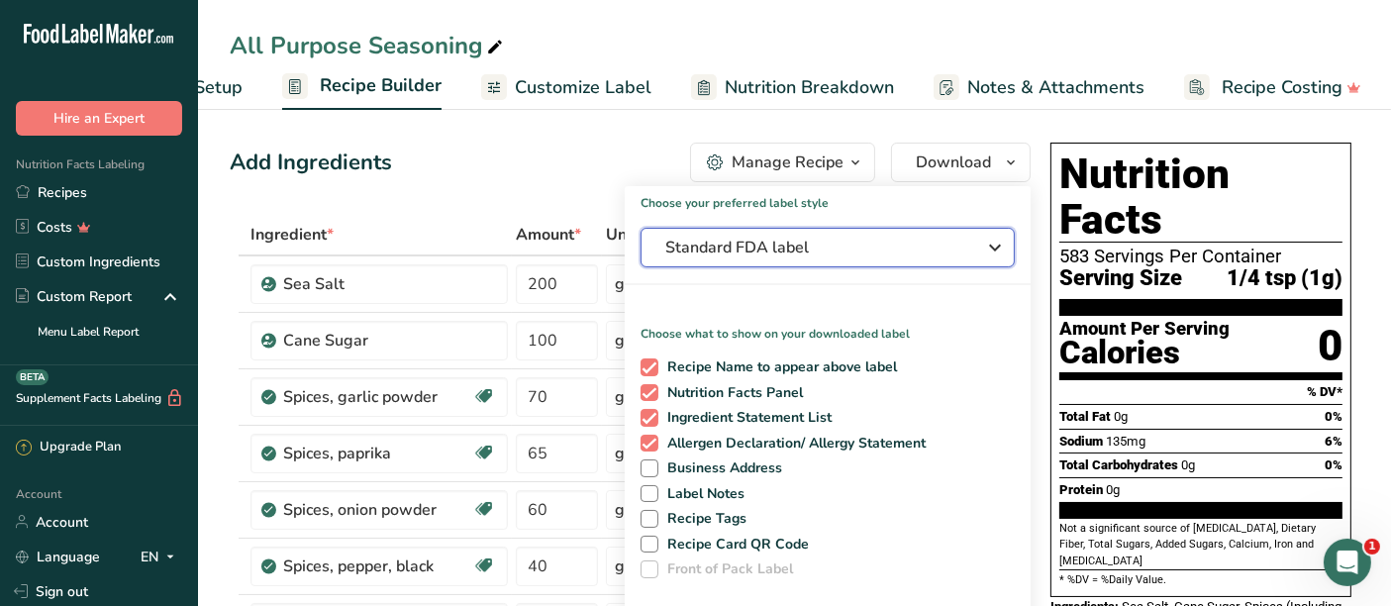
click at [796, 250] on span "Standard FDA label" at bounding box center [814, 248] width 297 height 24
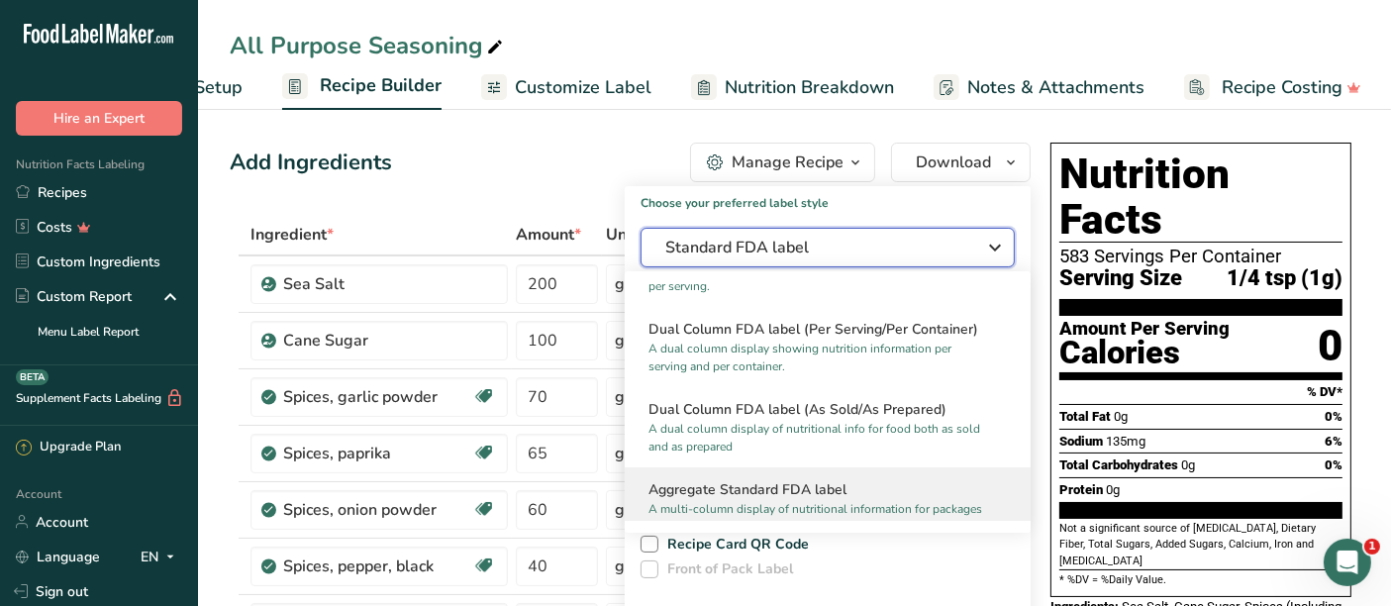
scroll to position [220, 0]
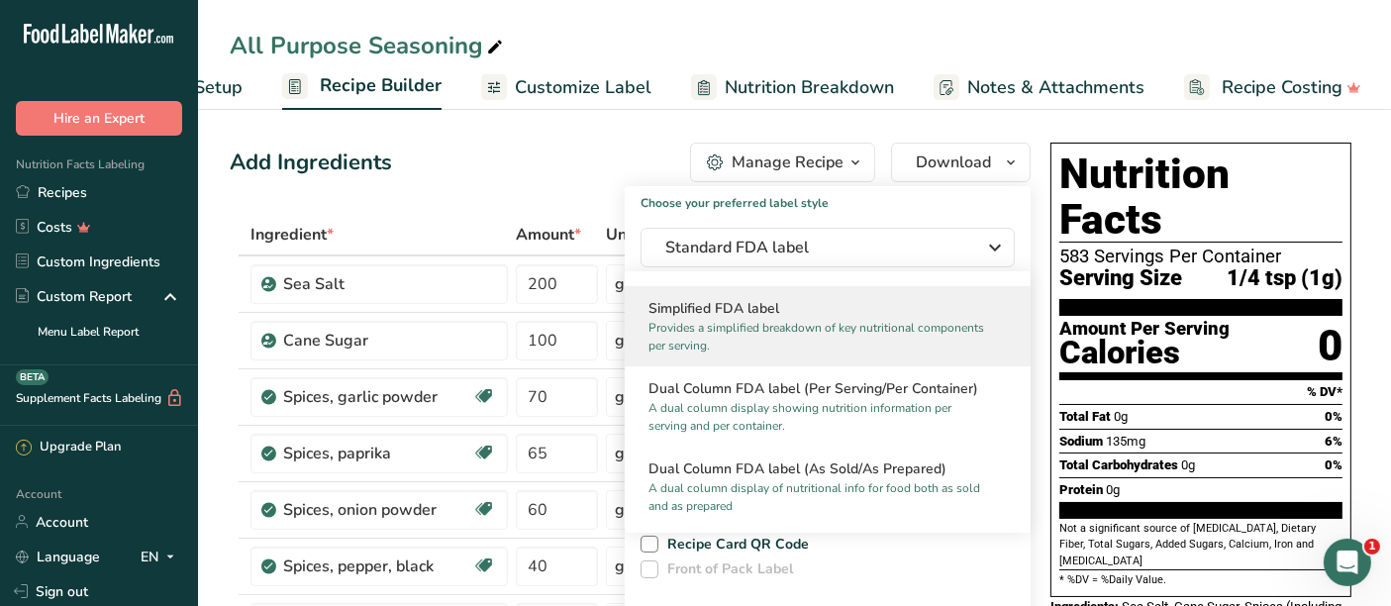
click at [772, 329] on p "Provides a simplified breakdown of key nutritional components per serving." at bounding box center [819, 337] width 341 height 36
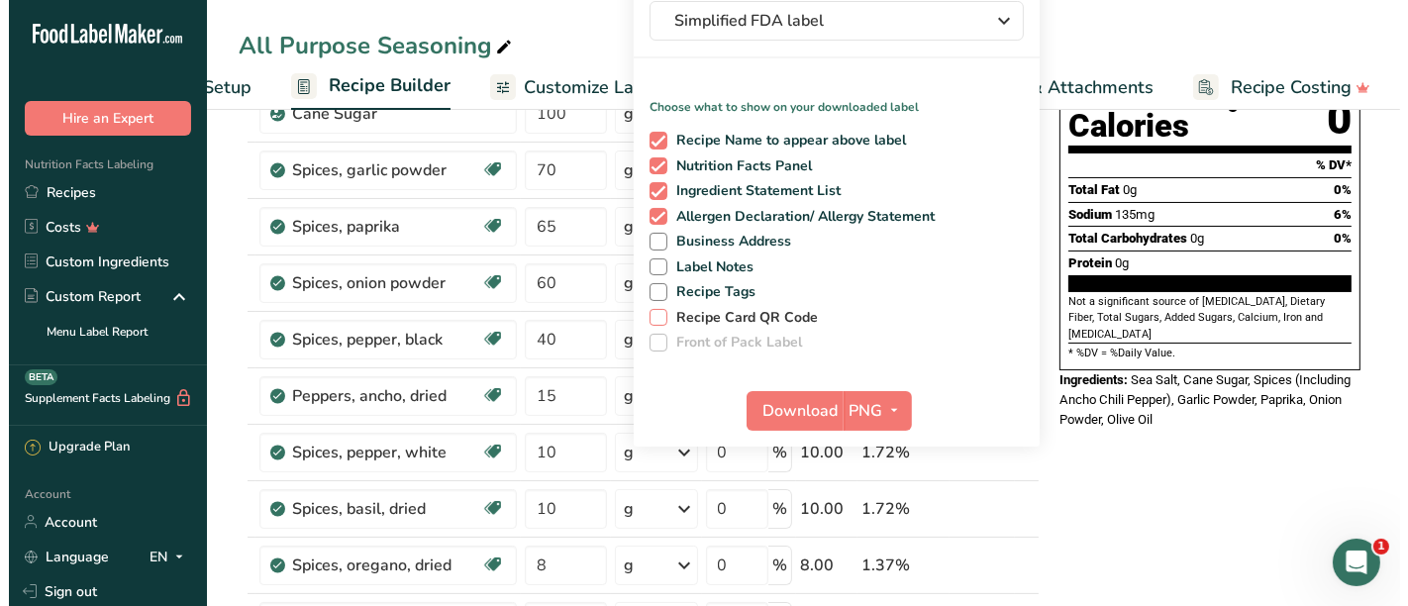
scroll to position [330, 0]
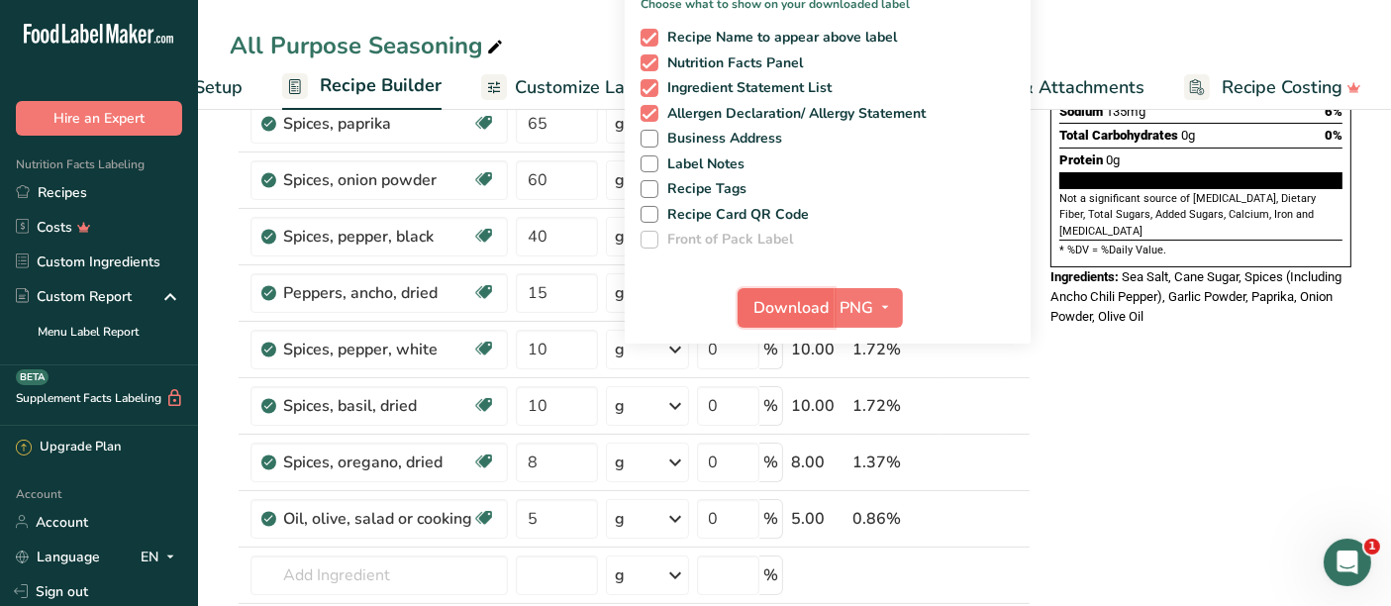
click at [806, 298] on span "Download" at bounding box center [792, 308] width 75 height 24
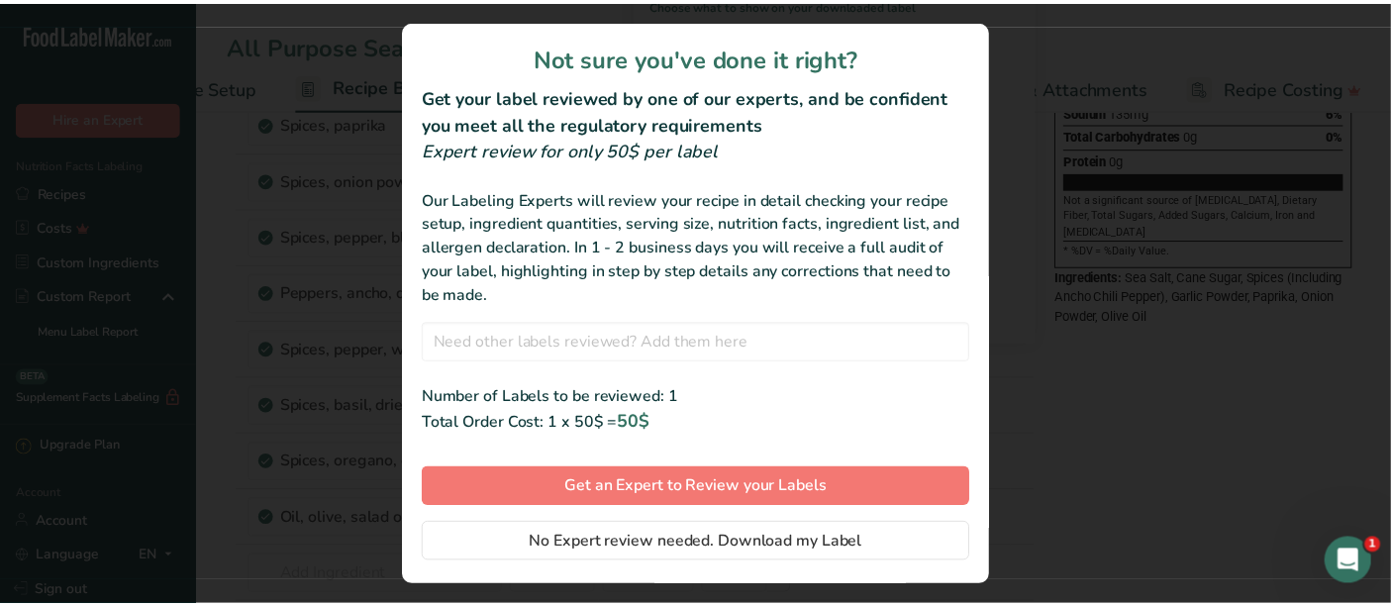
scroll to position [41, 0]
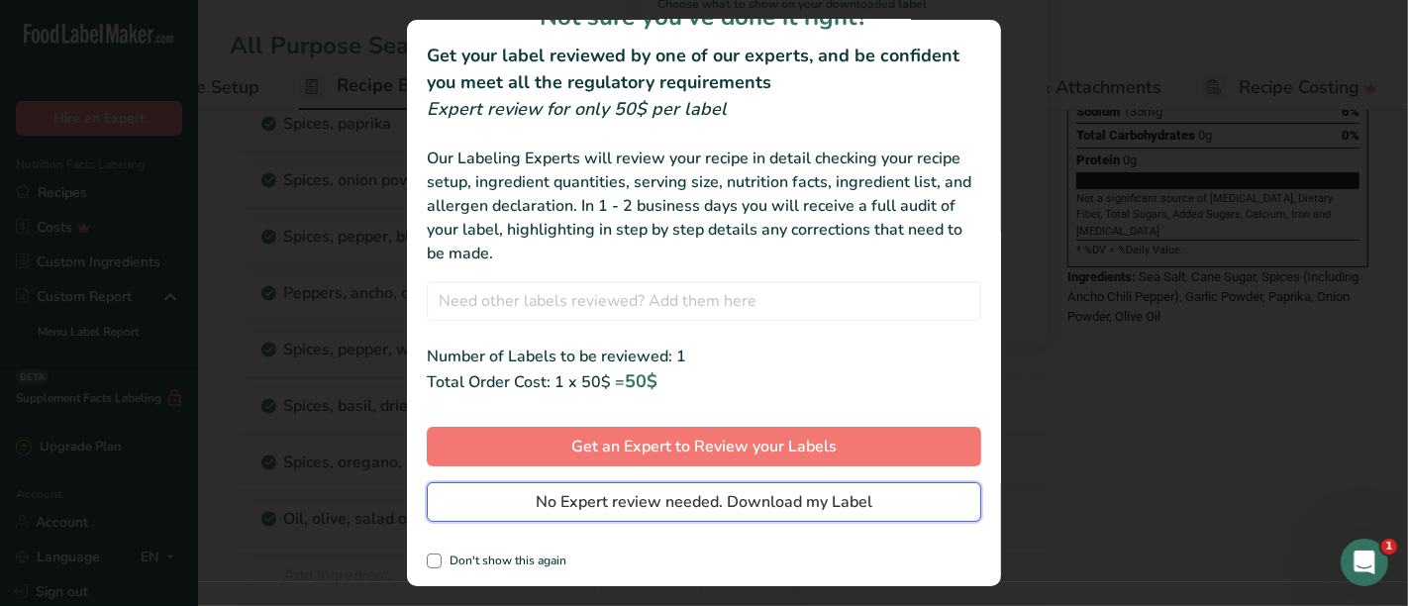
click at [659, 497] on span "No Expert review needed. Download my Label" at bounding box center [704, 502] width 337 height 24
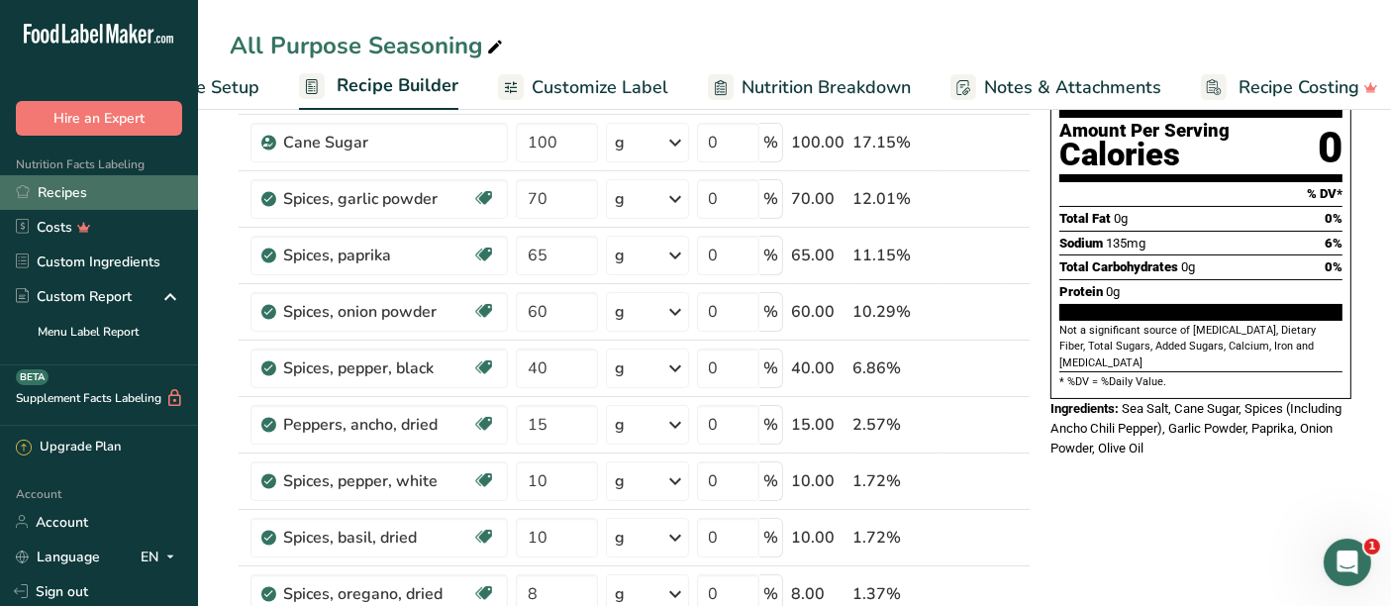
scroll to position [110, 0]
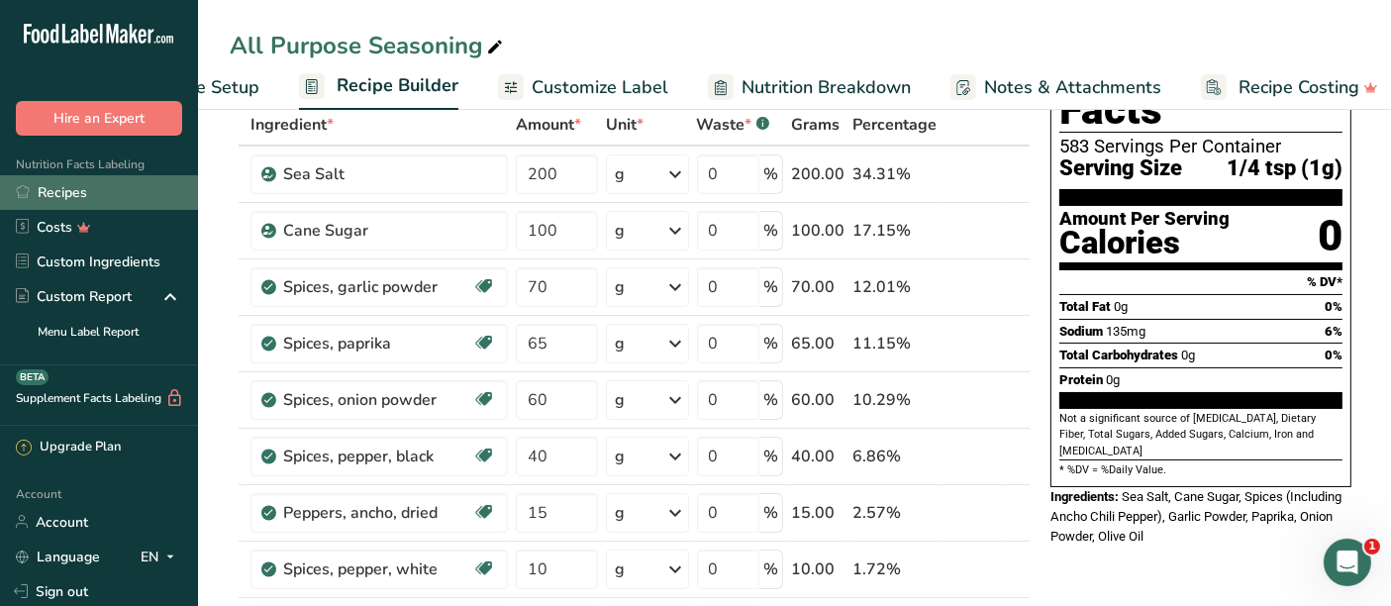
click at [53, 200] on link "Recipes" at bounding box center [99, 192] width 198 height 35
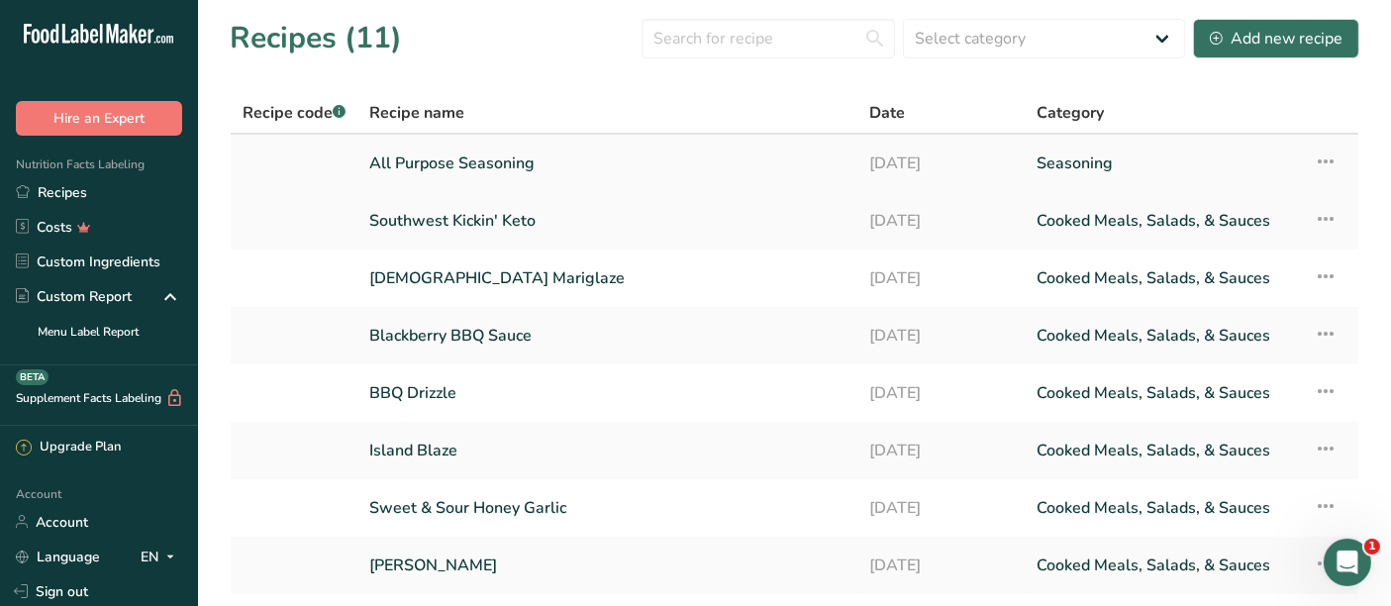
click at [511, 162] on link "All Purpose Seasoning" at bounding box center [607, 164] width 476 height 42
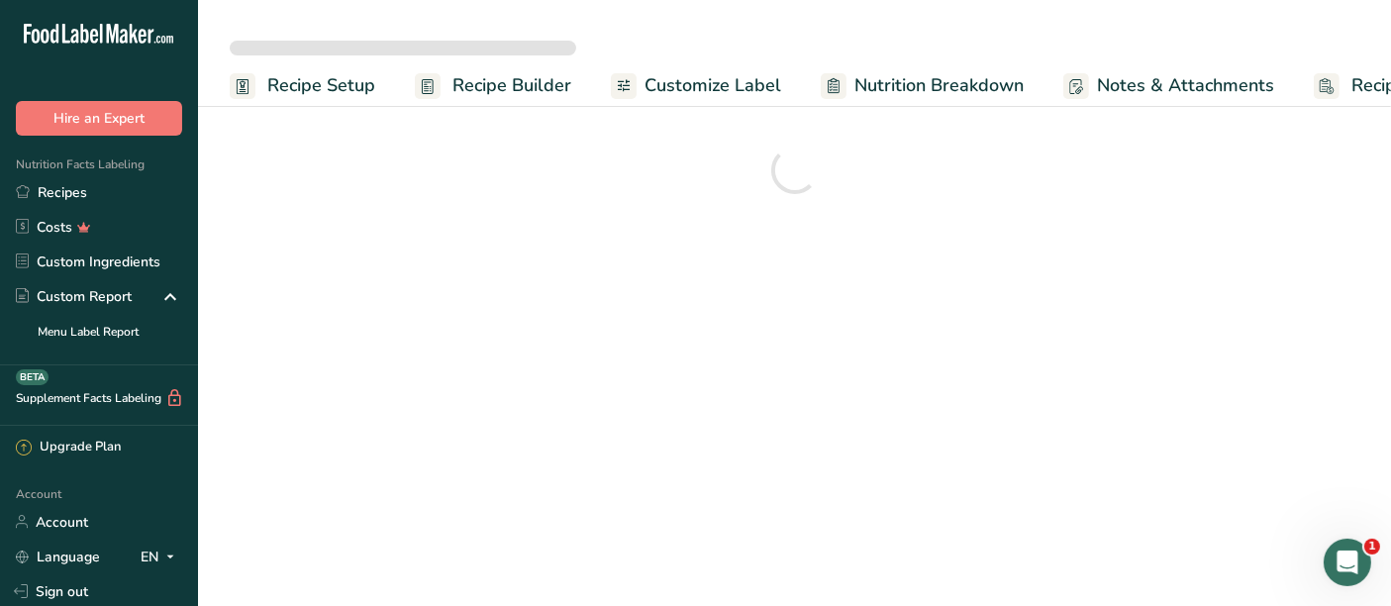
click at [337, 83] on span "Recipe Setup" at bounding box center [321, 85] width 108 height 27
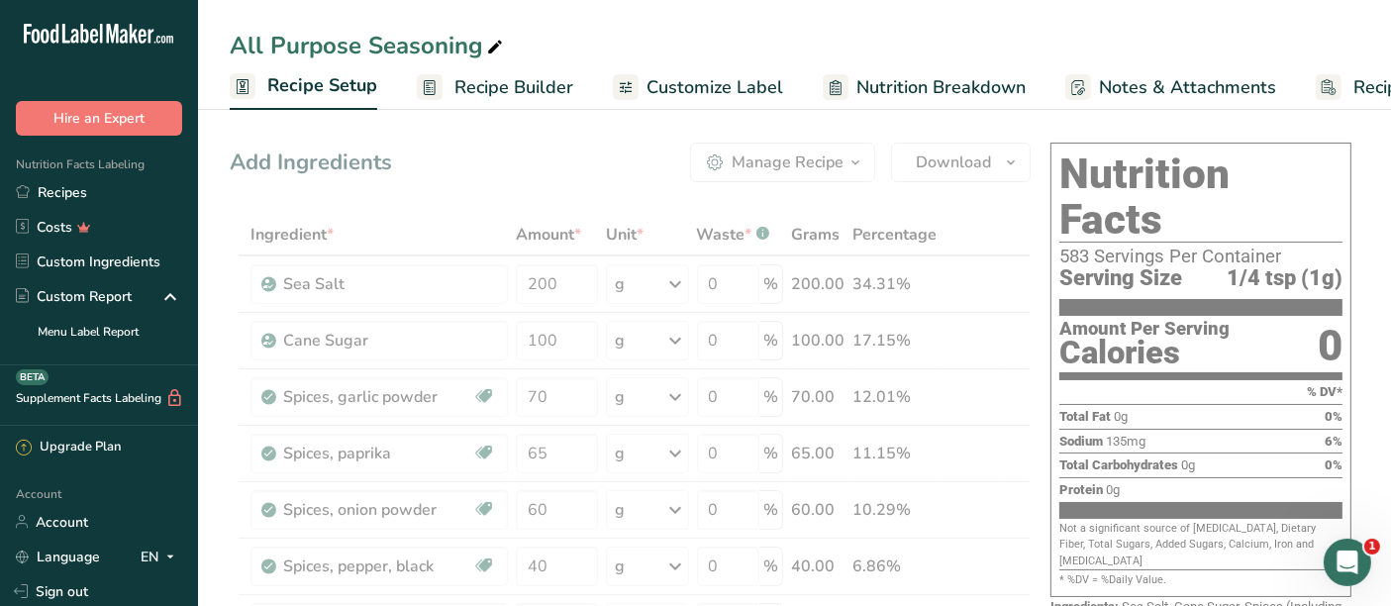
scroll to position [0, 6]
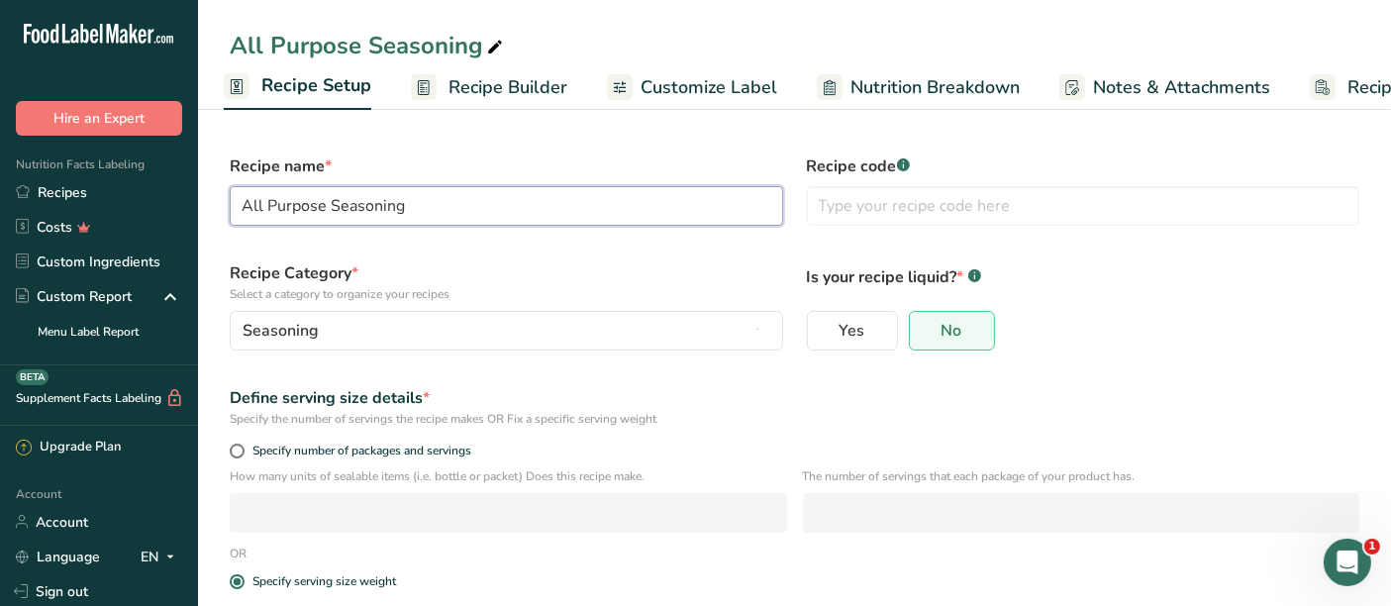
click at [410, 203] on input "All Purpose Seasoning" at bounding box center [507, 206] width 554 height 40
type input "All Purpose Seasoning - Adobe Ranch"
